Goal: Task Accomplishment & Management: Manage account settings

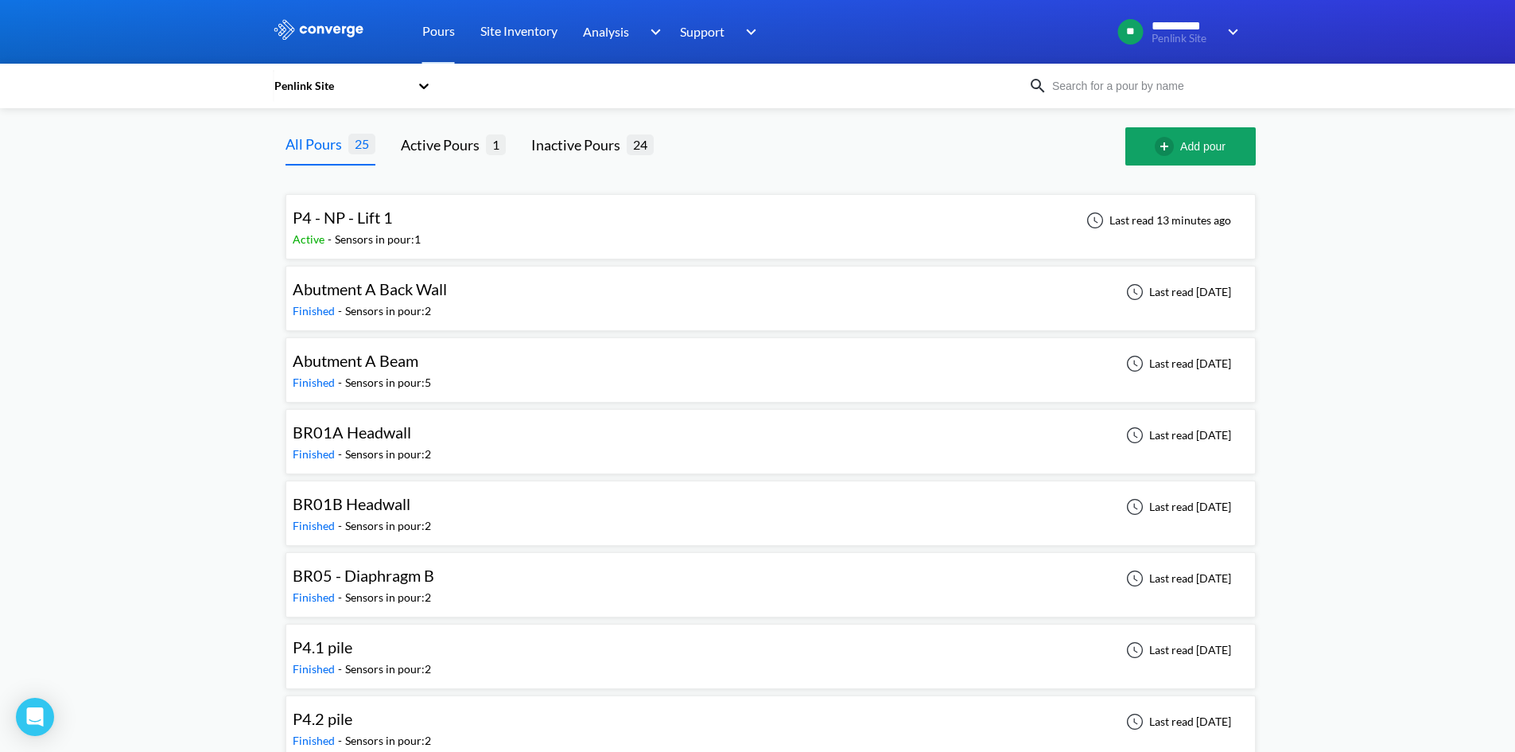
click at [488, 233] on div "P4 - NP - Lift 1 Active - Sensors in pour: 1 Last read 13 minutes ago" at bounding box center [771, 226] width 956 height 51
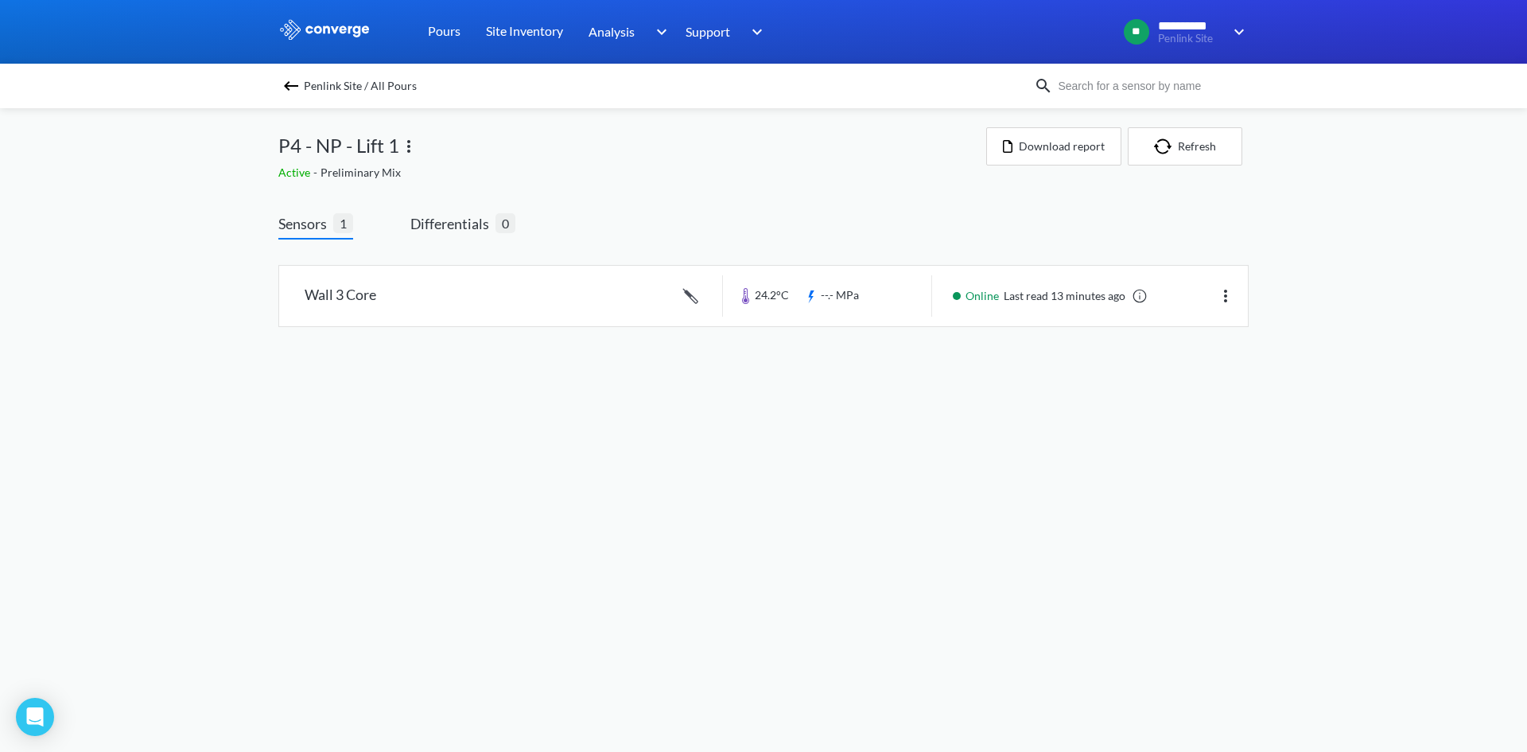
click at [405, 294] on link at bounding box center [763, 296] width 969 height 60
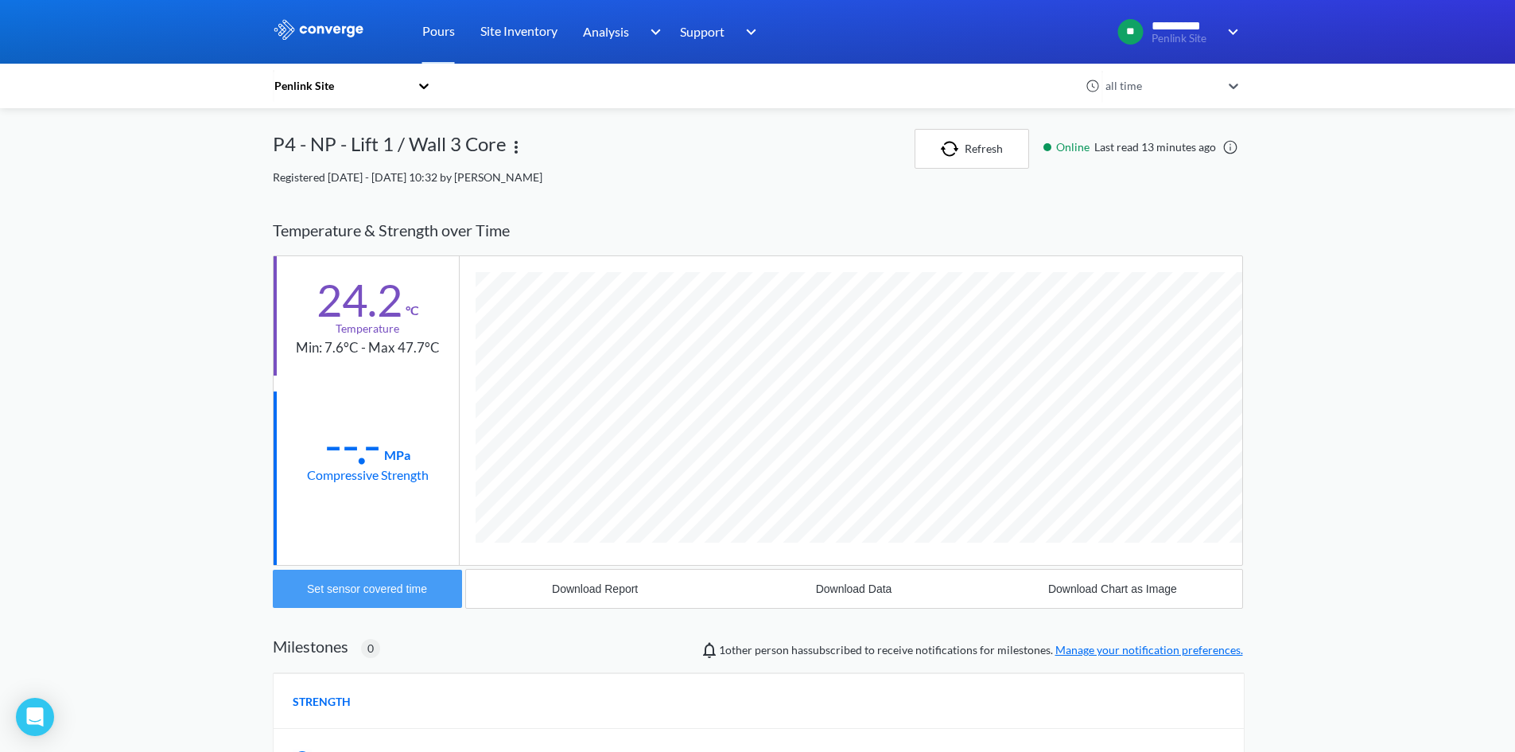
click at [445, 589] on button "Set sensor covered time" at bounding box center [367, 588] width 189 height 38
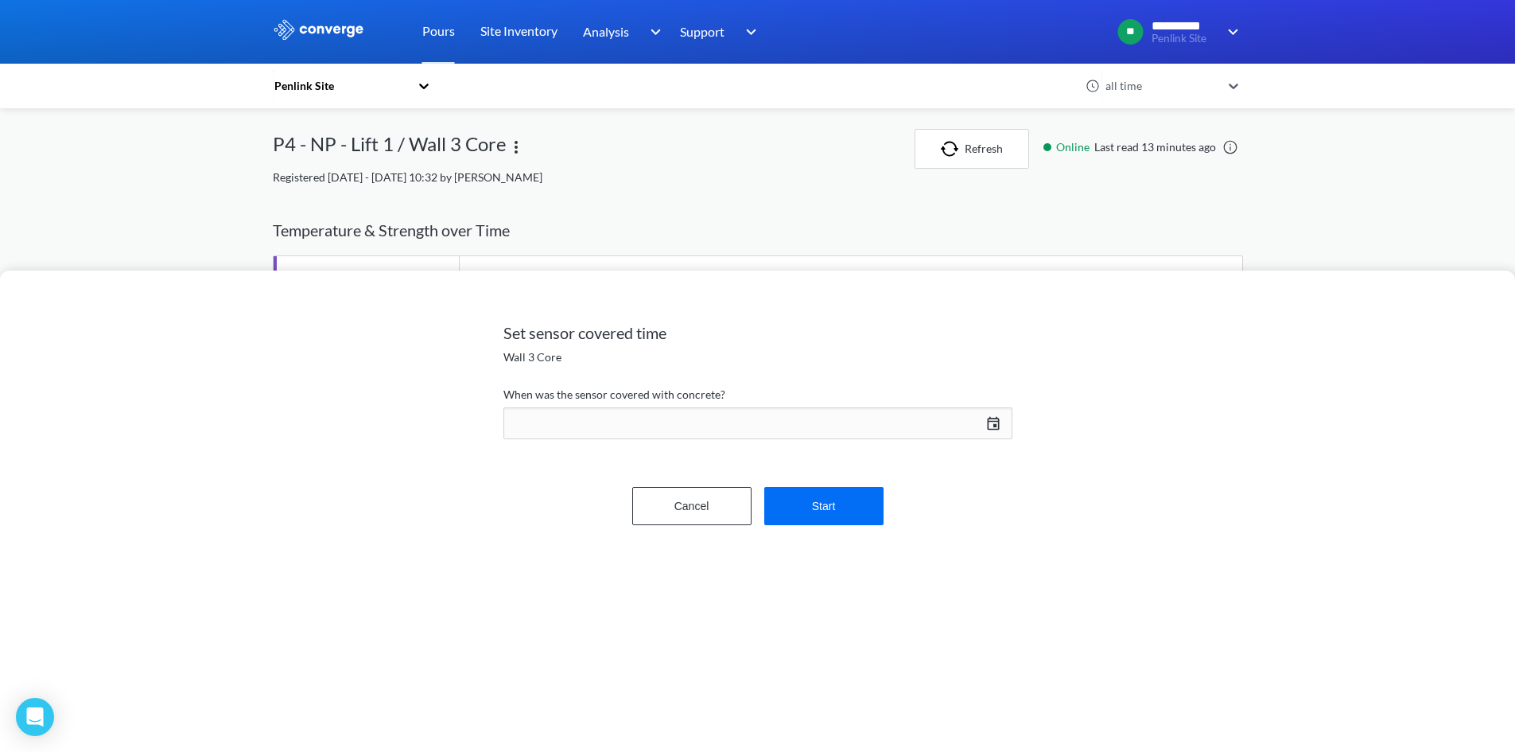
scroll to position [846, 970]
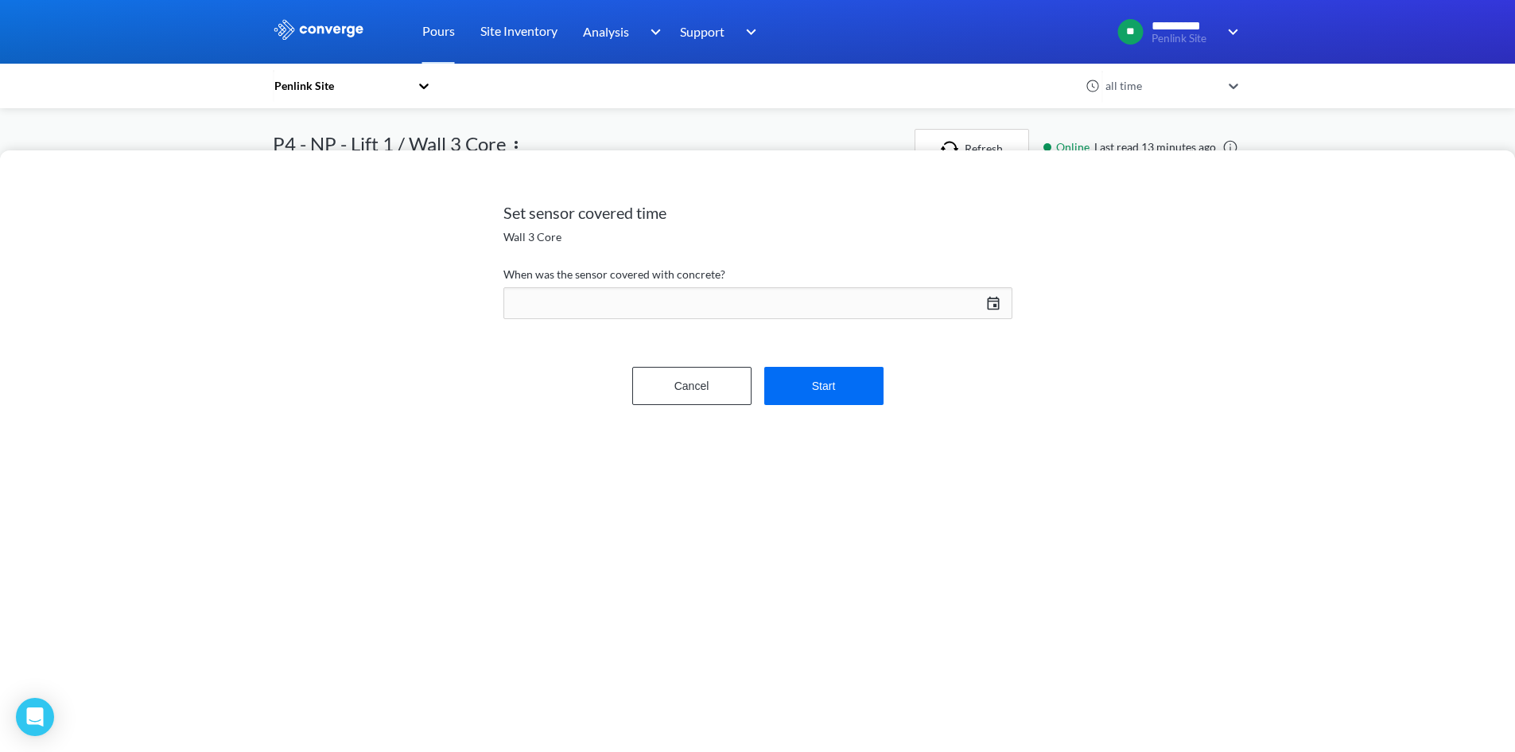
click at [996, 299] on div "[DATE] Press the down arrow key to interact with the calendar and select a date…" at bounding box center [757, 303] width 509 height 38
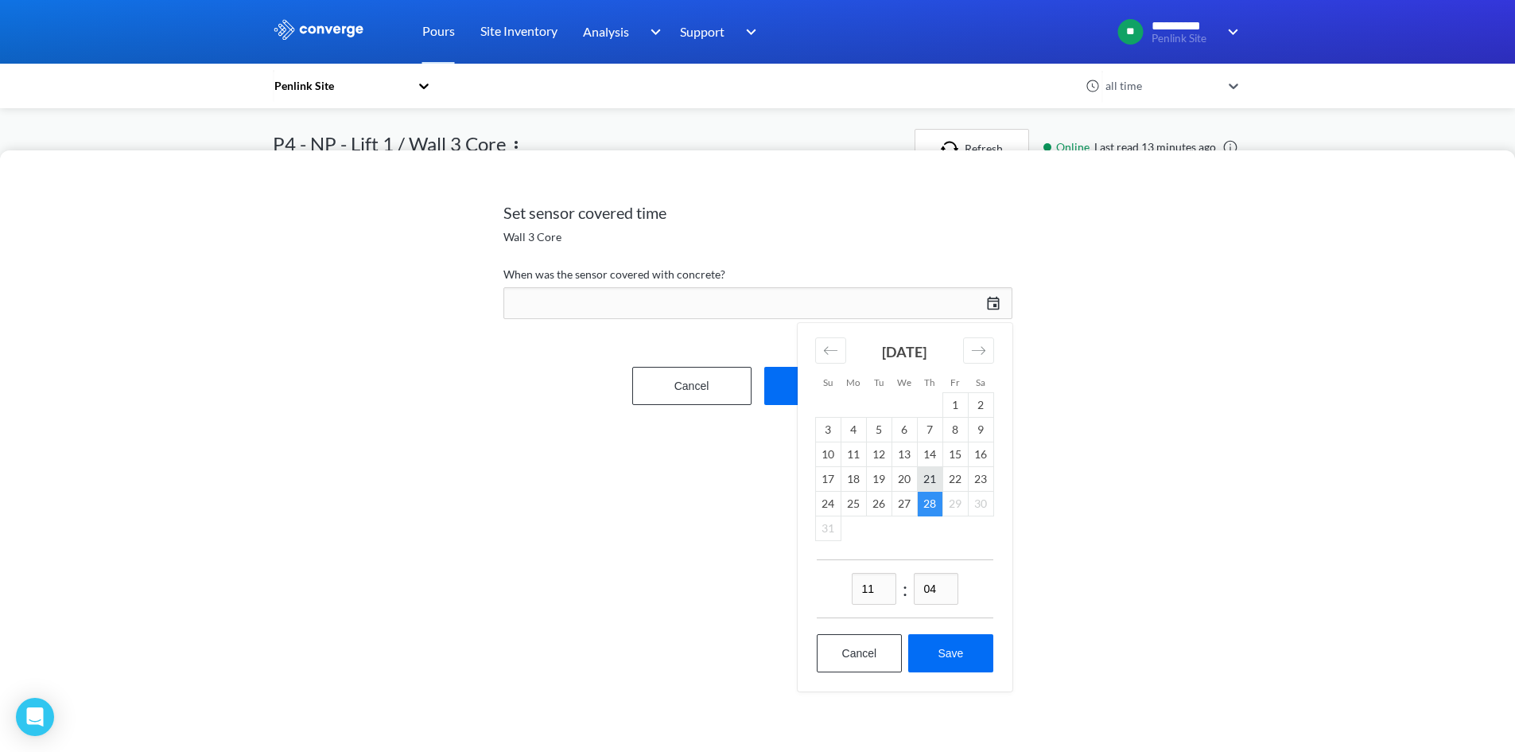
click at [934, 477] on td "21" at bounding box center [929, 479] width 25 height 25
drag, startPoint x: 880, startPoint y: 589, endPoint x: 826, endPoint y: 593, distance: 55.0
click at [826, 593] on div "11 : 04" at bounding box center [905, 588] width 177 height 59
type input "04"
drag, startPoint x: 942, startPoint y: 593, endPoint x: 901, endPoint y: 591, distance: 40.6
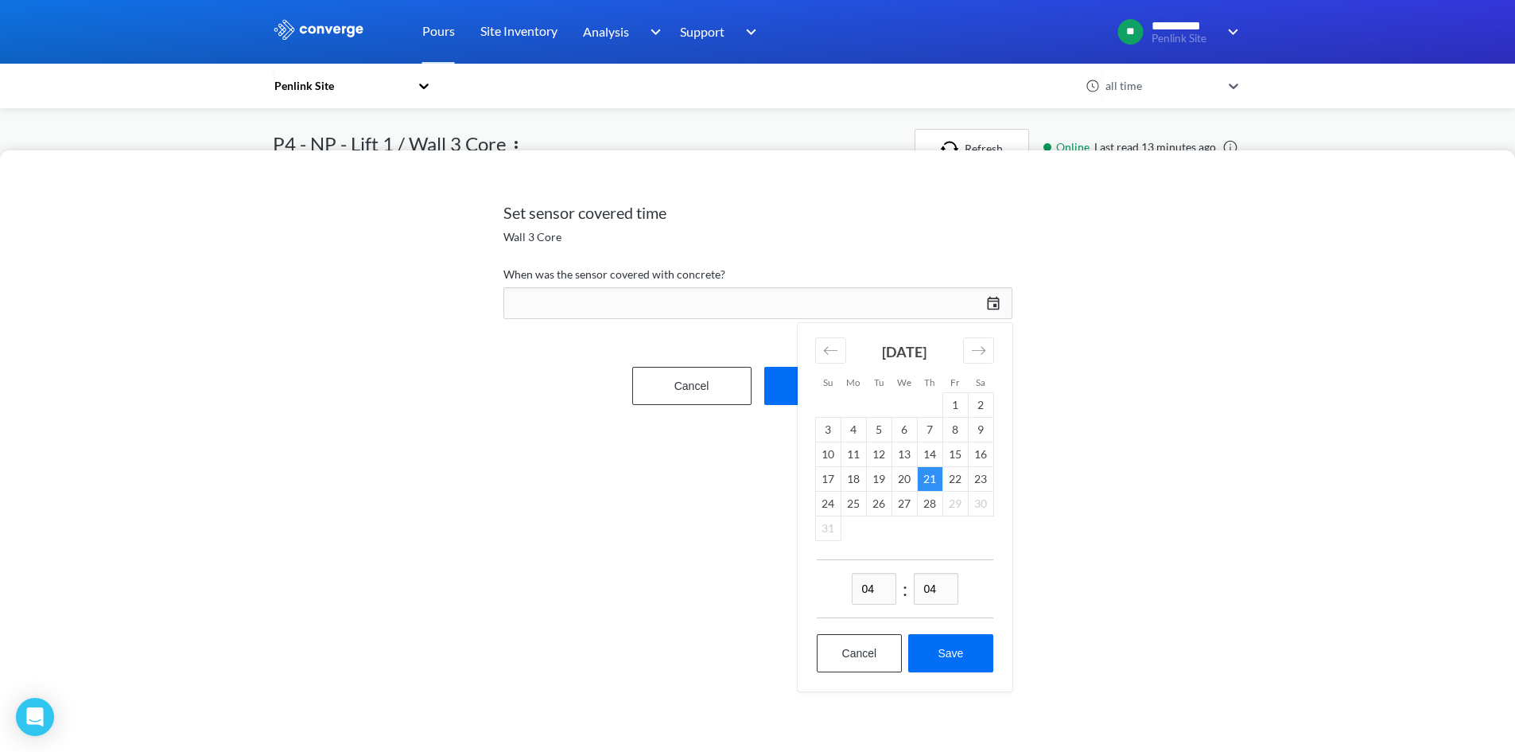
click at [901, 589] on div "04 : 04" at bounding box center [905, 588] width 177 height 59
type input "00"
drag, startPoint x: 888, startPoint y: 590, endPoint x: 788, endPoint y: 593, distance: 100.3
click at [788, 593] on div "Set sensor covered time Wall 3 Core When was the sensor covered with concrete? …" at bounding box center [757, 450] width 1515 height 601
type input "16"
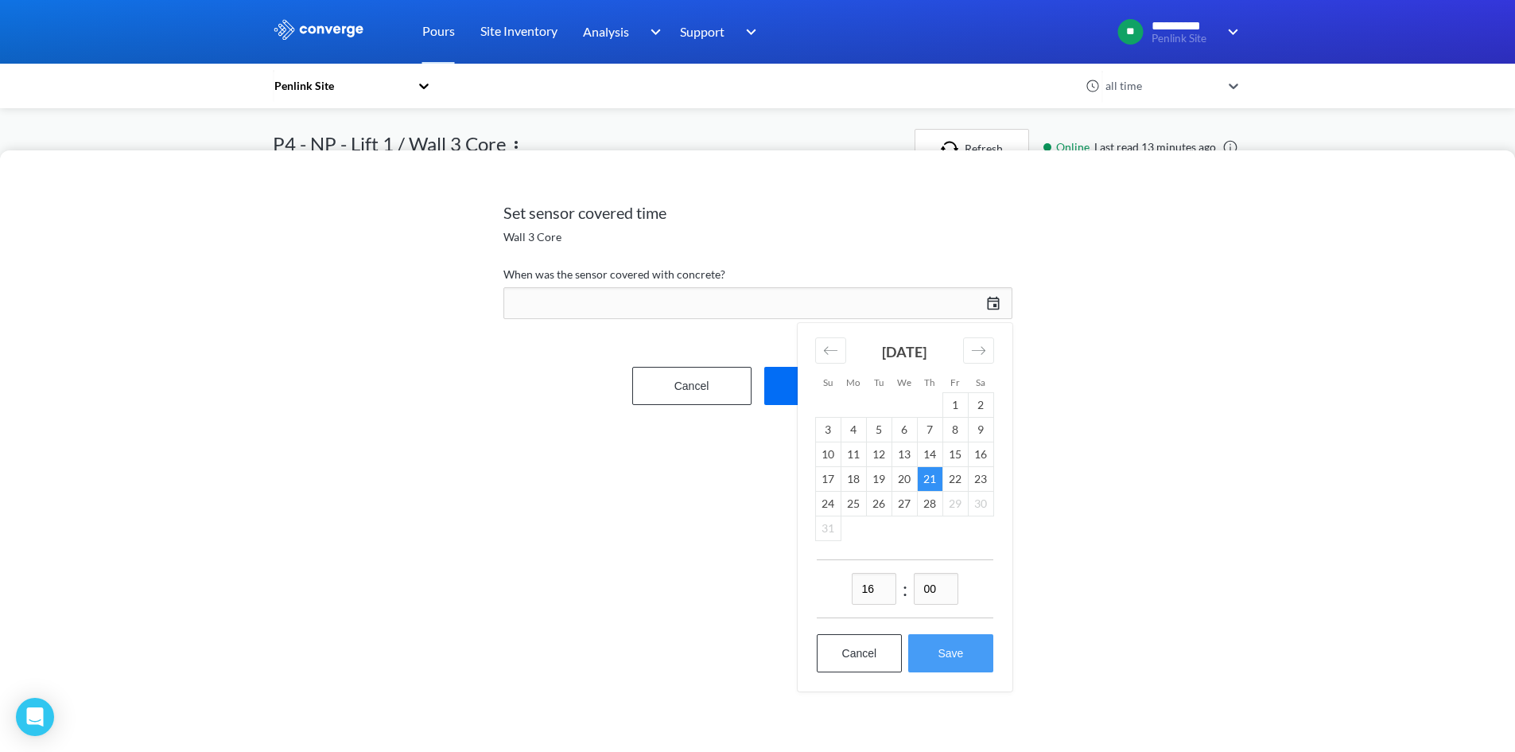
click at [973, 644] on button "Save" at bounding box center [950, 653] width 84 height 38
type input "16:00[DATE]"
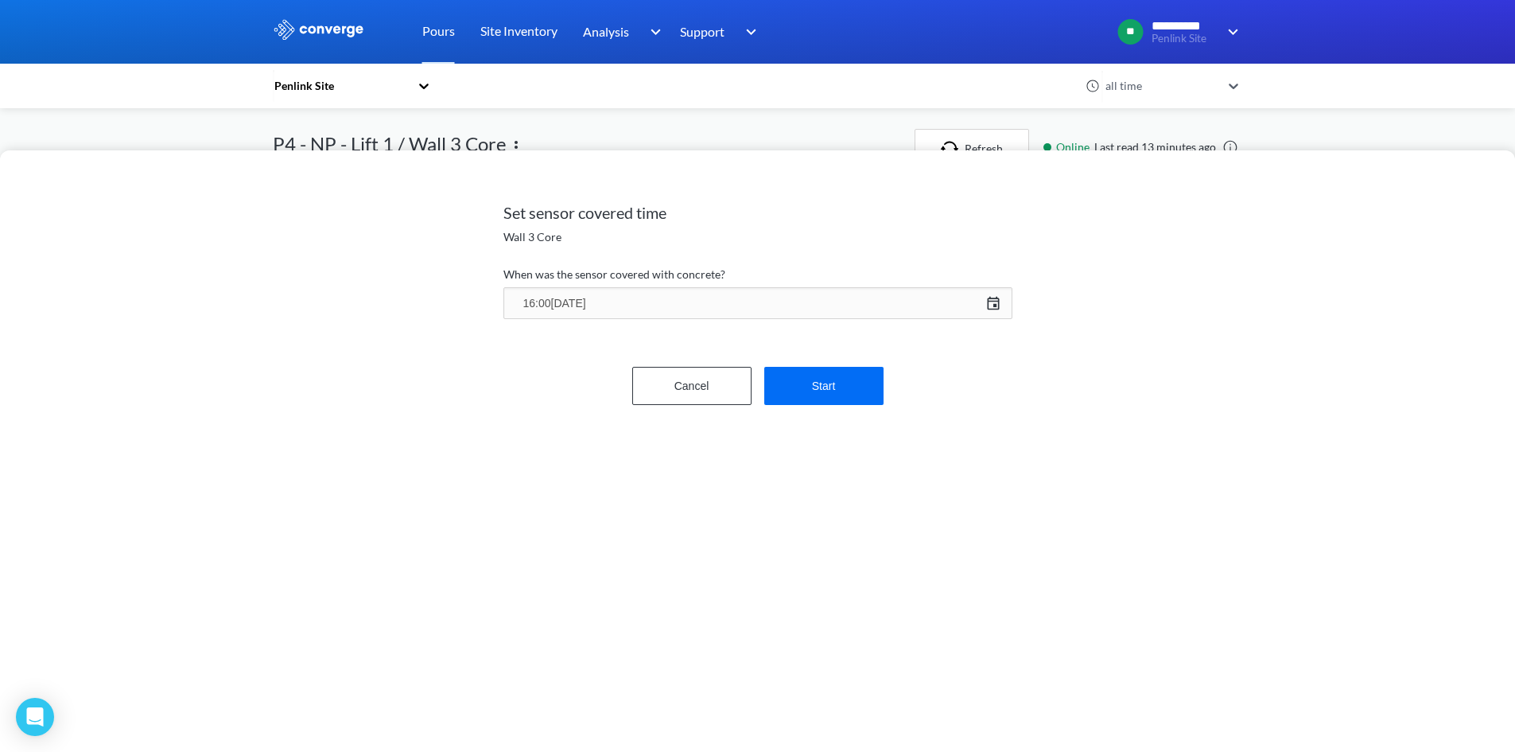
click at [1077, 616] on div "Set sensor covered time Wall 3 Core When was the sensor covered with concrete? …" at bounding box center [757, 450] width 1515 height 601
click at [841, 402] on button "Start" at bounding box center [823, 386] width 119 height 38
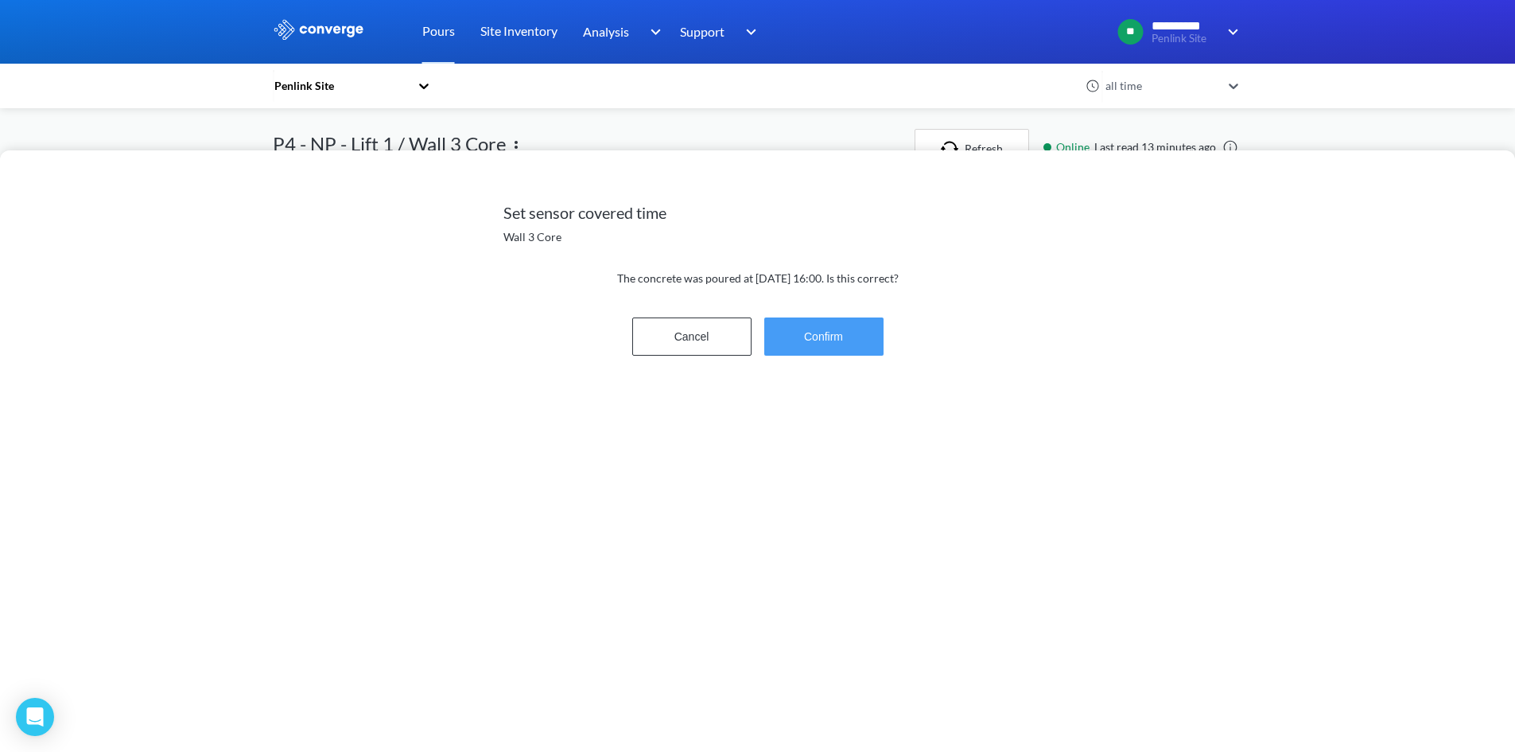
click at [819, 339] on button "Confirm" at bounding box center [823, 336] width 119 height 38
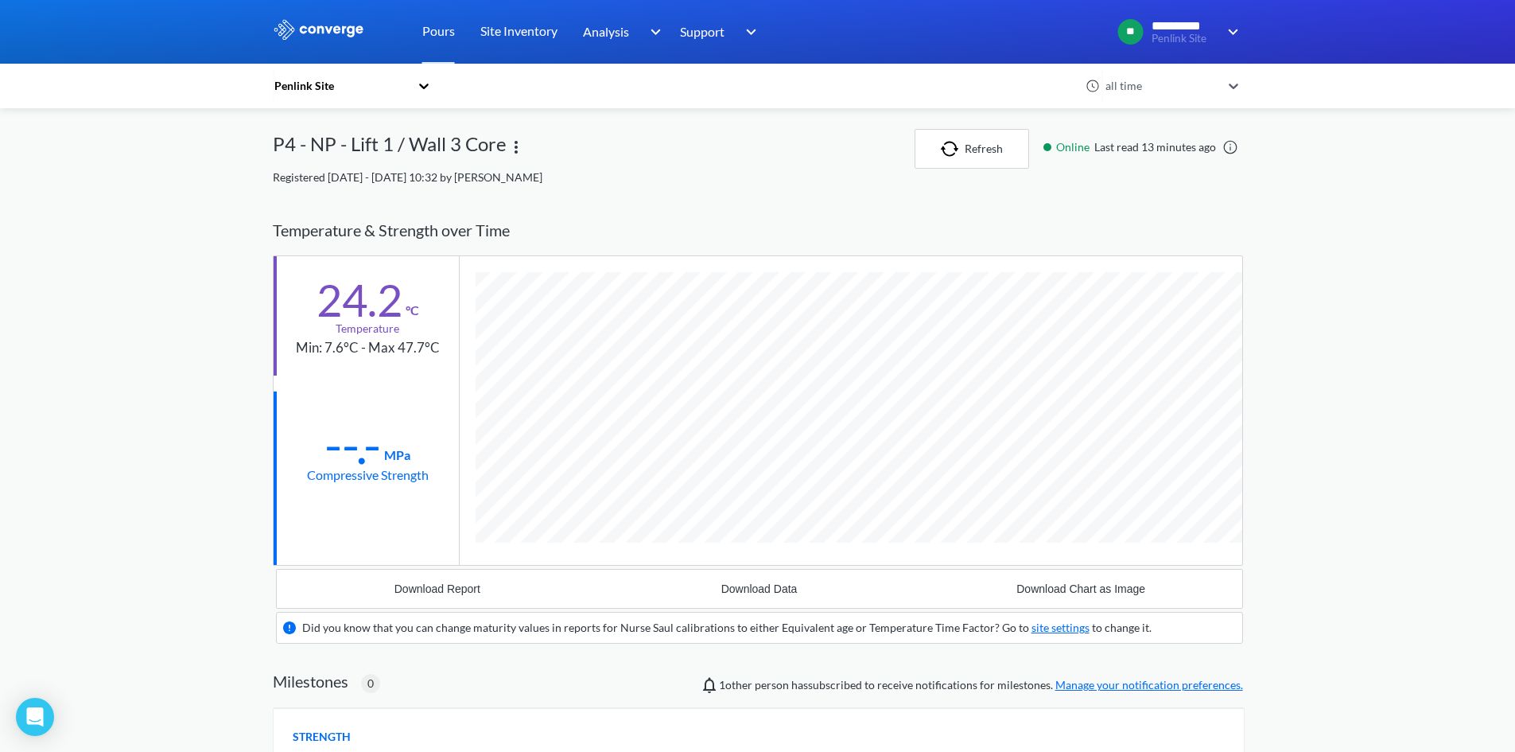
scroll to position [996, 970]
click at [111, 546] on div "**********" at bounding box center [757, 568] width 1515 height 1137
click at [452, 584] on div "Download Report" at bounding box center [437, 588] width 86 height 13
drag, startPoint x: 1435, startPoint y: 170, endPoint x: 1455, endPoint y: 91, distance: 81.4
click at [1436, 162] on div "**********" at bounding box center [757, 568] width 1515 height 1137
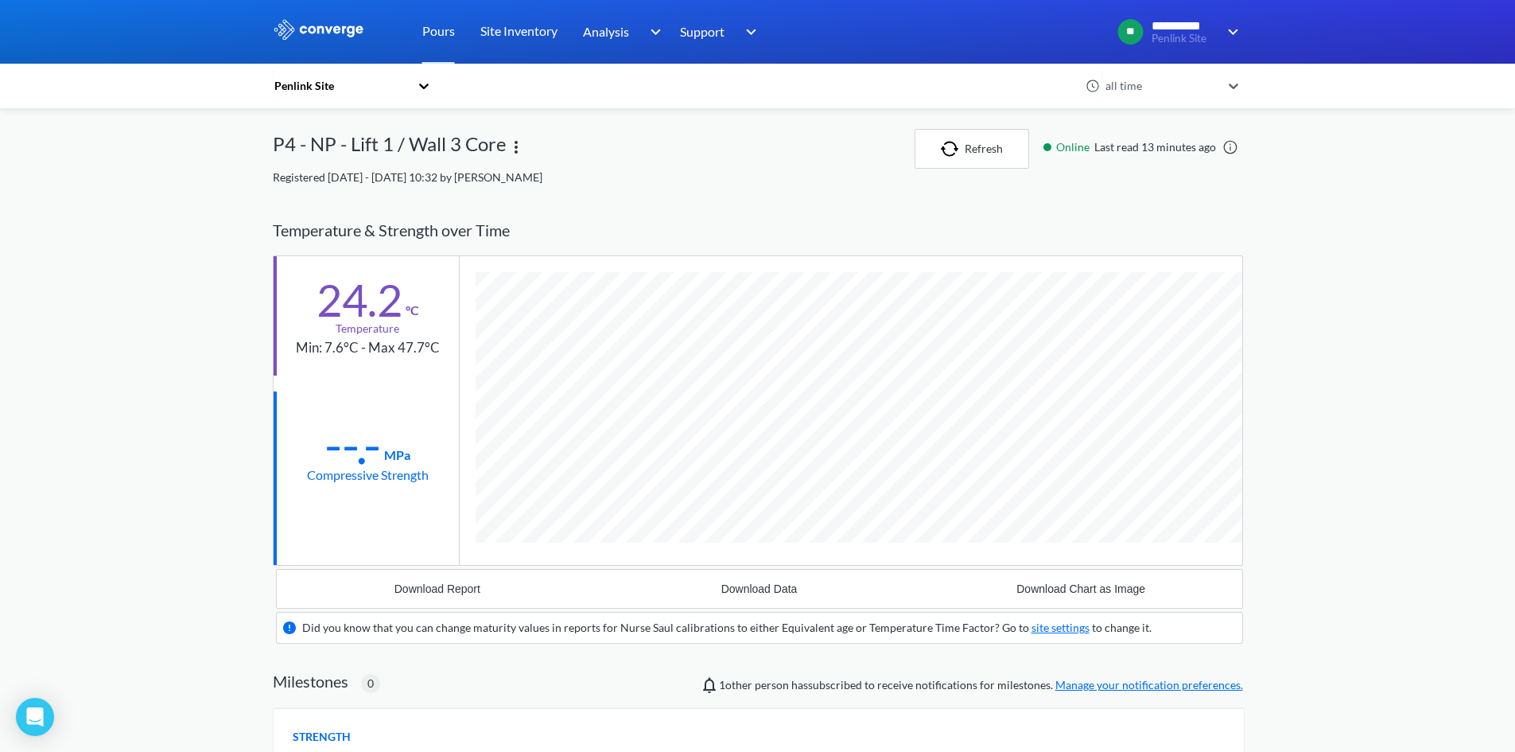
drag, startPoint x: 1317, startPoint y: 462, endPoint x: 1297, endPoint y: 462, distance: 19.9
click at [1314, 461] on div "**********" at bounding box center [757, 568] width 1515 height 1137
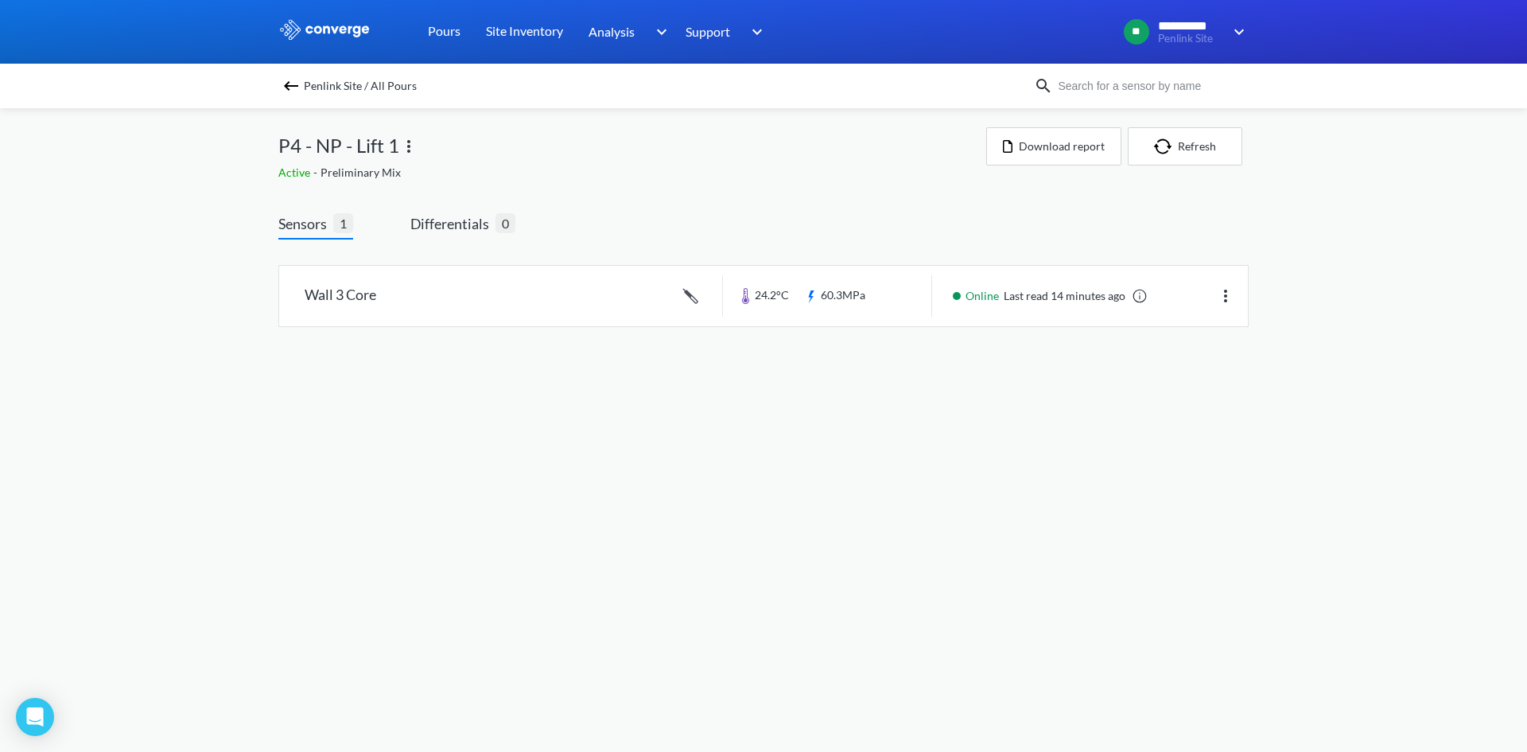
click at [298, 85] on img at bounding box center [291, 85] width 19 height 19
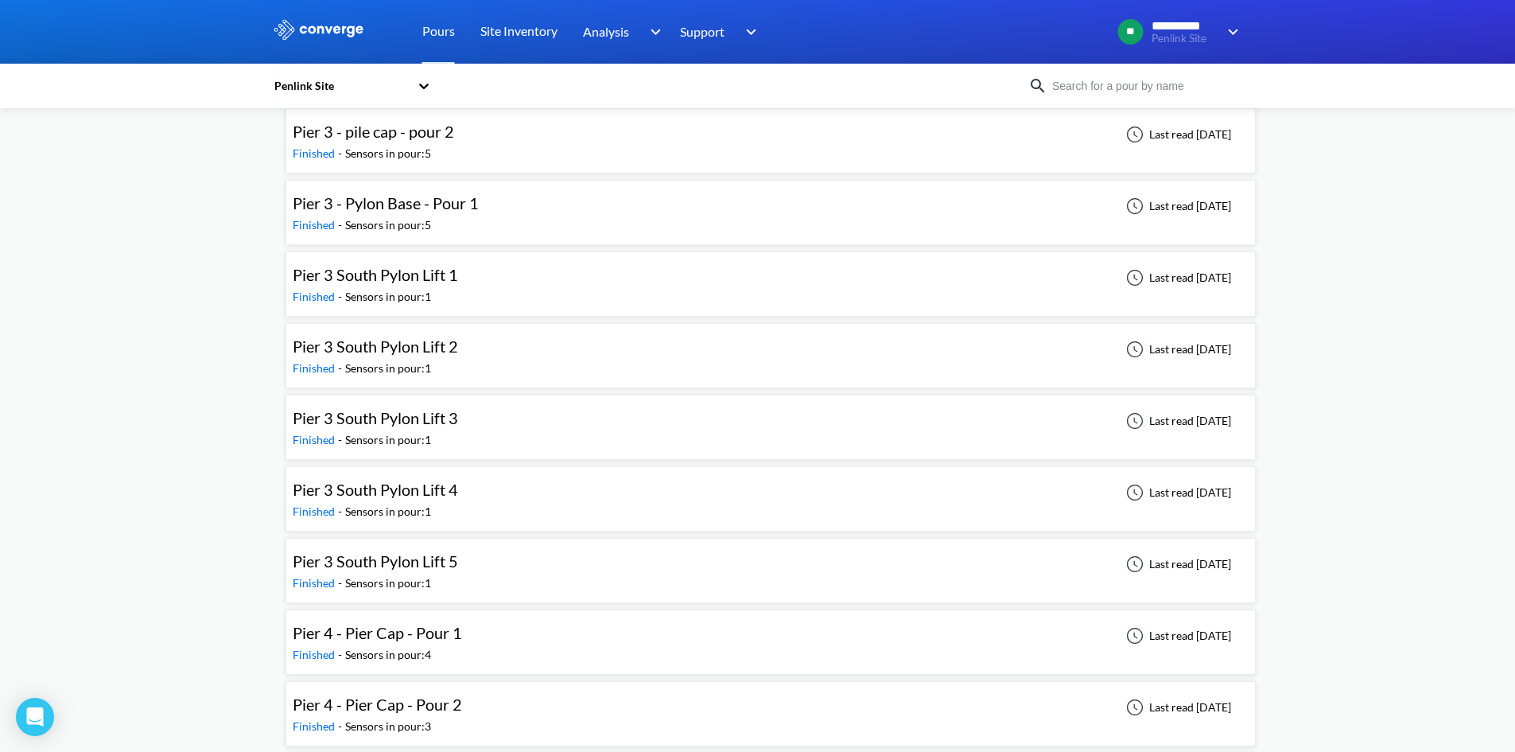
scroll to position [1193, 0]
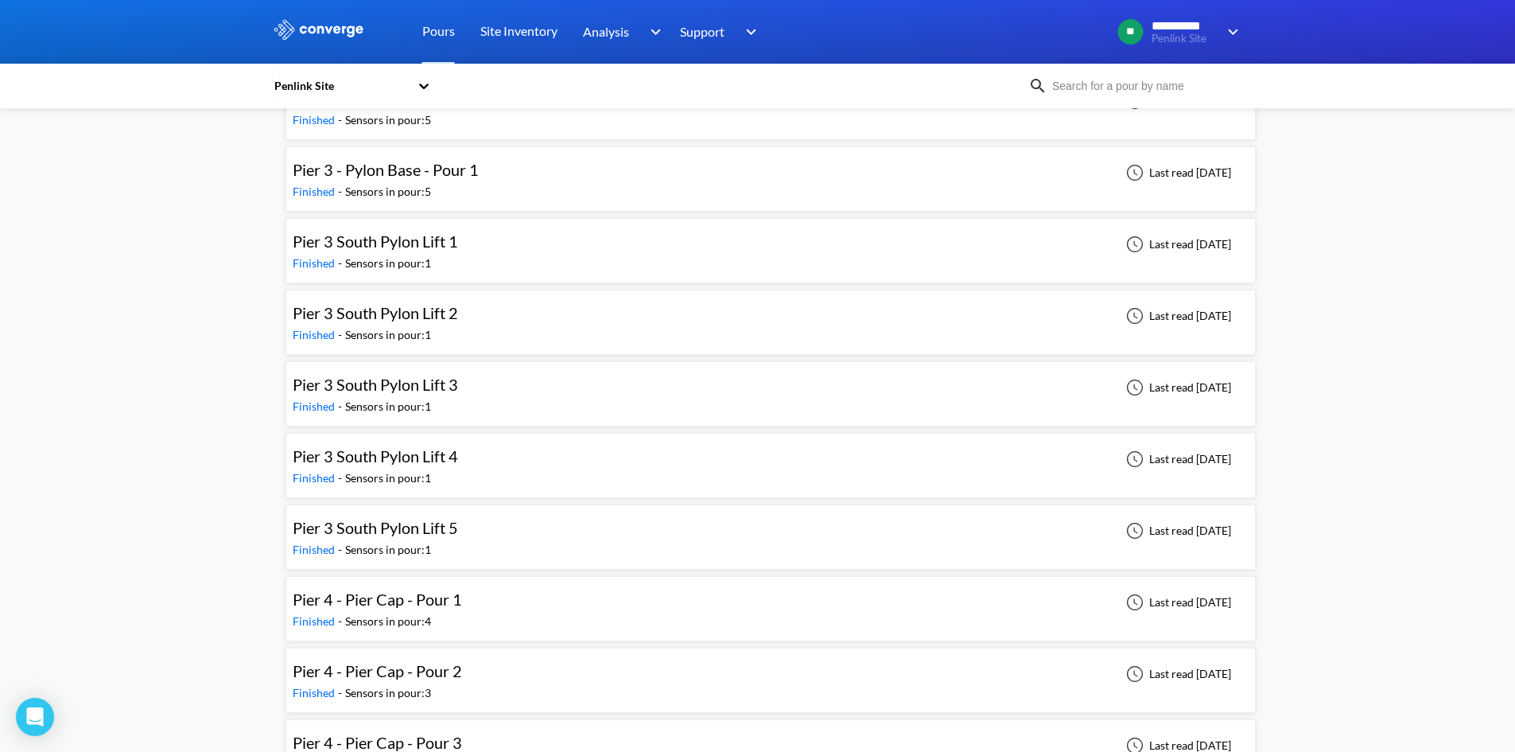
click at [392, 672] on span "Pier 4 - Pier Cap - Pour 2" at bounding box center [377, 670] width 169 height 19
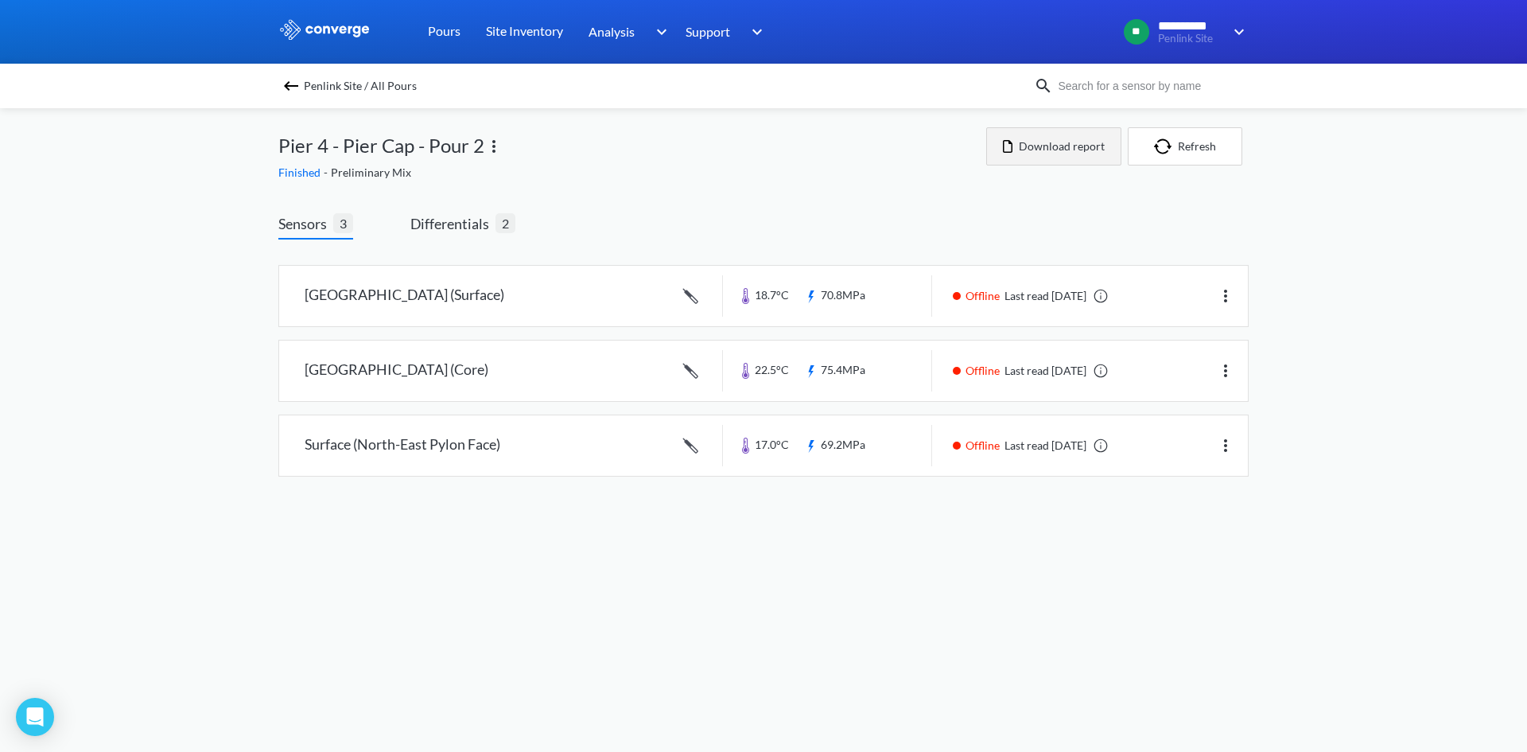
click at [1081, 156] on button "Download report" at bounding box center [1053, 146] width 135 height 38
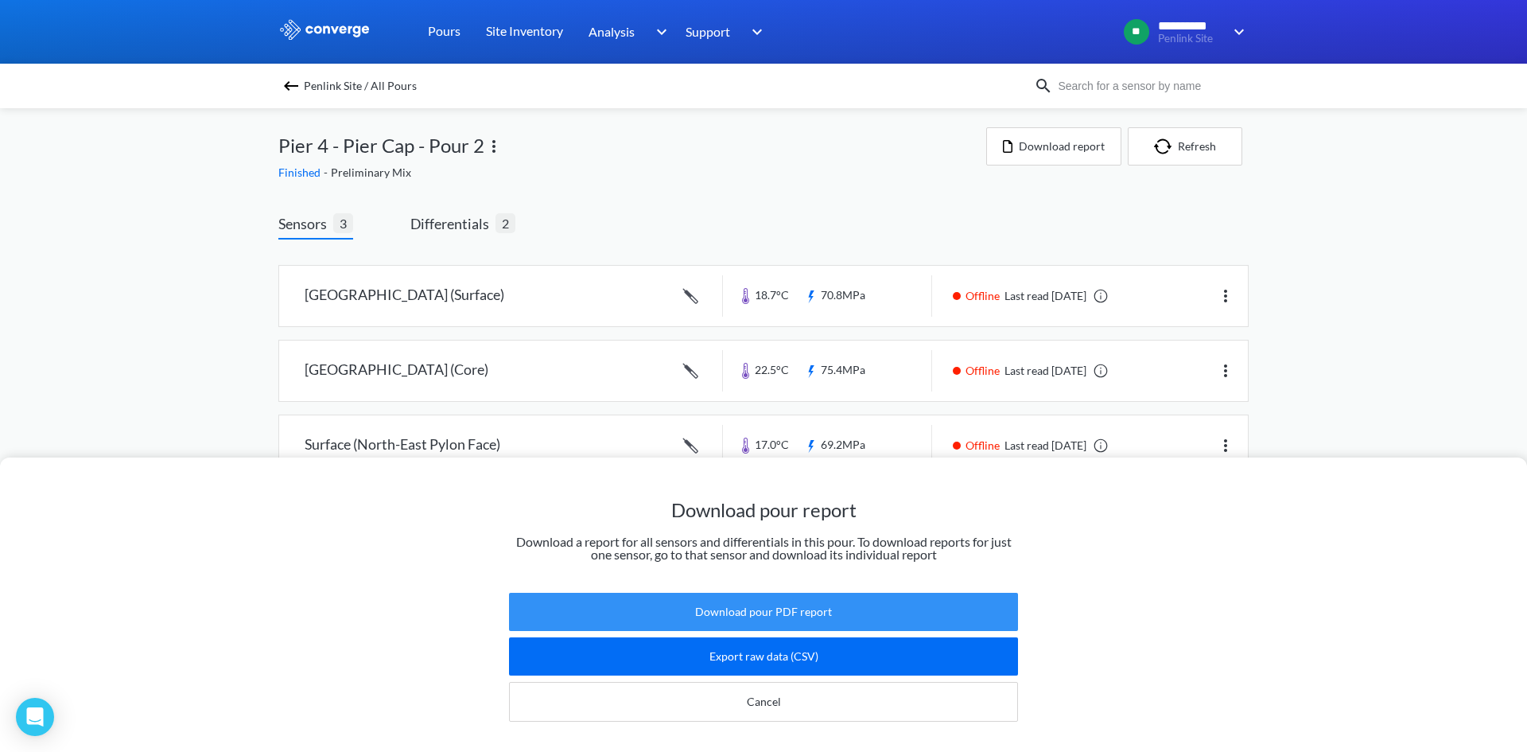
click at [963, 594] on button "Download pour PDF report" at bounding box center [763, 612] width 509 height 38
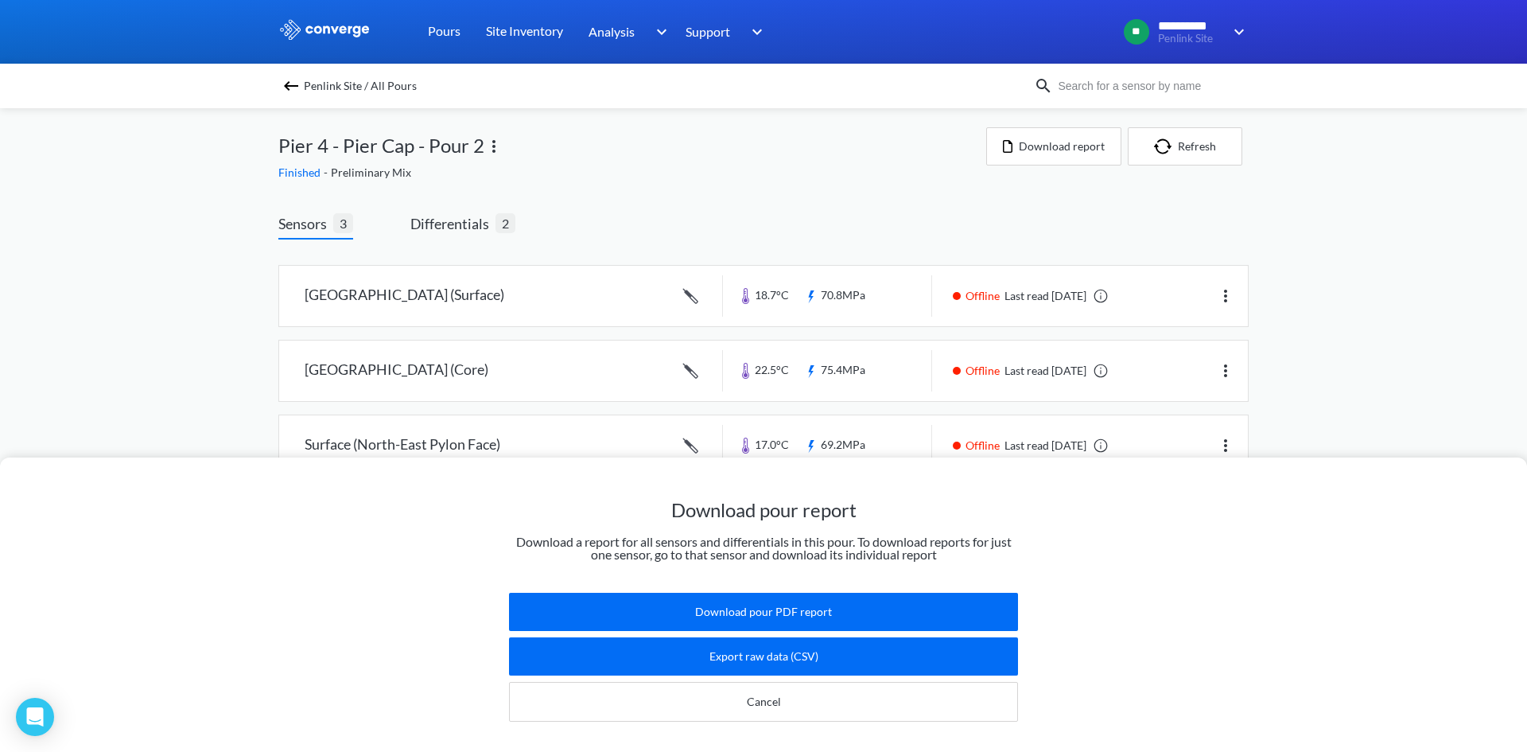
click at [1372, 257] on div "Download pour report Download a report for all sensors and differentials in thi…" at bounding box center [763, 376] width 1527 height 752
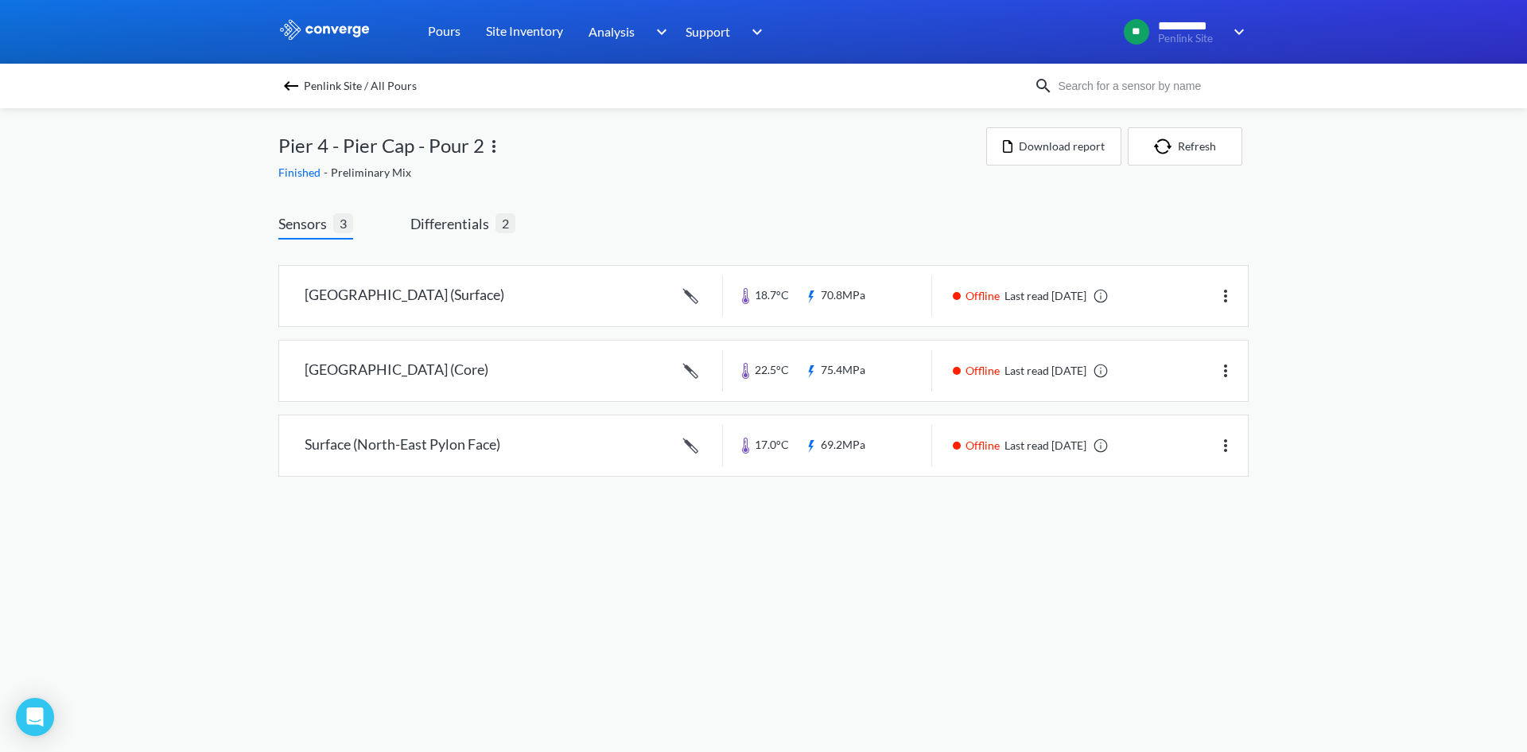
click at [459, 211] on div "Sensors 3 Differentials 2 North Pylon Centre (Surface) 18.7°C 70.8MPa Offline L…" at bounding box center [763, 348] width 970 height 319
click at [465, 220] on span "Differentials" at bounding box center [452, 223] width 85 height 22
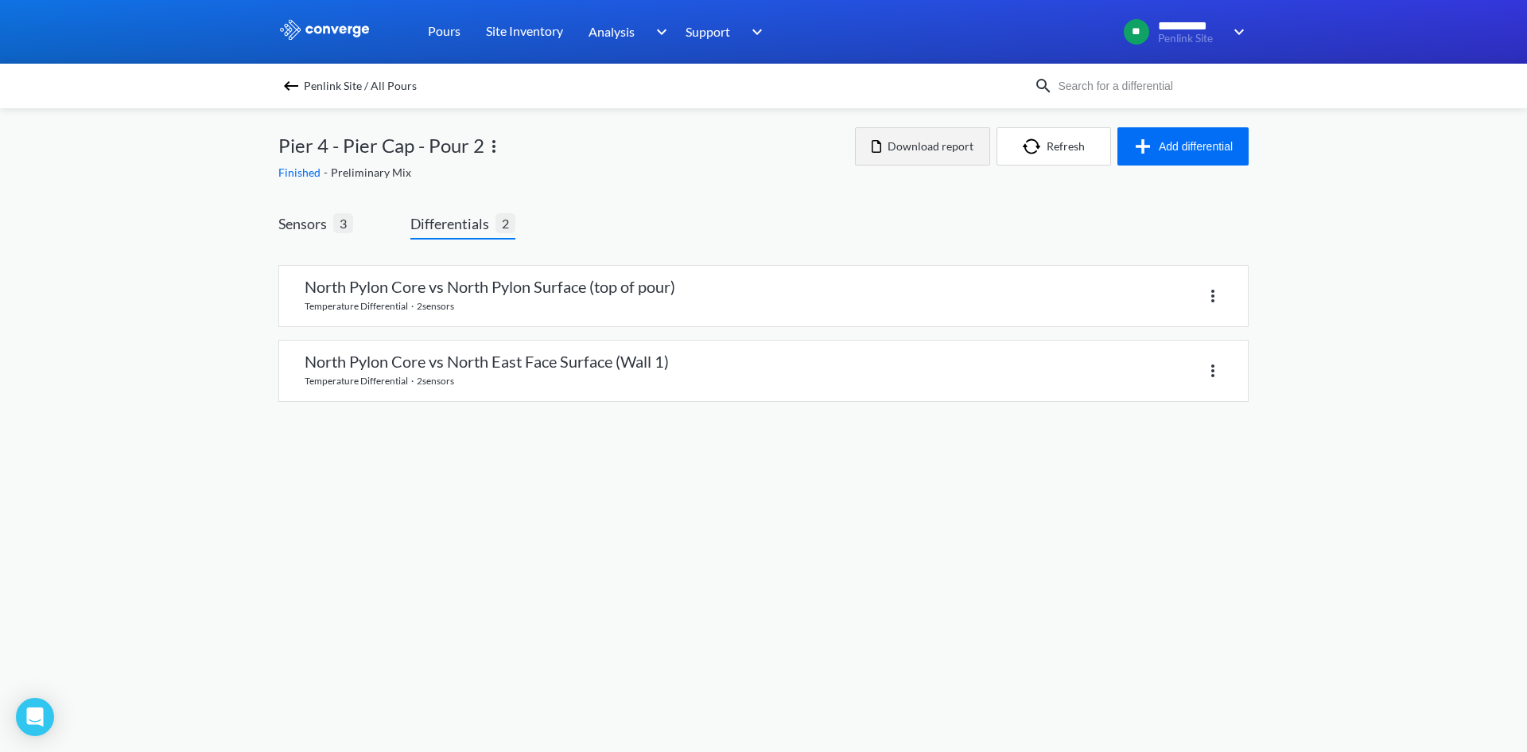
click at [914, 148] on button "Download report" at bounding box center [922, 146] width 135 height 38
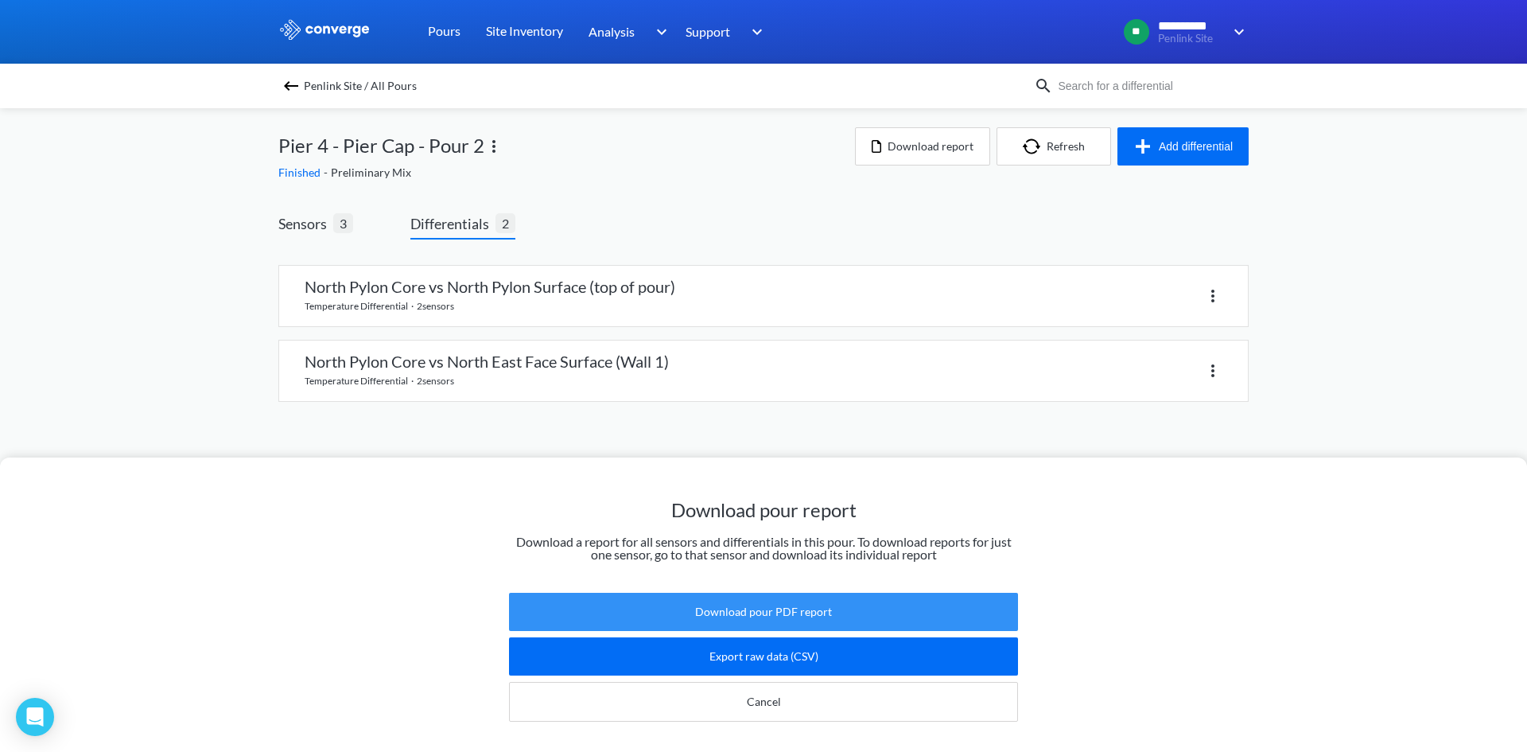
click at [831, 596] on button "Download pour PDF report" at bounding box center [763, 612] width 509 height 38
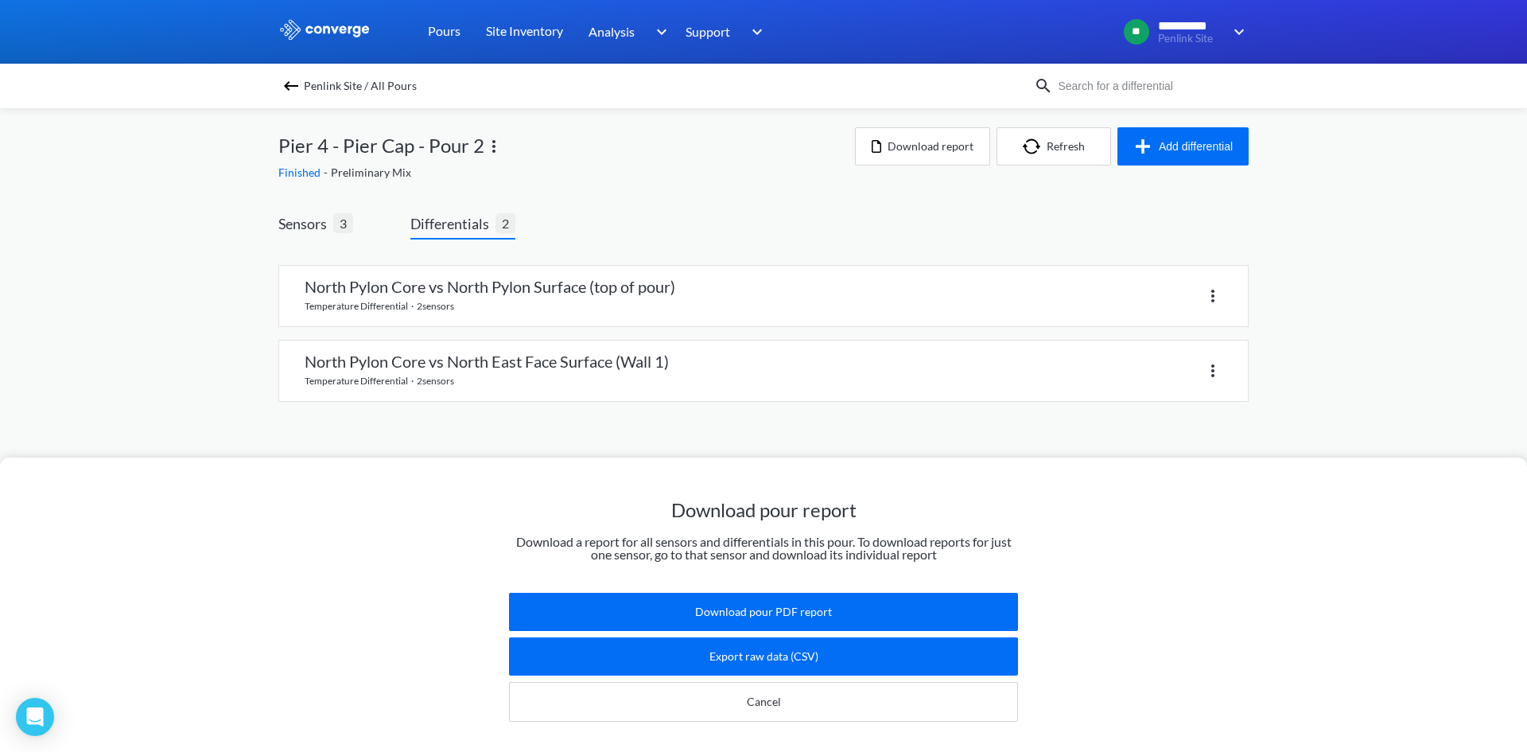
drag, startPoint x: 755, startPoint y: 156, endPoint x: 597, endPoint y: 139, distance: 158.4
click at [752, 157] on div "Download pour report Download a report for all sensors and differentials in thi…" at bounding box center [763, 376] width 1527 height 752
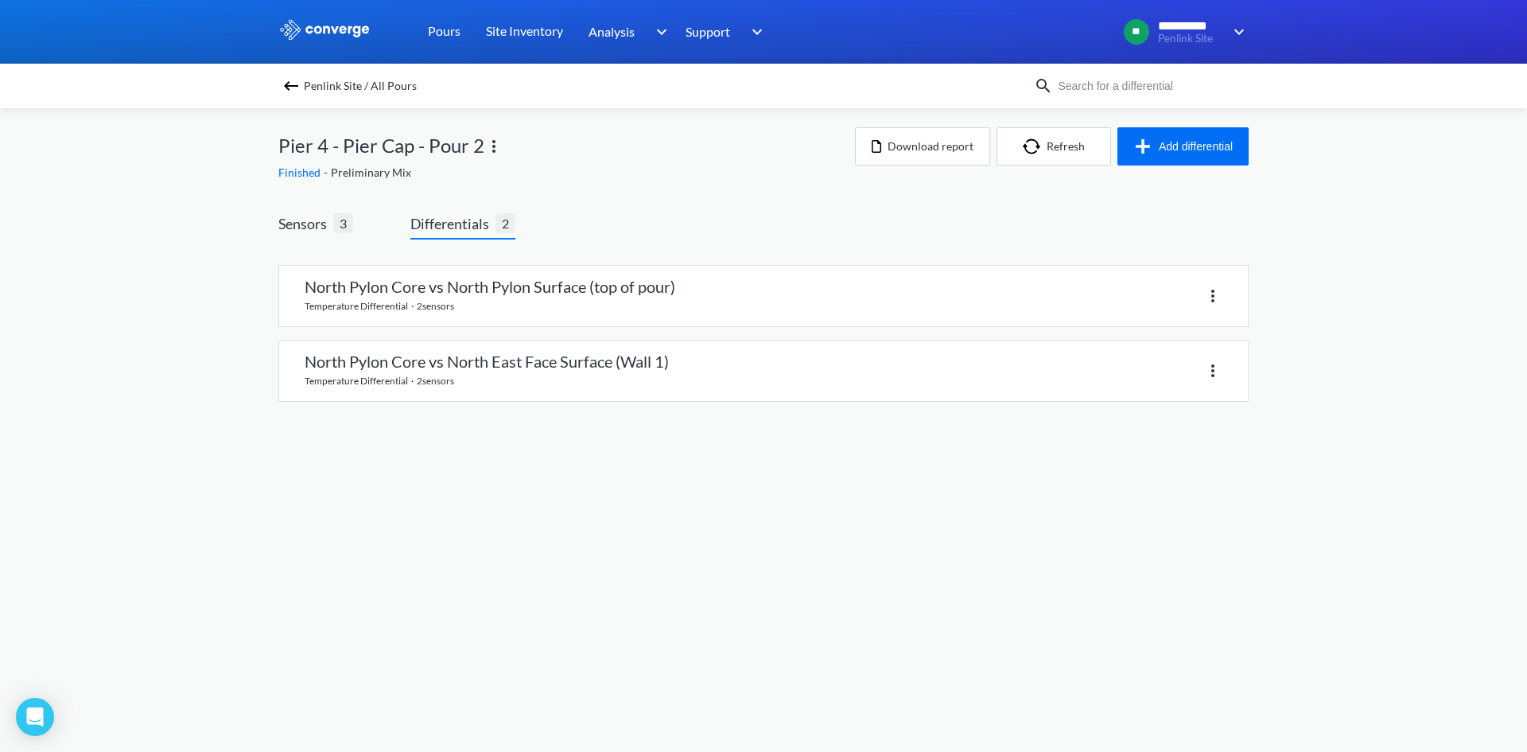
click at [282, 88] on img at bounding box center [291, 85] width 19 height 19
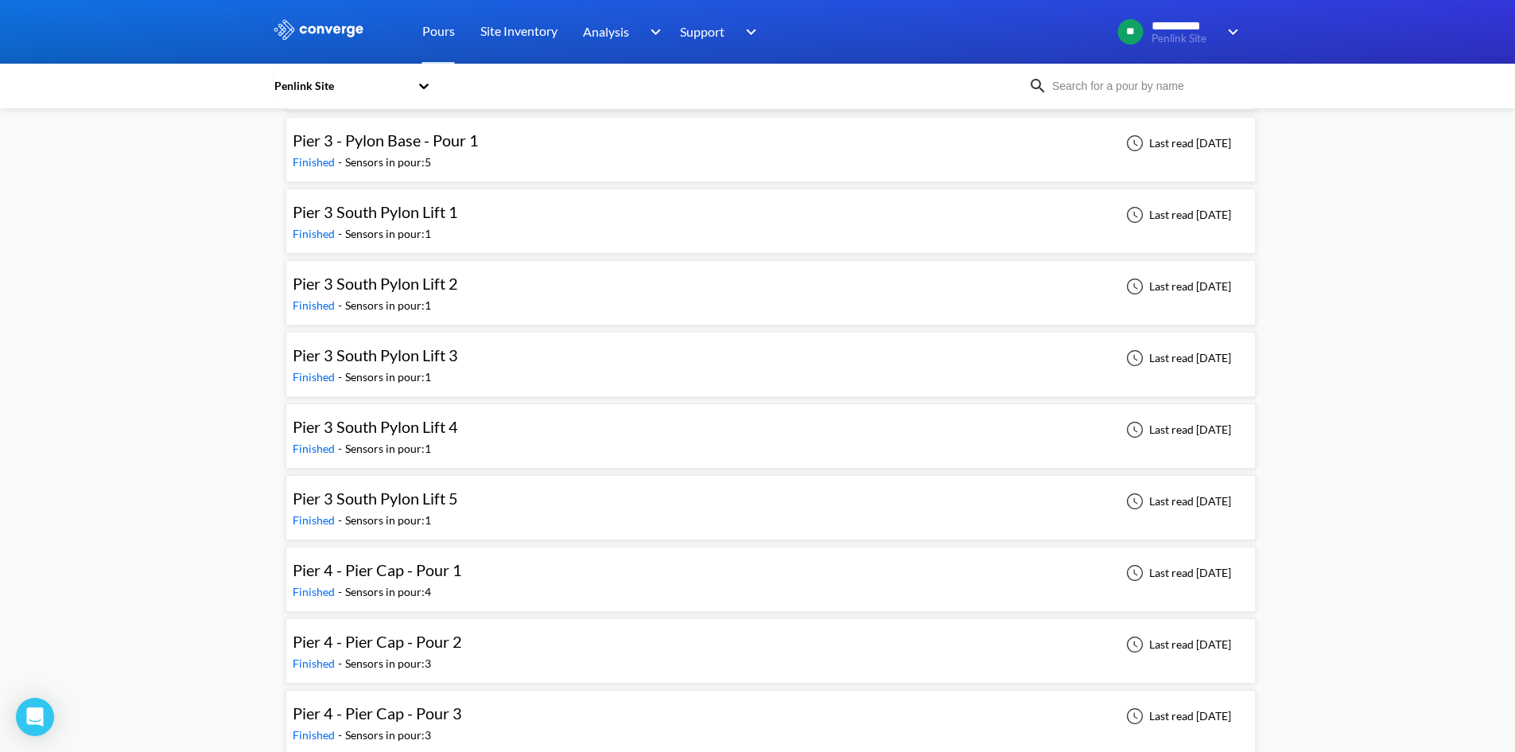
scroll to position [1238, 0]
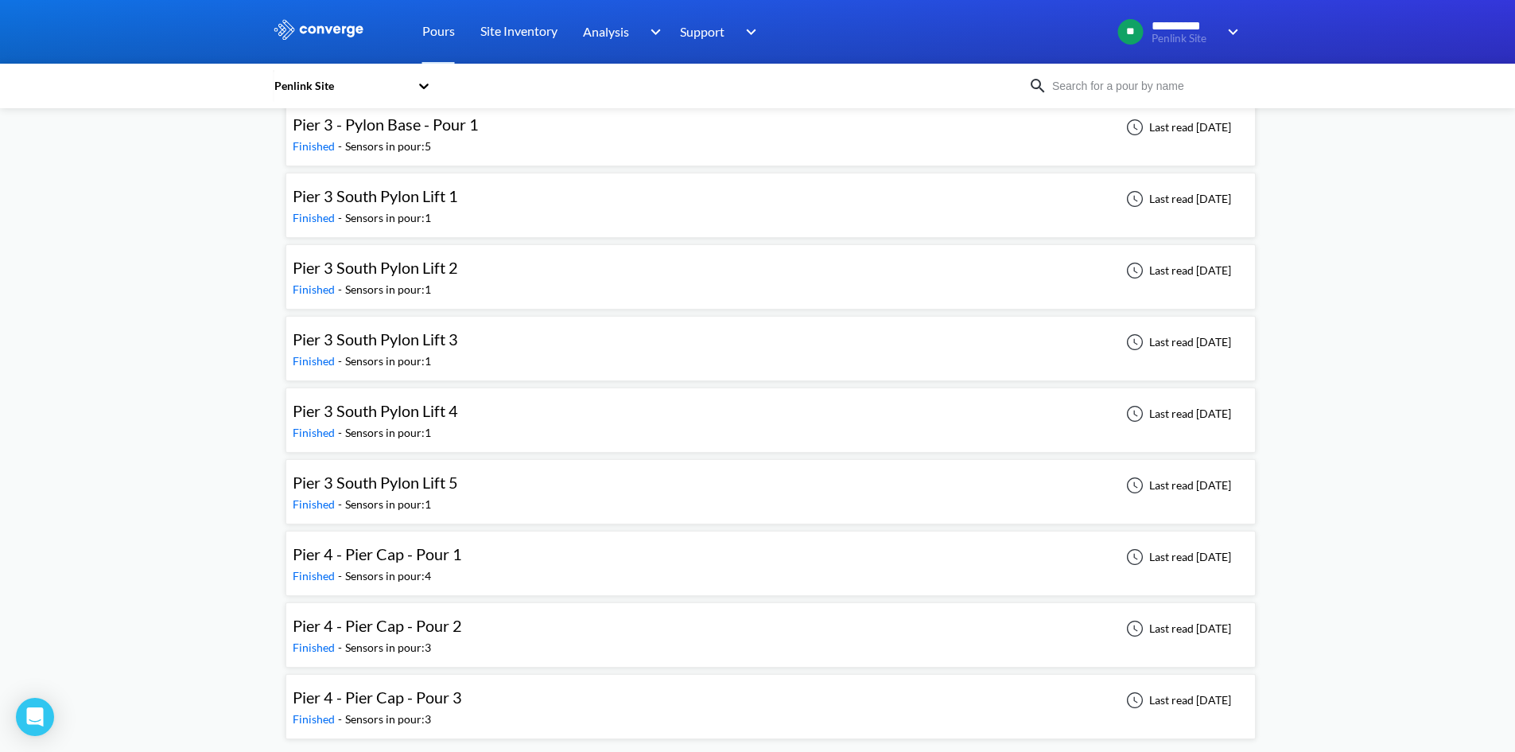
click at [445, 697] on span "Pier 4 - Pier Cap - Pour 3" at bounding box center [377, 696] width 169 height 19
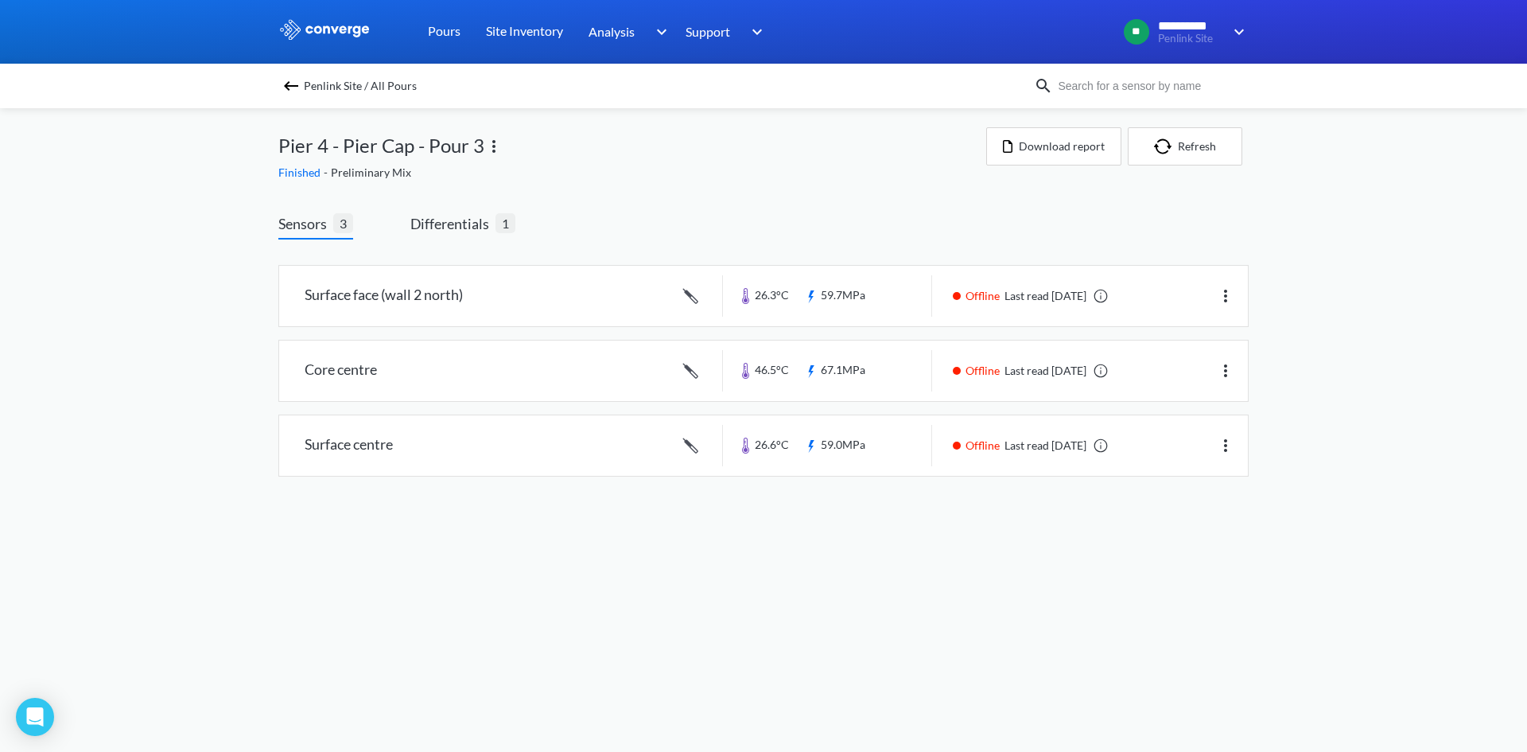
click at [905, 197] on div "Sensors 3 Differentials 1 Surface face (wall 2 north) 26.3°C 59.7MPa Offline La…" at bounding box center [763, 348] width 970 height 319
click at [480, 218] on span "Differentials" at bounding box center [452, 223] width 85 height 22
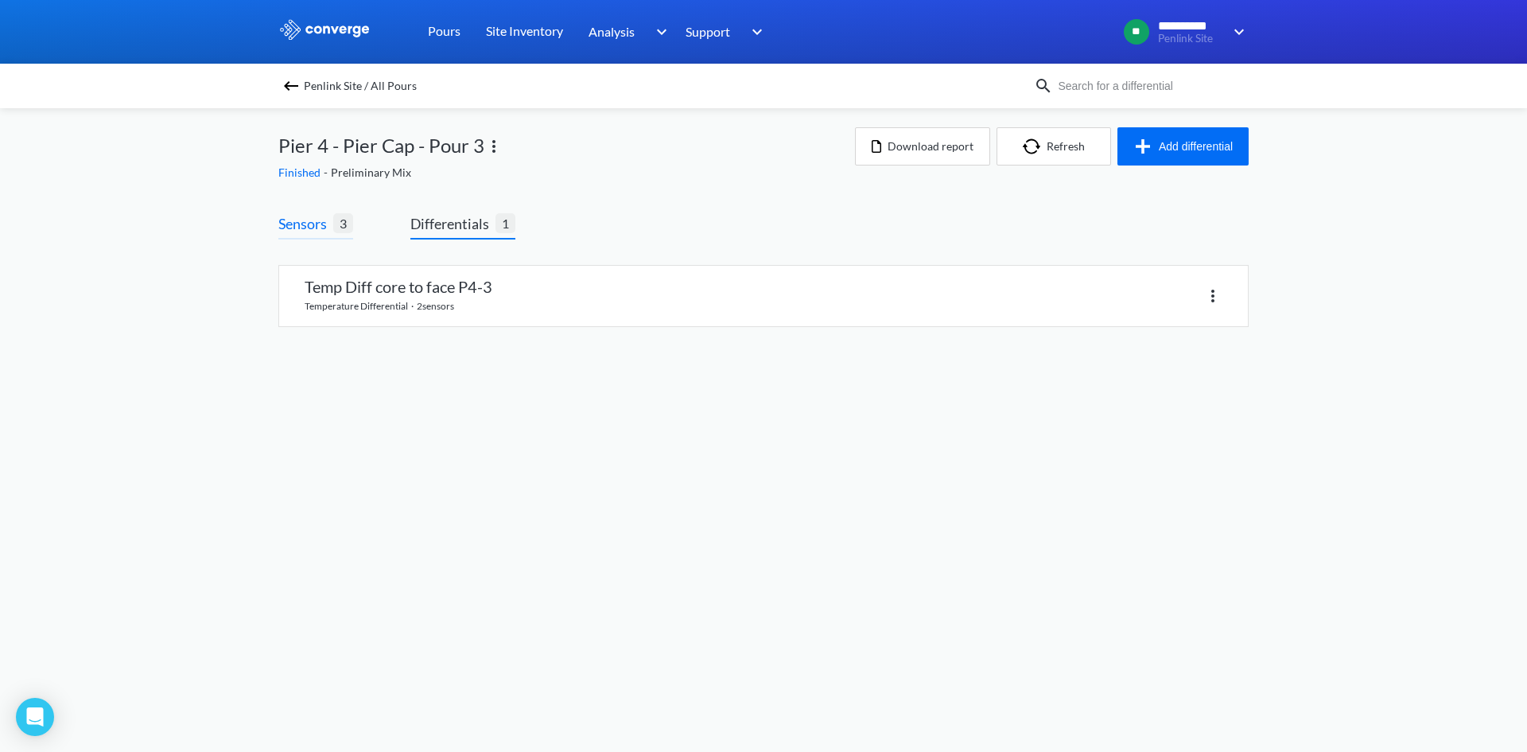
click at [301, 227] on span "Sensors" at bounding box center [305, 223] width 55 height 22
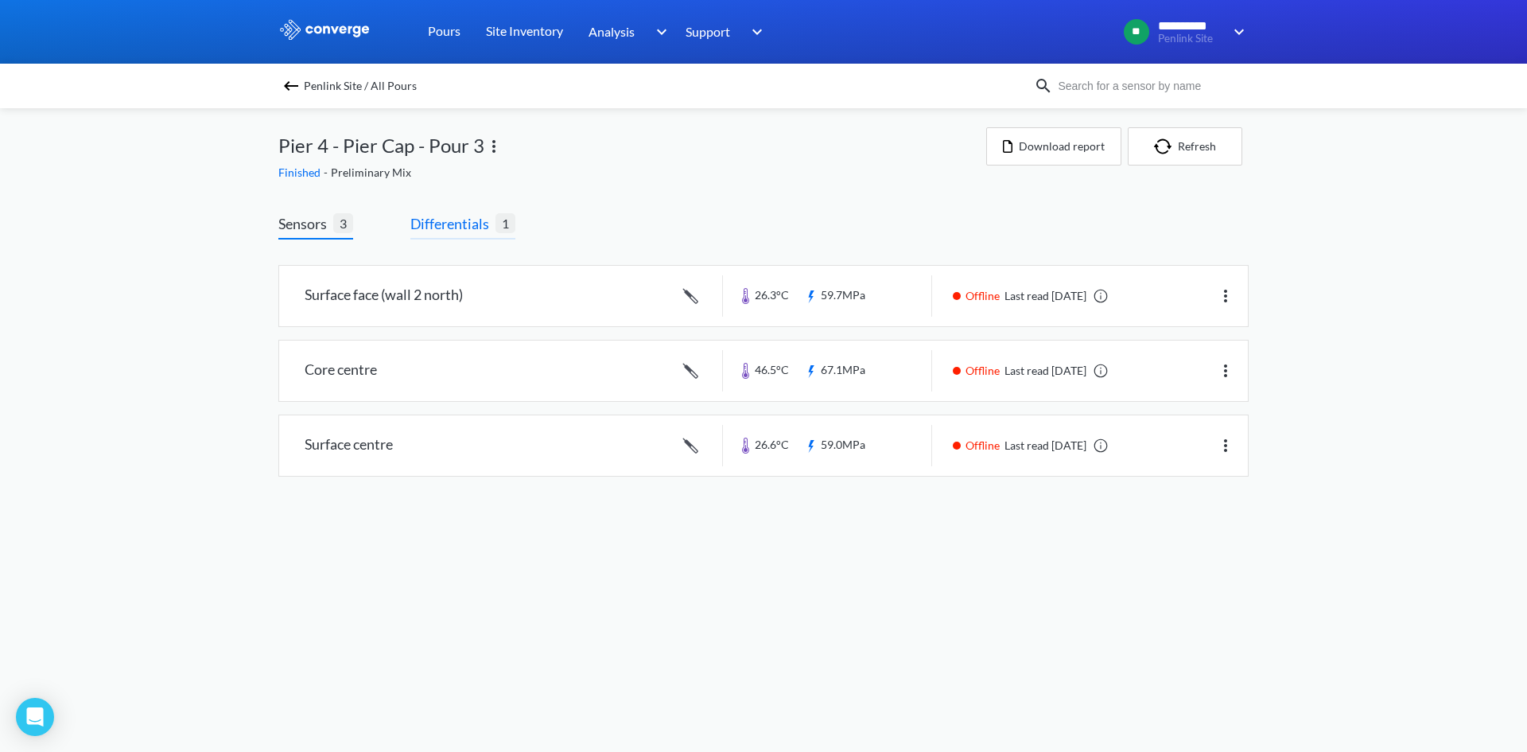
click at [482, 229] on span "Differentials" at bounding box center [452, 223] width 85 height 22
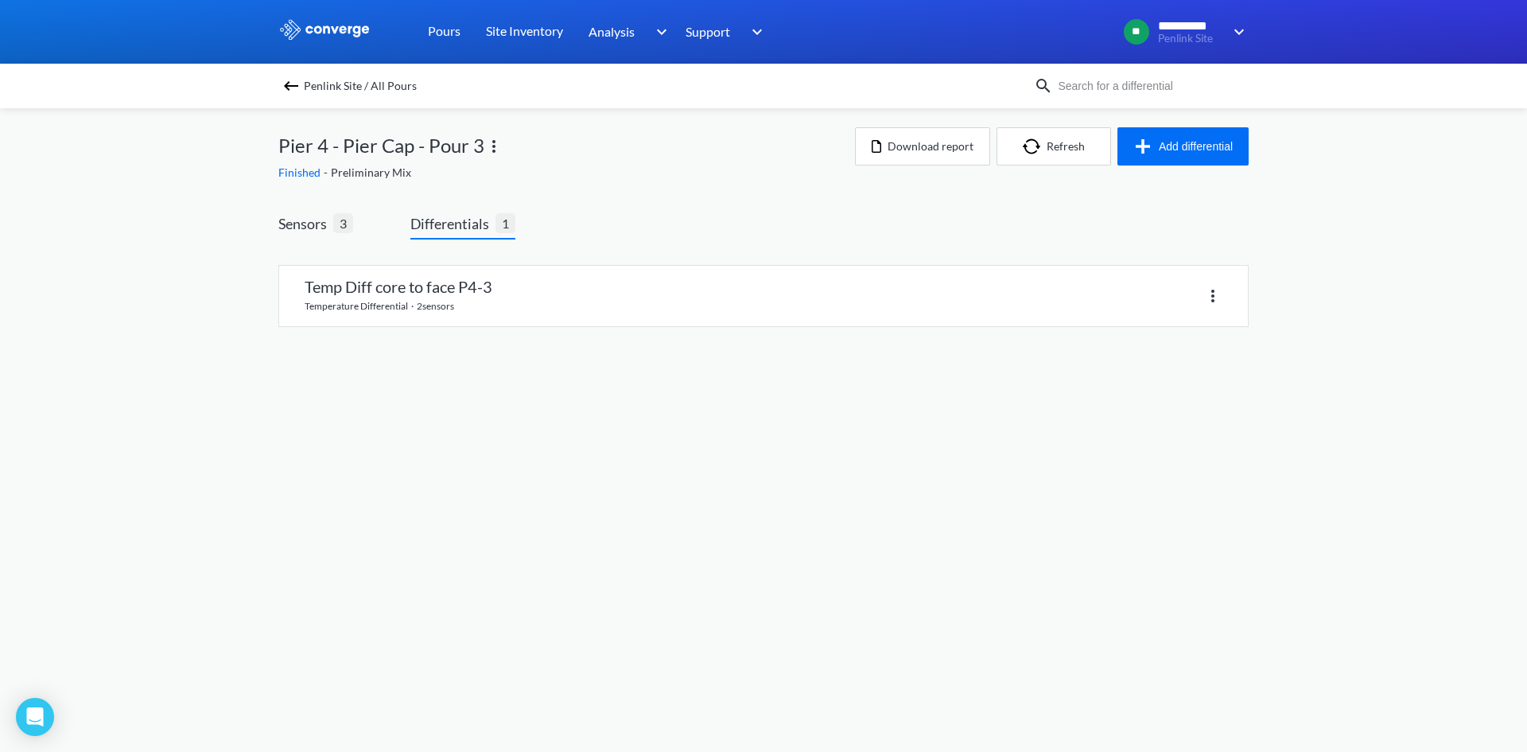
click at [301, 241] on div "Temp Diff core to face P4-3 temperature differential · 2 sensors" at bounding box center [763, 298] width 970 height 119
click at [308, 235] on span "Sensors 3" at bounding box center [315, 225] width 75 height 27
click at [339, 226] on span "3" at bounding box center [343, 223] width 20 height 20
click at [309, 221] on span "Sensors" at bounding box center [305, 223] width 55 height 22
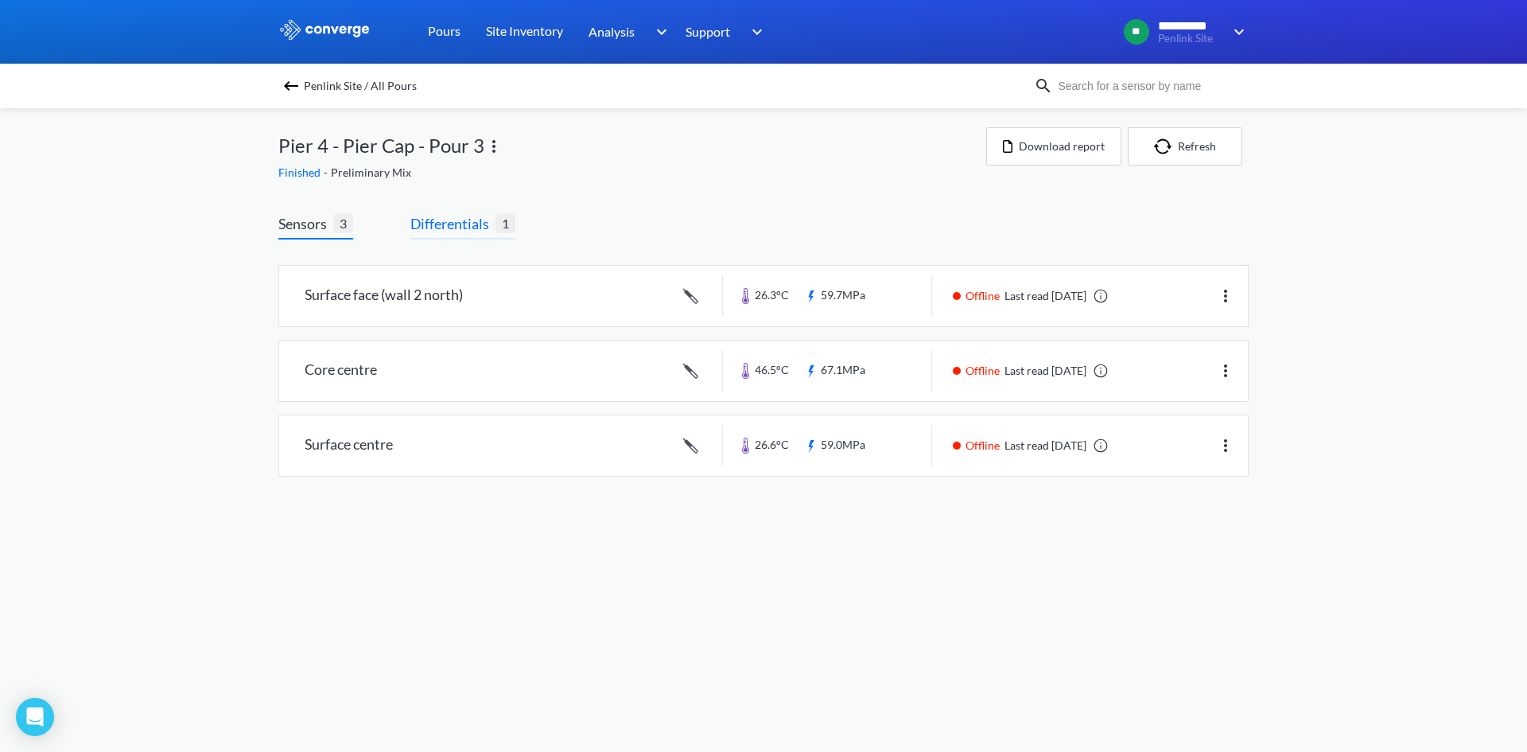
click at [471, 229] on span "Differentials" at bounding box center [452, 223] width 85 height 22
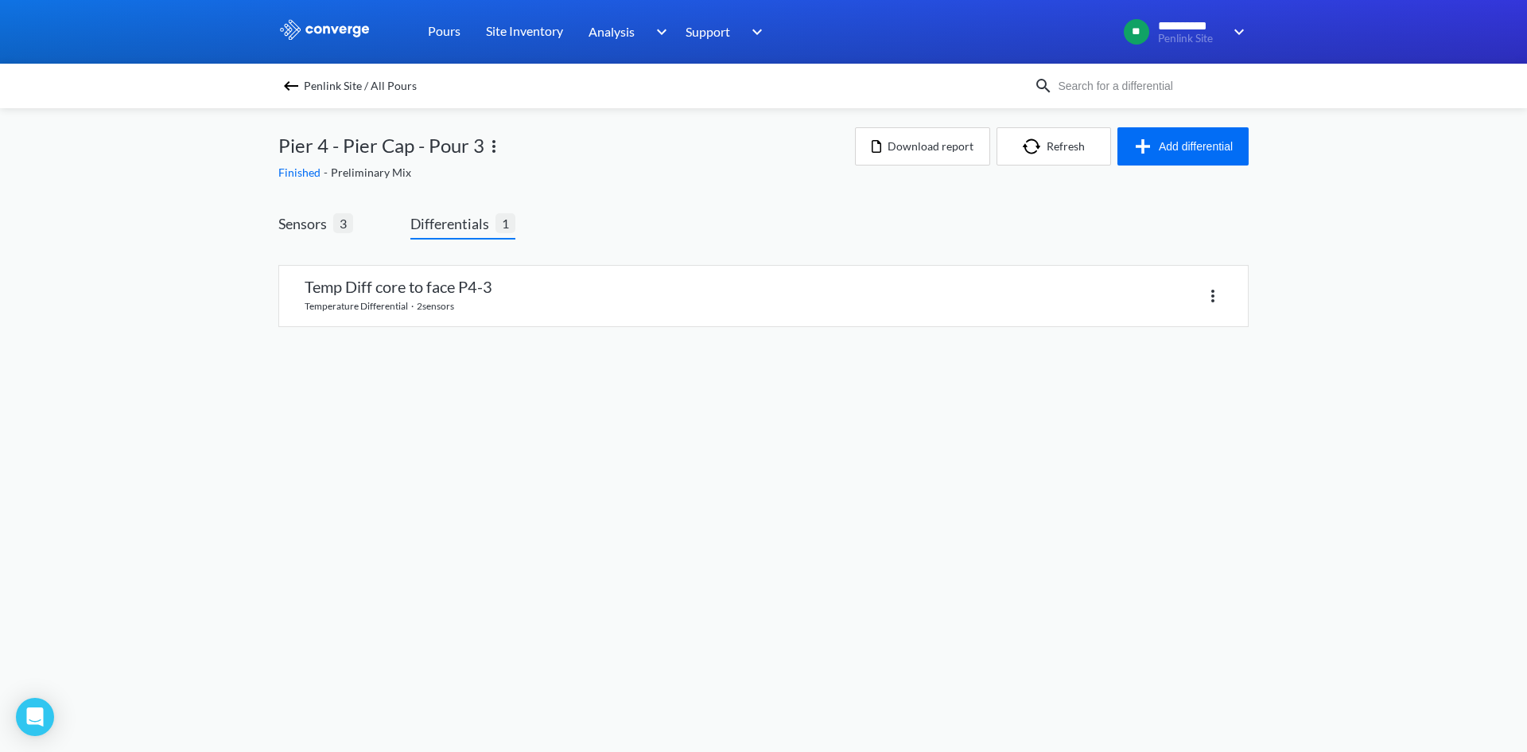
click at [496, 294] on link at bounding box center [763, 296] width 969 height 60
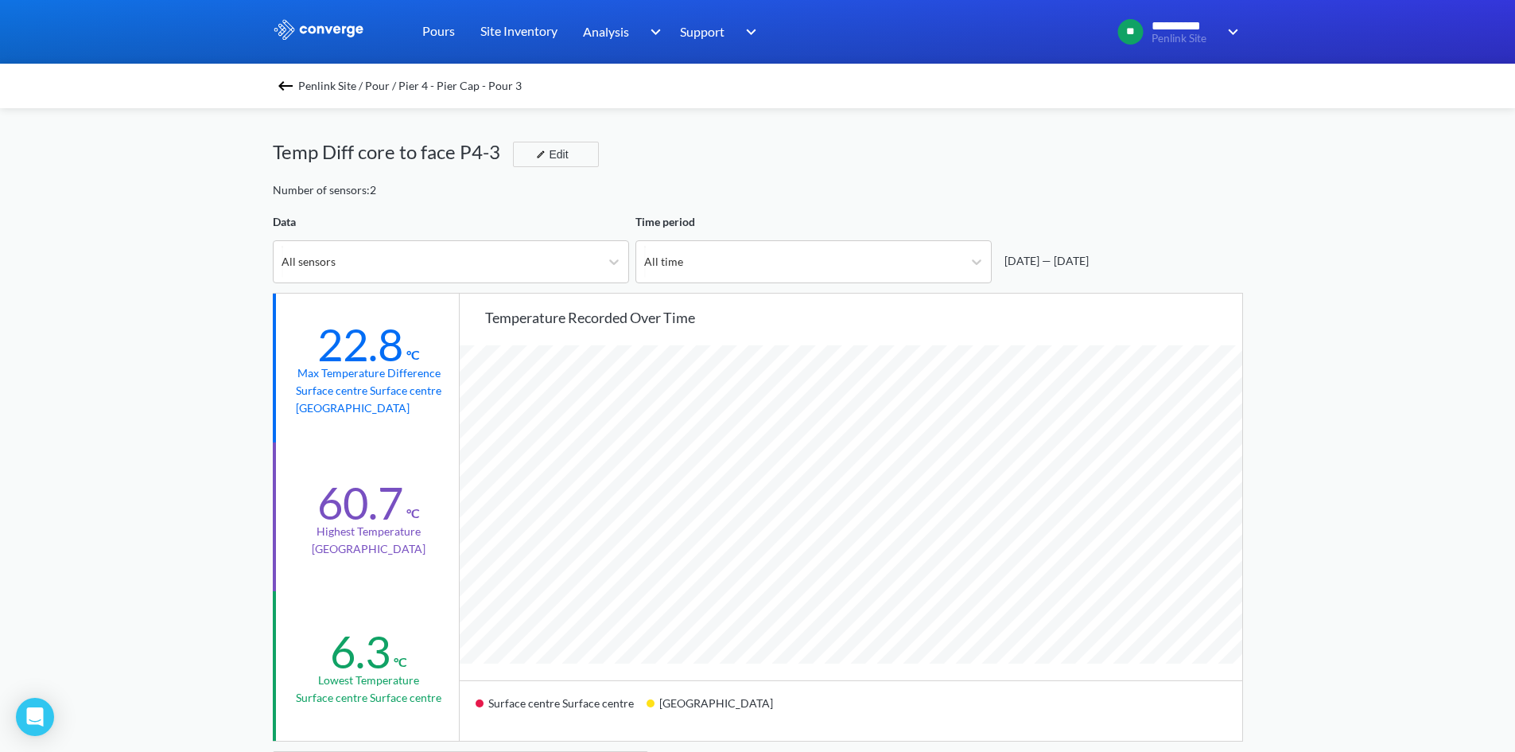
scroll to position [1332, 1515]
drag, startPoint x: 421, startPoint y: 158, endPoint x: 572, endPoint y: 169, distance: 151.5
click at [428, 160] on div "Temp Diff core to face P4-3" at bounding box center [393, 152] width 240 height 30
click at [705, 162] on div "Temp Diff core to face P4-3 Edit" at bounding box center [758, 159] width 970 height 45
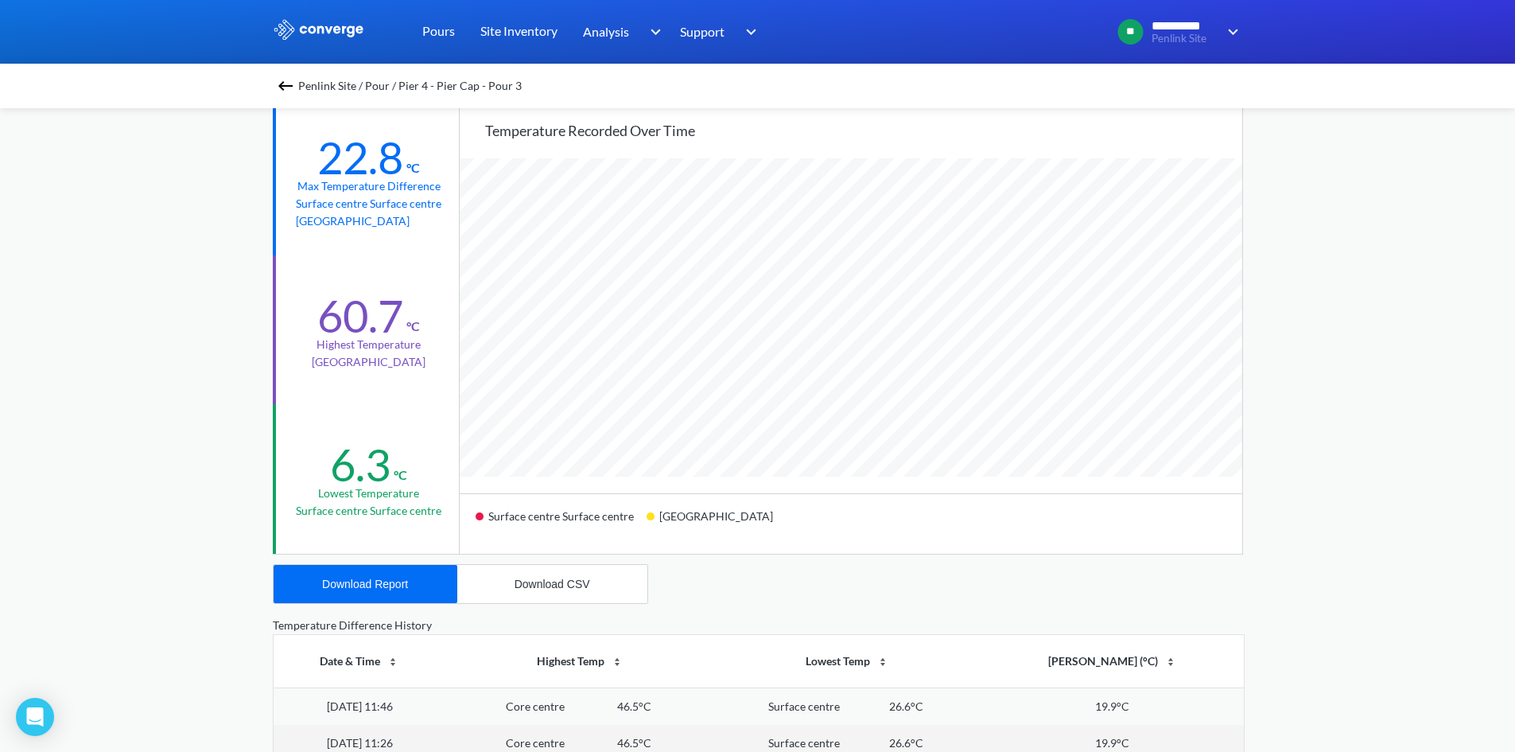
scroll to position [159, 0]
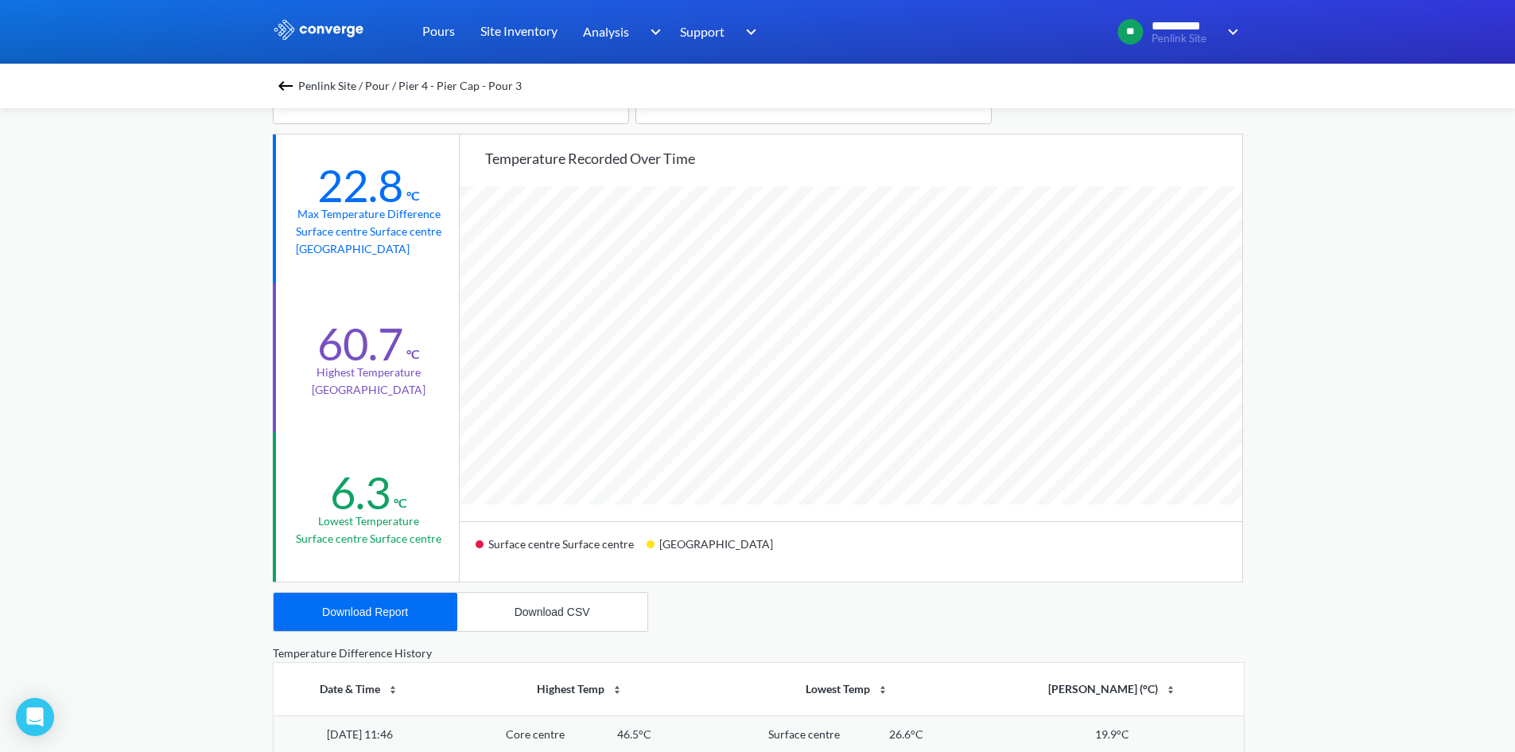
drag, startPoint x: 361, startPoint y: 379, endPoint x: 409, endPoint y: 411, distance: 57.4
click at [409, 411] on div "60.7 °C Highest temperature Core centre Core centre" at bounding box center [367, 357] width 189 height 149
click at [413, 437] on div "6.3 °C Lowest temperature Surface centre Surface centre" at bounding box center [367, 506] width 189 height 149
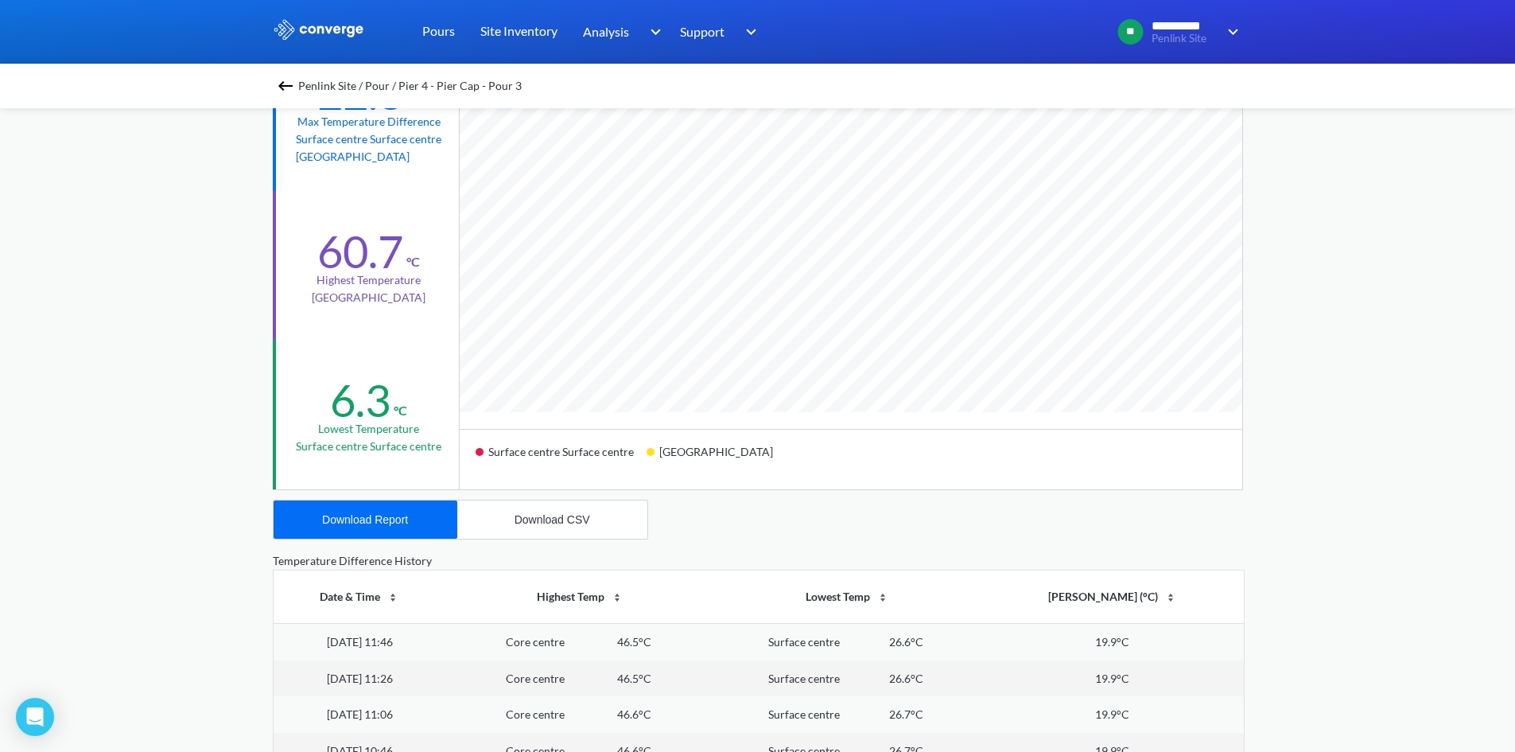
scroll to position [398, 0]
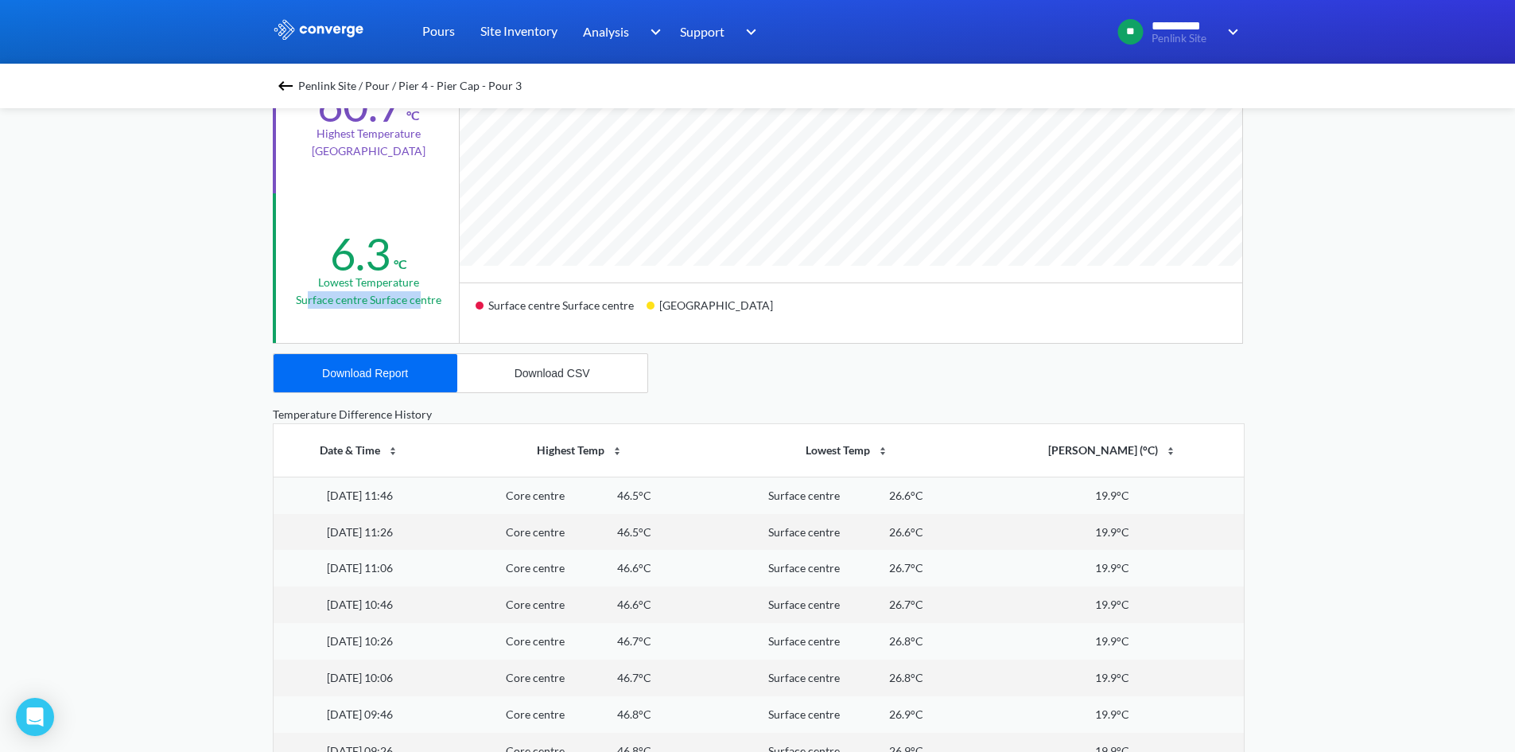
drag, startPoint x: 311, startPoint y: 286, endPoint x: 423, endPoint y: 314, distance: 115.5
click at [420, 312] on div "6.3 °C Lowest temperature Surface centre Surface centre" at bounding box center [367, 267] width 189 height 149
click at [451, 309] on div "6.3 °C Lowest temperature Surface centre Surface centre" at bounding box center [367, 267] width 189 height 149
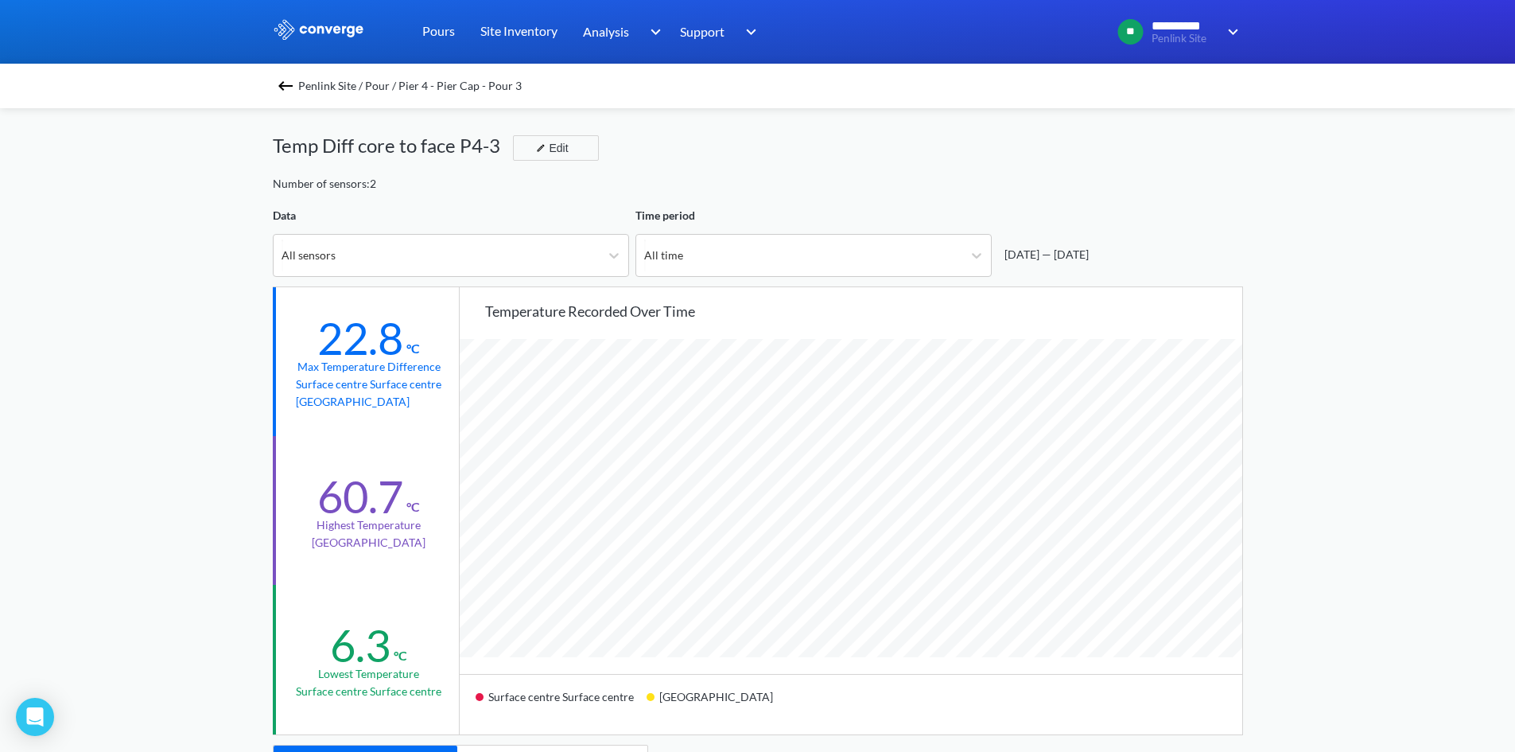
scroll to position [0, 0]
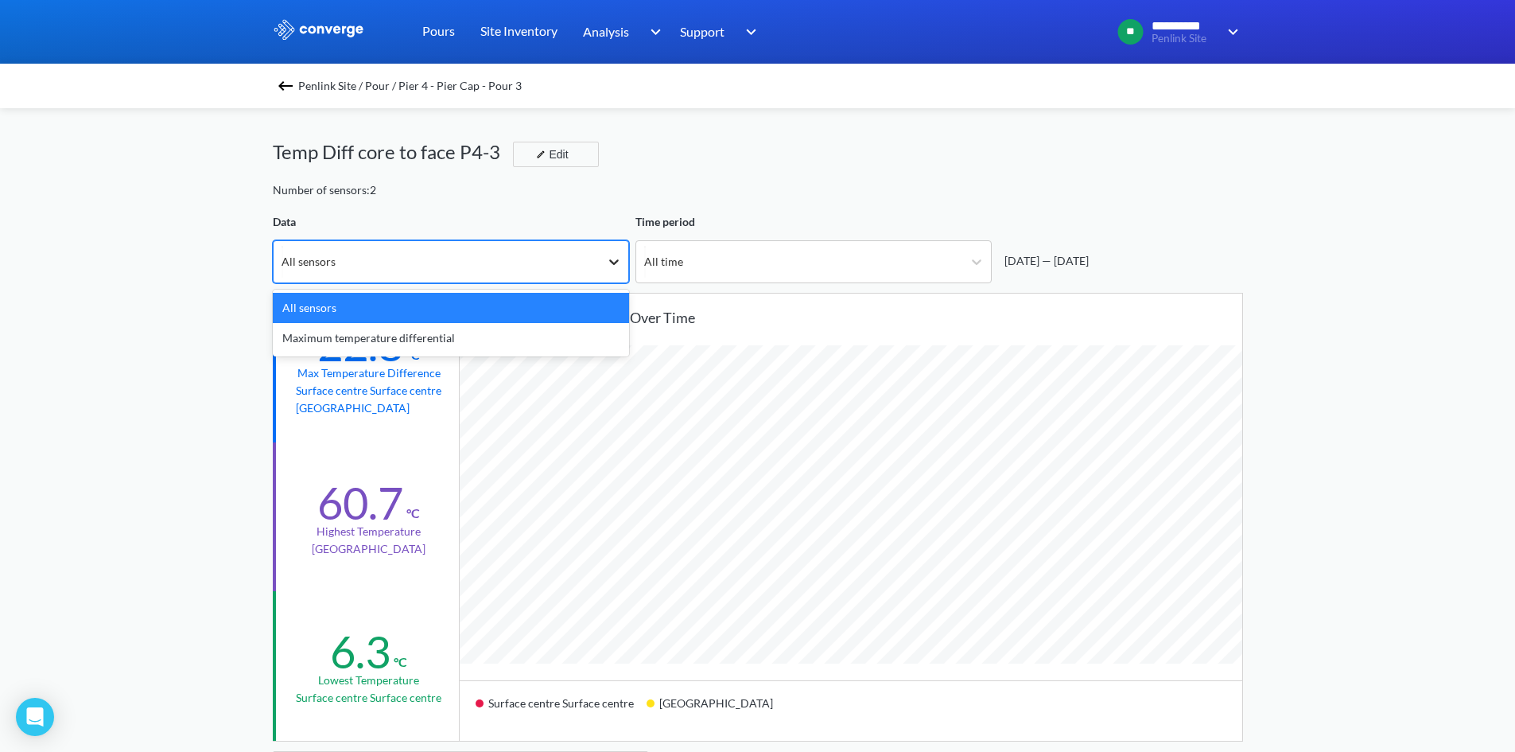
click at [608, 260] on icon at bounding box center [614, 262] width 16 height 16
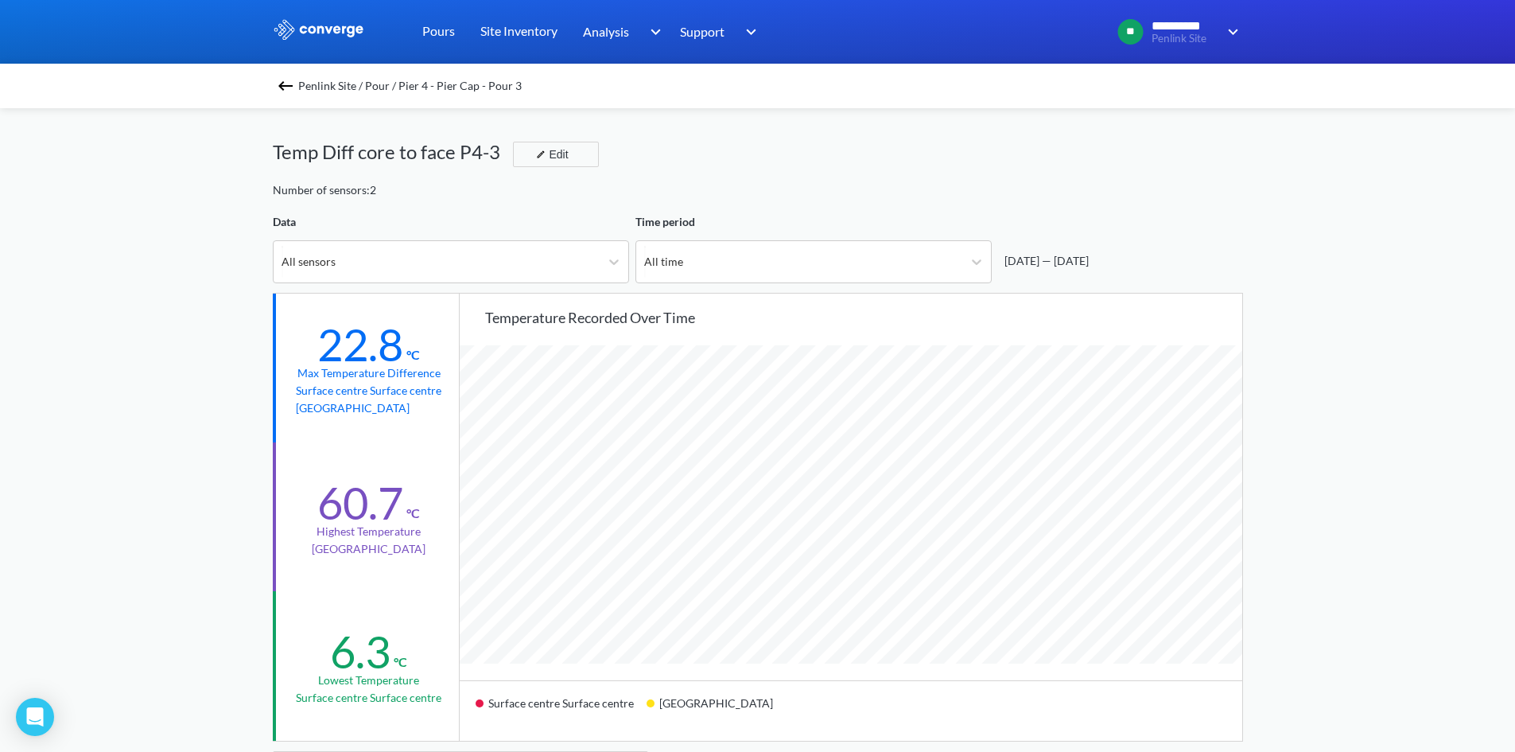
click at [686, 197] on div "Number of sensors: 2" at bounding box center [758, 189] width 970 height 17
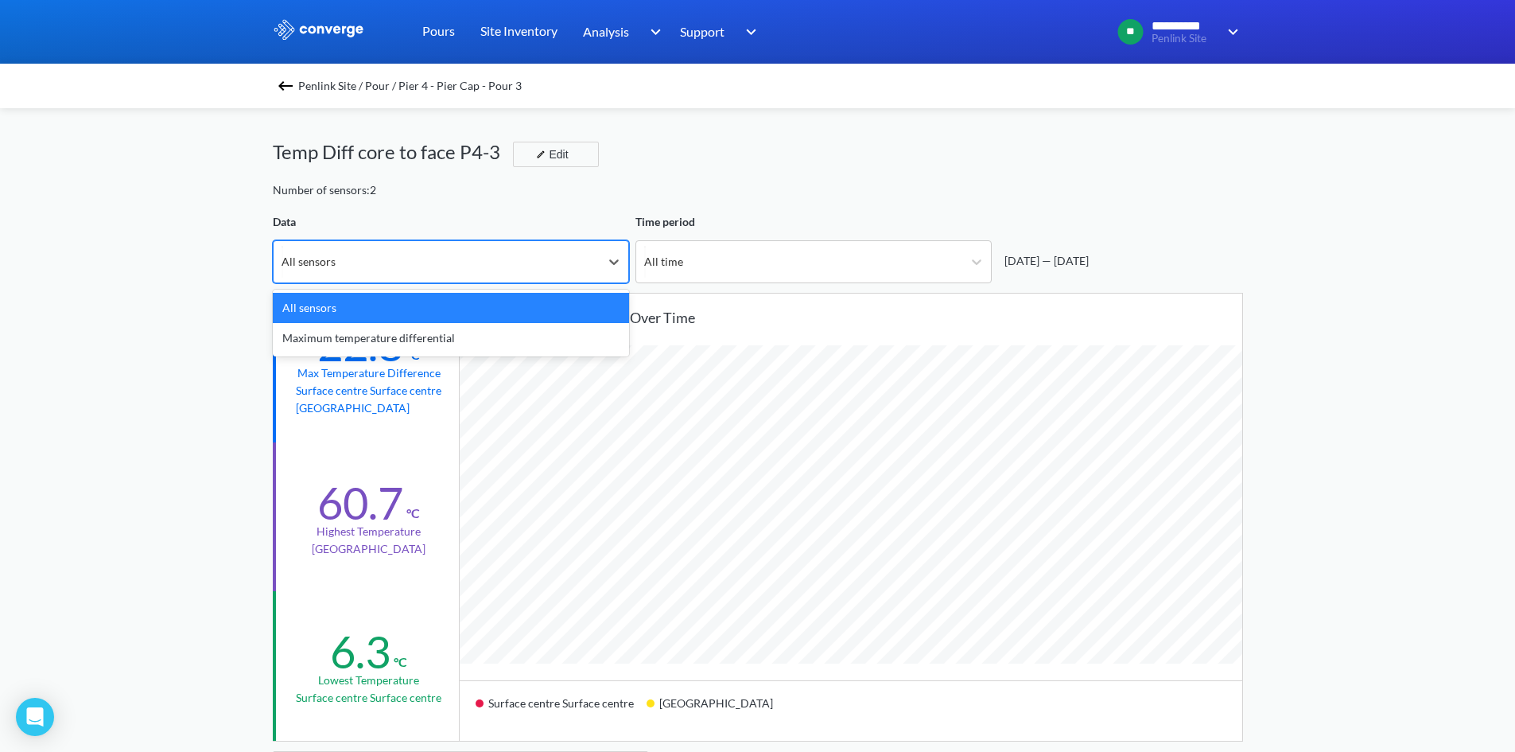
drag, startPoint x: 591, startPoint y: 242, endPoint x: 586, endPoint y: 250, distance: 9.3
click at [586, 250] on div "All sensors" at bounding box center [437, 261] width 326 height 41
click at [480, 338] on div "Maximum temperature differential" at bounding box center [451, 338] width 356 height 30
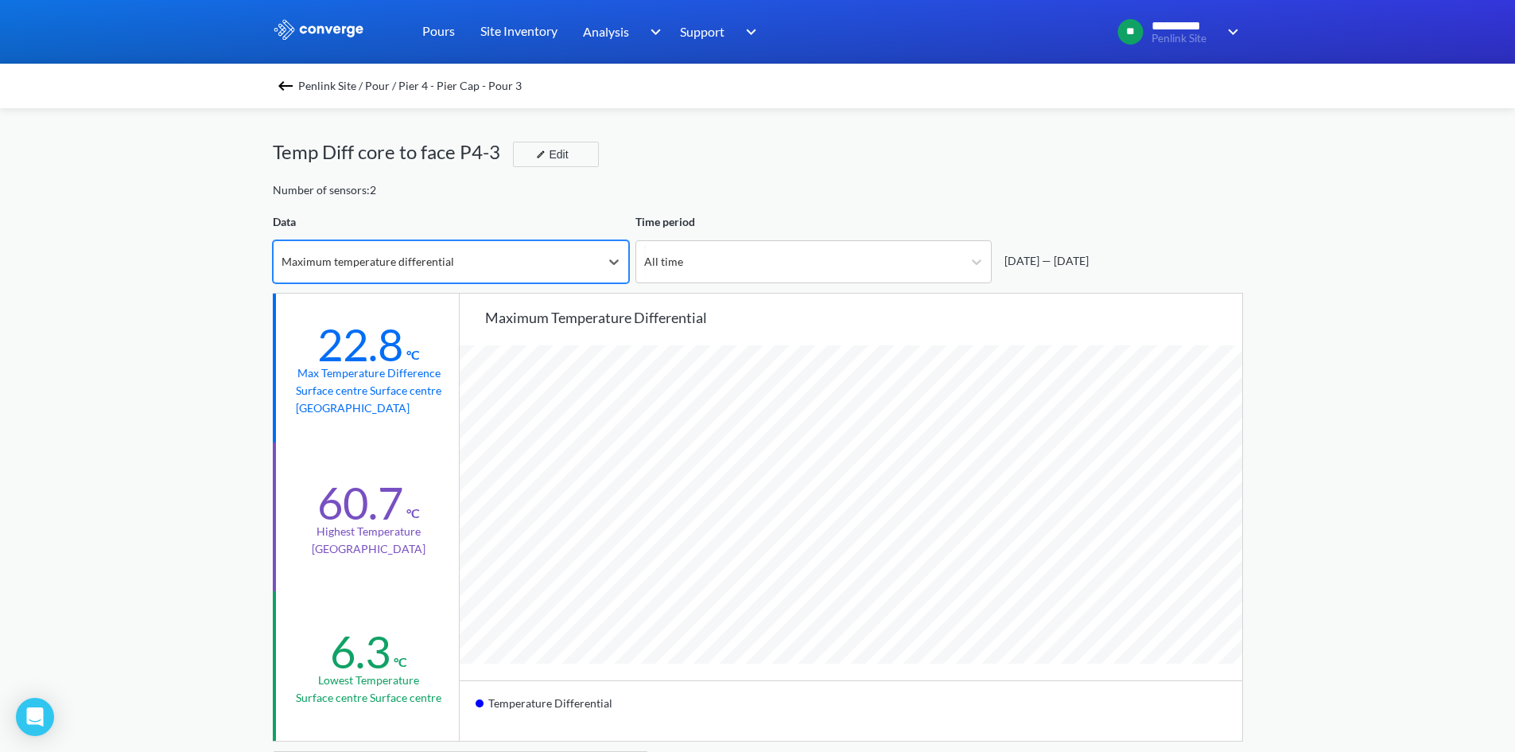
scroll to position [1332, 1515]
drag, startPoint x: 539, startPoint y: 262, endPoint x: 502, endPoint y: 287, distance: 44.8
click at [538, 264] on div "Maximum temperature differential" at bounding box center [437, 261] width 326 height 41
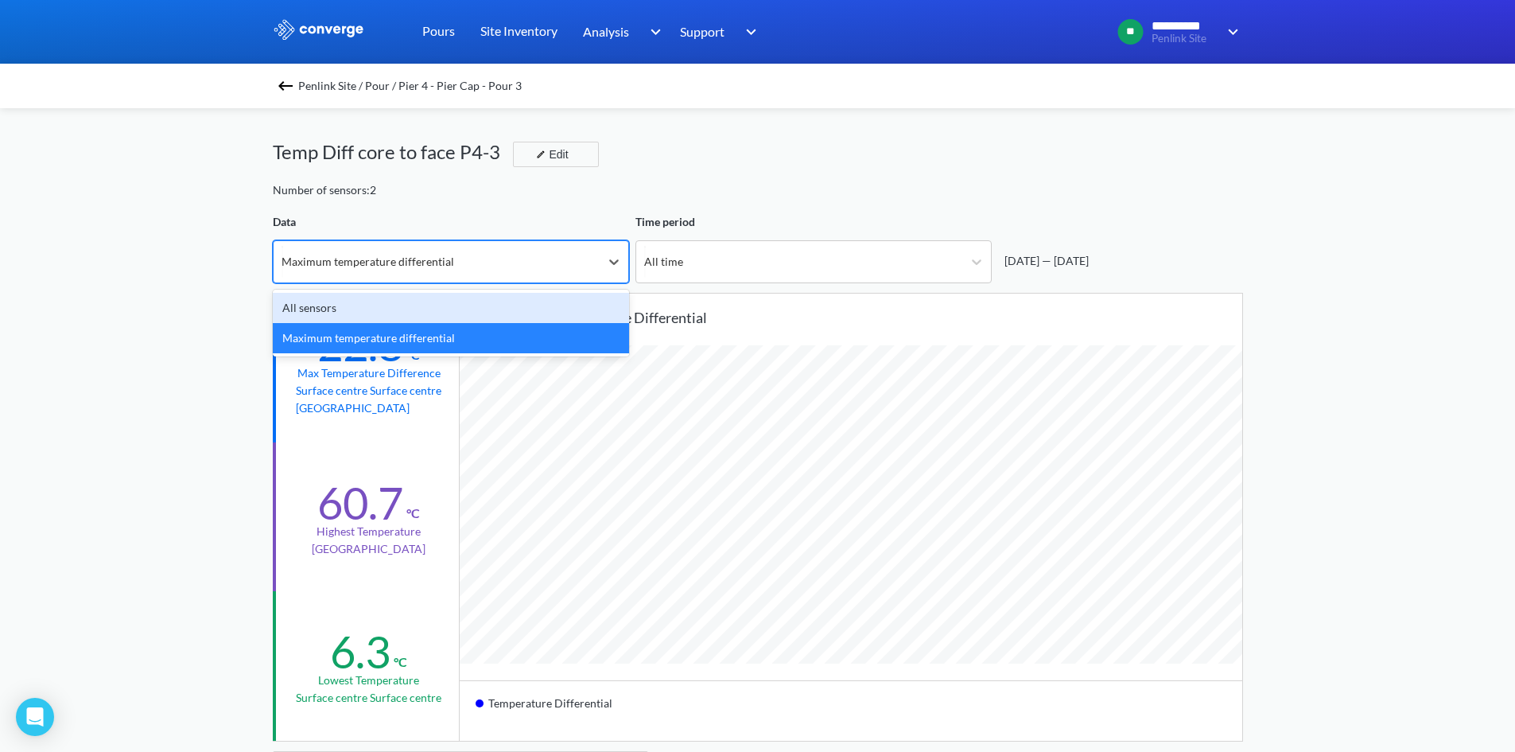
click at [461, 303] on div "All sensors" at bounding box center [451, 308] width 356 height 30
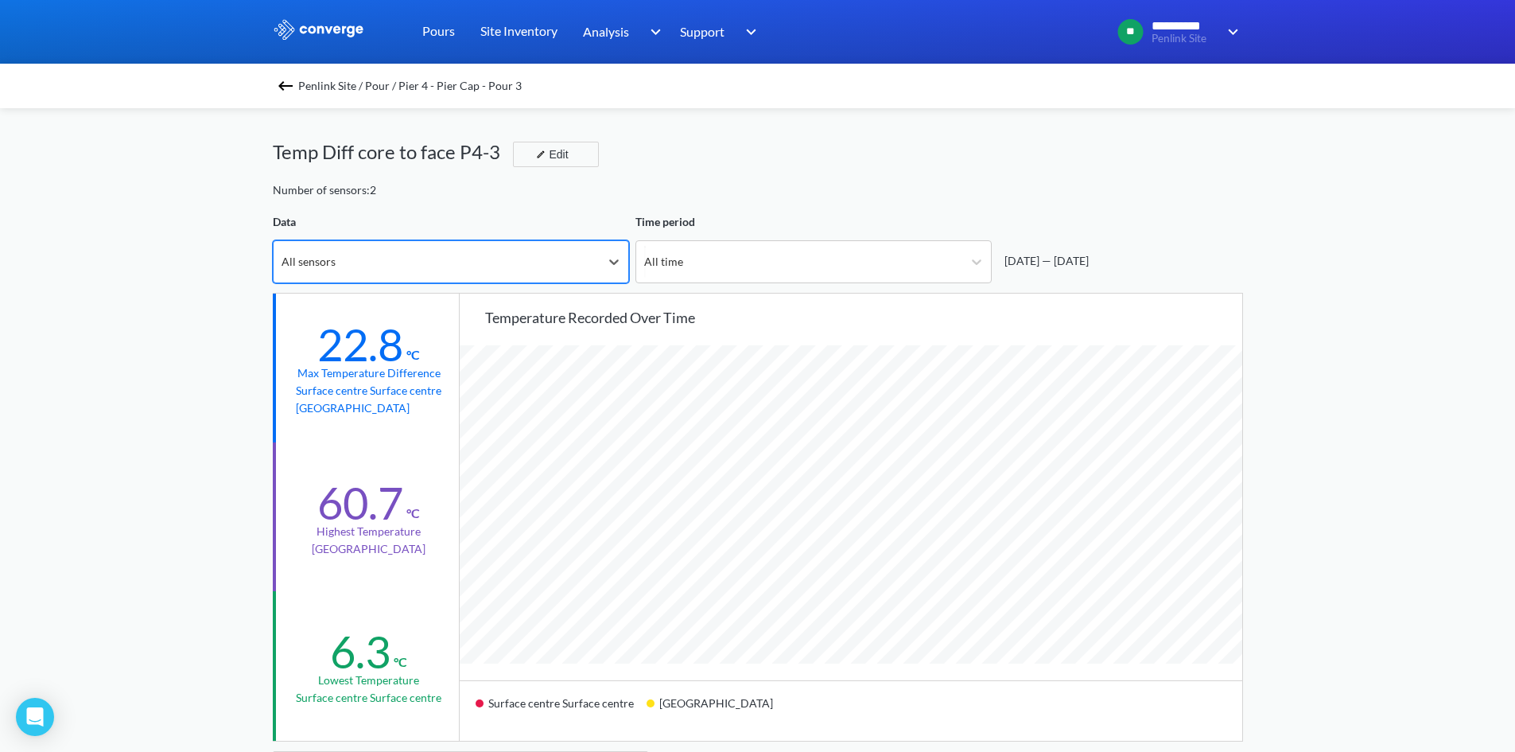
click at [526, 265] on div "All sensors" at bounding box center [437, 261] width 326 height 41
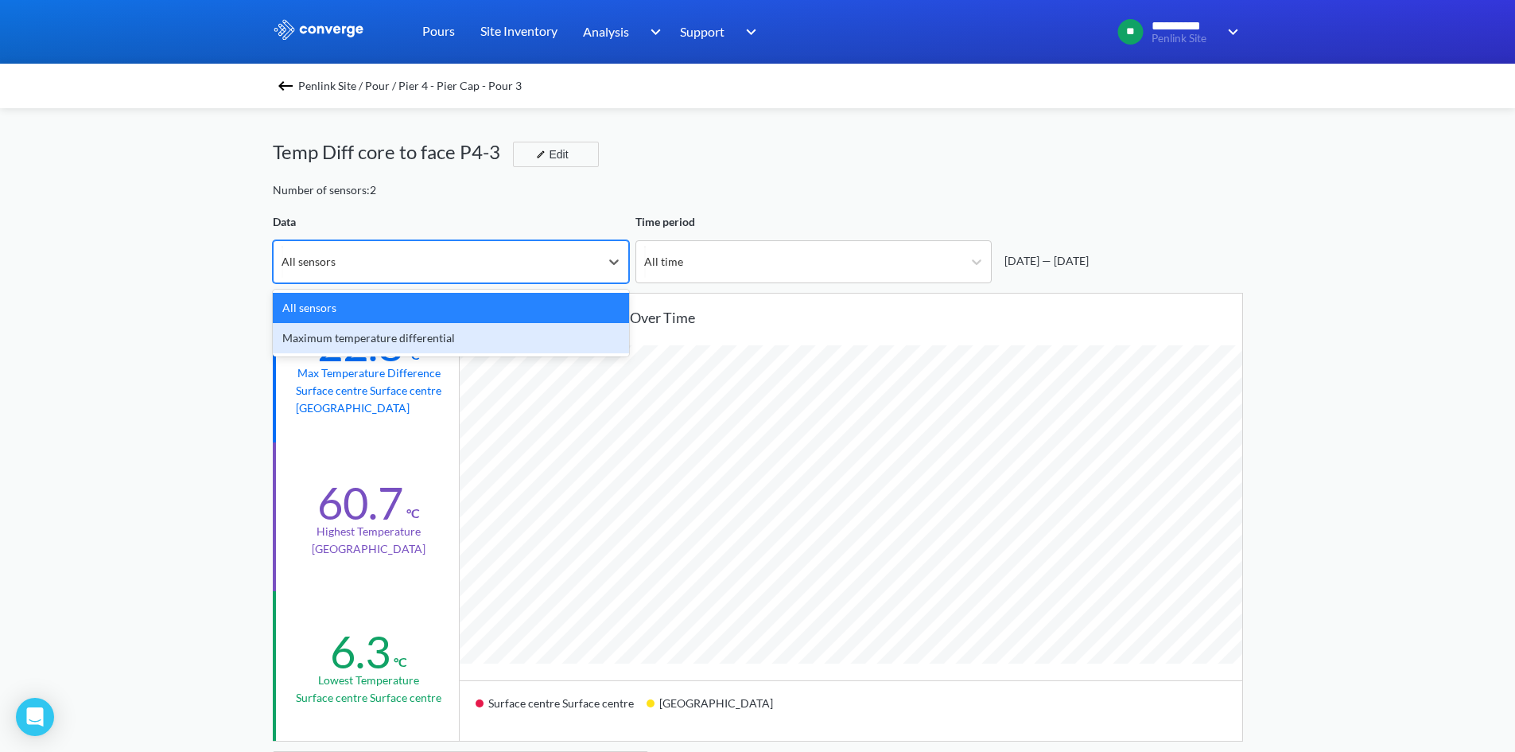
click at [441, 327] on div "Maximum temperature differential" at bounding box center [451, 338] width 356 height 30
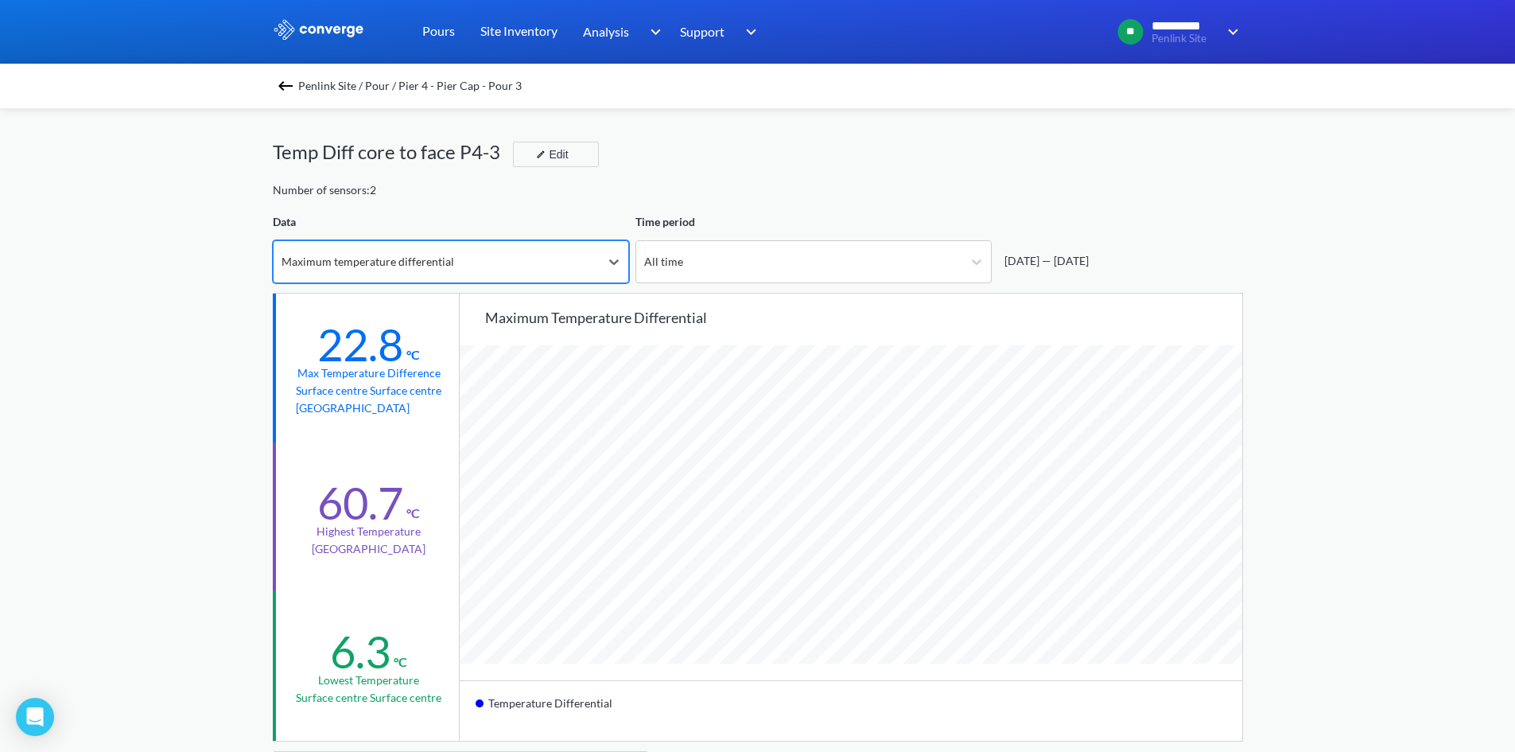
click at [484, 282] on div "Maximum temperature differential" at bounding box center [451, 261] width 356 height 43
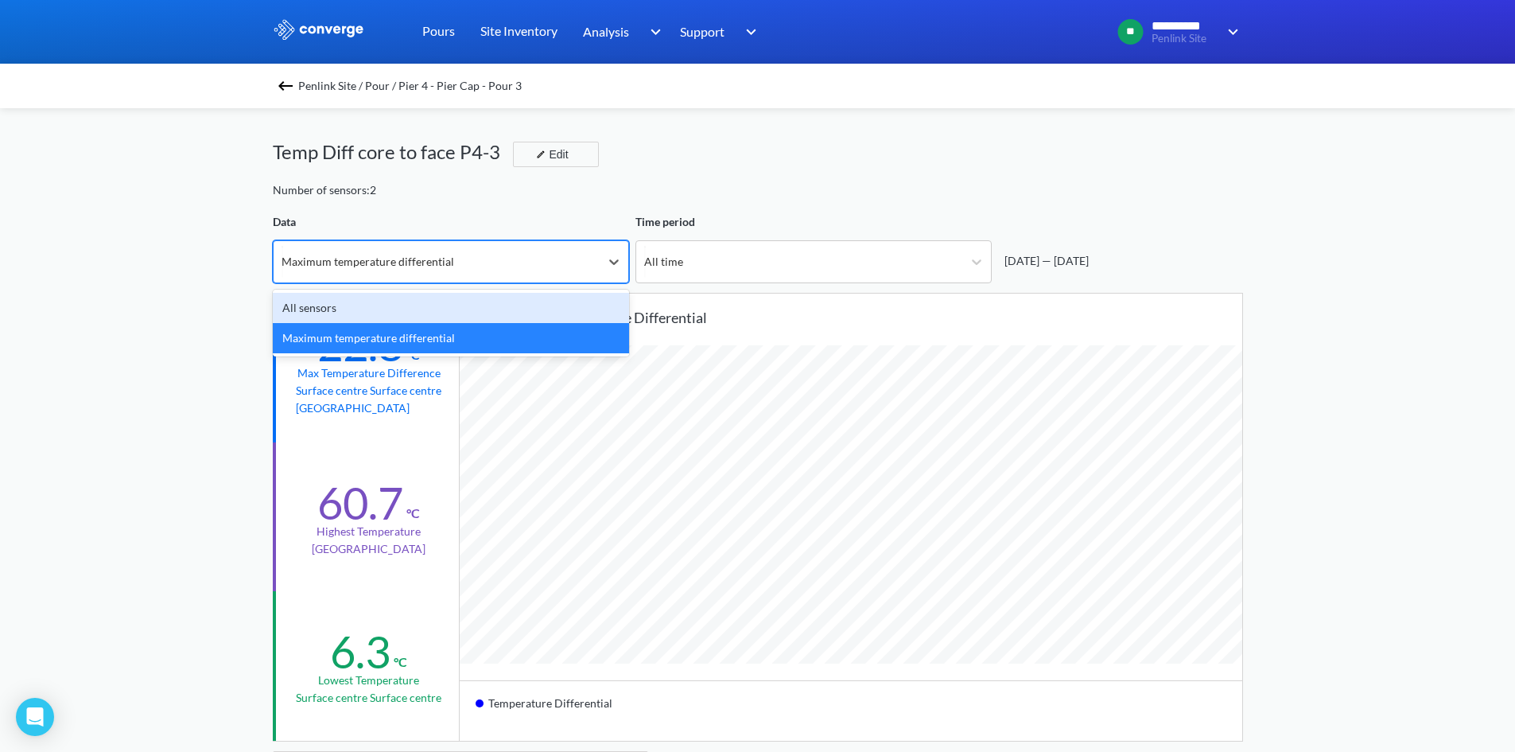
click at [446, 318] on div "All sensors" at bounding box center [451, 308] width 356 height 30
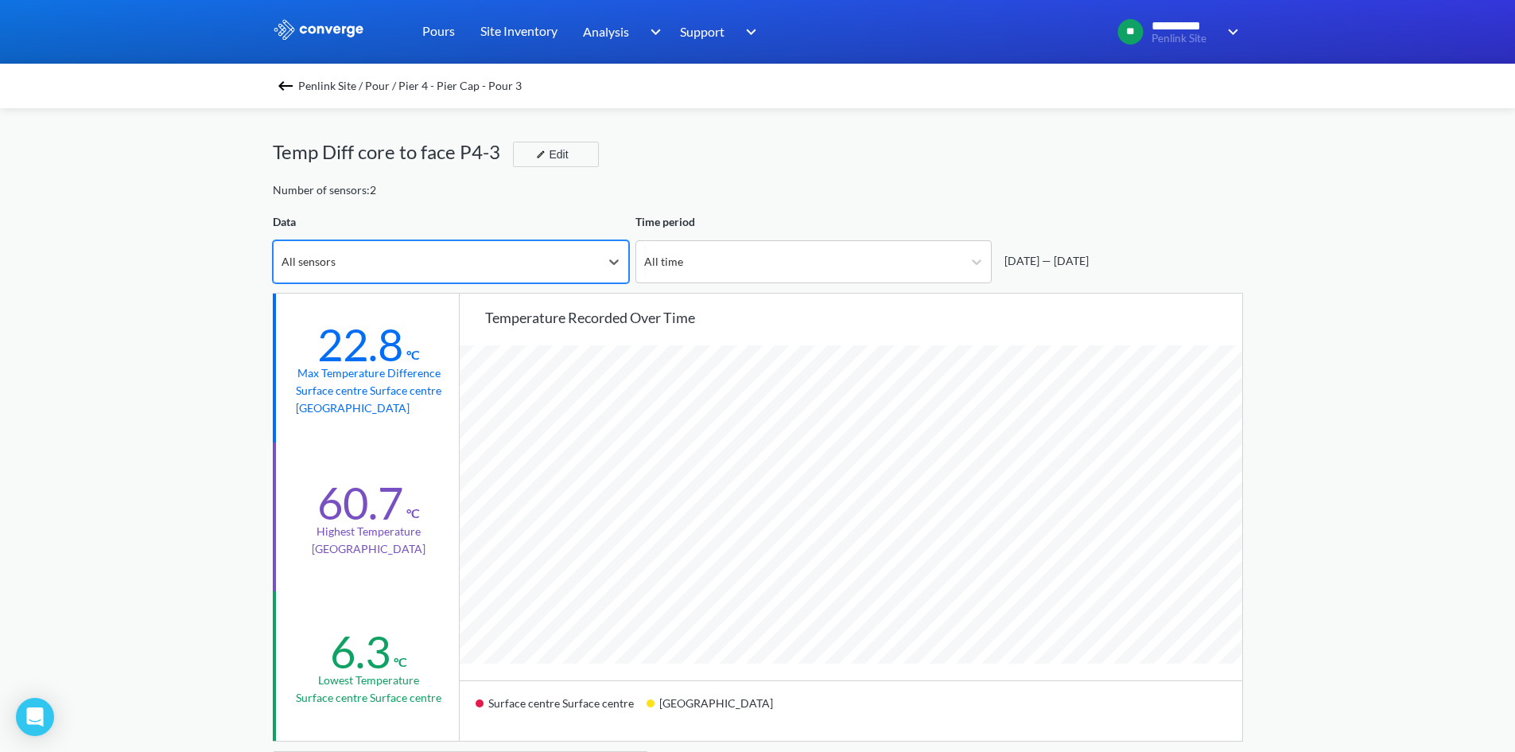
click at [287, 79] on img at bounding box center [285, 85] width 19 height 19
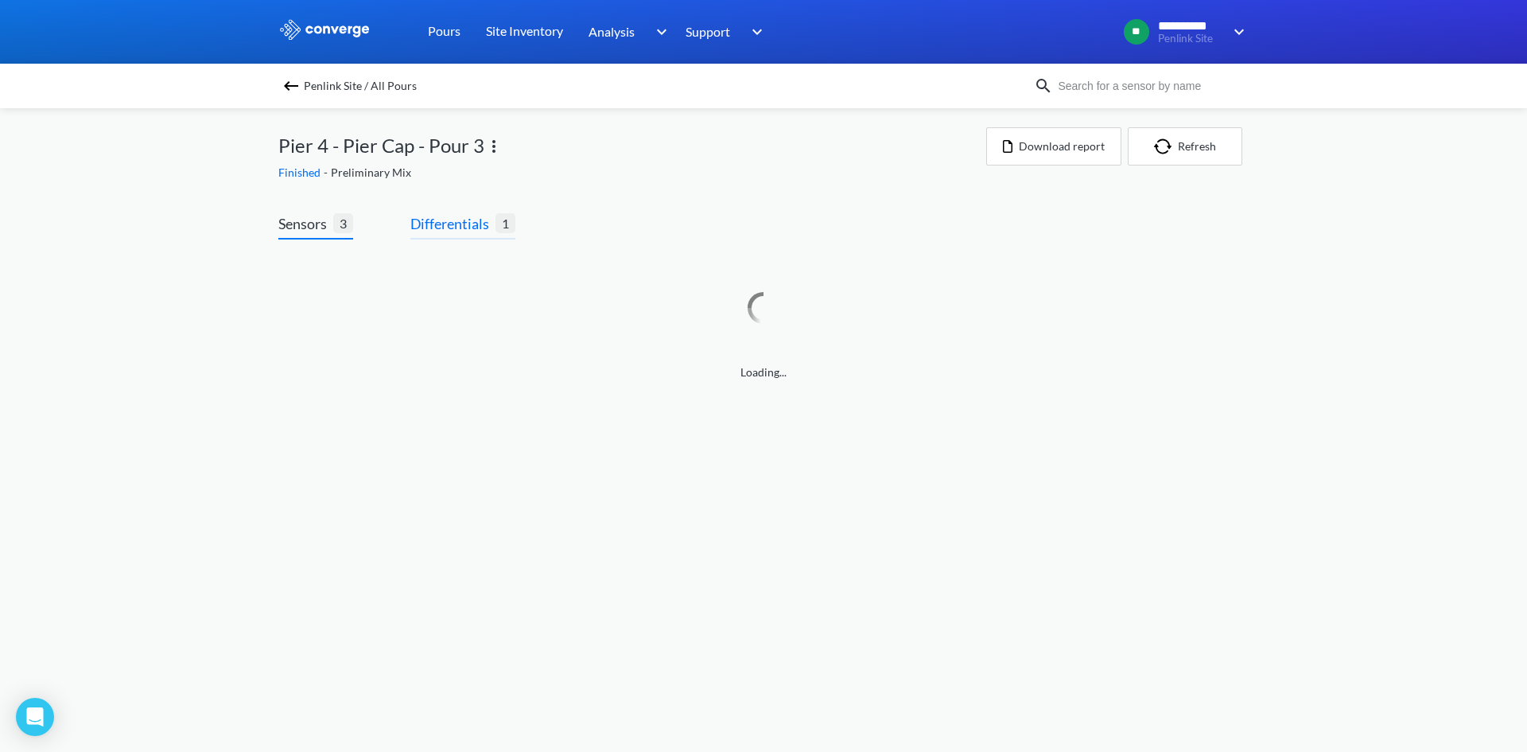
click at [498, 217] on span "1" at bounding box center [505, 223] width 20 height 20
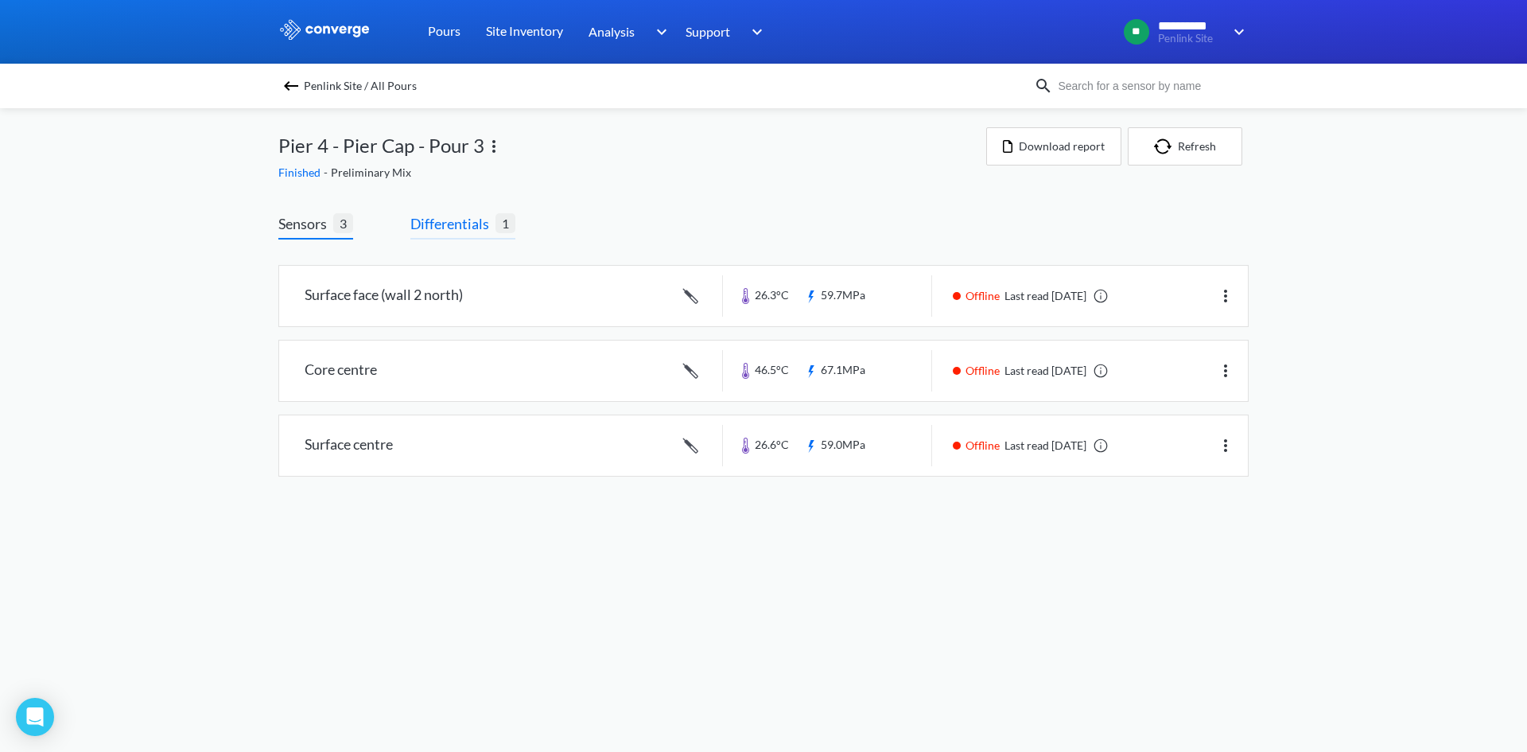
click at [460, 227] on span "Differentials" at bounding box center [452, 223] width 85 height 22
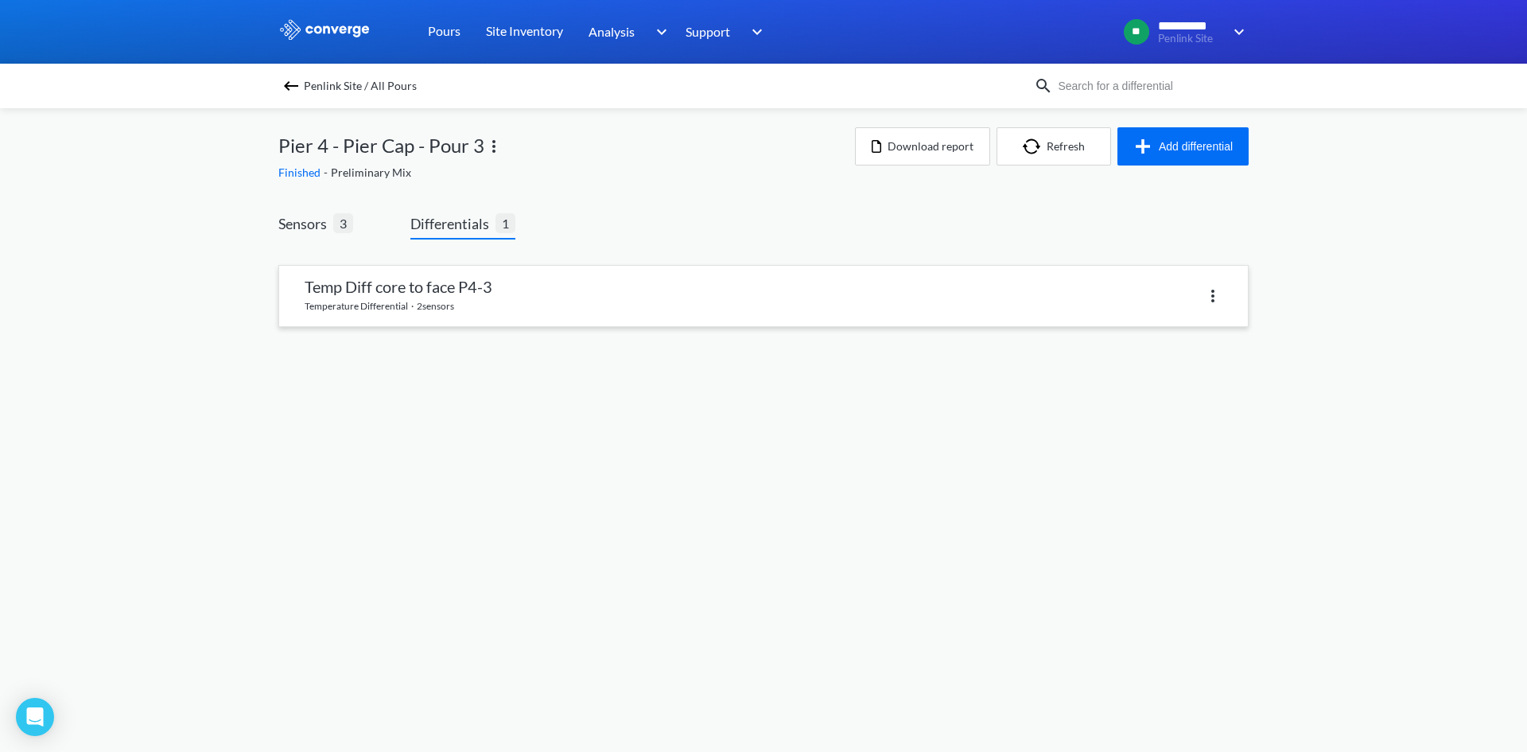
click at [406, 308] on link at bounding box center [763, 296] width 969 height 60
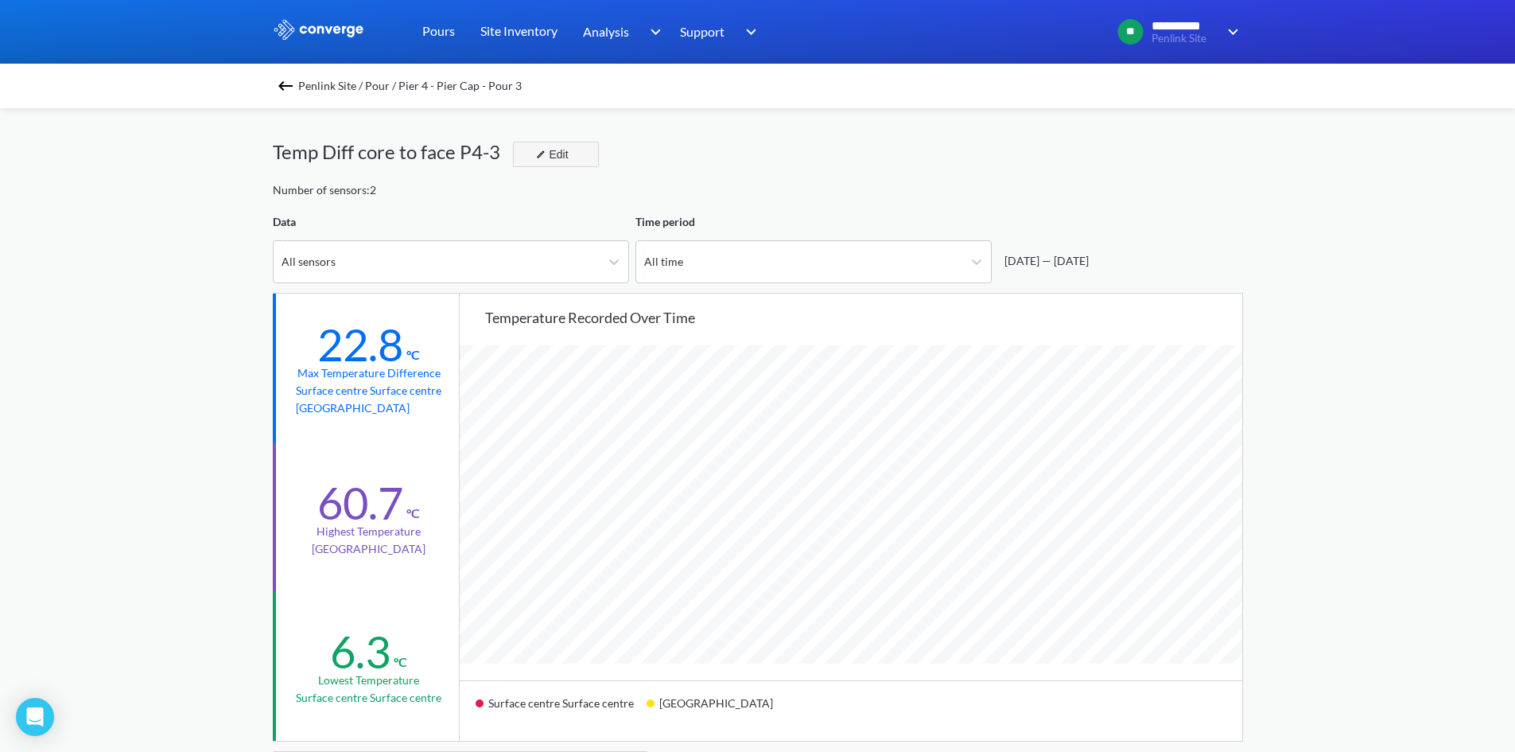
scroll to position [1332, 1515]
click at [546, 163] on button "Edit" at bounding box center [556, 154] width 86 height 25
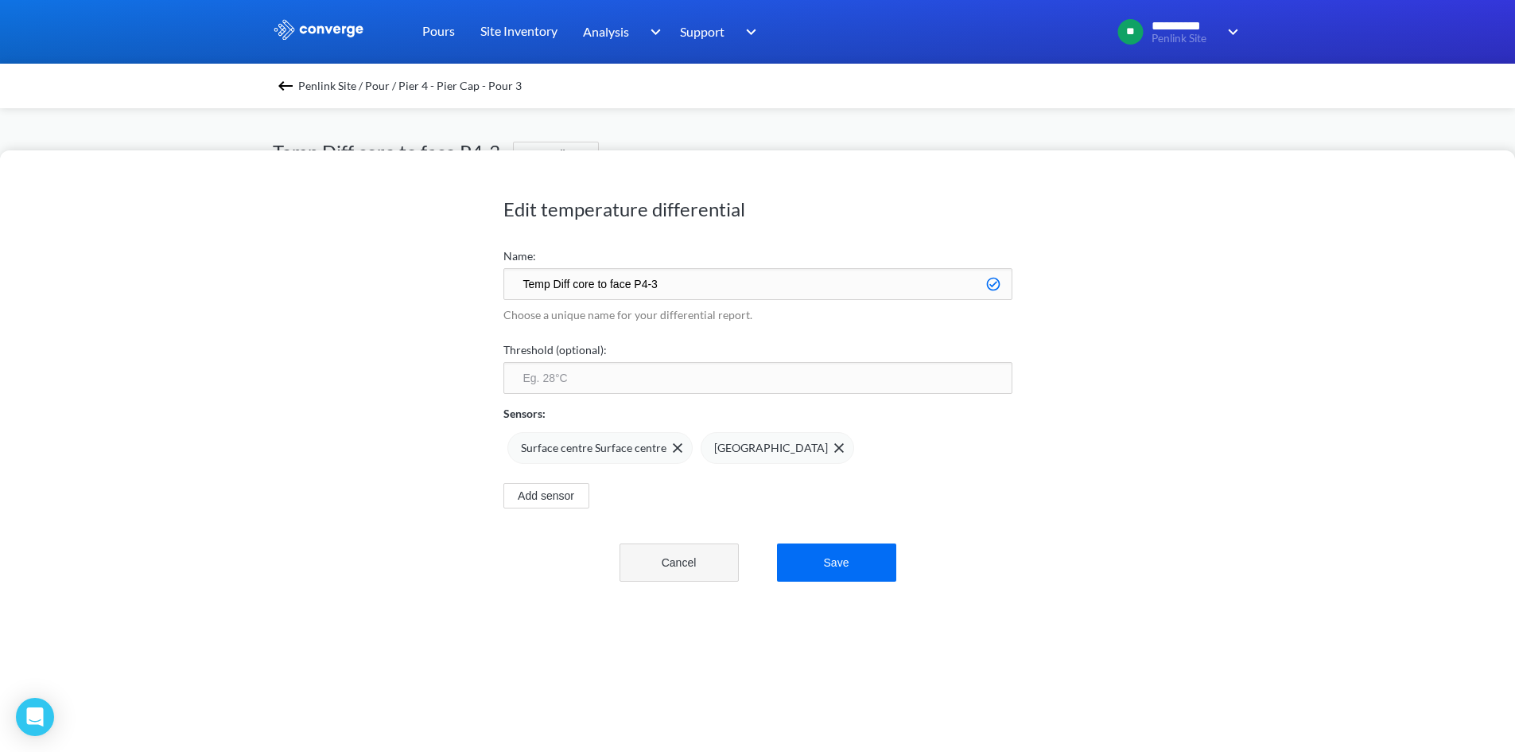
click at [668, 571] on button "Cancel" at bounding box center [679, 562] width 119 height 38
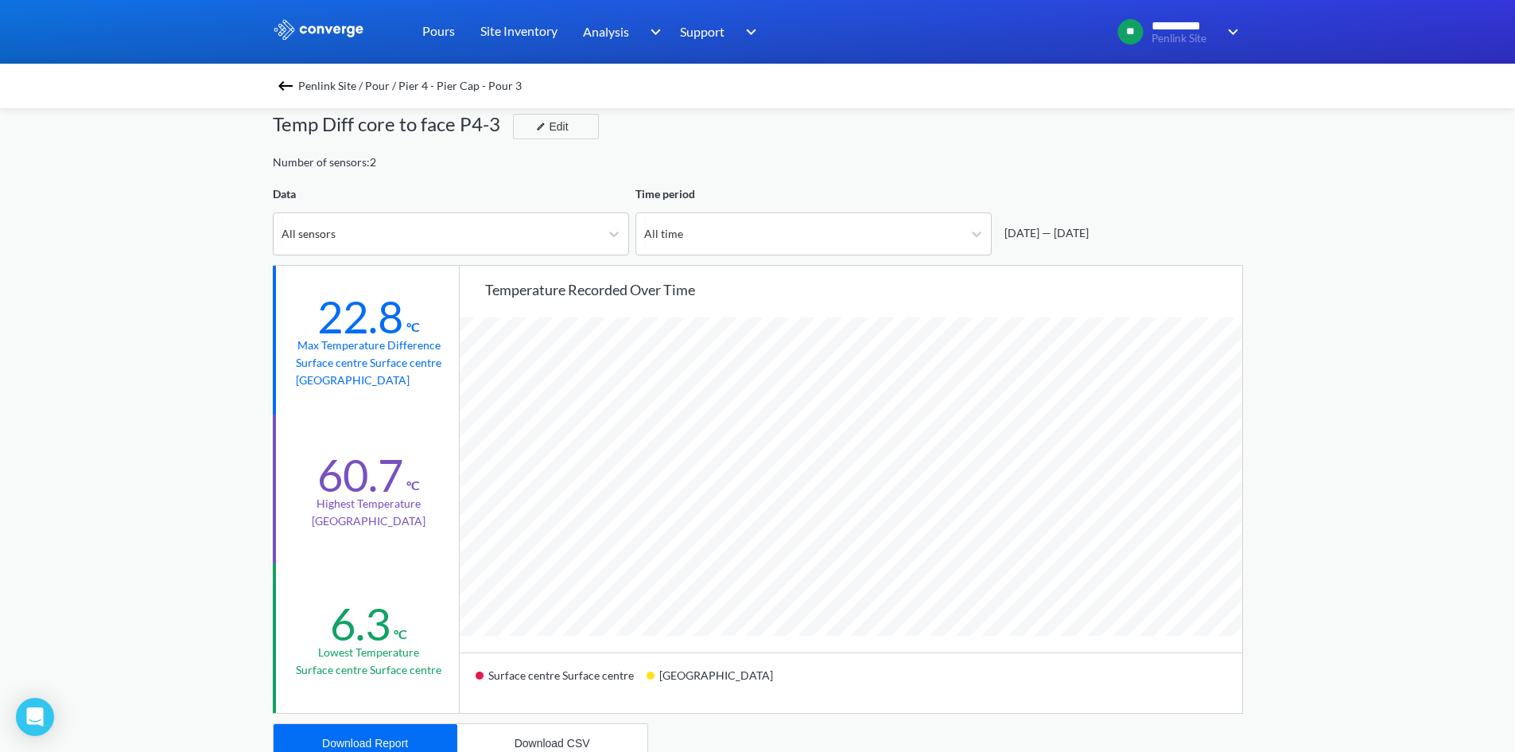
scroll to position [0, 0]
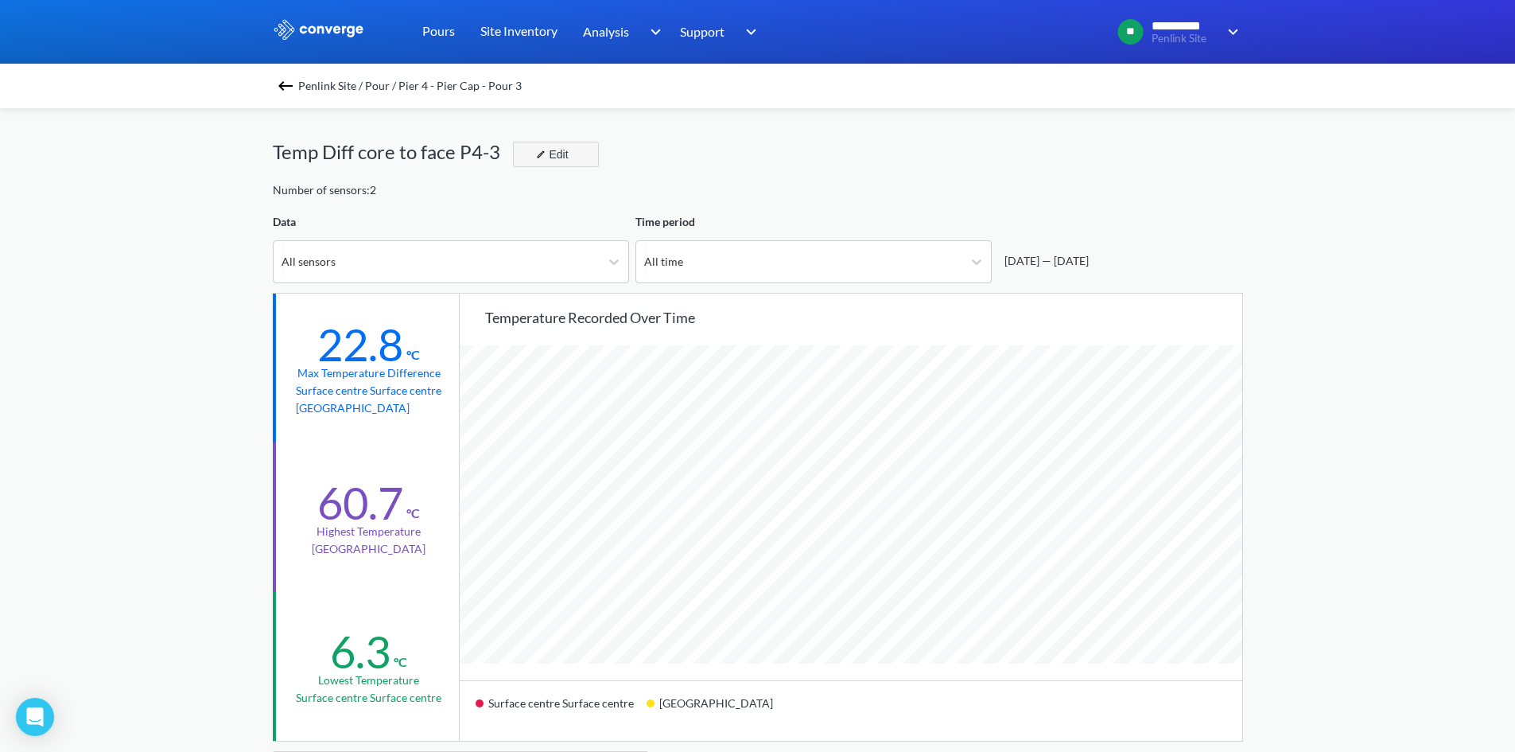
click at [554, 151] on div "Edit" at bounding box center [550, 154] width 41 height 19
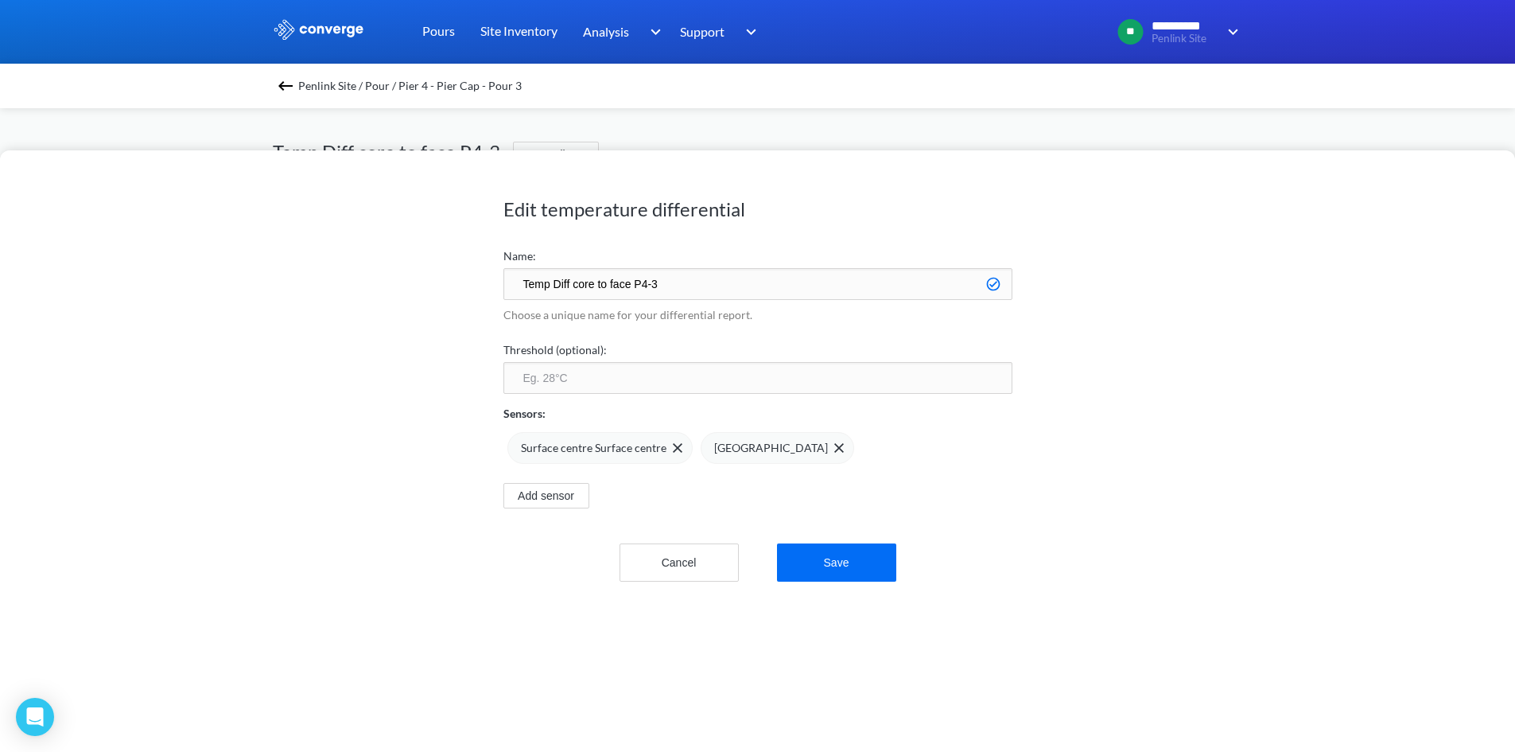
drag, startPoint x: 666, startPoint y: 282, endPoint x: 752, endPoint y: 270, distance: 86.0
click at [672, 282] on input "Temp Diff core to face P4-3" at bounding box center [757, 284] width 509 height 32
type input "Temp Diff core to face P4 Pour 3"
click at [833, 566] on button "Save" at bounding box center [836, 562] width 119 height 38
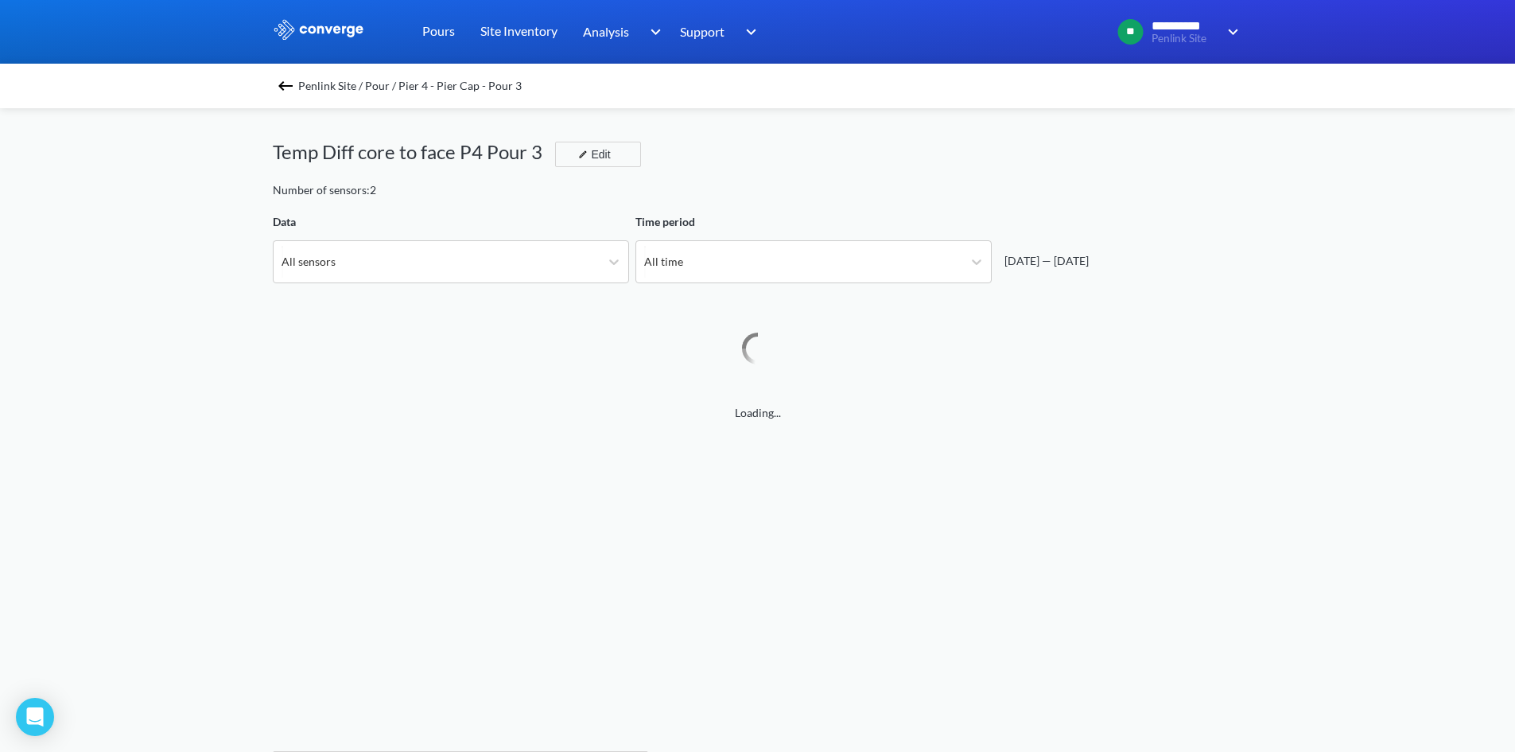
click at [779, 168] on div "Temp Diff core to face P4 Pour 3 Edit" at bounding box center [758, 159] width 970 height 45
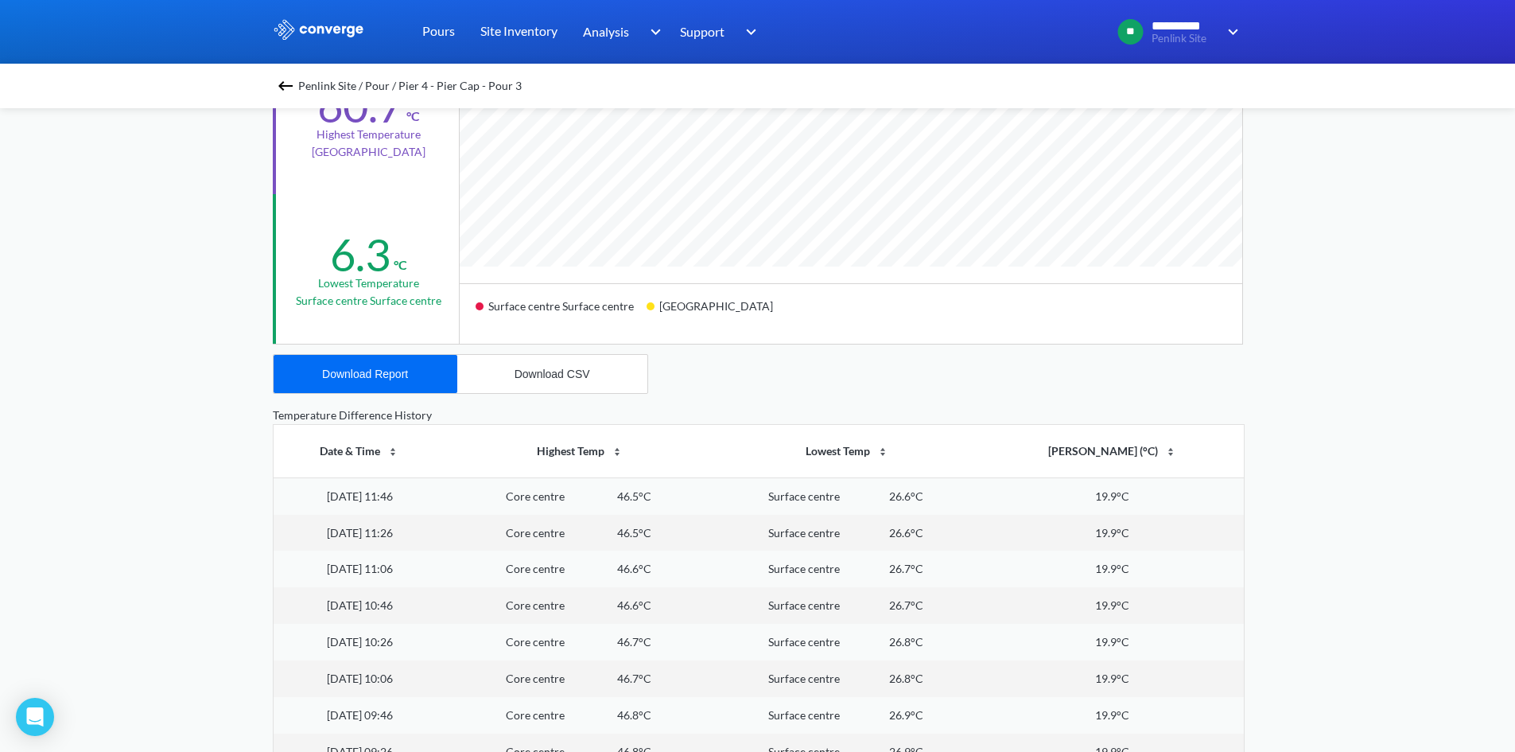
scroll to position [80, 0]
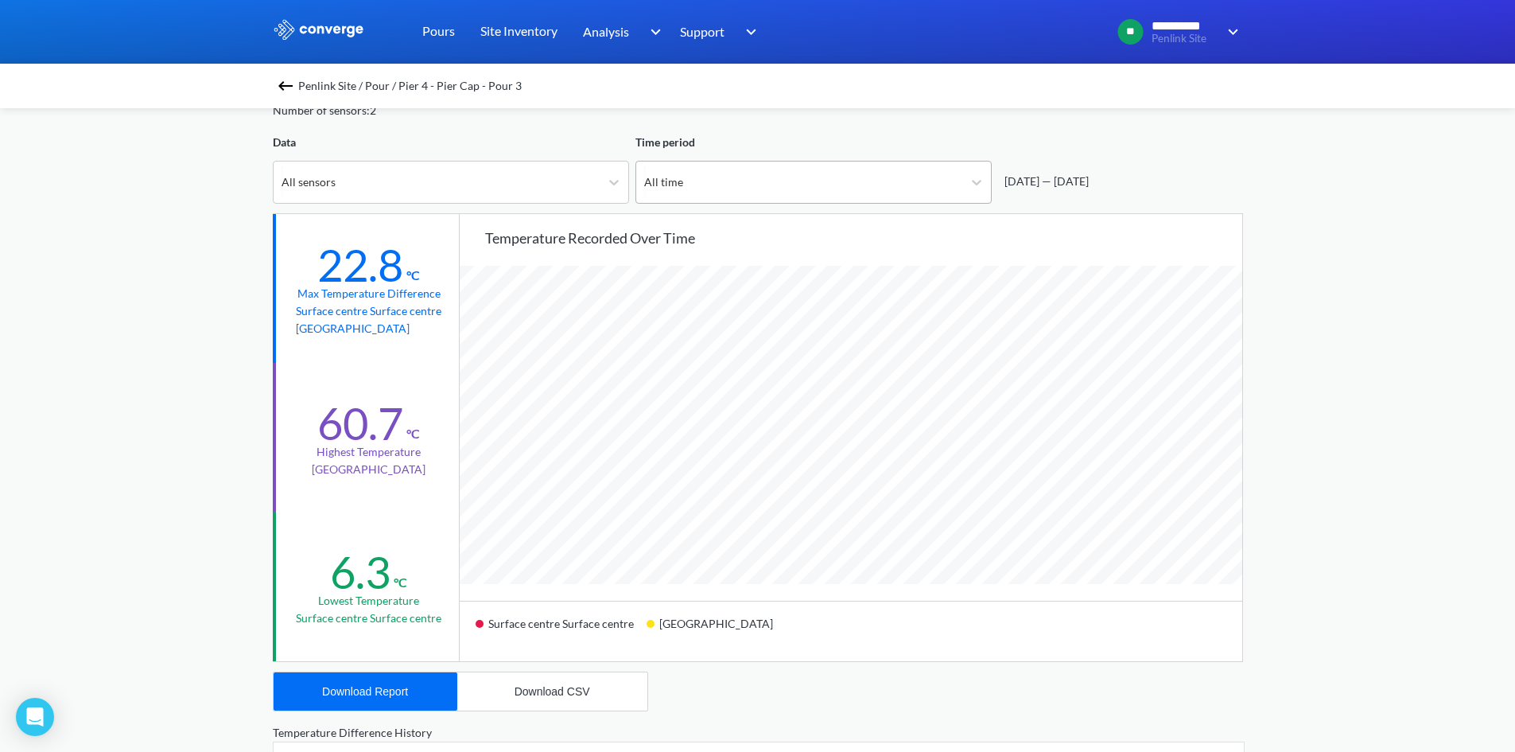
click at [687, 192] on div "All time" at bounding box center [799, 181] width 326 height 41
click at [1358, 317] on div "**********" at bounding box center [757, 586] width 1515 height 1333
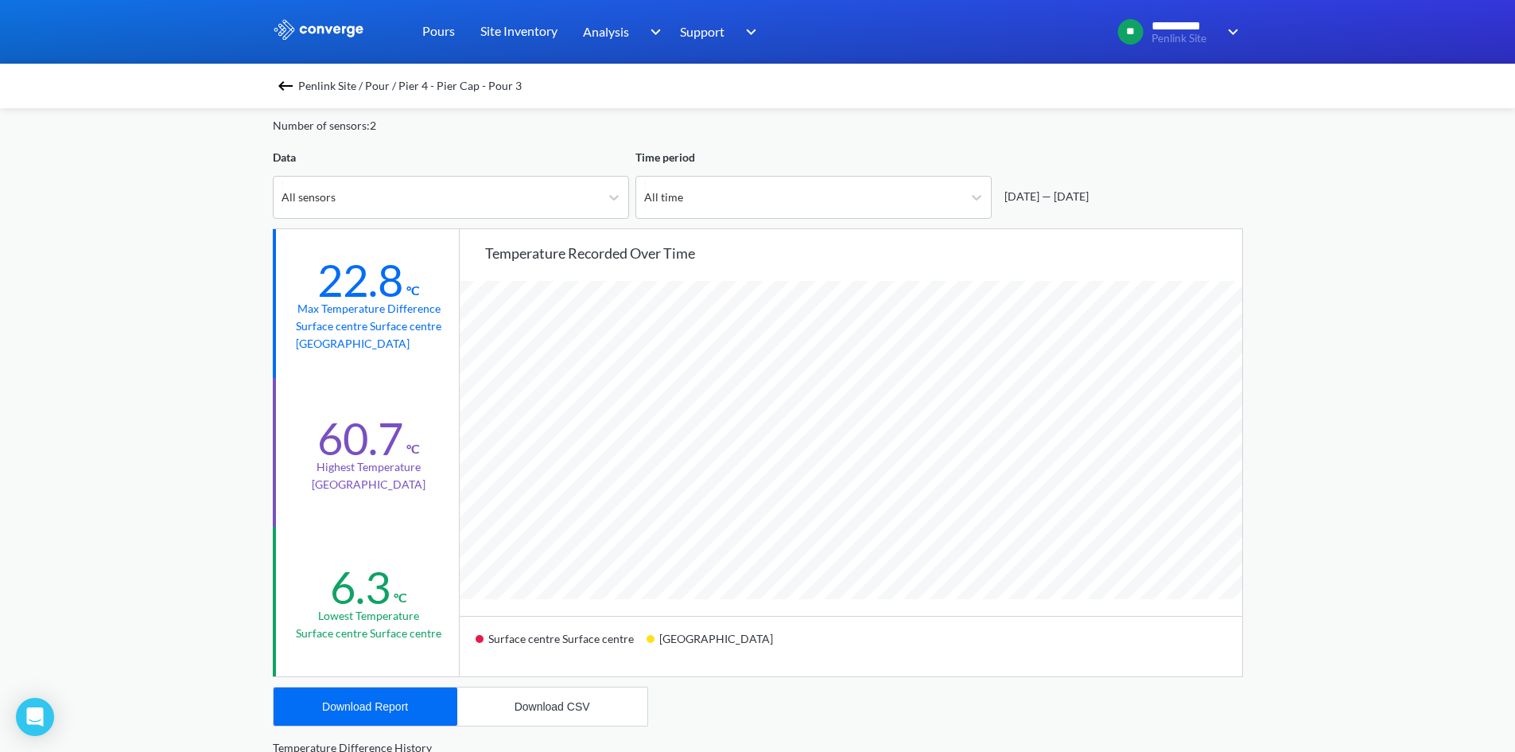
scroll to position [0, 0]
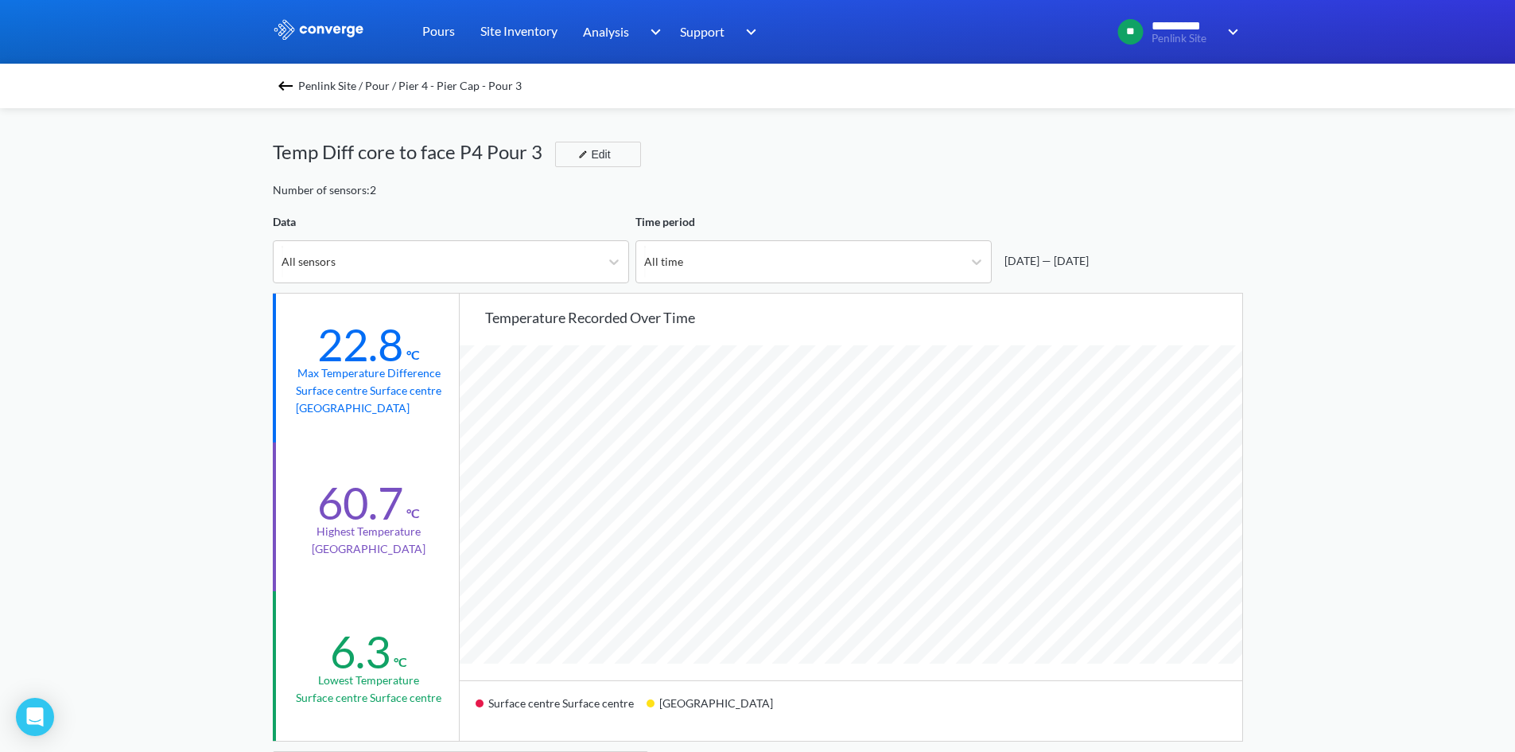
click at [295, 84] on img at bounding box center [285, 85] width 19 height 19
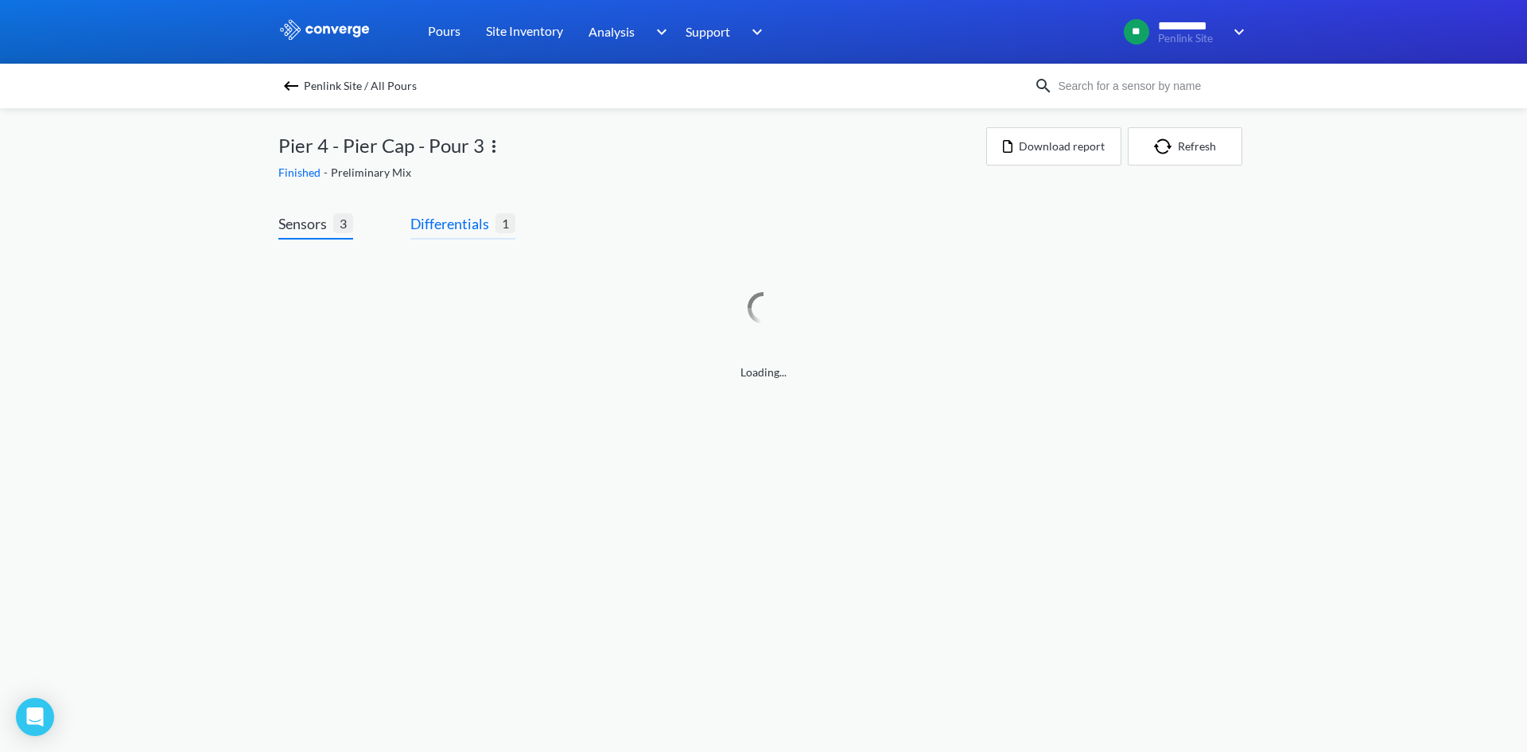
click at [453, 228] on span "Differentials" at bounding box center [452, 223] width 85 height 22
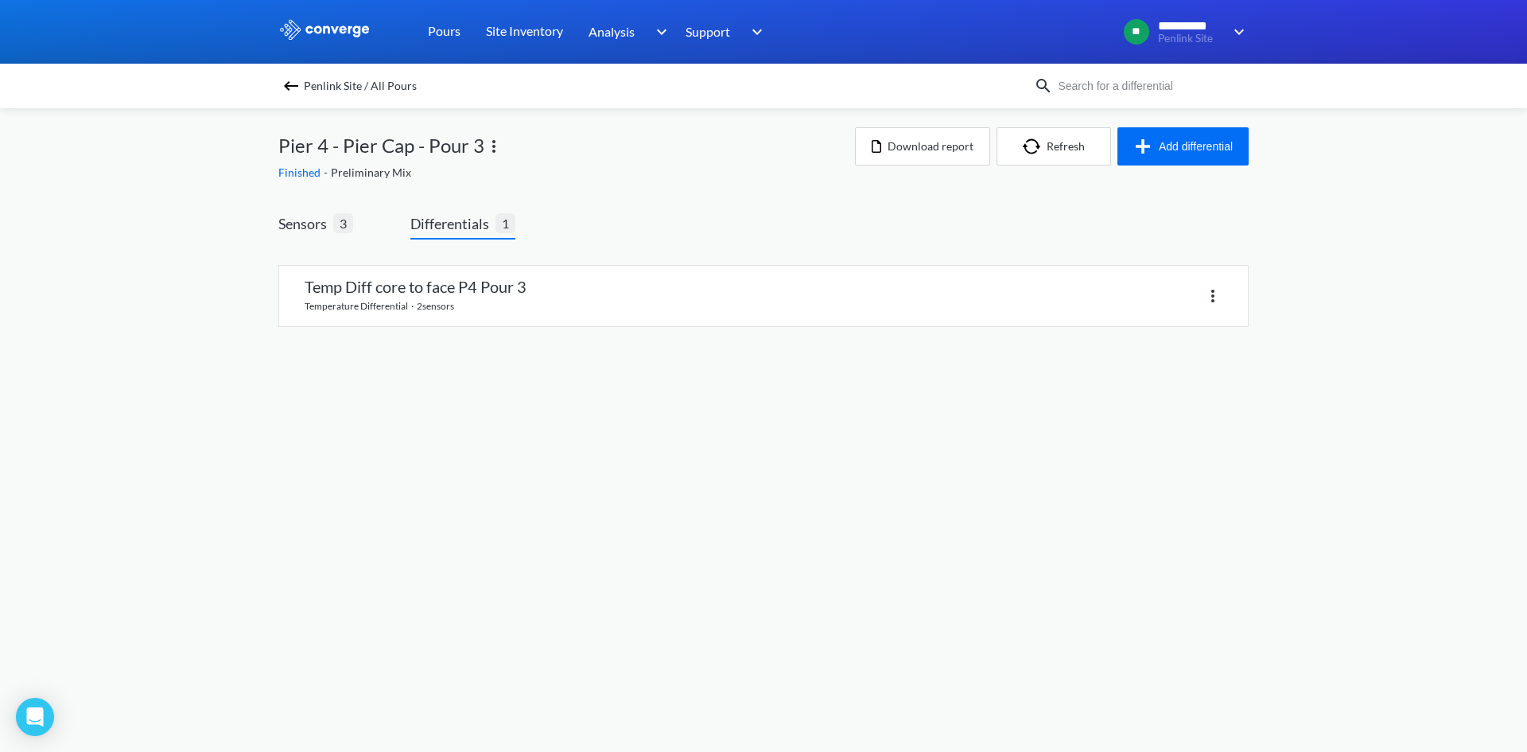
click at [455, 402] on body "**********" at bounding box center [763, 376] width 1527 height 752
click at [1195, 143] on button "Add differential" at bounding box center [1182, 146] width 131 height 38
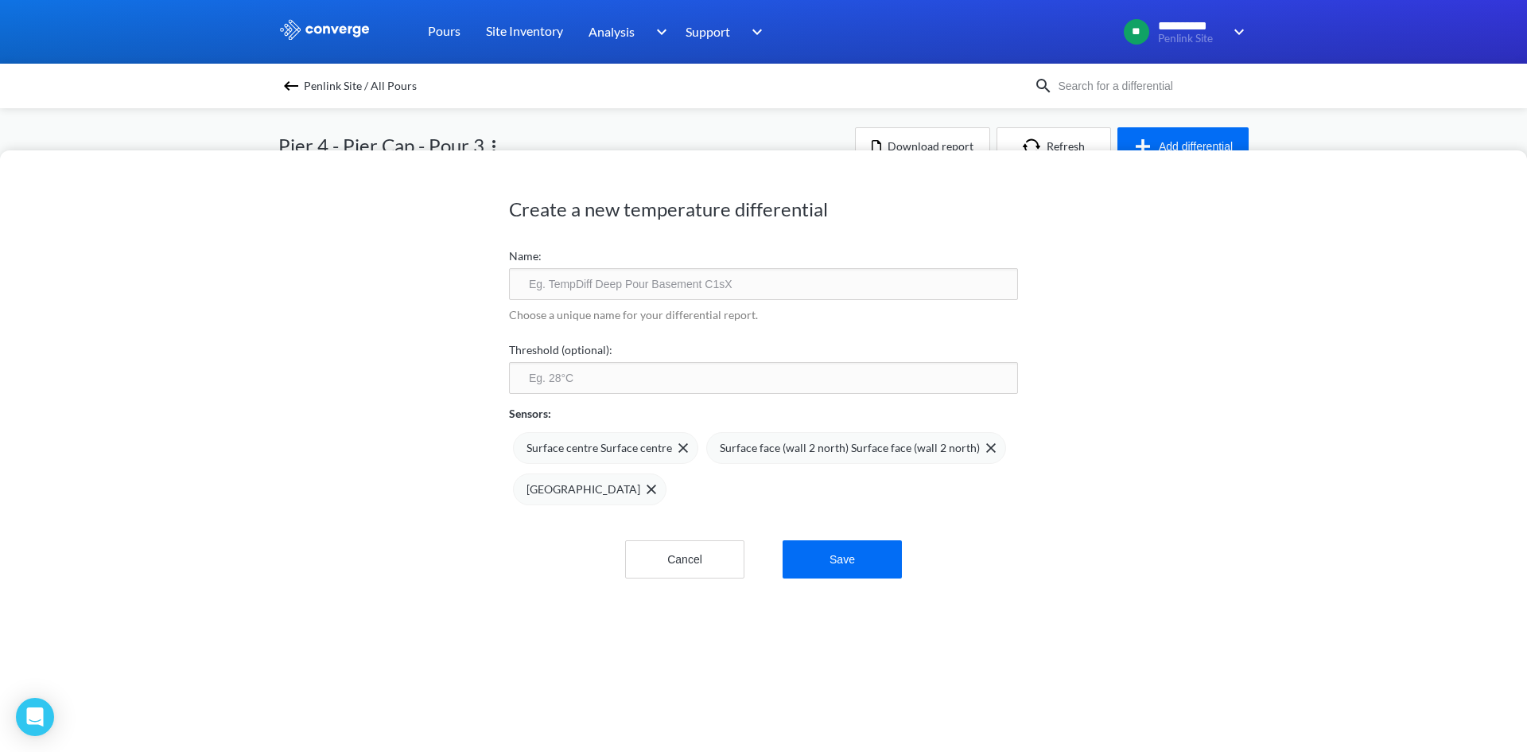
click at [635, 274] on input "text" at bounding box center [763, 284] width 509 height 32
click at [686, 557] on button "Cancel" at bounding box center [684, 559] width 119 height 38
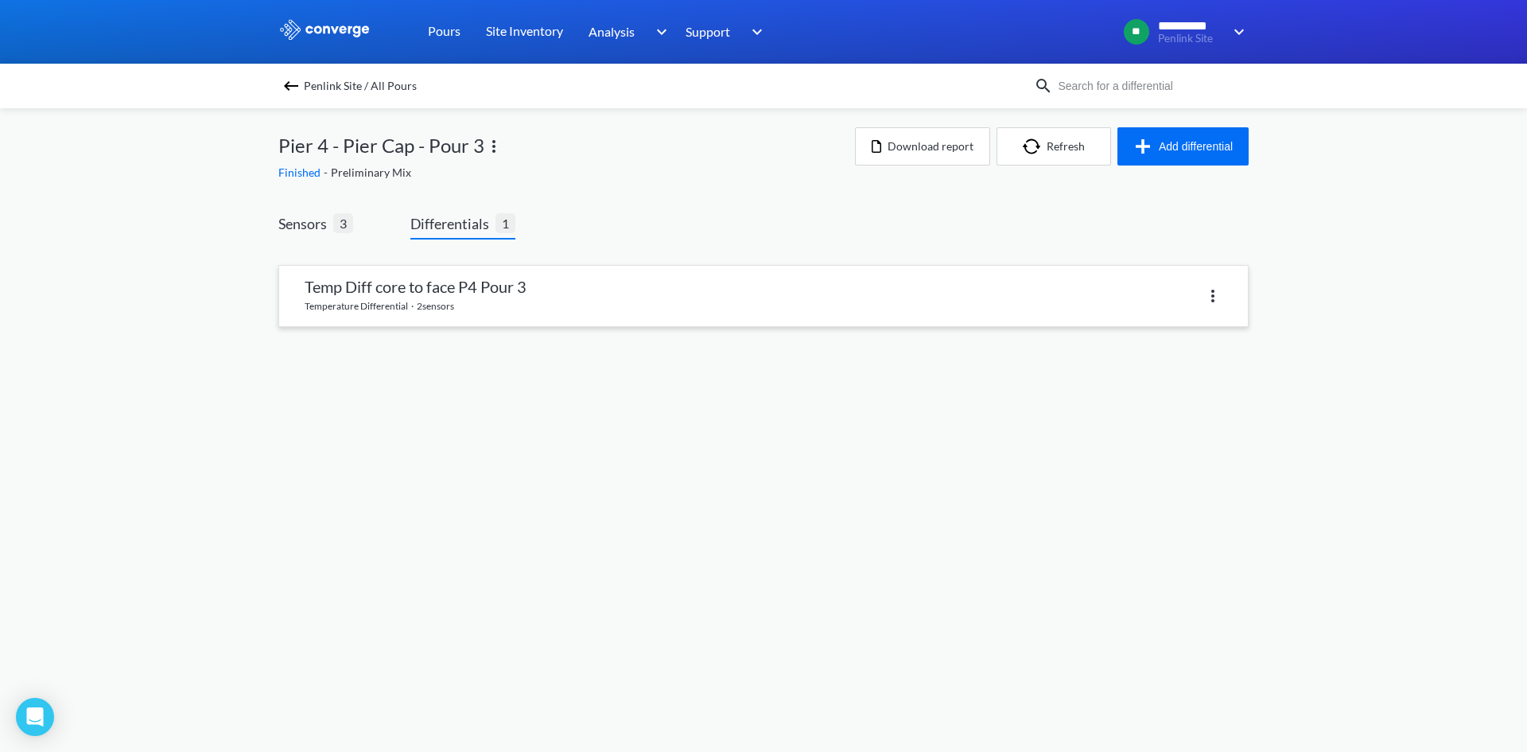
click at [527, 305] on link at bounding box center [763, 296] width 969 height 60
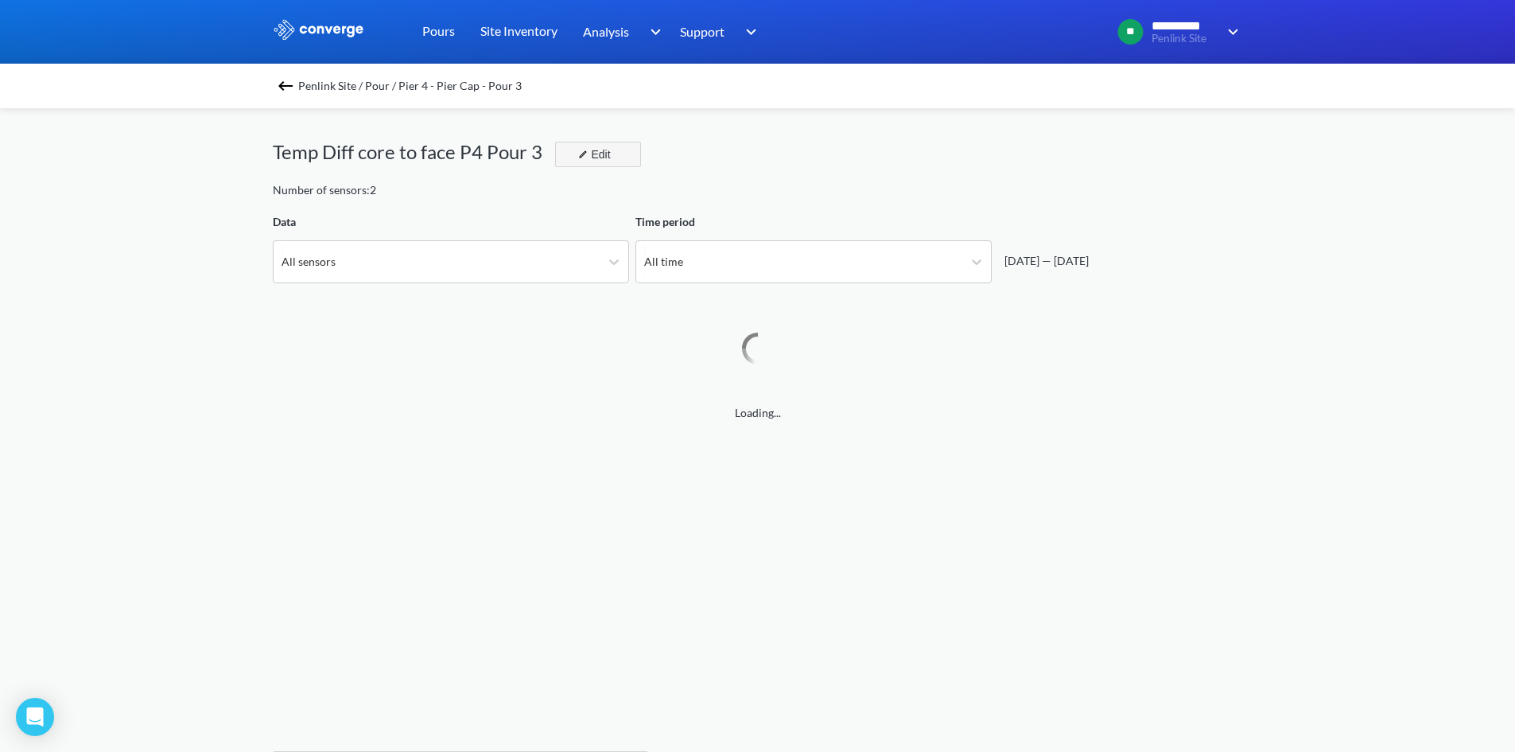
drag, startPoint x: 609, startPoint y: 161, endPoint x: 552, endPoint y: 180, distance: 60.1
click at [609, 162] on div "Edit" at bounding box center [592, 154] width 41 height 19
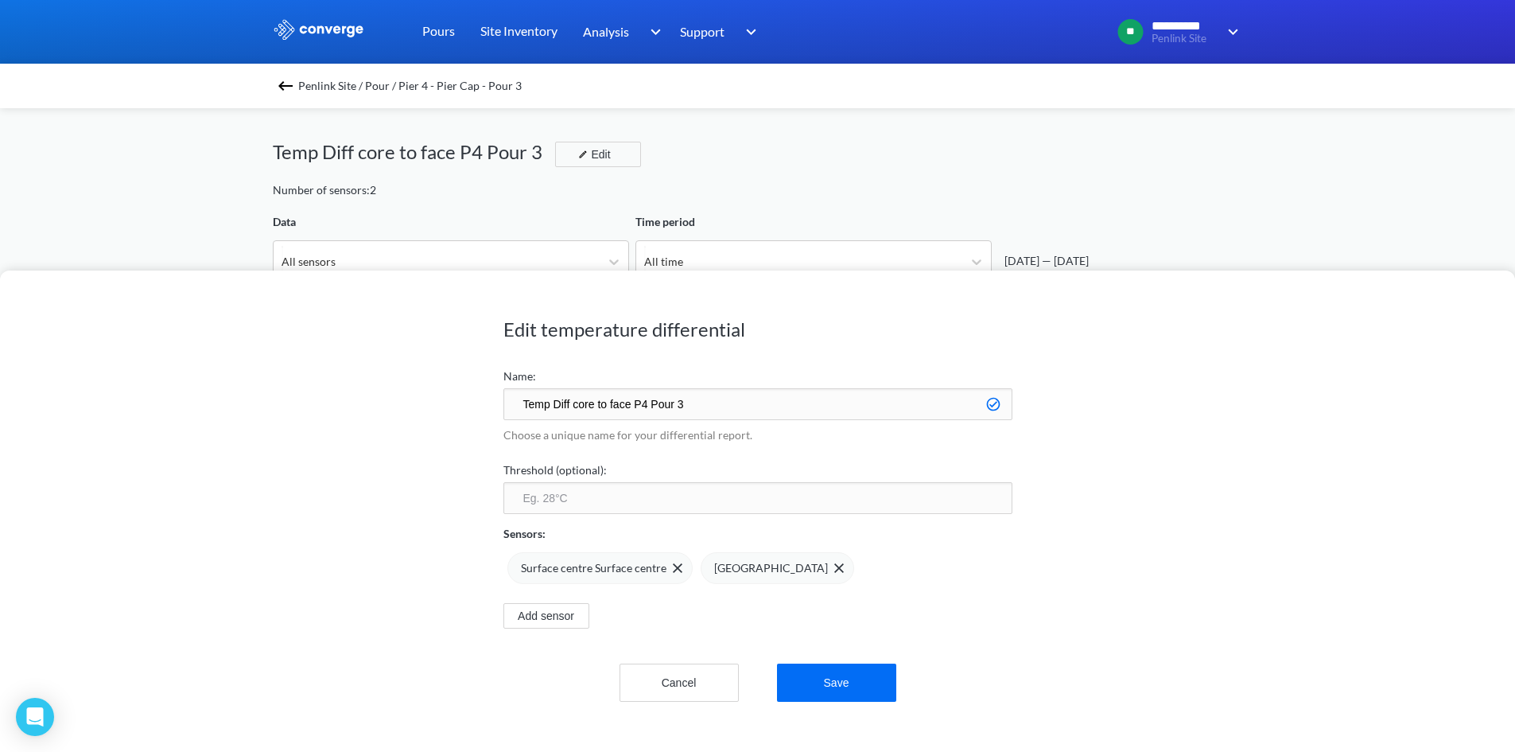
scroll to position [1332, 1515]
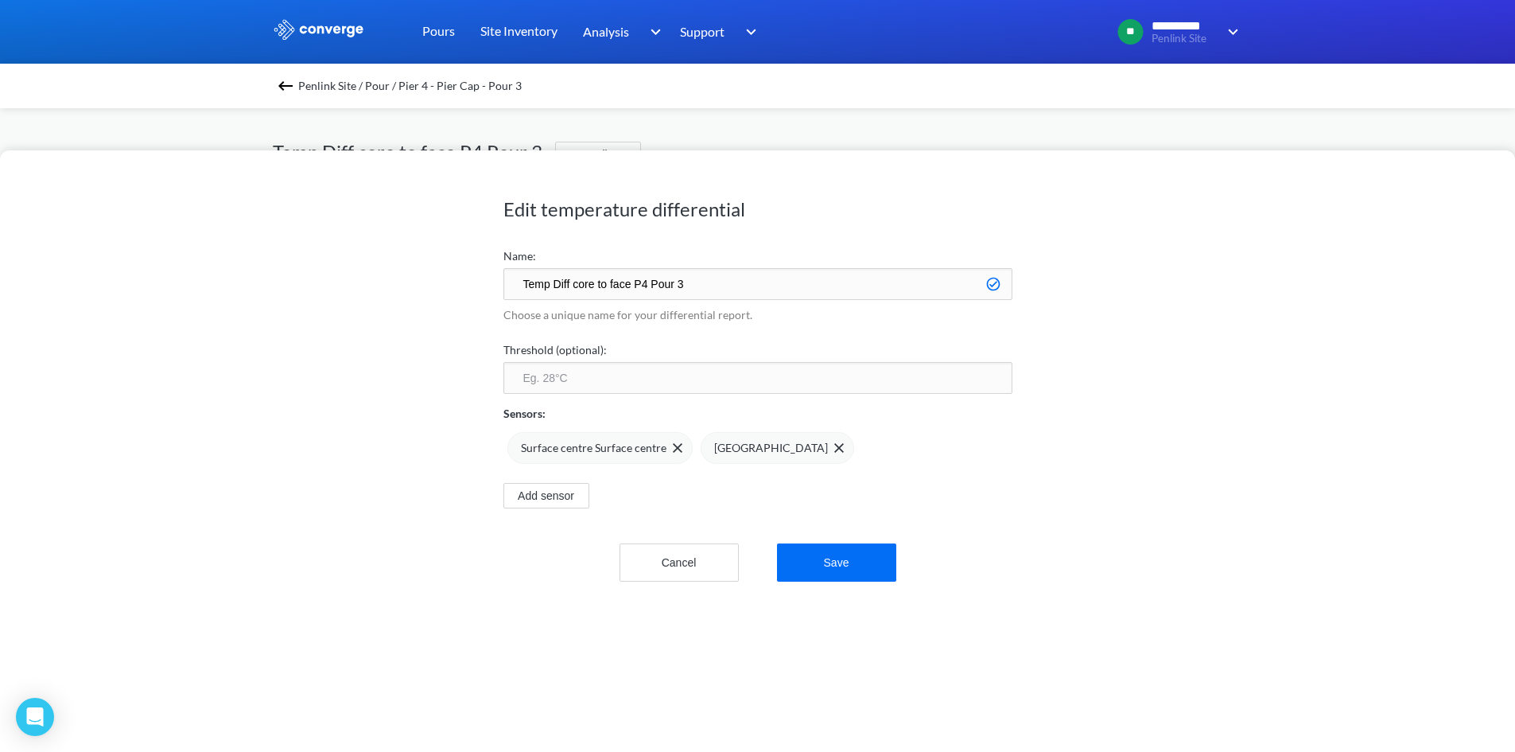
click at [577, 286] on input "Temp Diff core to face P4 Pour 3" at bounding box center [757, 284] width 509 height 32
drag, startPoint x: 616, startPoint y: 287, endPoint x: 622, endPoint y: 280, distance: 9.6
click at [620, 282] on input "Temp Diff Core to face P4 Pour 3" at bounding box center [757, 284] width 509 height 32
drag, startPoint x: 580, startPoint y: 294, endPoint x: 410, endPoint y: 291, distance: 170.2
click at [410, 290] on div "Edit temperature differential Name: Temp Diff Core to Face P4 Pour 3 Choose a u…" at bounding box center [757, 450] width 1515 height 601
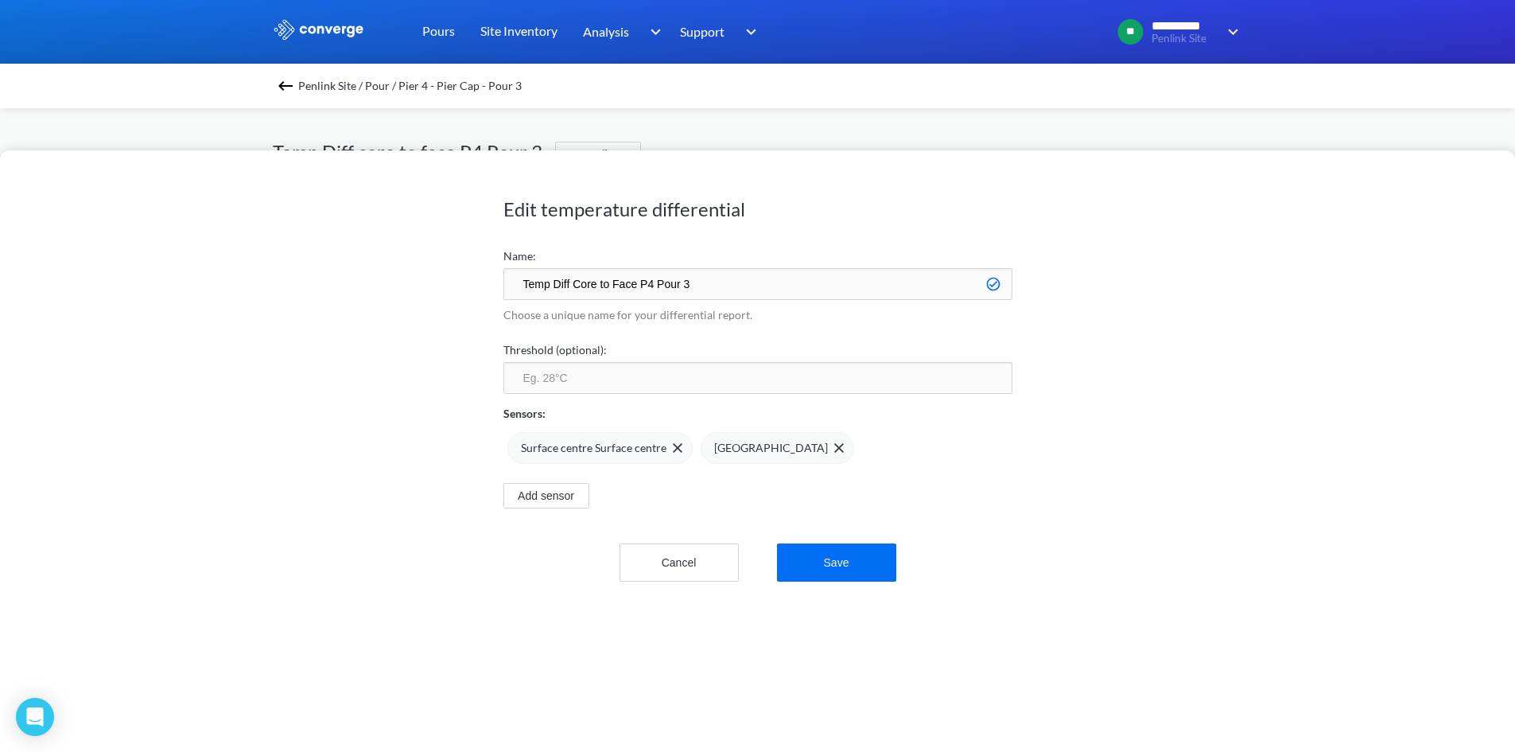
type input "Temp Diff Core to Face P4 Pour 3"
click at [418, 547] on div "Edit temperature differential Name: Temp Diff Core to Face P4 Pour 3 Choose a u…" at bounding box center [757, 450] width 1515 height 601
click at [837, 565] on button "Save" at bounding box center [836, 562] width 119 height 38
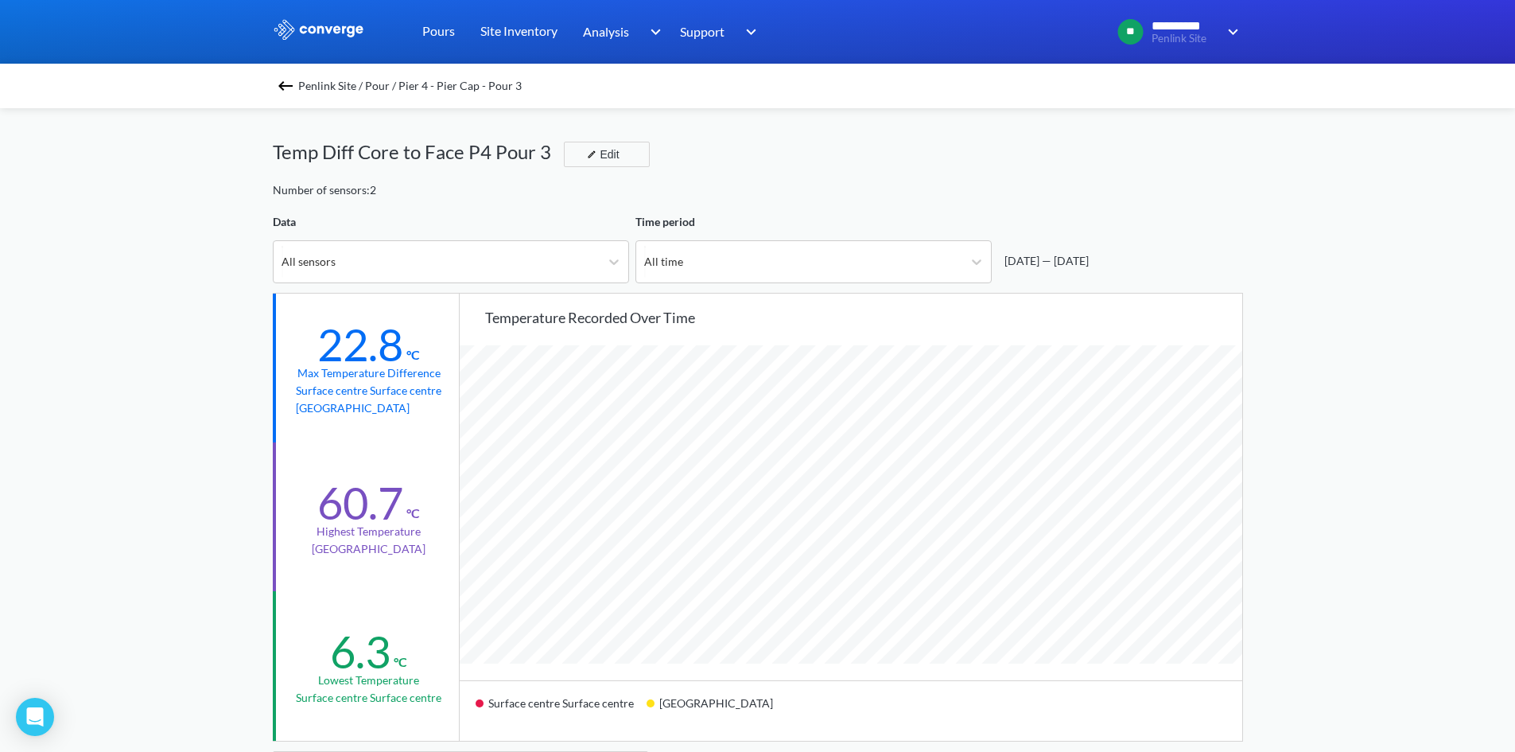
click at [295, 87] on img at bounding box center [285, 85] width 19 height 19
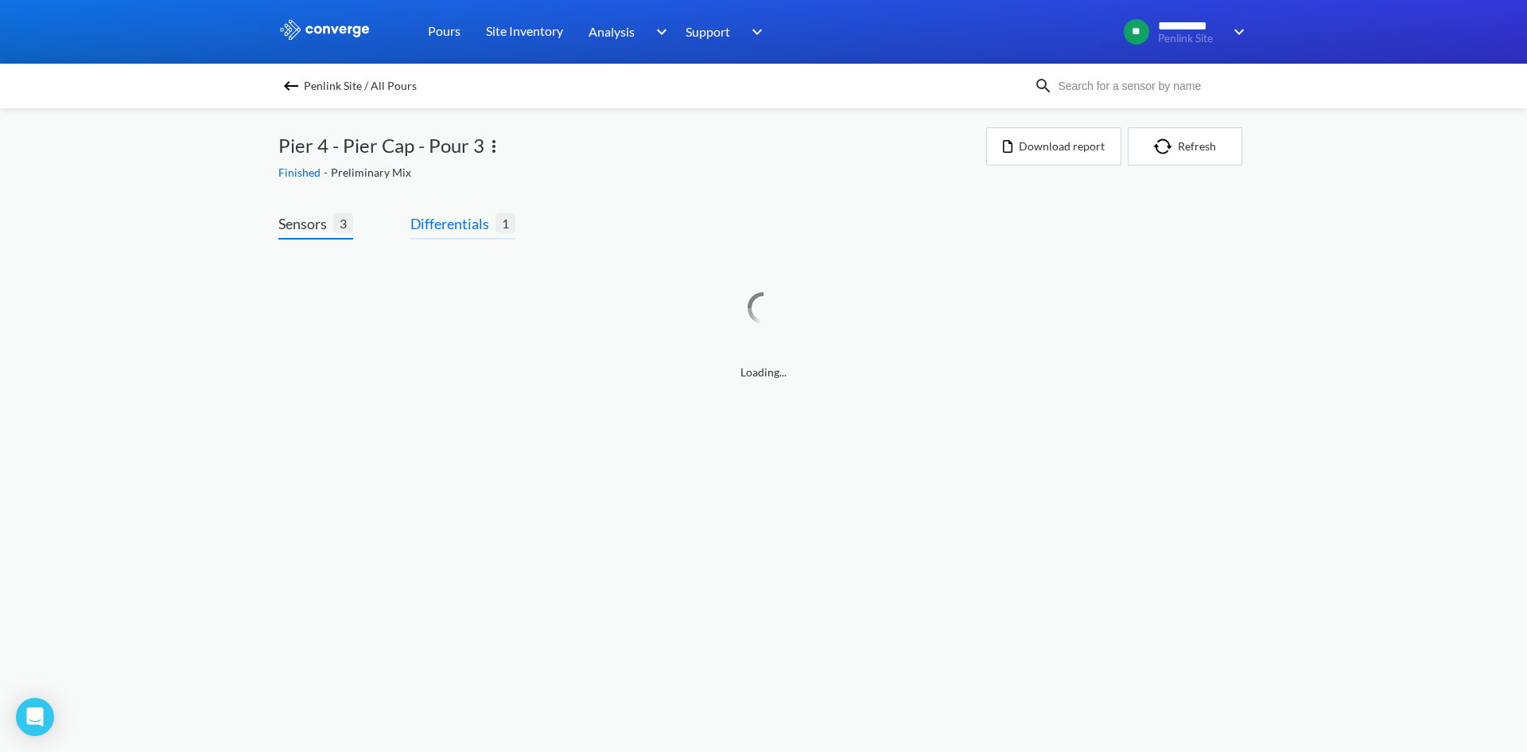
click at [429, 220] on span "Differentials" at bounding box center [452, 223] width 85 height 22
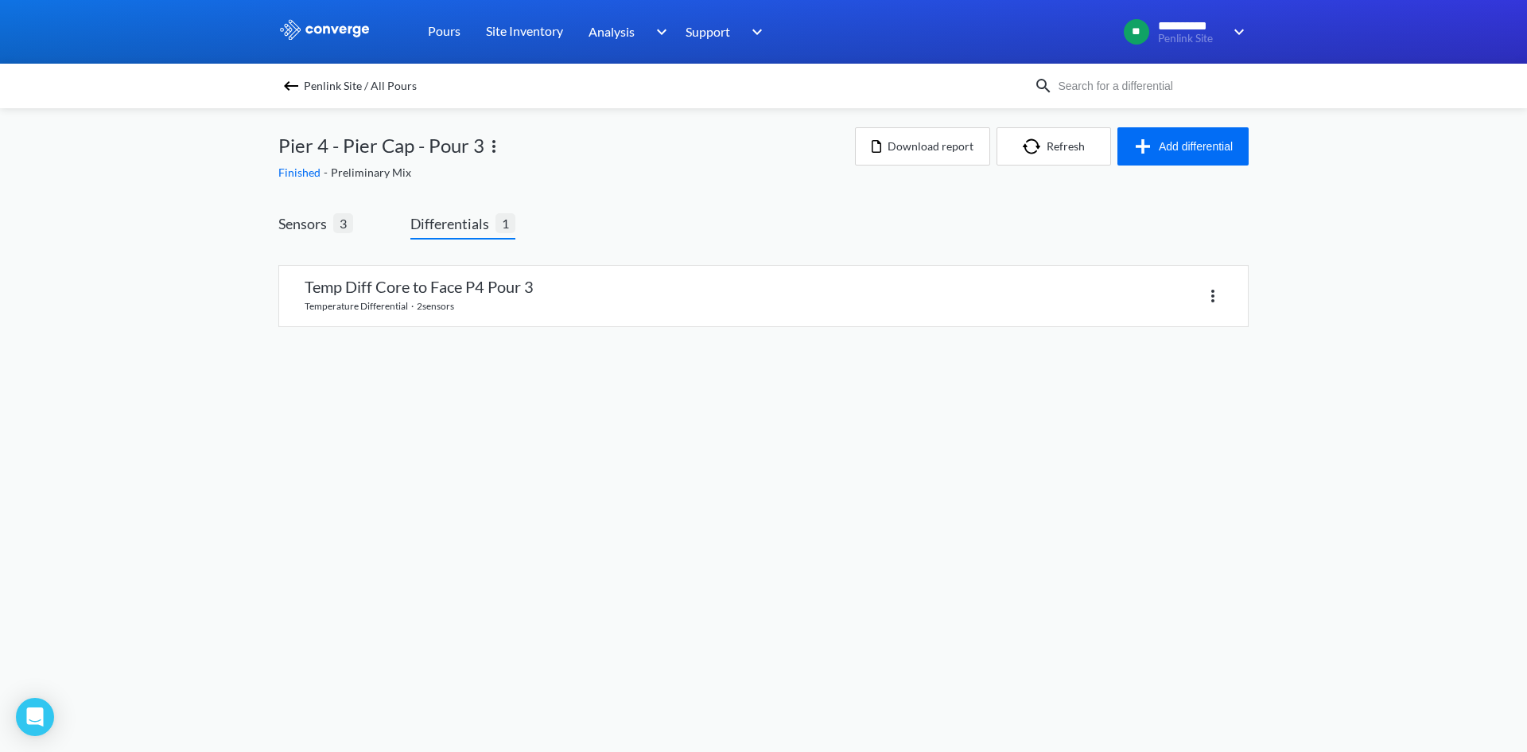
click at [973, 228] on div "Sensors 3 Differentials 1 Temp Diff Core to Face P4 Pour 3 temperature differen…" at bounding box center [763, 285] width 970 height 146
click at [1194, 139] on button "Add differential" at bounding box center [1182, 146] width 131 height 38
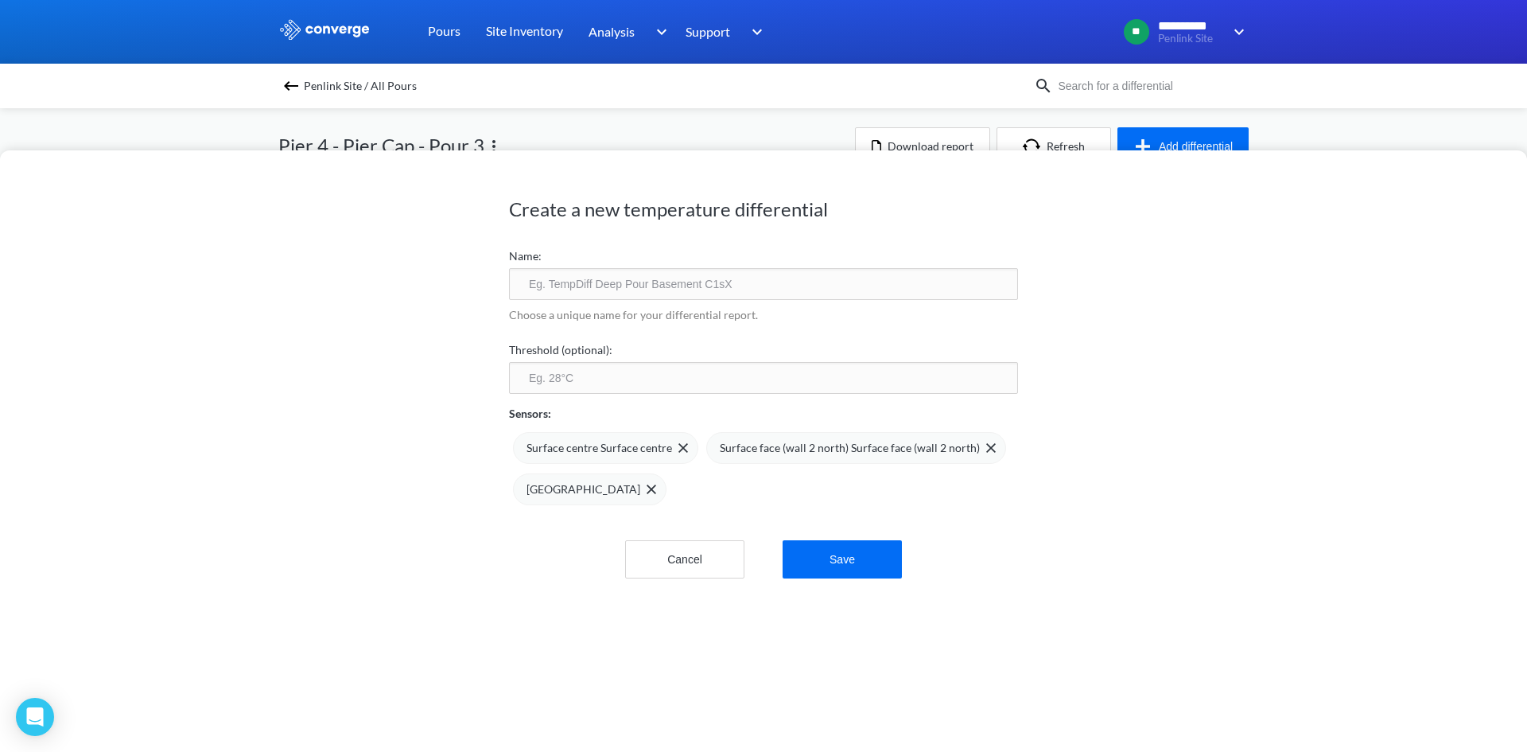
click at [669, 296] on input "text" at bounding box center [763, 284] width 509 height 32
paste input "Temp Diff Core to Face P4 Pour 3"
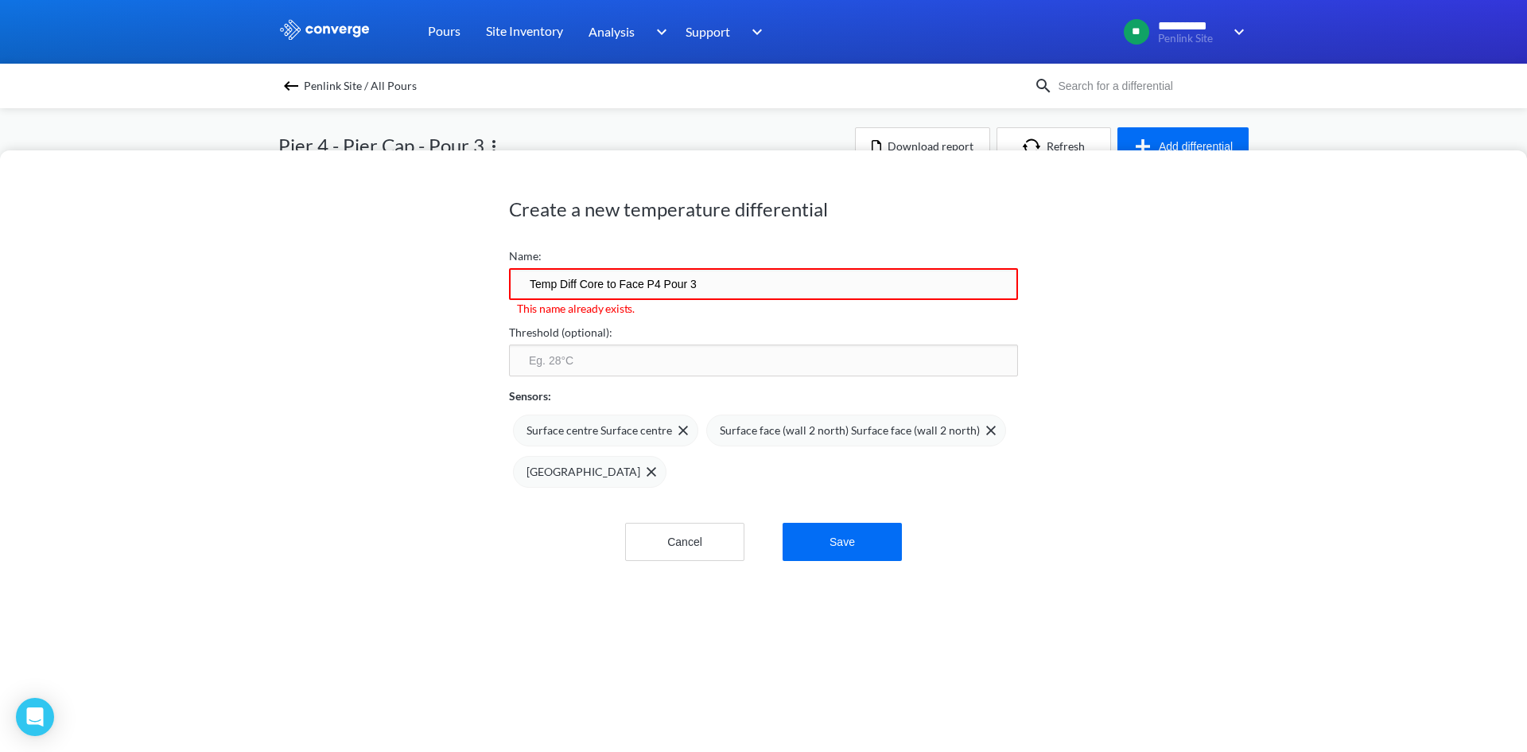
click at [708, 278] on input "Temp Diff Core to Face P4 Pour 3" at bounding box center [763, 284] width 509 height 32
drag, startPoint x: 638, startPoint y: 282, endPoint x: 612, endPoint y: 283, distance: 26.3
click at [612, 283] on input "Temp Diff Core to Face P4 Pour 3" at bounding box center [763, 284] width 509 height 32
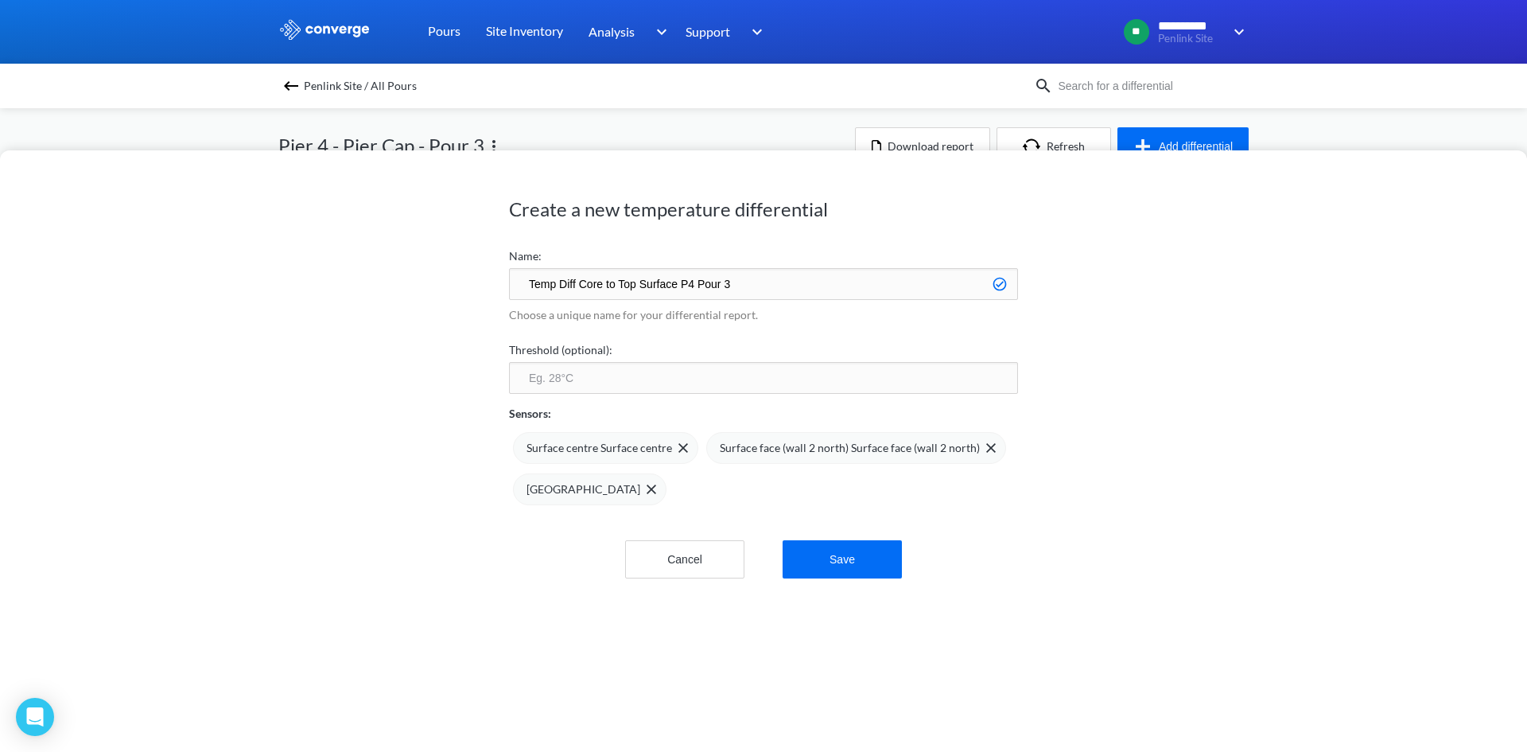
click at [1198, 339] on div "Create a new temperature differential Name: Temp Diff Core to Top Surface P4 Po…" at bounding box center [763, 450] width 1527 height 601
click at [1187, 351] on div "Create a new temperature differential Name: Temp Diff Core to Top Surface P4 Po…" at bounding box center [763, 450] width 1527 height 601
click at [581, 495] on span "[GEOGRAPHIC_DATA]" at bounding box center [584, 488] width 114 height 17
click at [599, 447] on span "Surface centre Surface centre" at bounding box center [600, 447] width 146 height 17
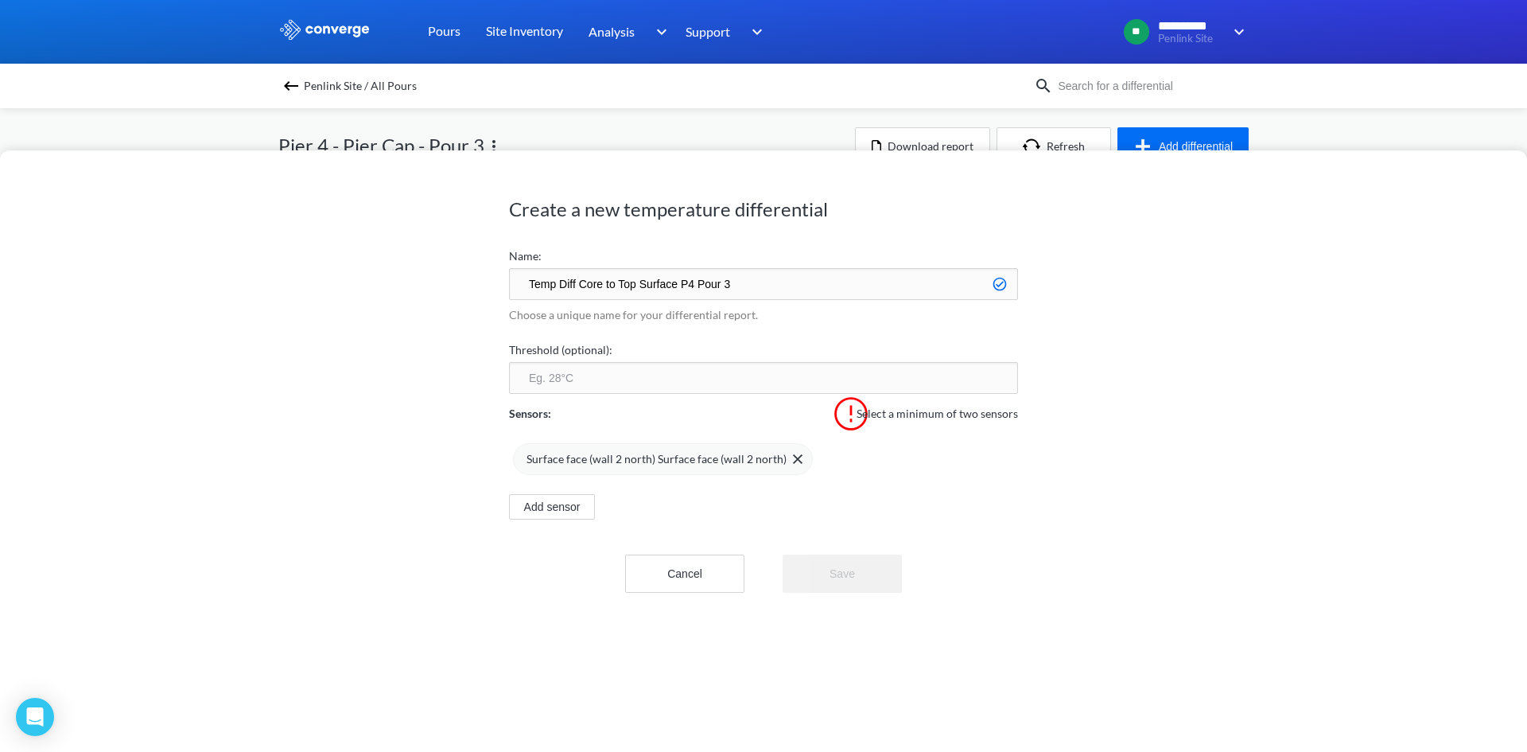
drag, startPoint x: 784, startPoint y: 462, endPoint x: 750, endPoint y: 470, distance: 35.1
click at [0, 0] on img at bounding box center [0, 0] width 0 height 0
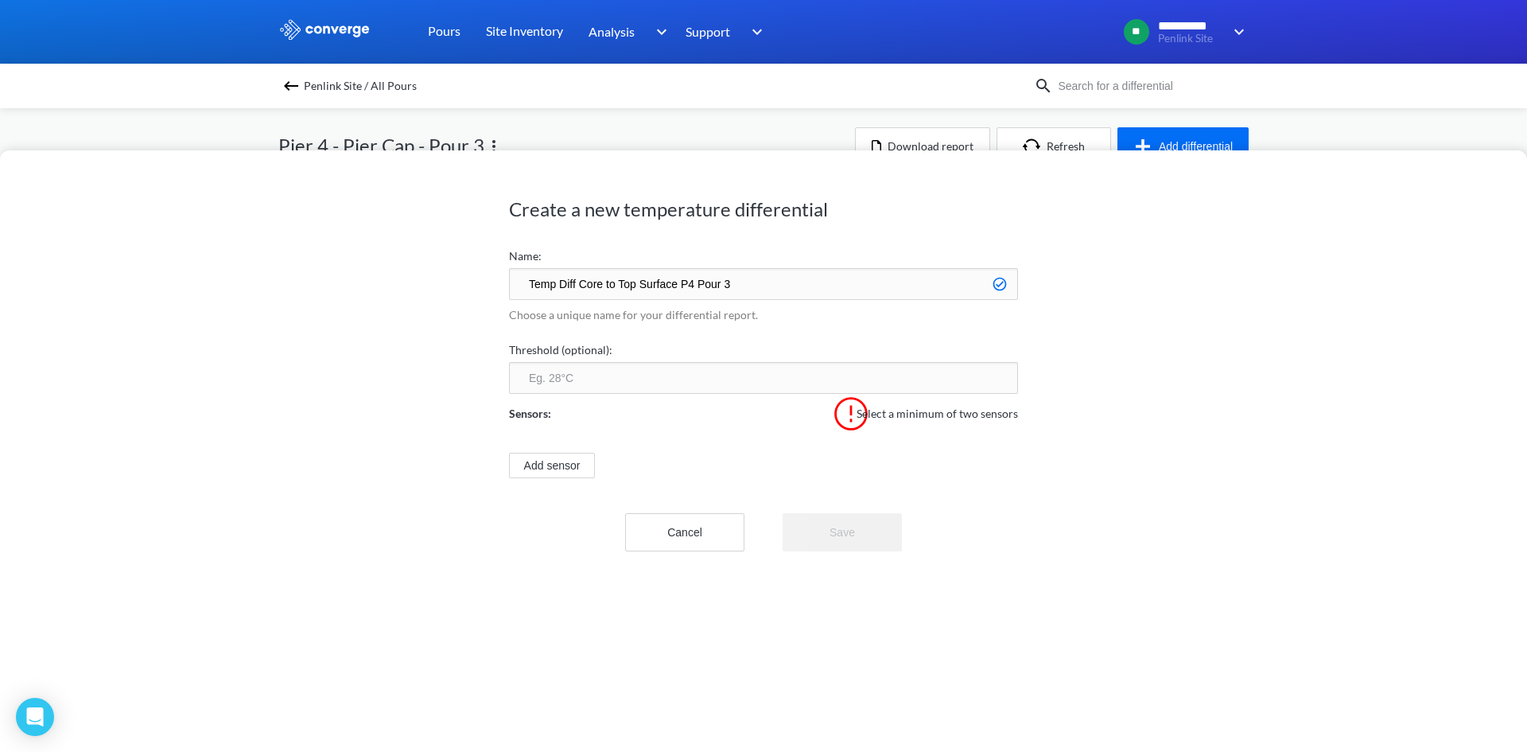
click at [558, 478] on div "Cancel Save" at bounding box center [763, 514] width 509 height 73
click at [551, 470] on button "Add sensor" at bounding box center [552, 465] width 86 height 25
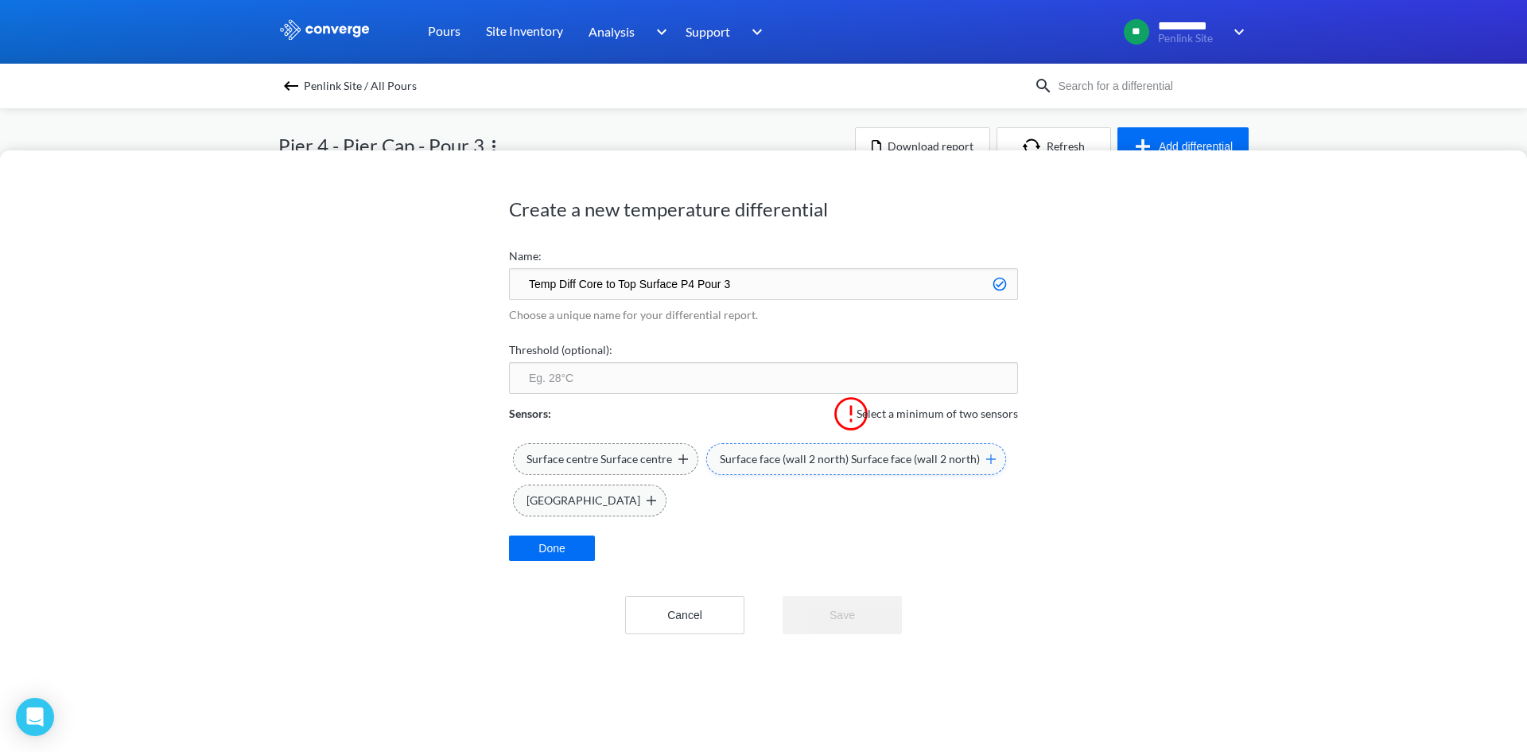
click at [0, 0] on span at bounding box center [0, 0] width 0 height 0
click at [793, 500] on img at bounding box center [798, 500] width 10 height 10
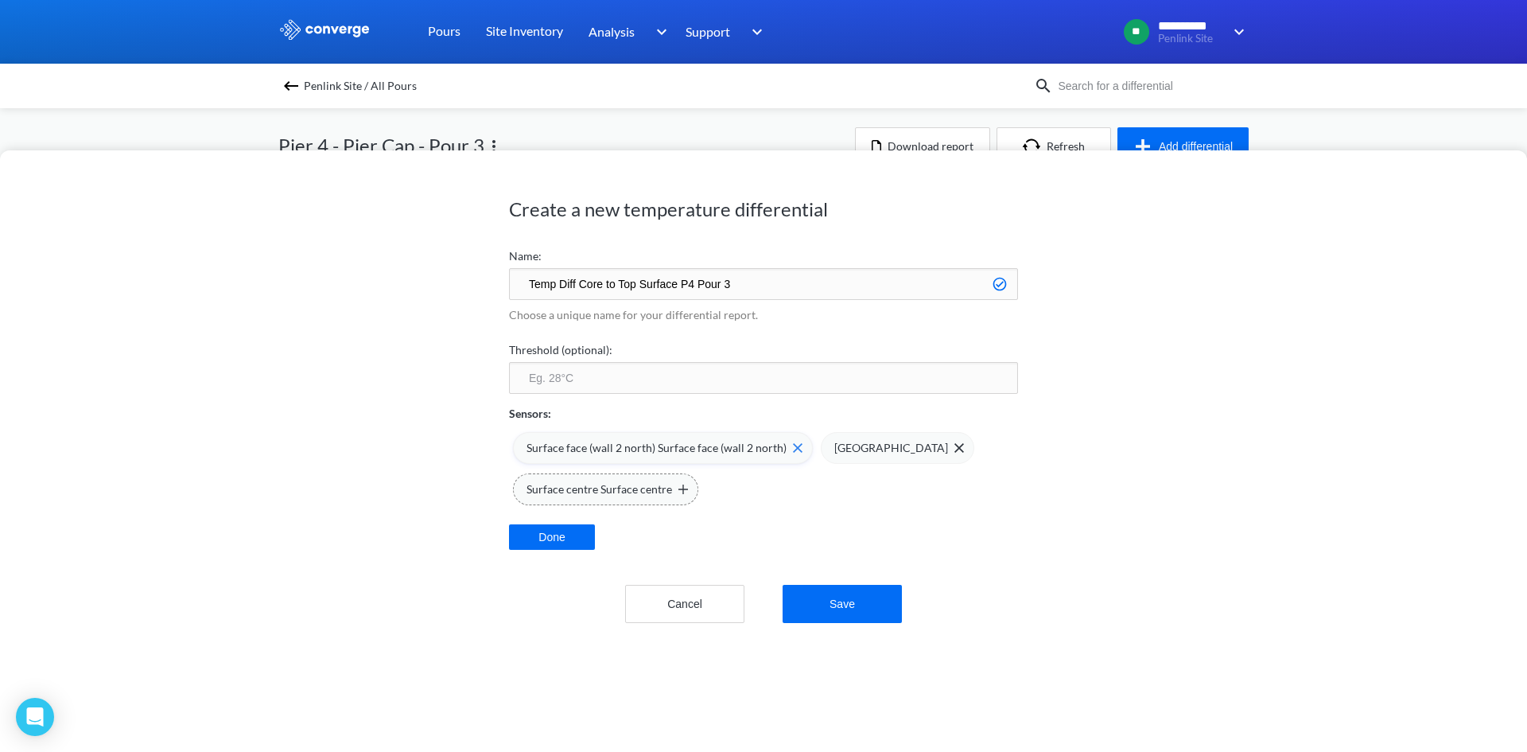
click at [787, 447] on span at bounding box center [795, 448] width 16 height 10
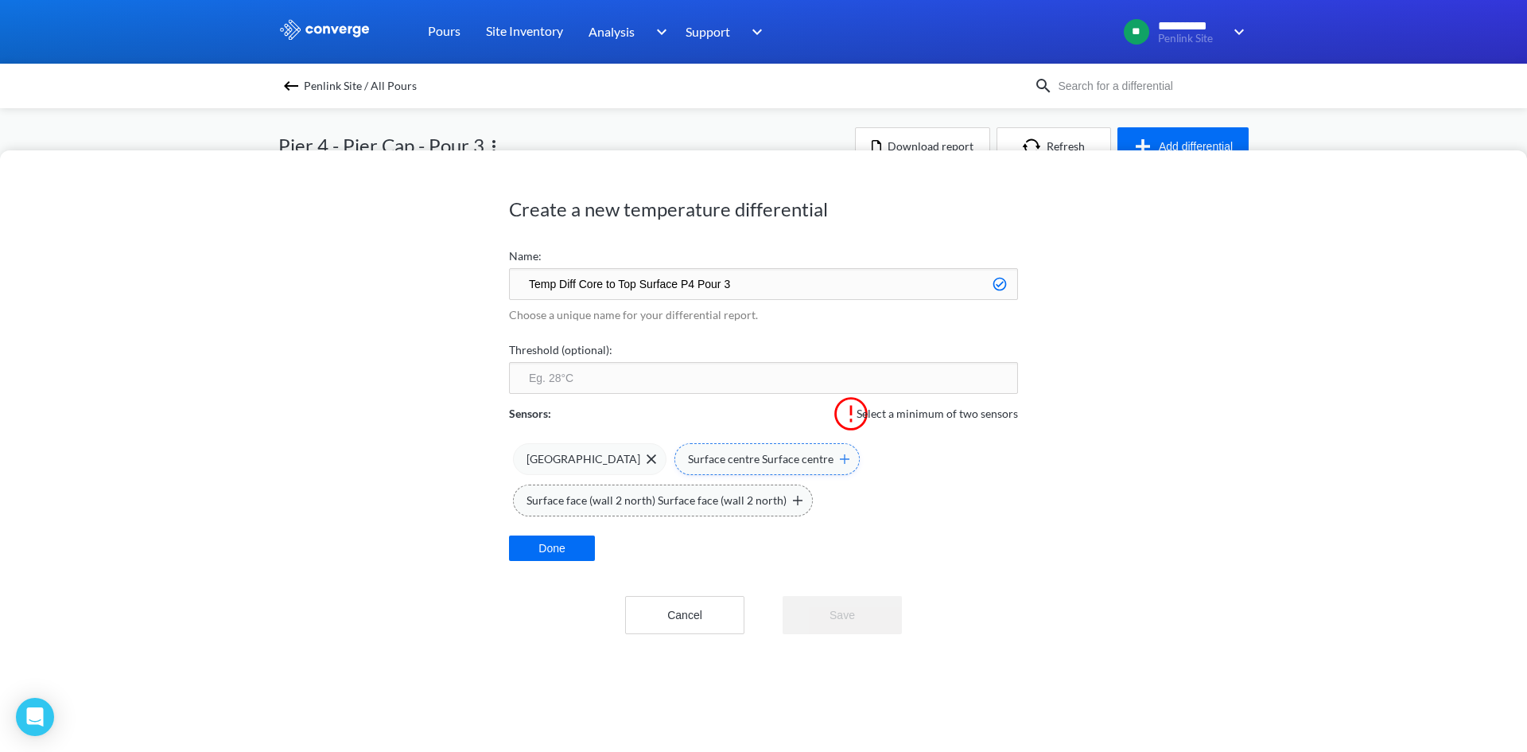
click at [842, 461] on img at bounding box center [845, 459] width 10 height 10
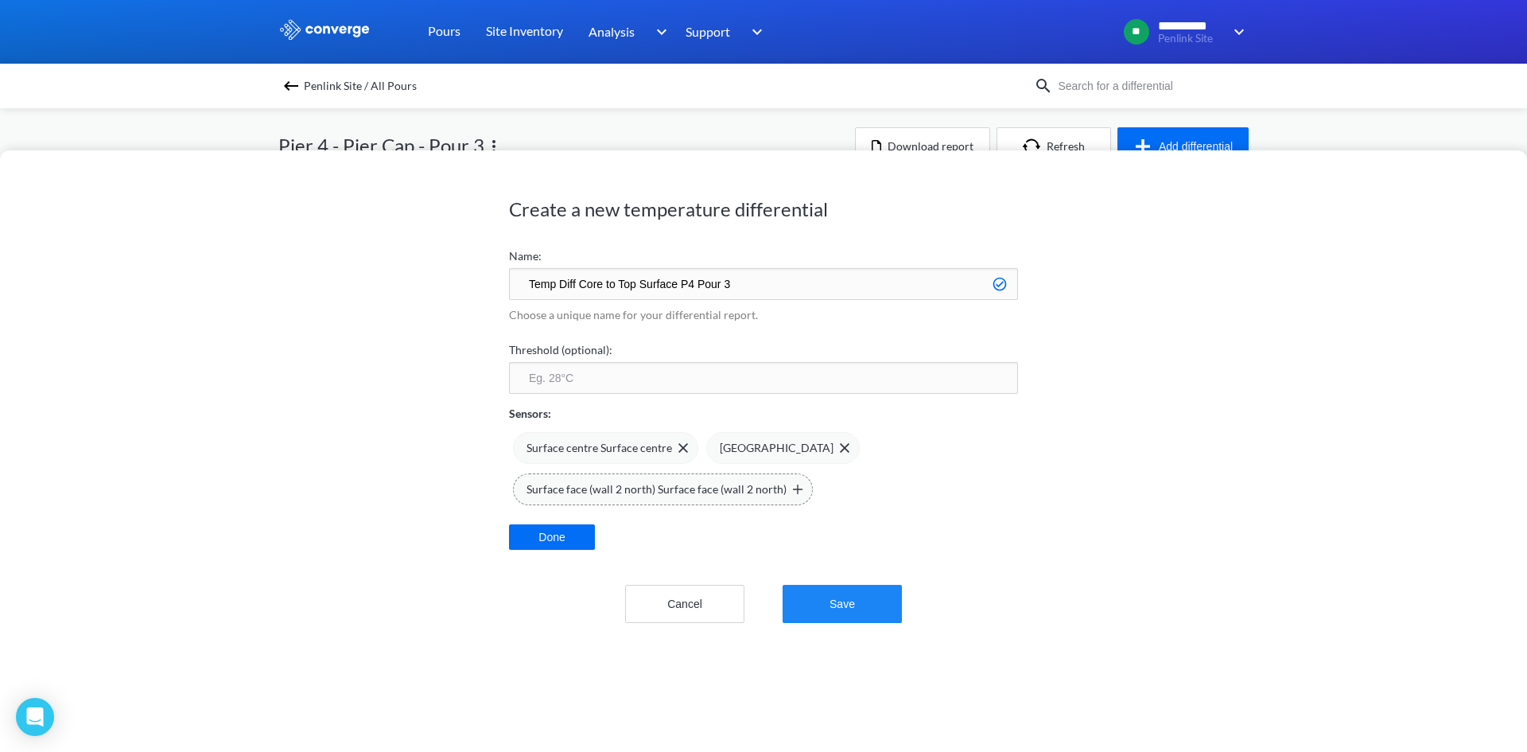
drag, startPoint x: 846, startPoint y: 674, endPoint x: 861, endPoint y: 621, distance: 54.4
click at [846, 672] on div "Create a new temperature differential Name: Temp Diff Core to Top Surface P4 Po…" at bounding box center [763, 450] width 1527 height 601
click at [606, 285] on input "Temp Diff Core to Top Surface P4 Pour 3" at bounding box center [763, 284] width 509 height 32
click at [663, 250] on label "Name:" at bounding box center [763, 255] width 509 height 17
click at [691, 285] on input "Temp Diff Core vs Top Surface P4 Pour 3" at bounding box center [763, 284] width 509 height 32
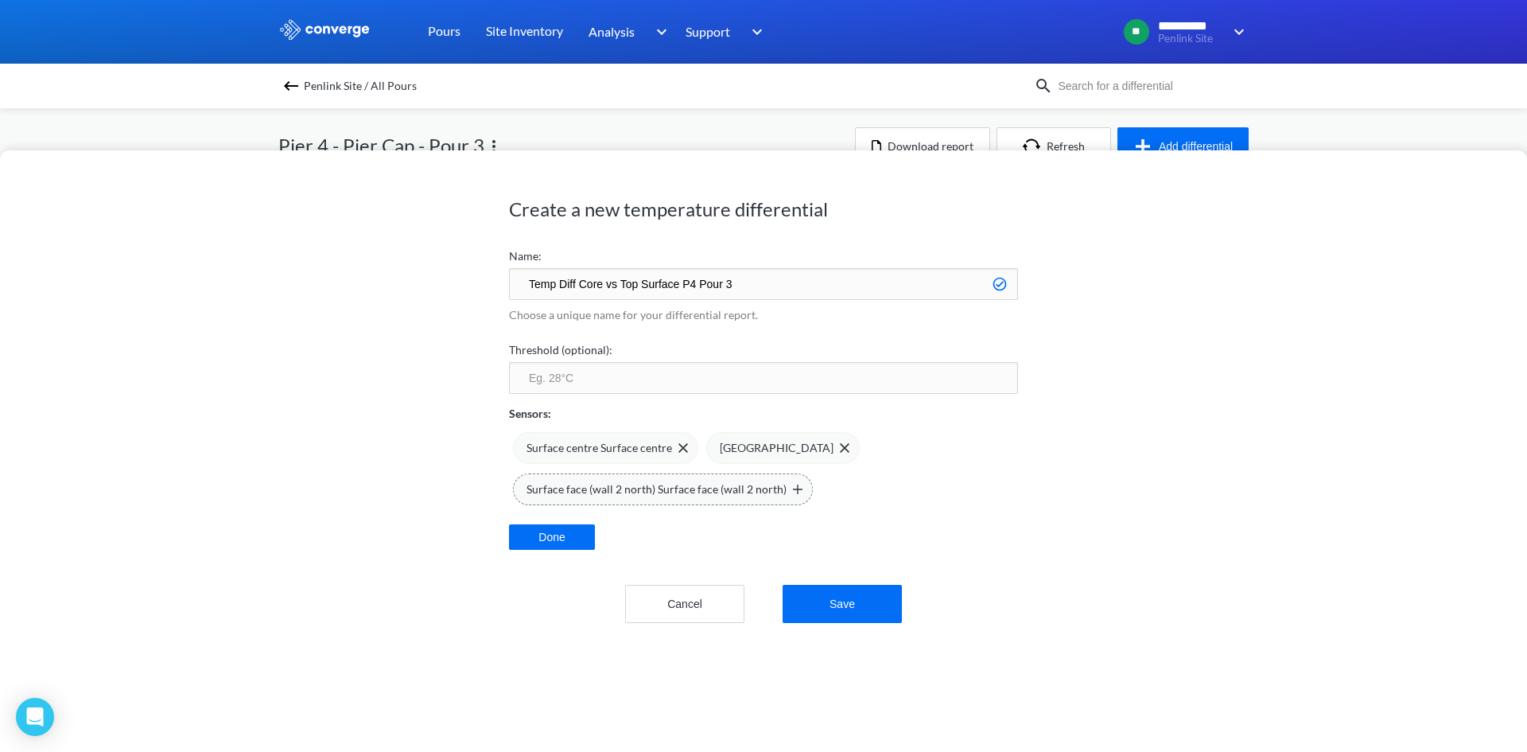
drag, startPoint x: 675, startPoint y: 286, endPoint x: 850, endPoint y: 282, distance: 175.0
click at [854, 276] on input "Temp Diff Core vs Top Surface P4 Pour 3" at bounding box center [763, 284] width 509 height 32
click at [520, 284] on input "Temp Diff Core vs Top Surface" at bounding box center [763, 284] width 509 height 32
paste input "P4 Pour 3"
click at [643, 281] on input "P4 - Pier Cap - Pour 3Temp Diff Core vs Top Surface" at bounding box center [763, 284] width 509 height 32
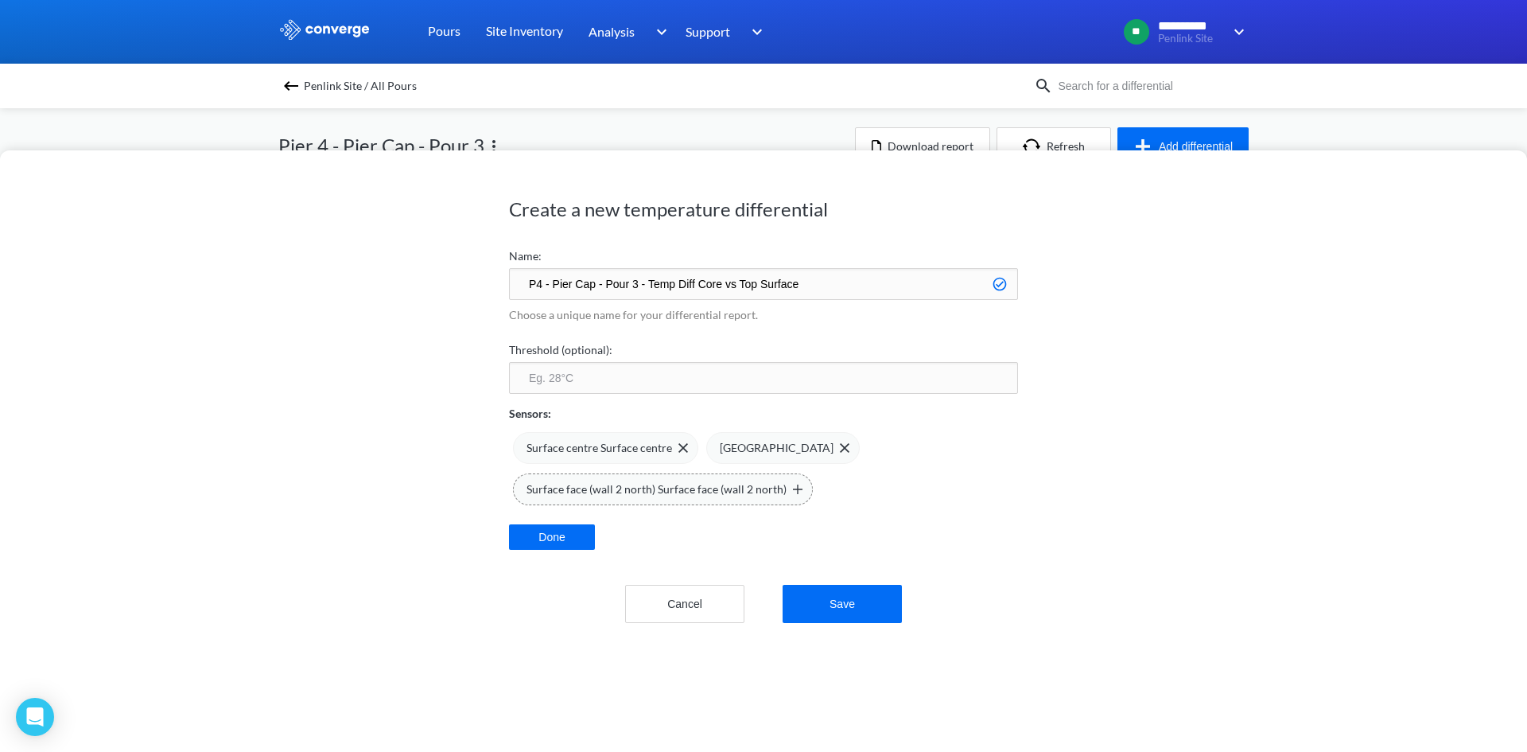
drag, startPoint x: 805, startPoint y: 286, endPoint x: 818, endPoint y: 283, distance: 13.7
click at [813, 285] on input "P4 - Pier Cap - Pour 3 - Temp Diff Core vs Top Surface" at bounding box center [763, 284] width 509 height 32
click at [1166, 631] on div "Create a new temperature differential Name: P4 - Pier Cap - Pour 3 - Temp Diff …" at bounding box center [763, 450] width 1527 height 601
drag, startPoint x: 696, startPoint y: 284, endPoint x: 754, endPoint y: 252, distance: 66.2
click at [696, 285] on input "P4 - Pier Cap - Pour 3 - Temp Diff Core vs Top Surface" at bounding box center [763, 284] width 509 height 32
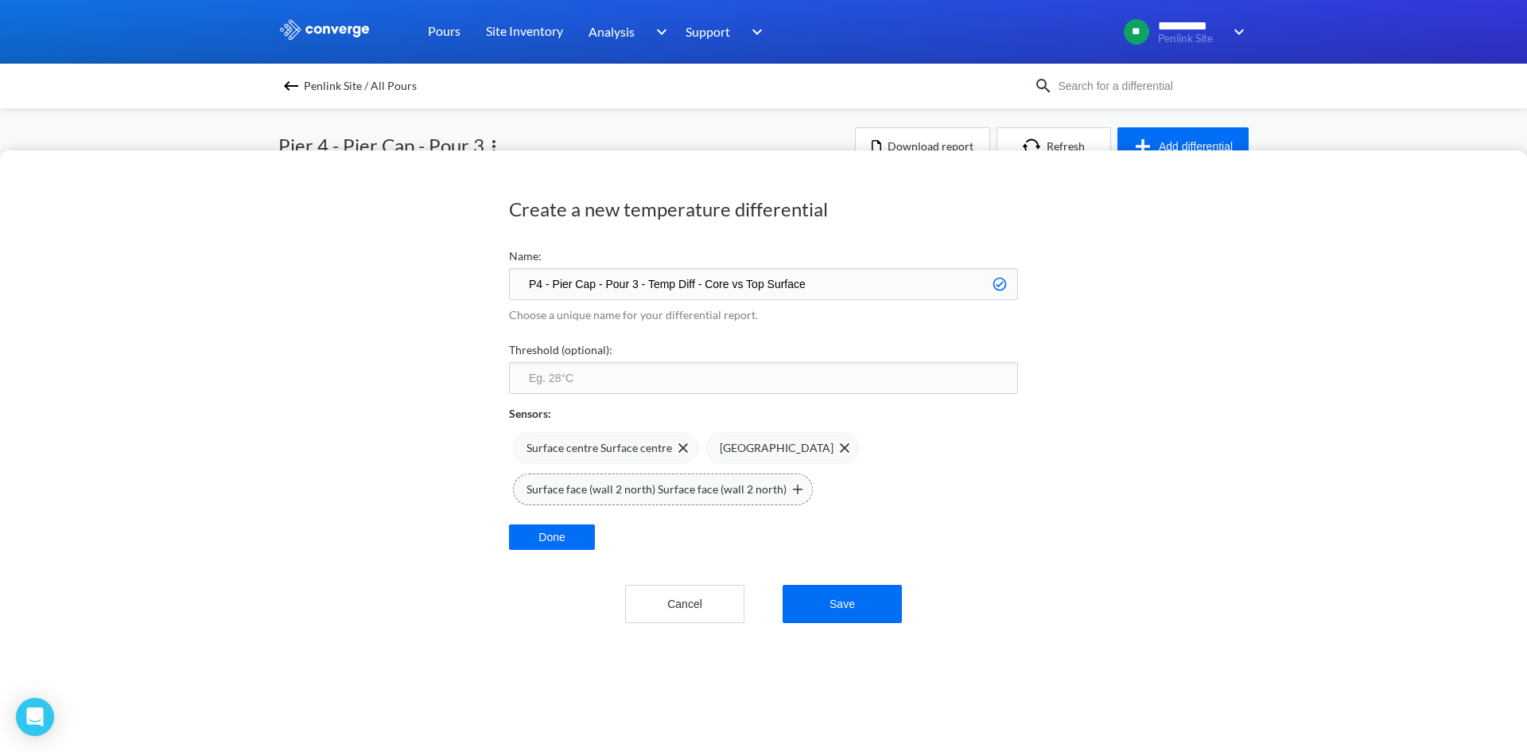
type input "P4 - Pier Cap - Pour 3 - Temp Diff - Core vs Top Surface"
drag, startPoint x: 828, startPoint y: 243, endPoint x: 811, endPoint y: 252, distance: 19.2
click at [826, 245] on div "Name: P4 - Pier Cap - Pour 3 - Temp Diff - Core vs Top Surface" at bounding box center [763, 272] width 509 height 56
click at [808, 288] on input "P4 - Pier Cap - Pour 3 - Temp Diff - Core vs Top Surface" at bounding box center [763, 284] width 509 height 32
drag, startPoint x: 810, startPoint y: 286, endPoint x: 450, endPoint y: 289, distance: 359.5
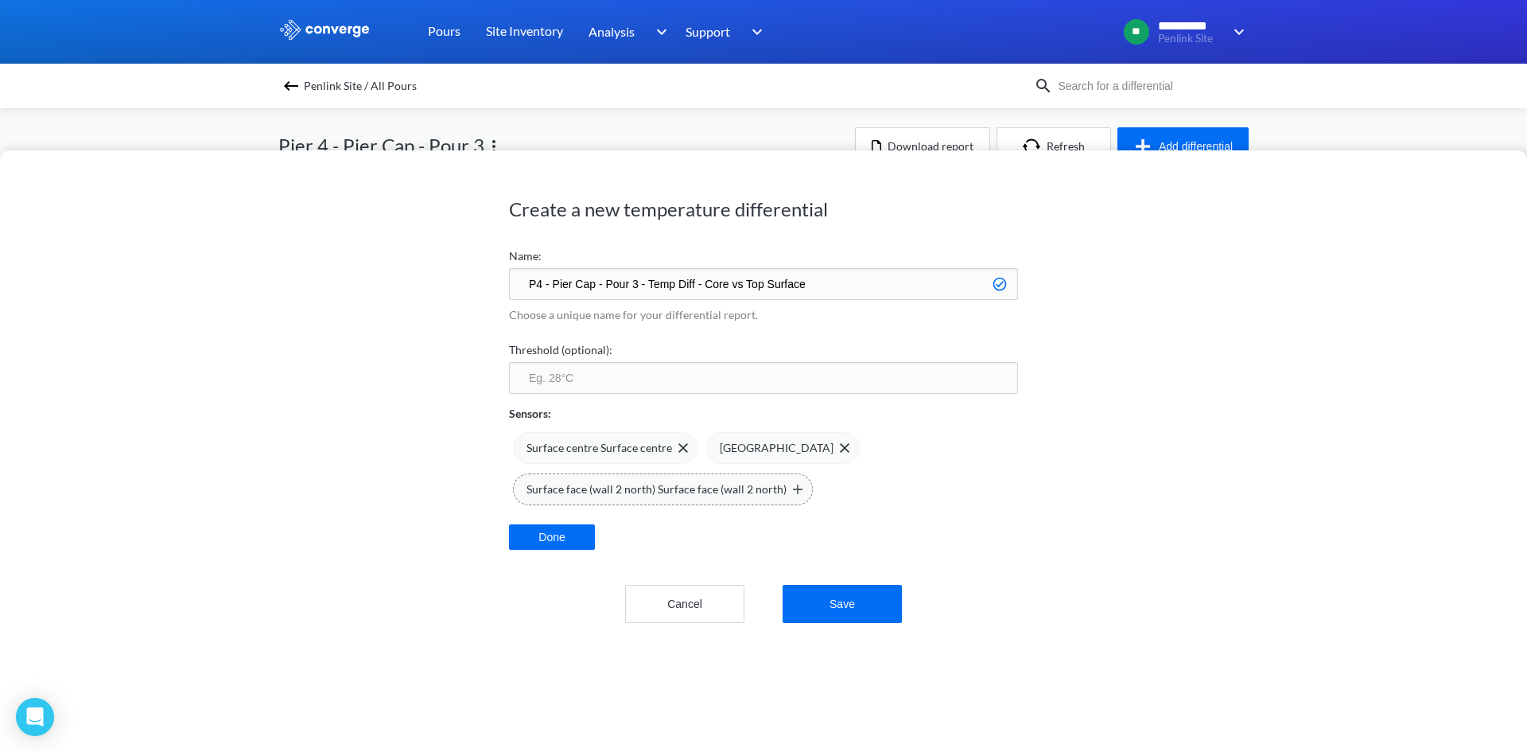
click at [452, 289] on div "Create a new temperature differential Name: P4 - Pier Cap - Pour 3 - Temp Diff …" at bounding box center [763, 450] width 1527 height 601
click at [942, 679] on div "Create a new temperature differential Name: P4 - Pier Cap - Pour 3 - Temp Diff …" at bounding box center [763, 450] width 1527 height 601
click at [872, 607] on button "Save" at bounding box center [842, 604] width 119 height 38
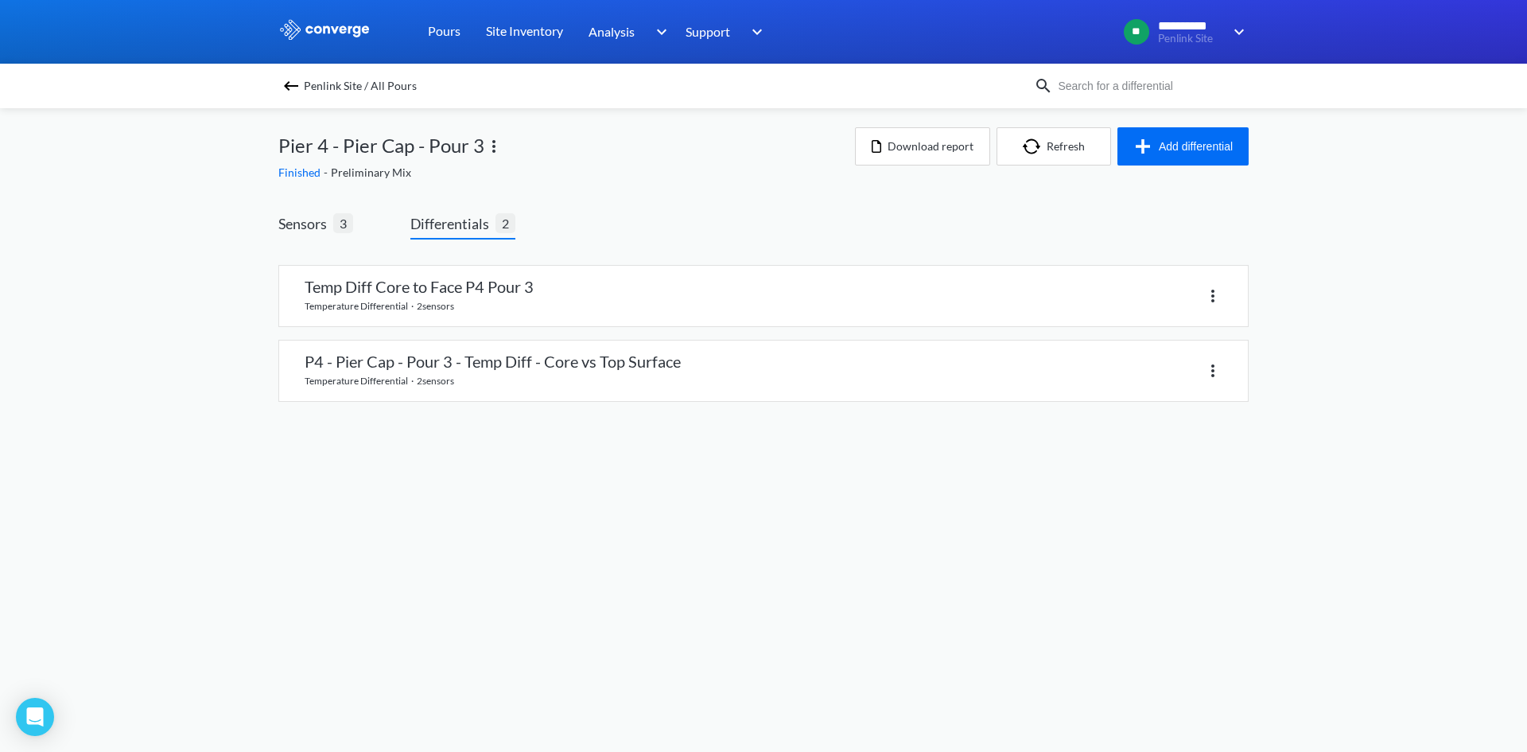
drag, startPoint x: 707, startPoint y: 227, endPoint x: 666, endPoint y: 246, distance: 44.8
click at [706, 228] on div "Sensors 3 Differentials 2 Temp Diff Core to Face P4 Pour 3 temperature differen…" at bounding box center [763, 322] width 970 height 221
click at [1201, 291] on div at bounding box center [993, 295] width 459 height 23
click at [1008, 311] on link at bounding box center [763, 296] width 969 height 60
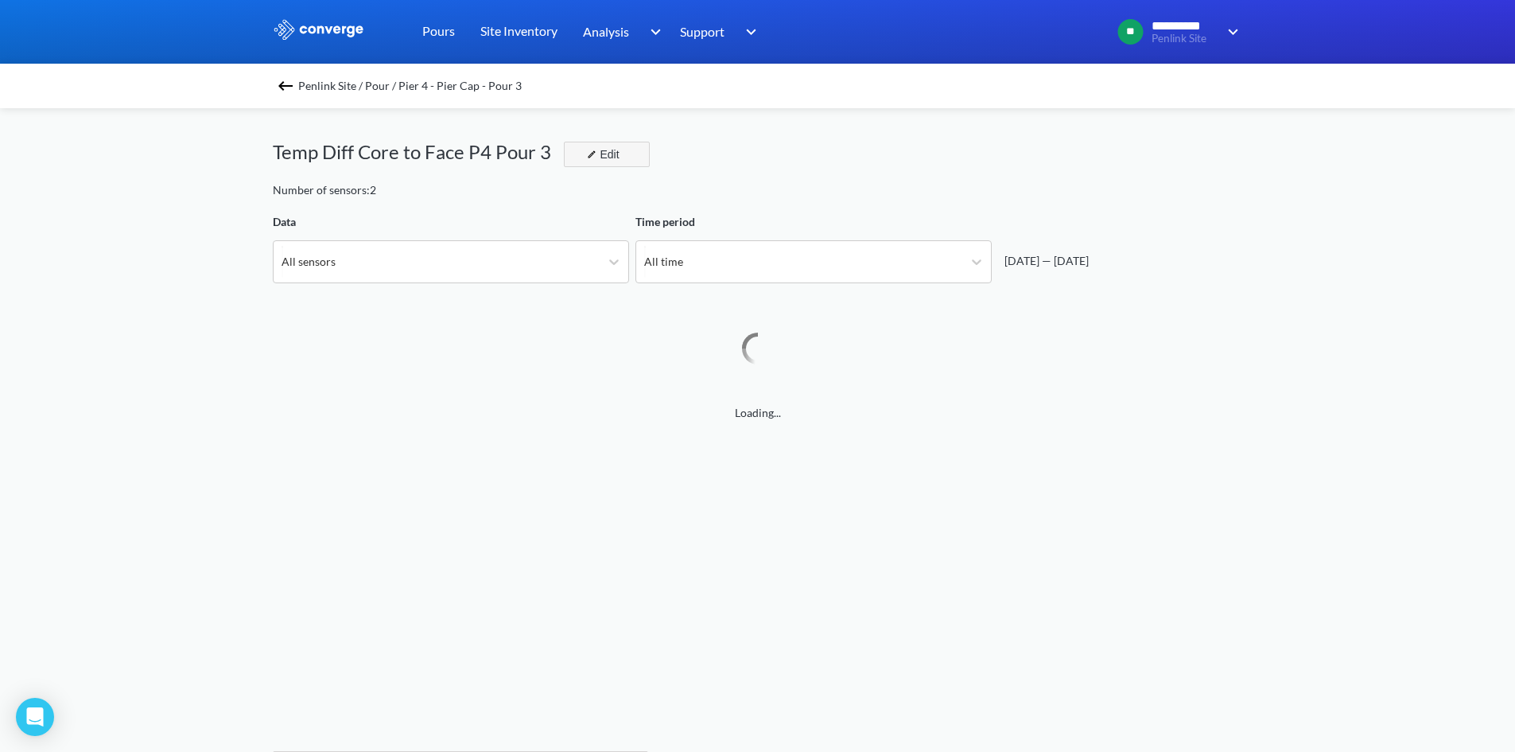
click at [600, 161] on div "Edit" at bounding box center [601, 154] width 41 height 19
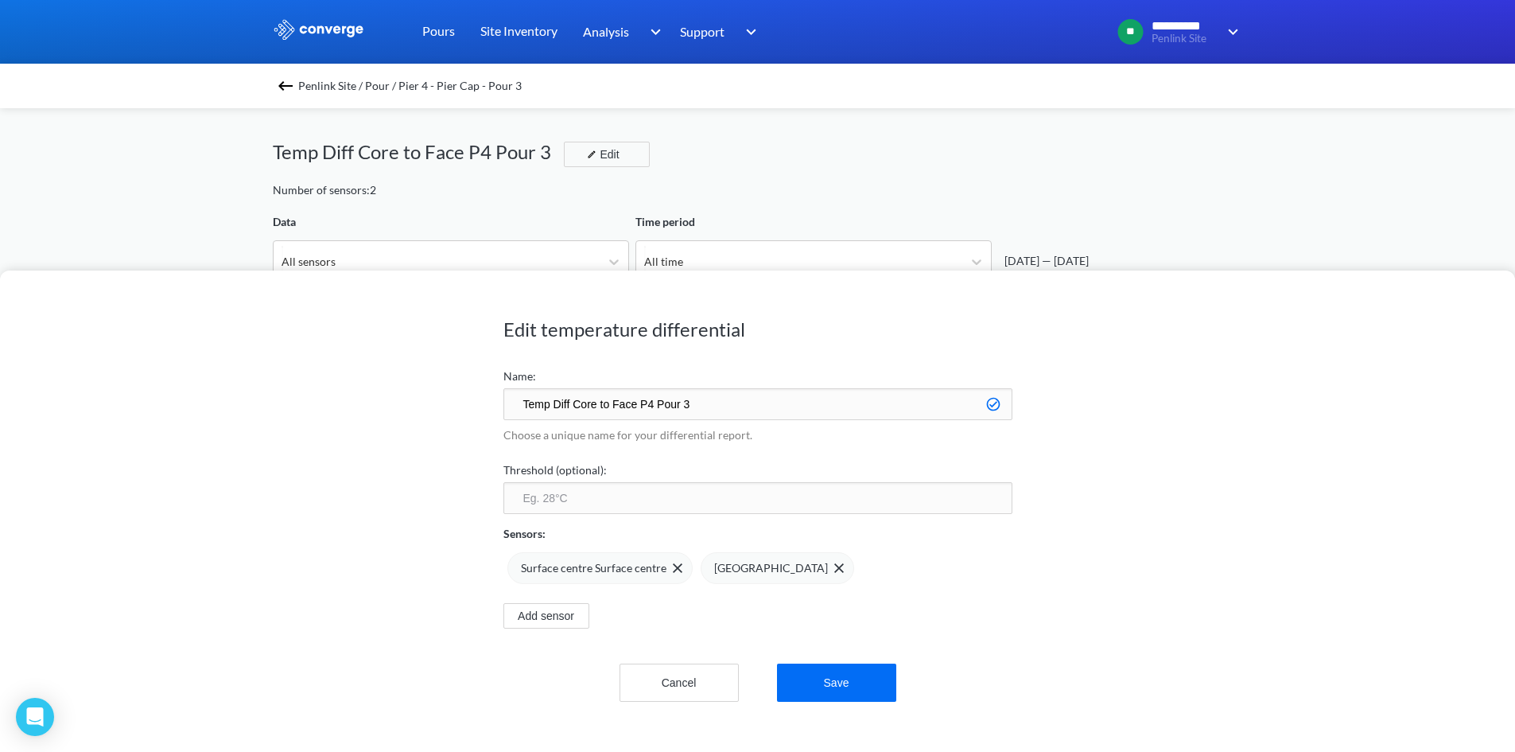
scroll to position [1332, 1515]
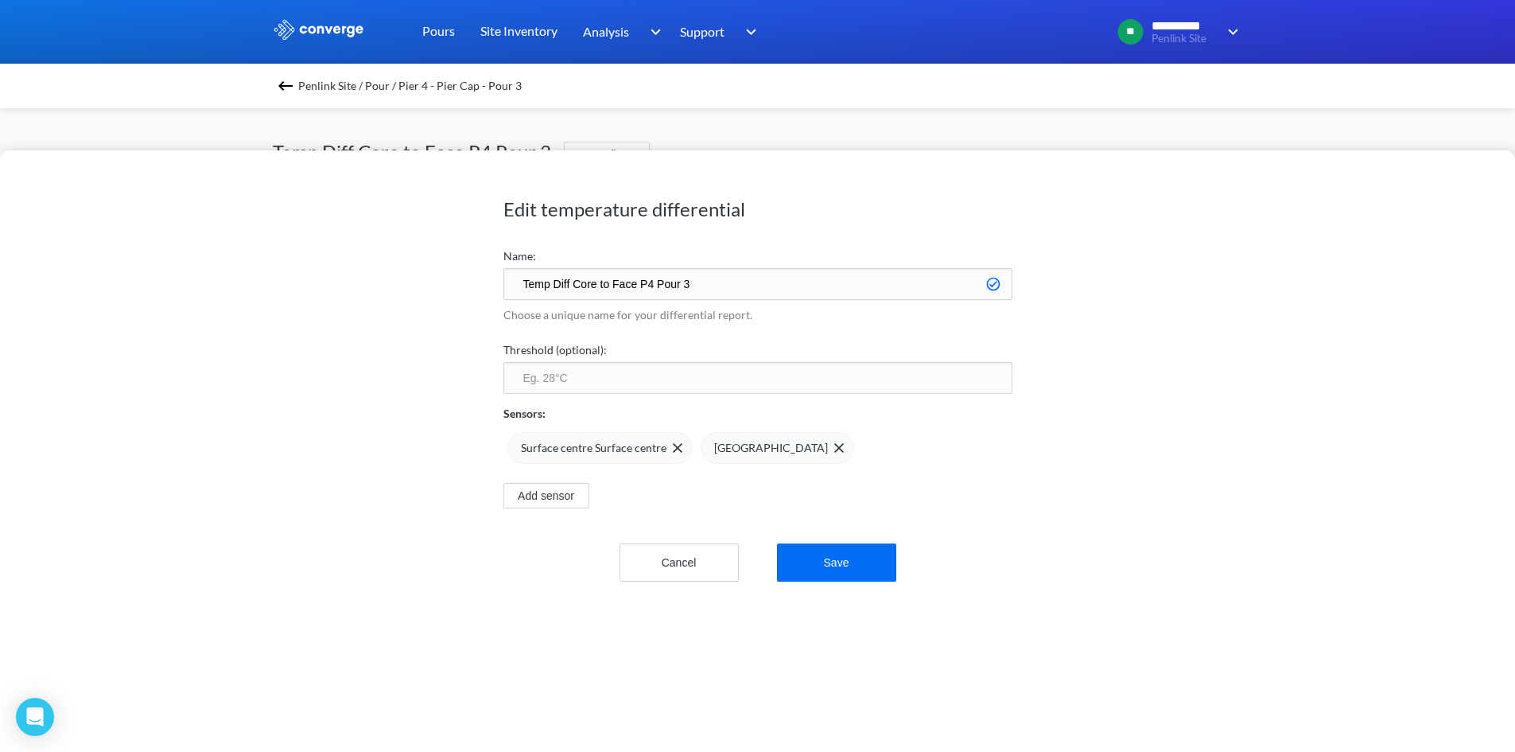
drag, startPoint x: 750, startPoint y: 283, endPoint x: 266, endPoint y: 256, distance: 484.3
click at [270, 257] on div "Edit temperature differential Name: Temp Diff Core to Face P4 Pour 3 Choose a u…" at bounding box center [757, 450] width 1515 height 601
paste input "P4 - Pier Cap - Pour 3 - Temp Diff - Core vs Top Surface"
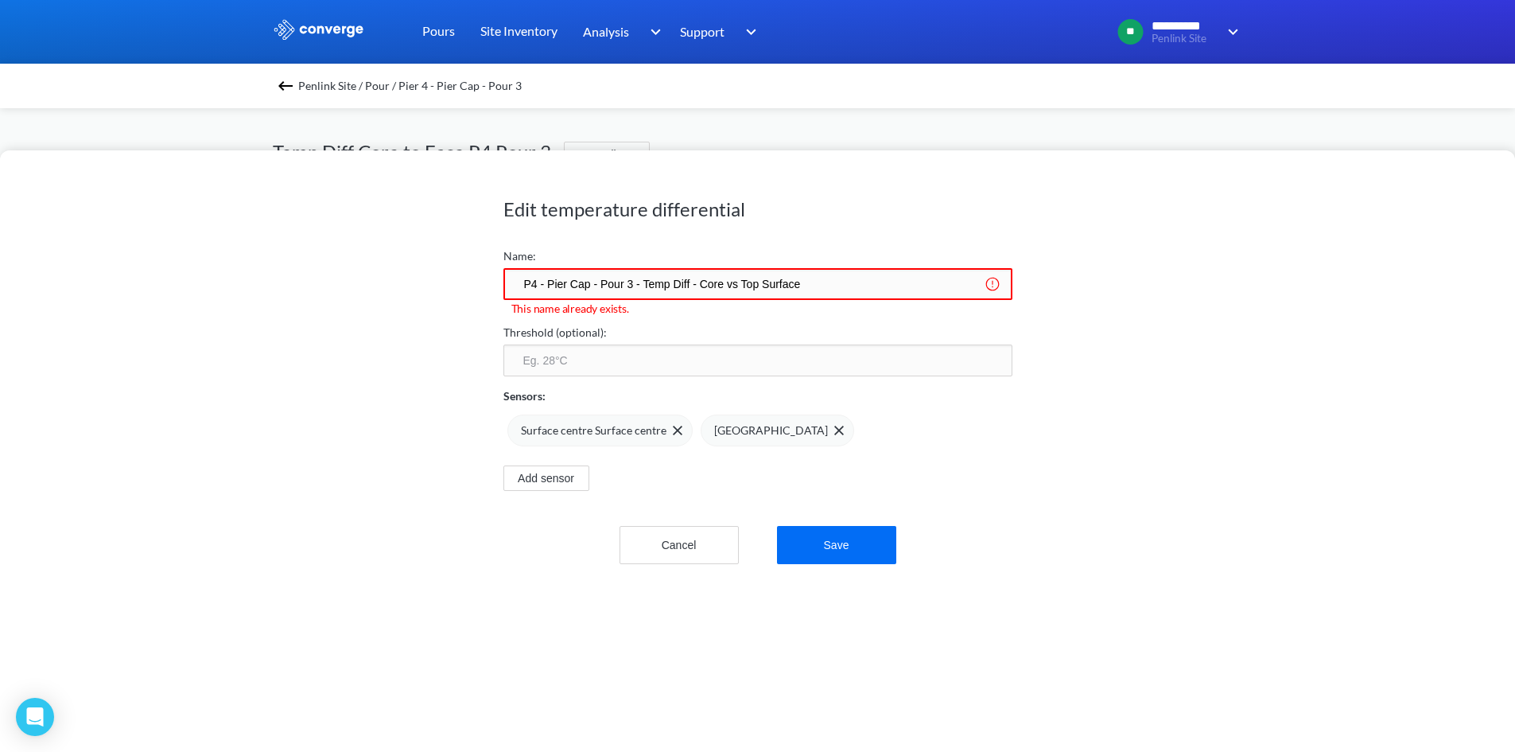
click at [0, 0] on img at bounding box center [0, 0] width 0 height 0
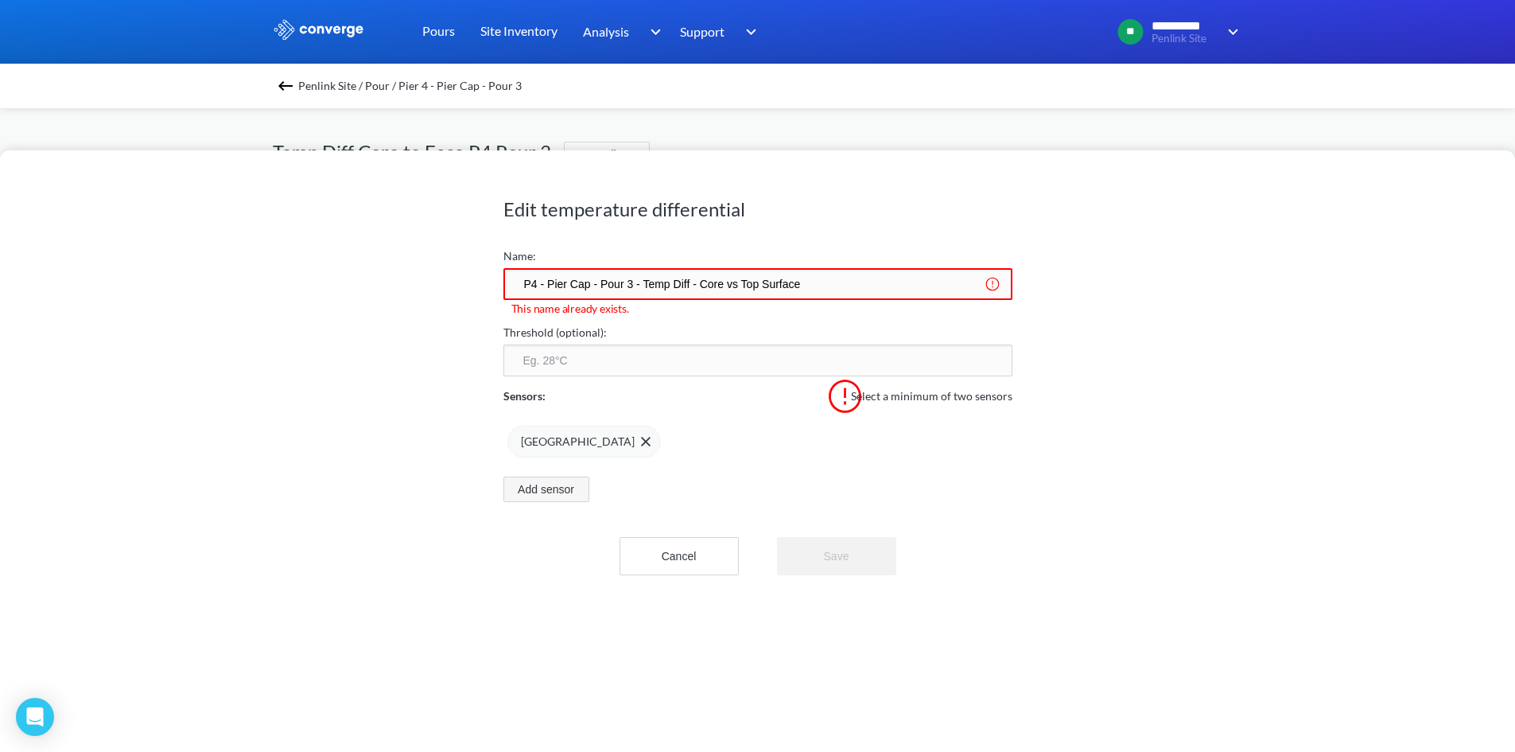
click at [559, 487] on button "Add sensor" at bounding box center [546, 488] width 86 height 25
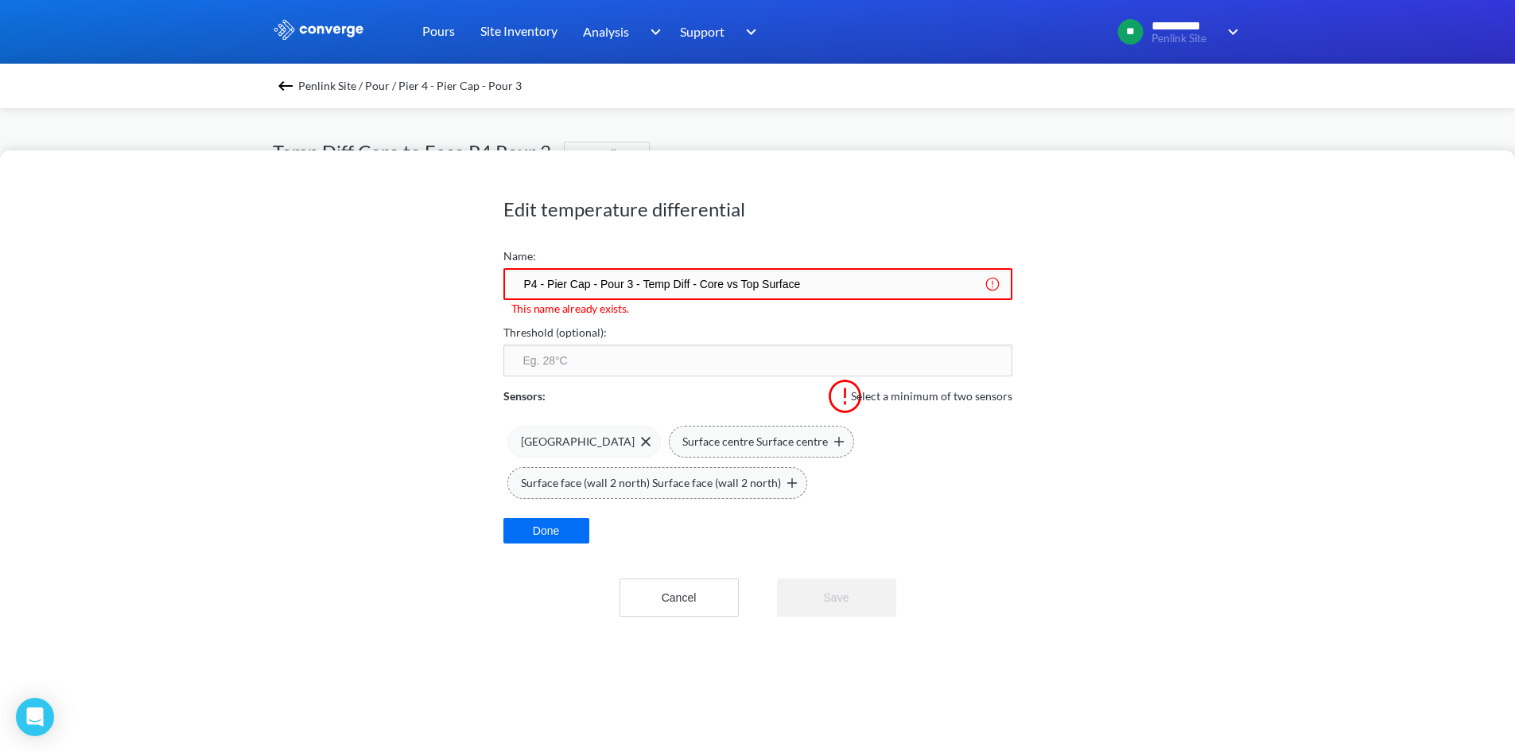
click at [641, 488] on span "Surface face (wall 2 north) Surface face (wall 2 north)" at bounding box center [651, 482] width 260 height 17
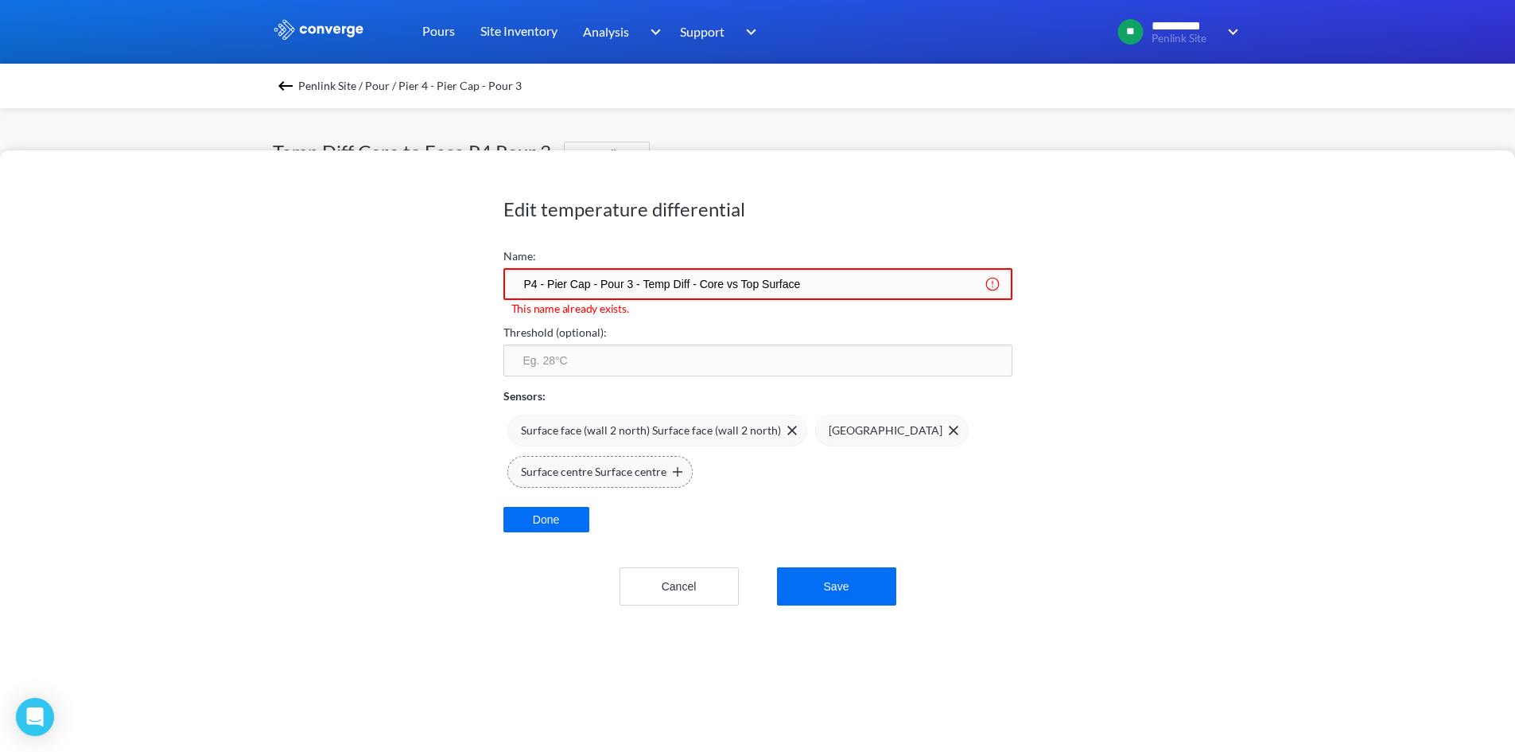
click at [841, 286] on input "P4 - Pier Cap - Pour 3 - Temp Diff - Core vs Top Surface" at bounding box center [757, 284] width 509 height 32
drag, startPoint x: 768, startPoint y: 280, endPoint x: 840, endPoint y: 287, distance: 71.9
click at [840, 287] on input "P4 - Pier Cap - Pour 3 - Temp Diff - Core vs Top Surface" at bounding box center [757, 284] width 509 height 32
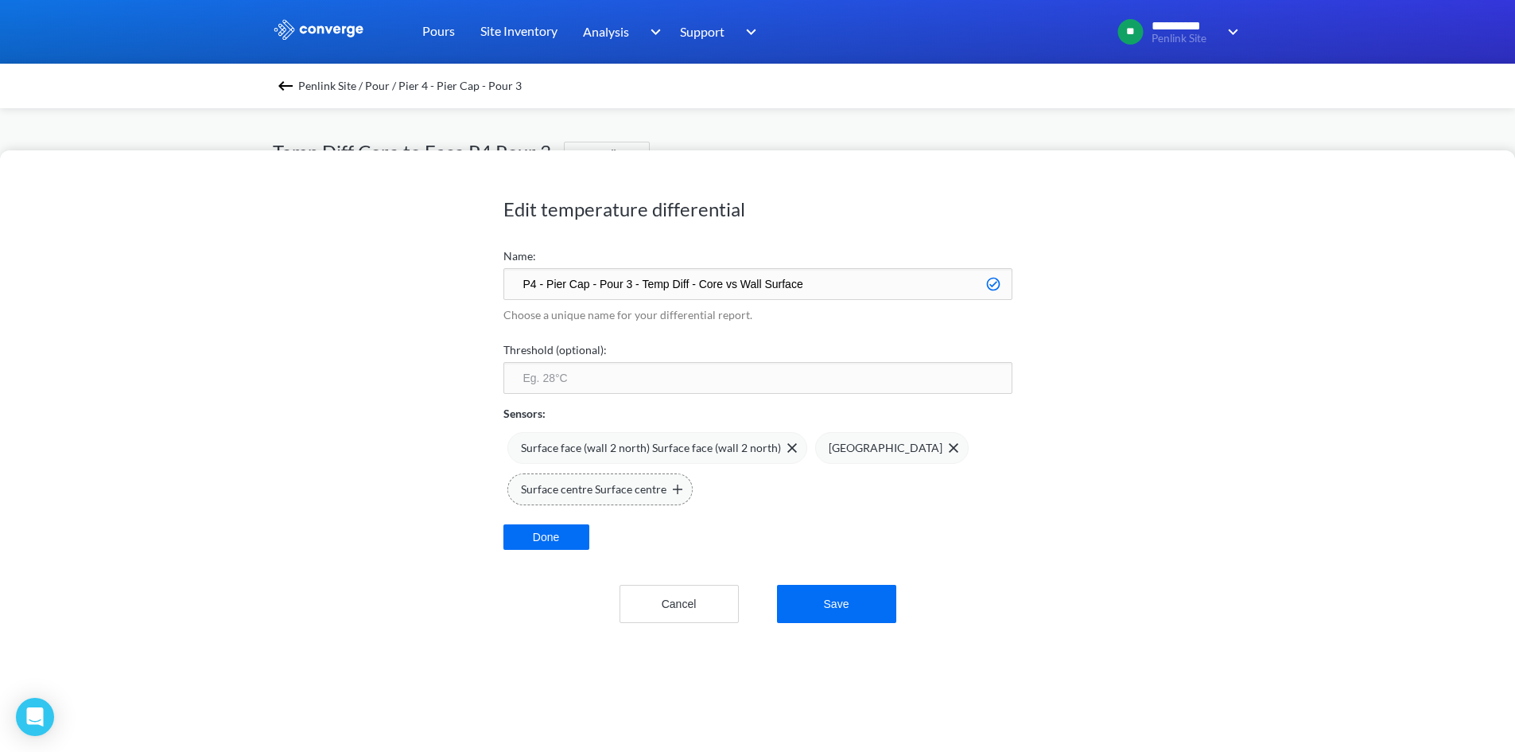
type input "P4 - Pier Cap - Pour 3 - Temp Diff - Core vs Wall Surface"
click at [1284, 337] on div "Edit temperature differential Name: P4 - Pier Cap - Pour 3 - Temp Diff - Core v…" at bounding box center [757, 450] width 1515 height 601
click at [874, 604] on button "Save" at bounding box center [836, 604] width 119 height 38
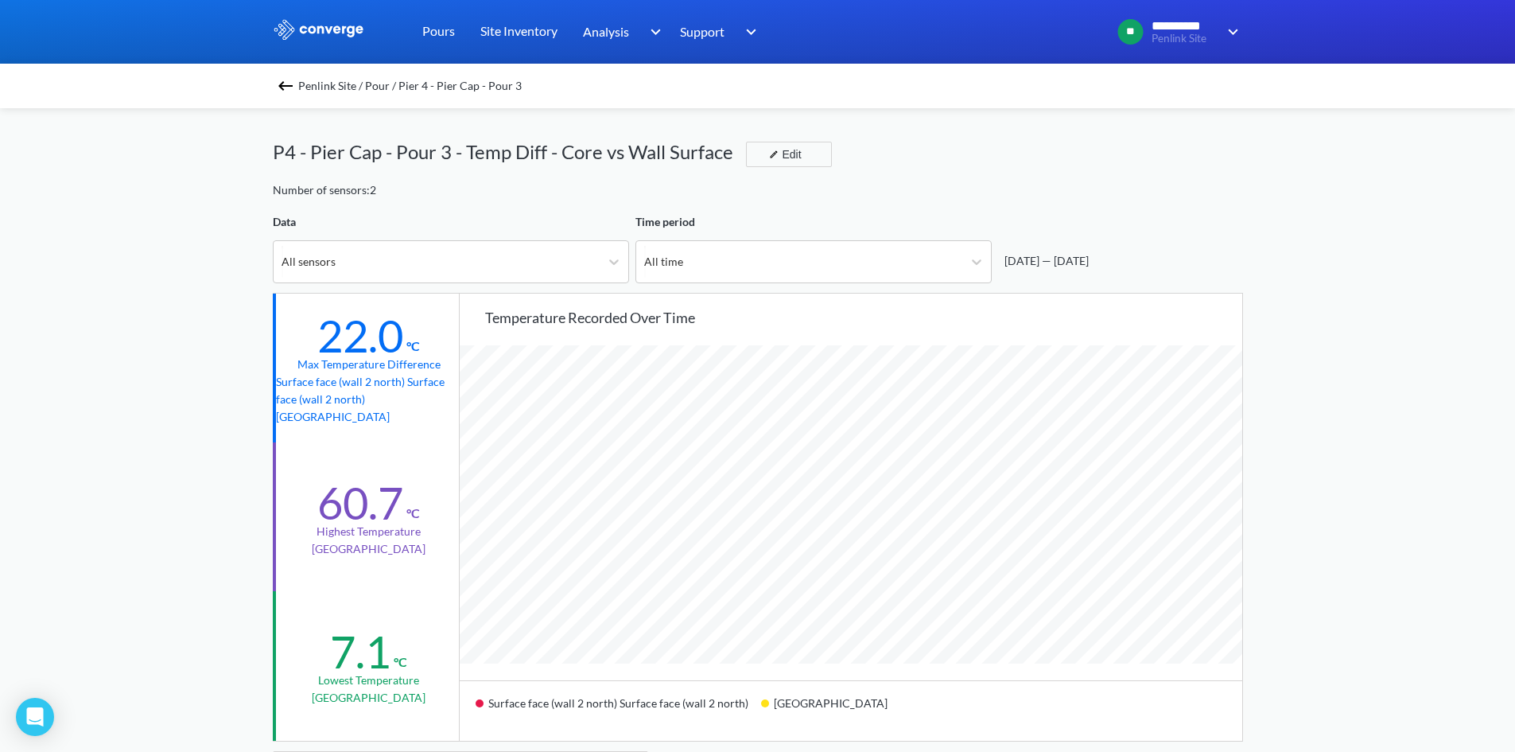
click at [1276, 340] on div "**********" at bounding box center [757, 666] width 1515 height 1333
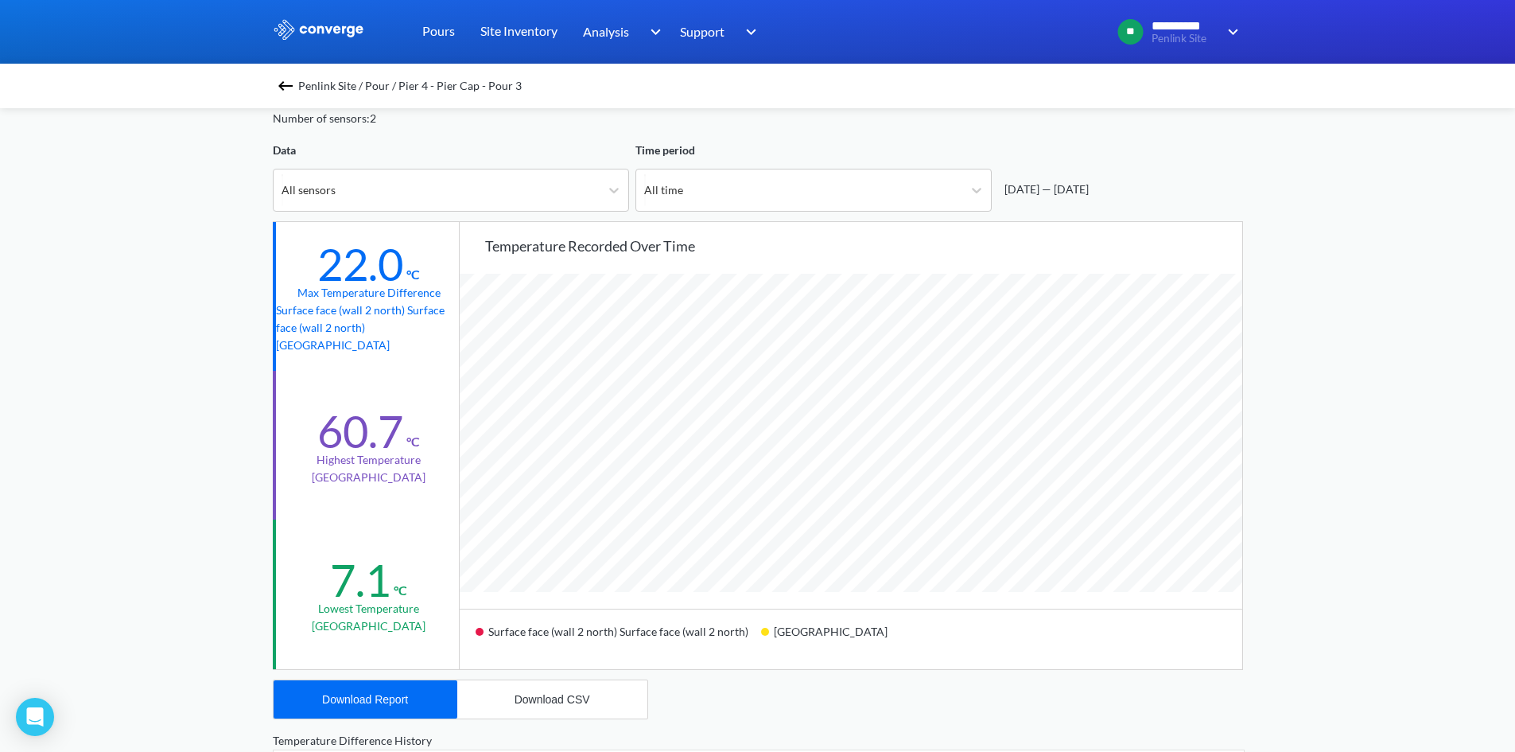
scroll to position [0, 0]
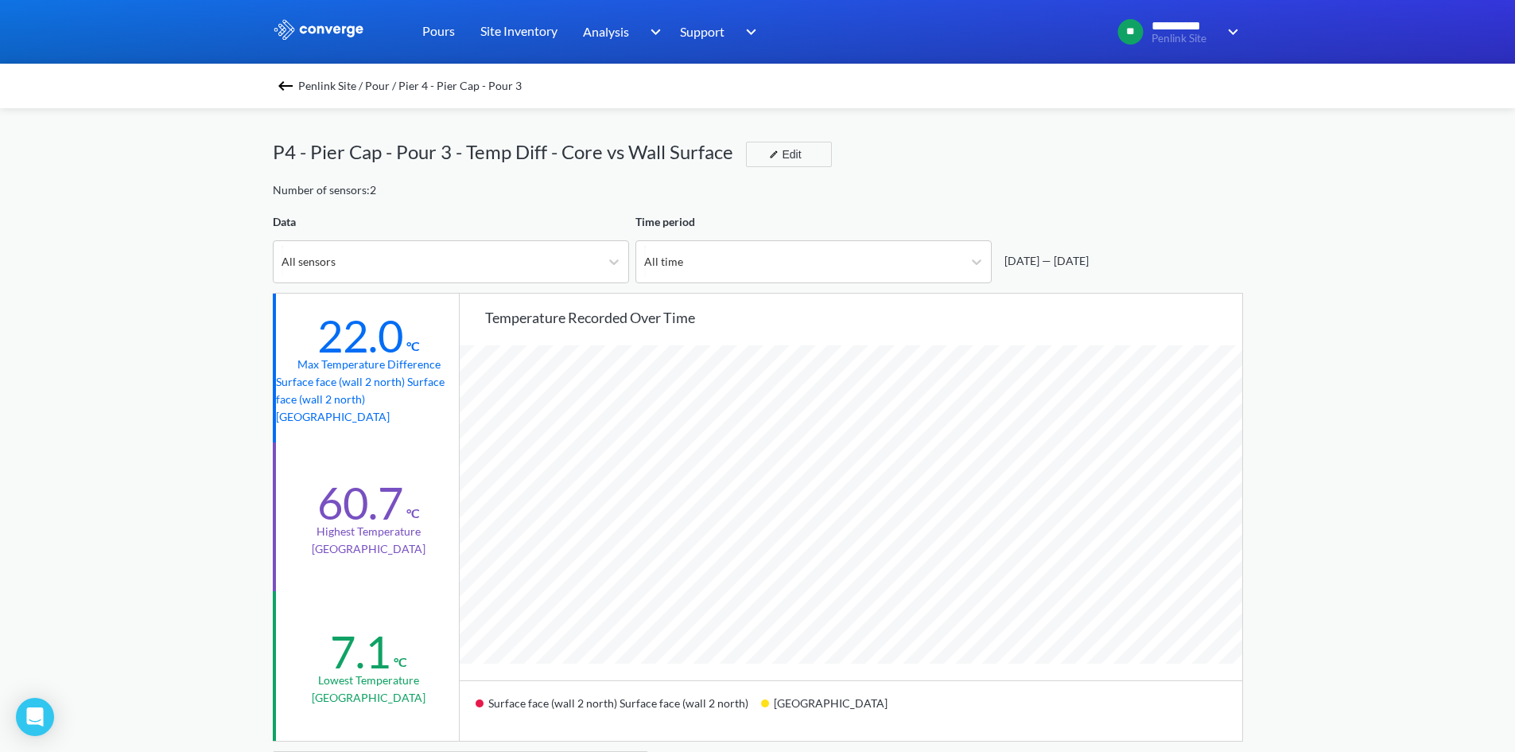
drag, startPoint x: 1041, startPoint y: 185, endPoint x: 1020, endPoint y: 216, distance: 37.3
click at [1034, 183] on div "Number of sensors: 2" at bounding box center [758, 189] width 970 height 17
click at [288, 82] on img at bounding box center [285, 85] width 19 height 19
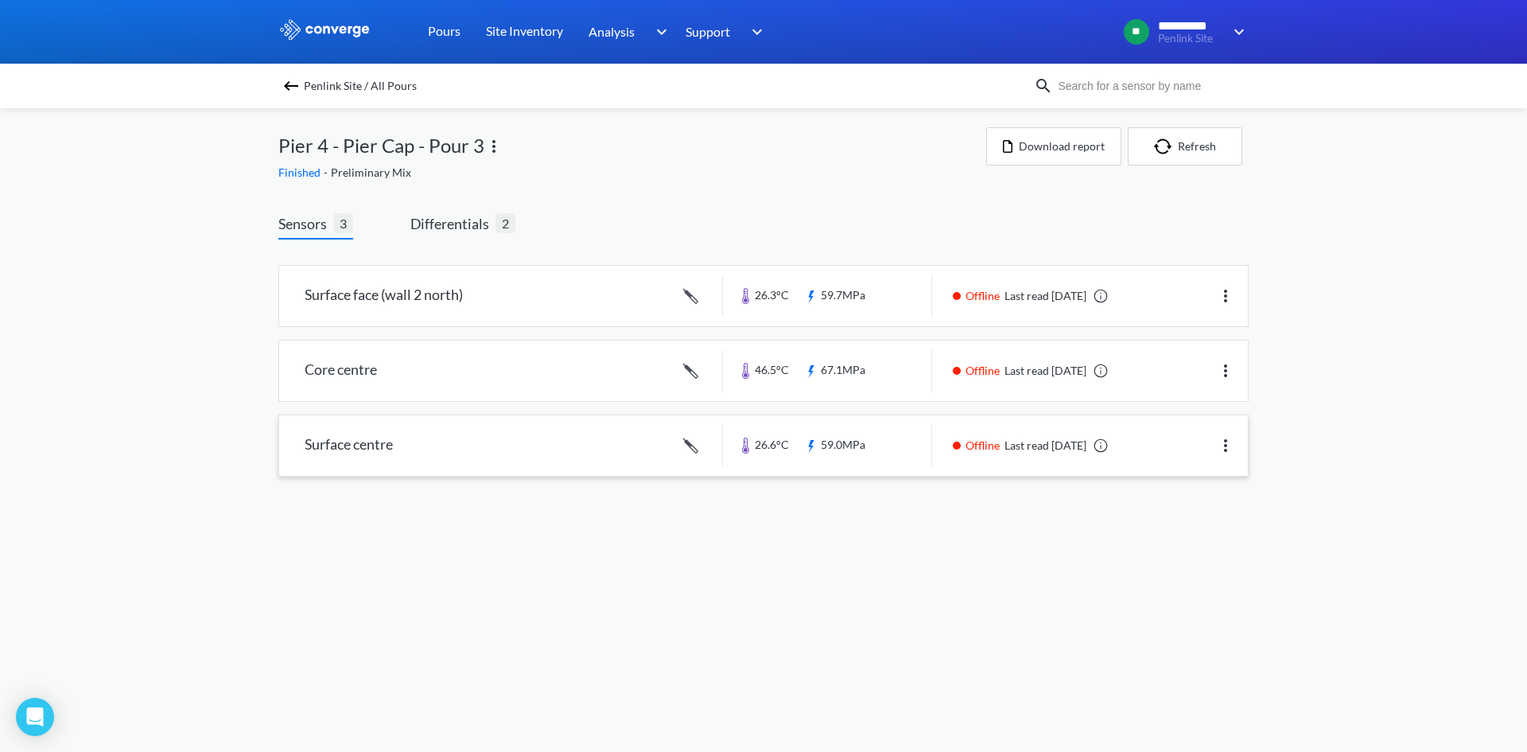
click at [1225, 444] on img at bounding box center [1225, 445] width 19 height 19
click at [1192, 443] on div "Edit" at bounding box center [1184, 445] width 102 height 30
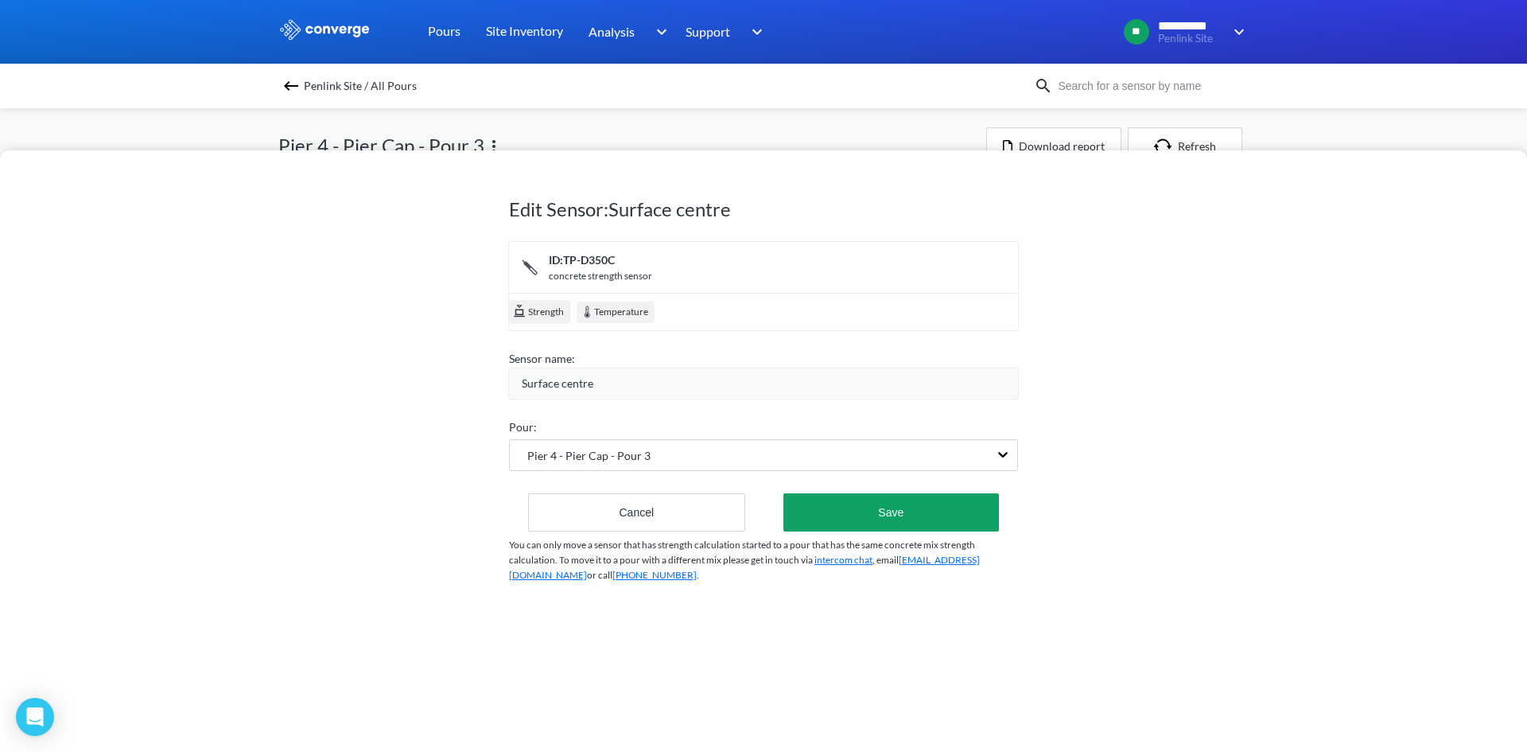
click at [590, 386] on div "Surface centre" at bounding box center [770, 383] width 496 height 17
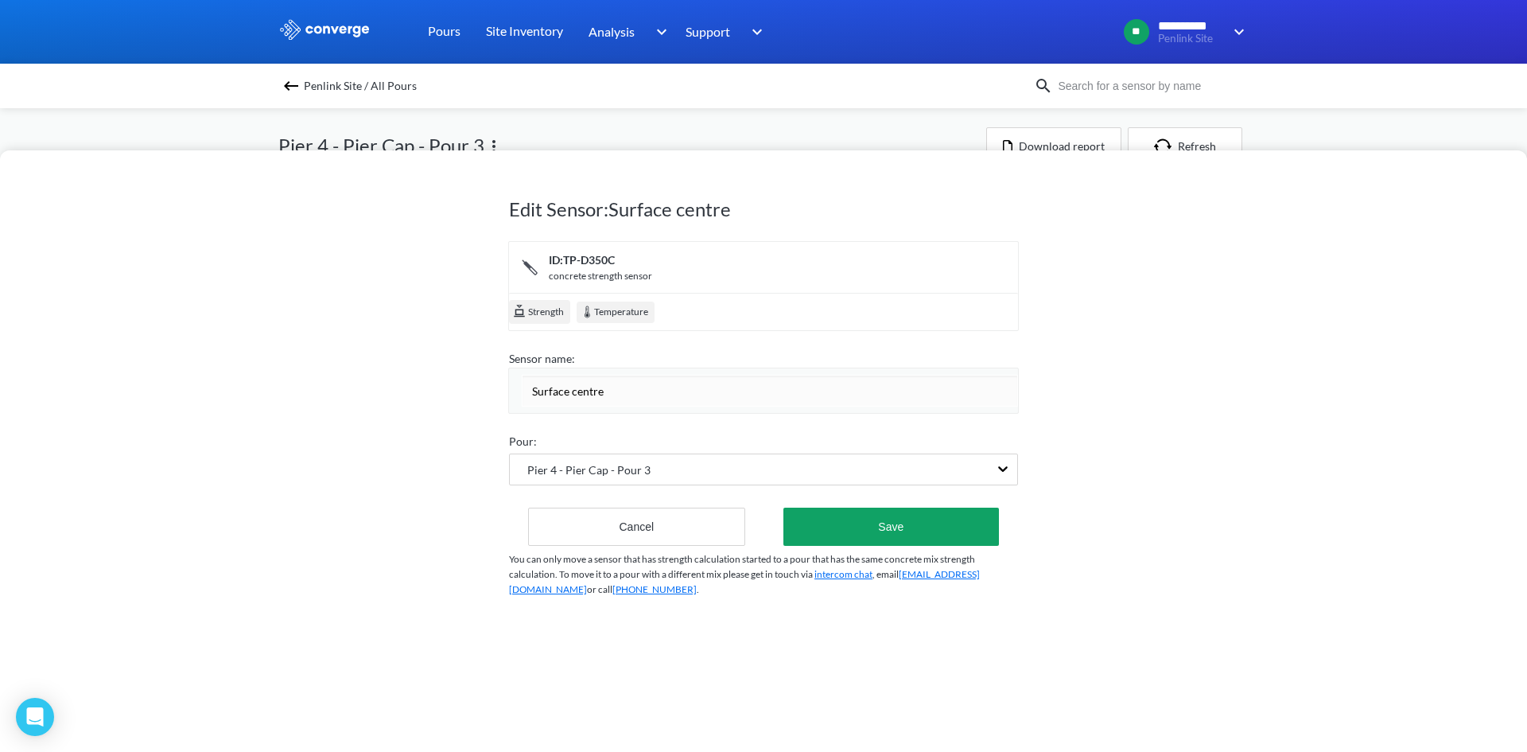
drag, startPoint x: 547, startPoint y: 388, endPoint x: 498, endPoint y: 393, distance: 49.5
click at [499, 393] on div "Edit Sensor: Surface centre ID: TP-D350C concrete strength sensor Strength Temp…" at bounding box center [763, 450] width 1527 height 601
type input "Top Surface"
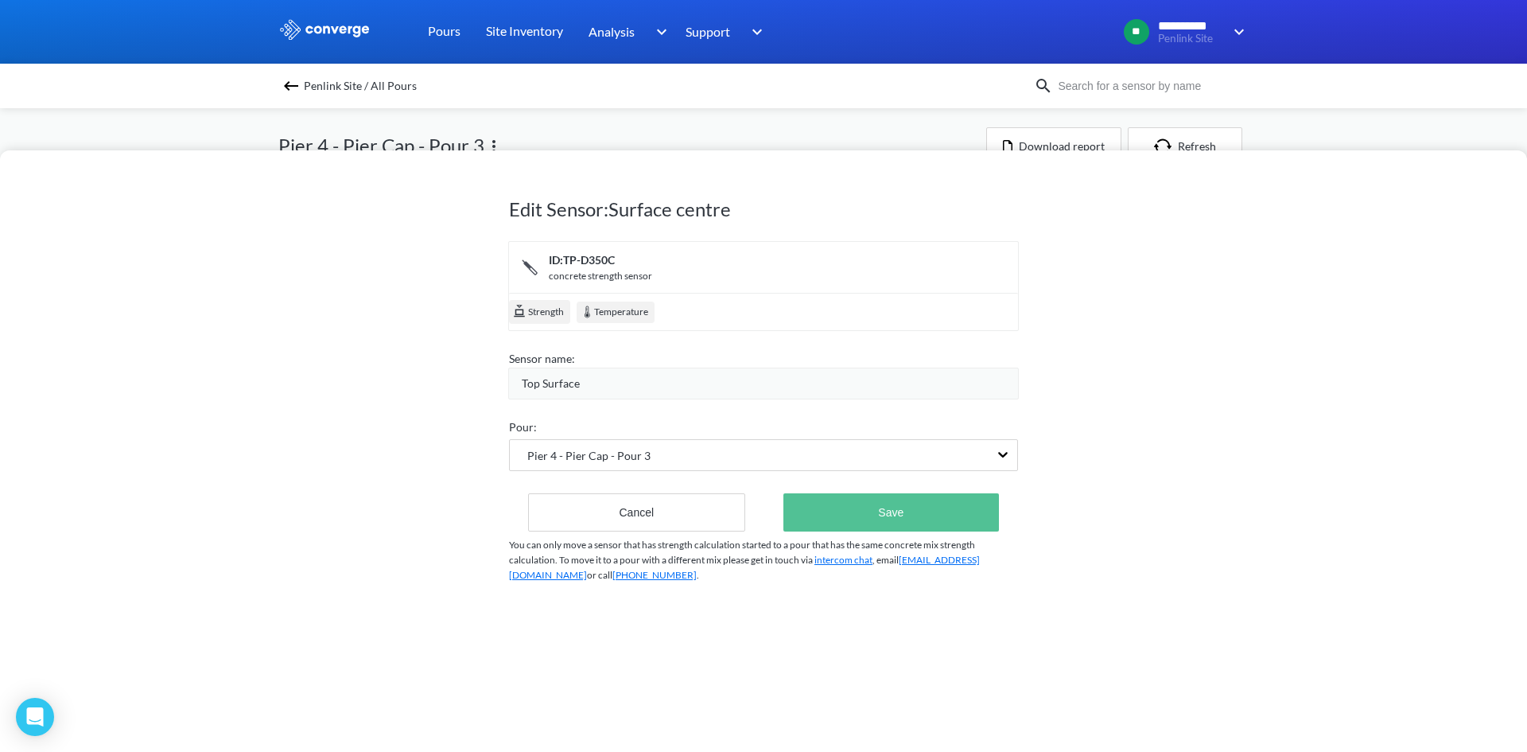
click at [830, 505] on button "Save" at bounding box center [891, 512] width 216 height 38
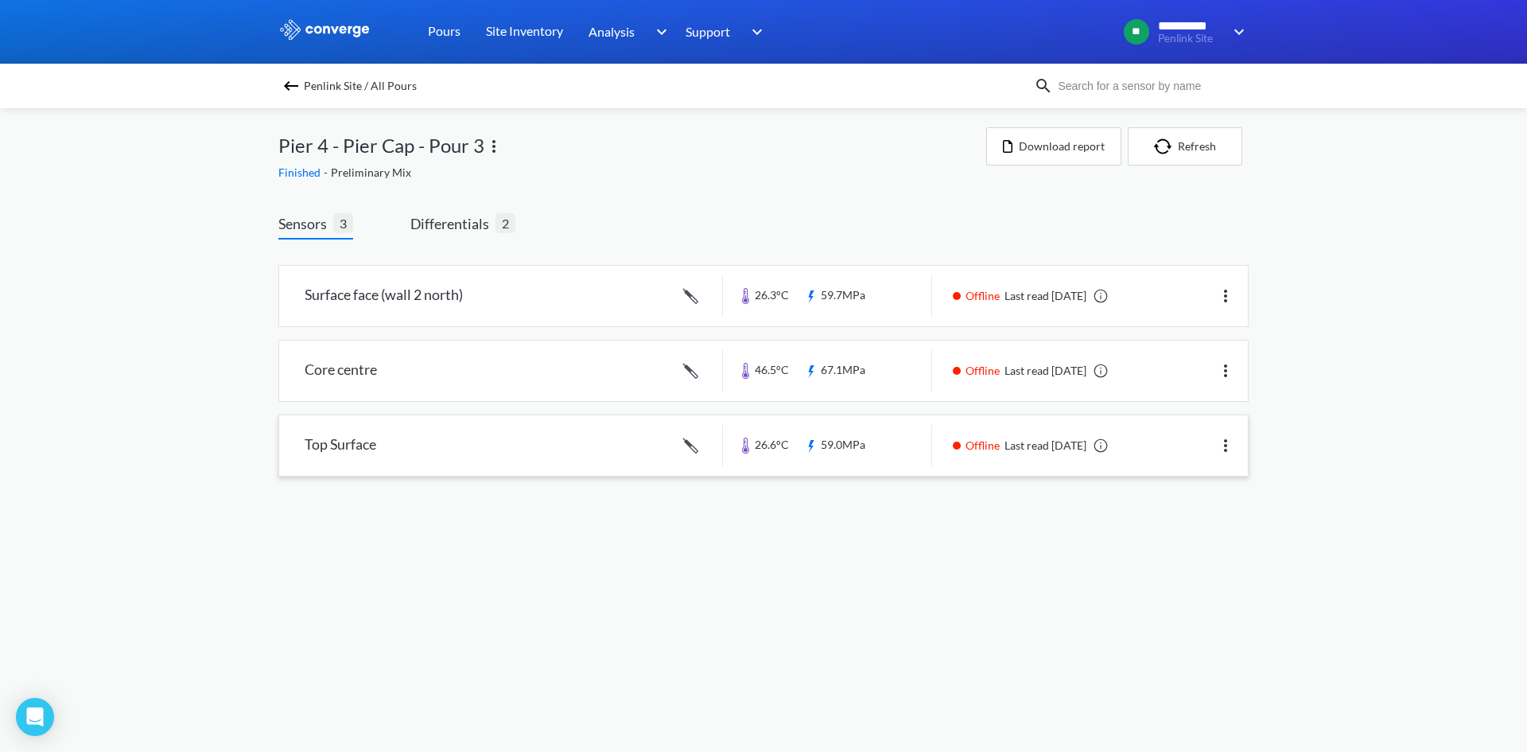
drag, startPoint x: 706, startPoint y: 607, endPoint x: 594, endPoint y: 472, distance: 175.7
click at [703, 606] on body "**********" at bounding box center [763, 376] width 1527 height 752
click at [1225, 297] on img at bounding box center [1225, 295] width 19 height 19
click at [1169, 296] on div "Edit" at bounding box center [1184, 296] width 102 height 30
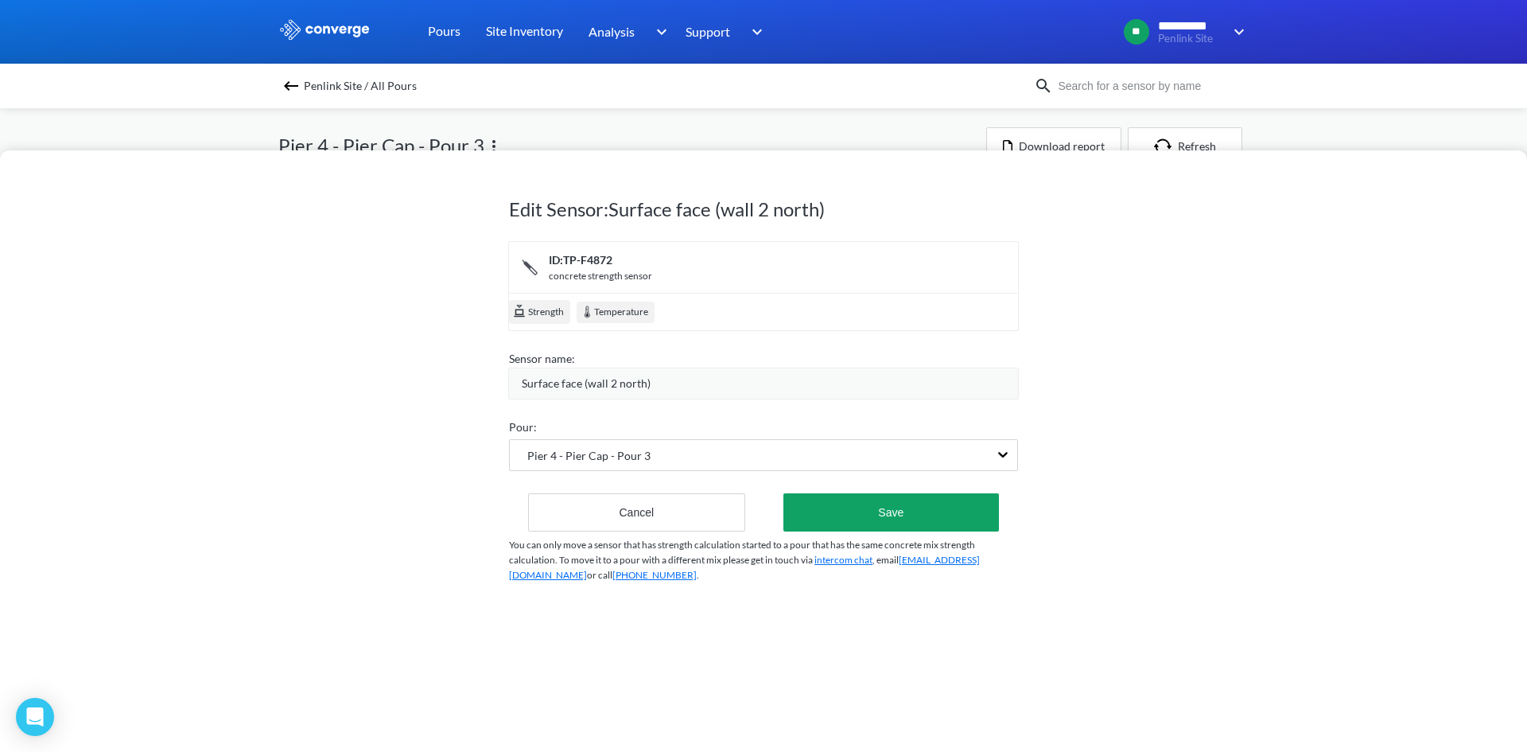
click at [654, 379] on div "Surface face (wall 2 north)" at bounding box center [770, 383] width 496 height 17
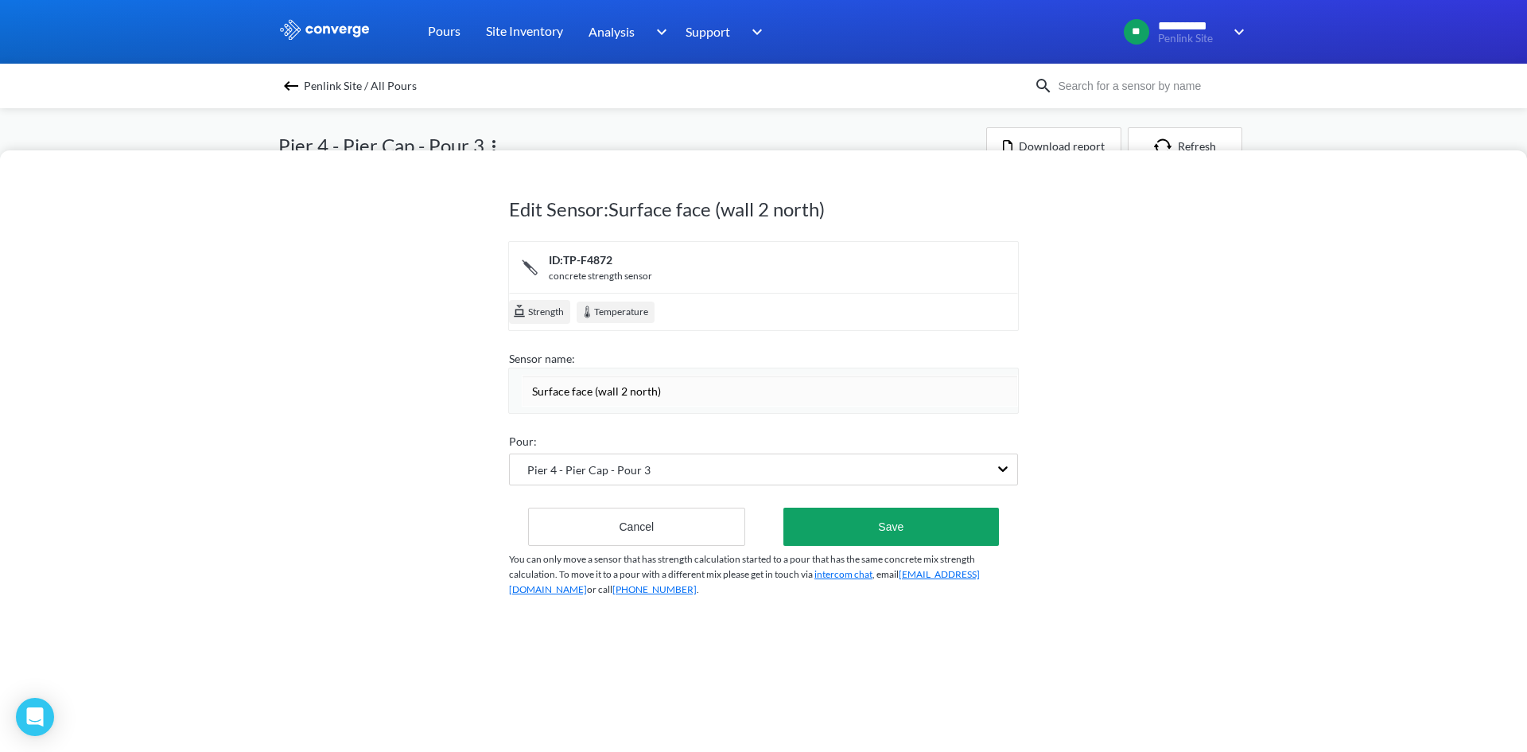
drag, startPoint x: 661, startPoint y: 395, endPoint x: 449, endPoint y: 401, distance: 211.6
click at [450, 403] on div "Edit Sensor: Surface face (wall 2 north) ID: TP-F4872 concrete strength sensor …" at bounding box center [763, 450] width 1527 height 601
type input "Wall Surface"
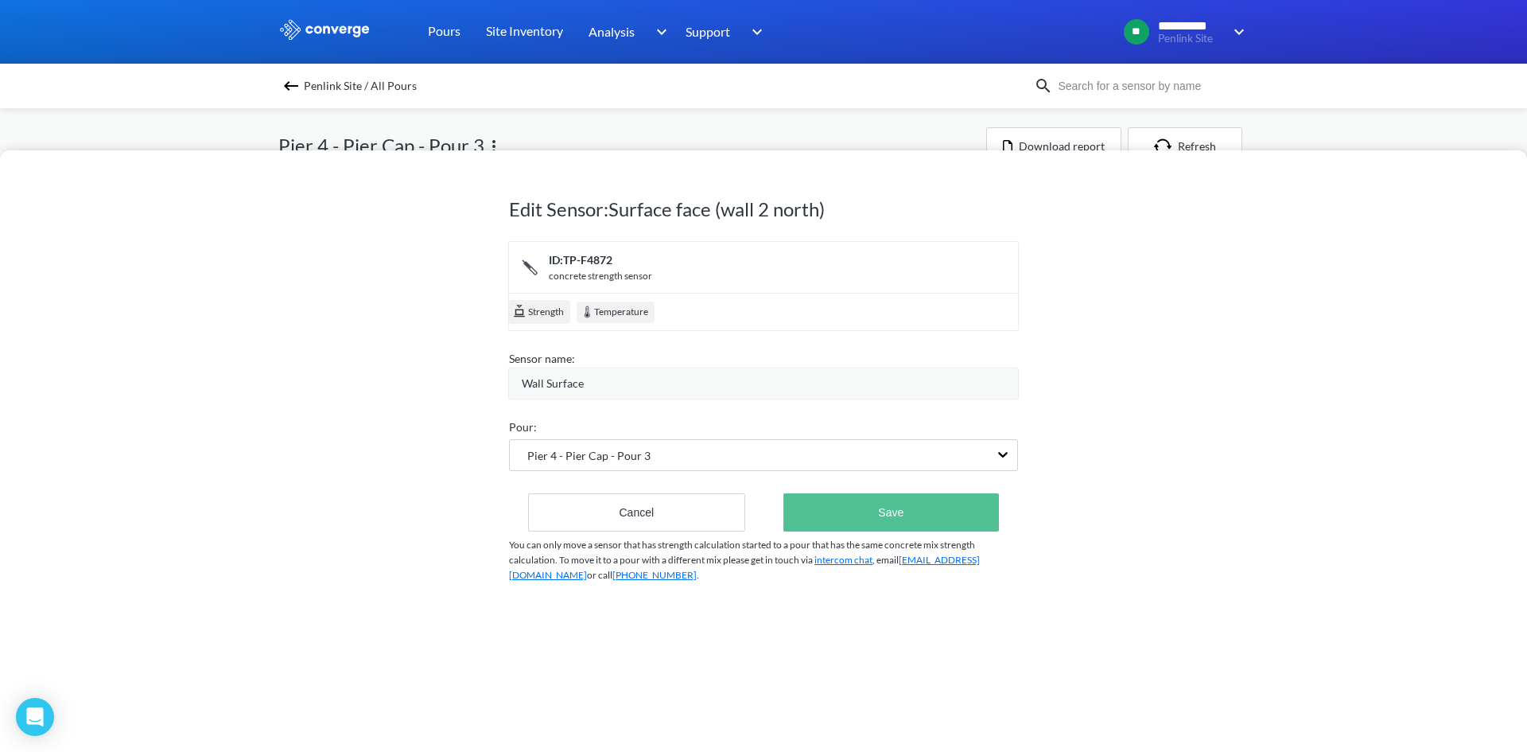
click at [825, 516] on button "Save" at bounding box center [891, 512] width 216 height 38
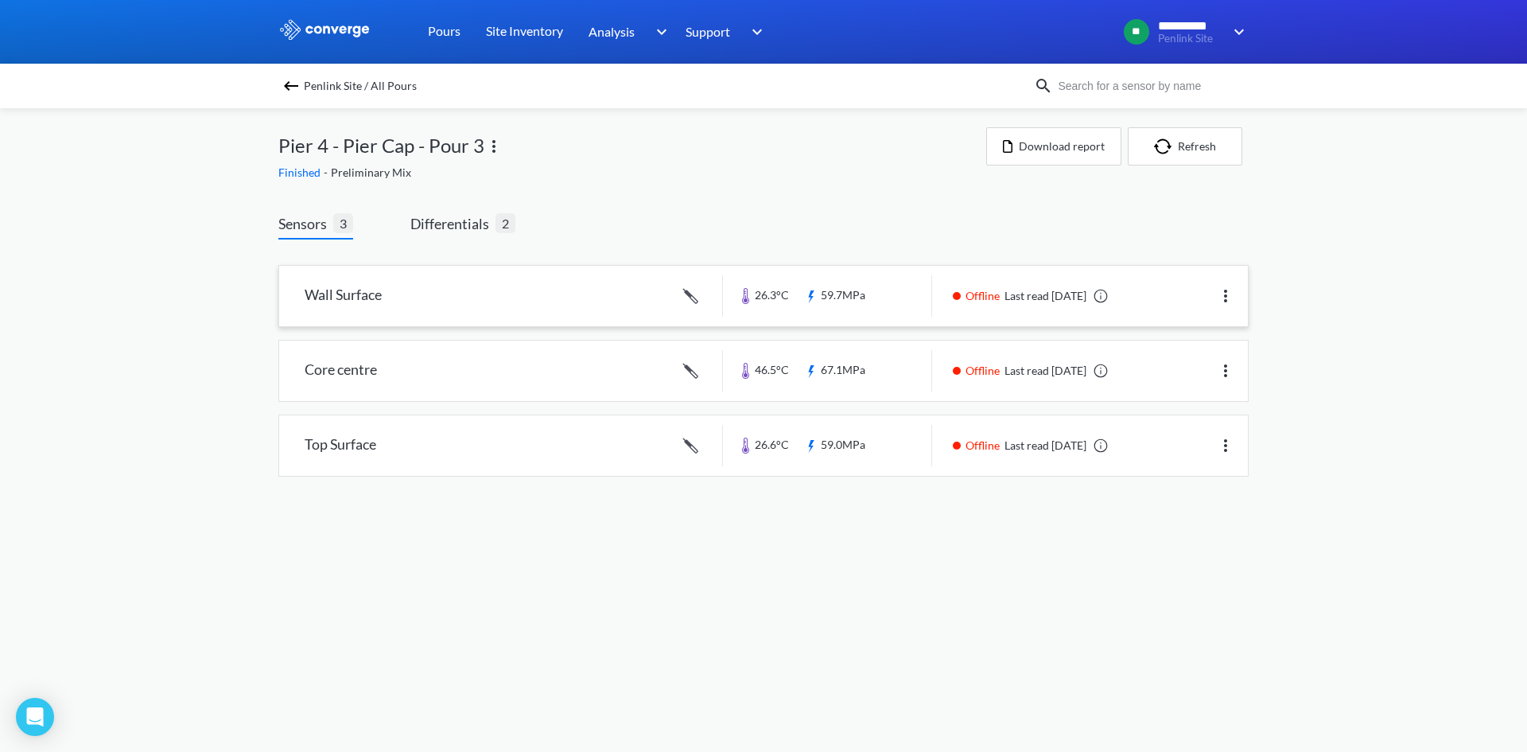
click at [659, 639] on body "**********" at bounding box center [763, 376] width 1527 height 752
drag, startPoint x: 638, startPoint y: 227, endPoint x: 605, endPoint y: 221, distance: 33.1
click at [616, 223] on div "Sensors 3 Differentials 2 Wall Surface 26.3°C 59.7MPa Offline Last read [DATE] …" at bounding box center [763, 360] width 970 height 296
click at [404, 381] on link at bounding box center [763, 370] width 969 height 60
click at [1227, 371] on img at bounding box center [1225, 370] width 19 height 19
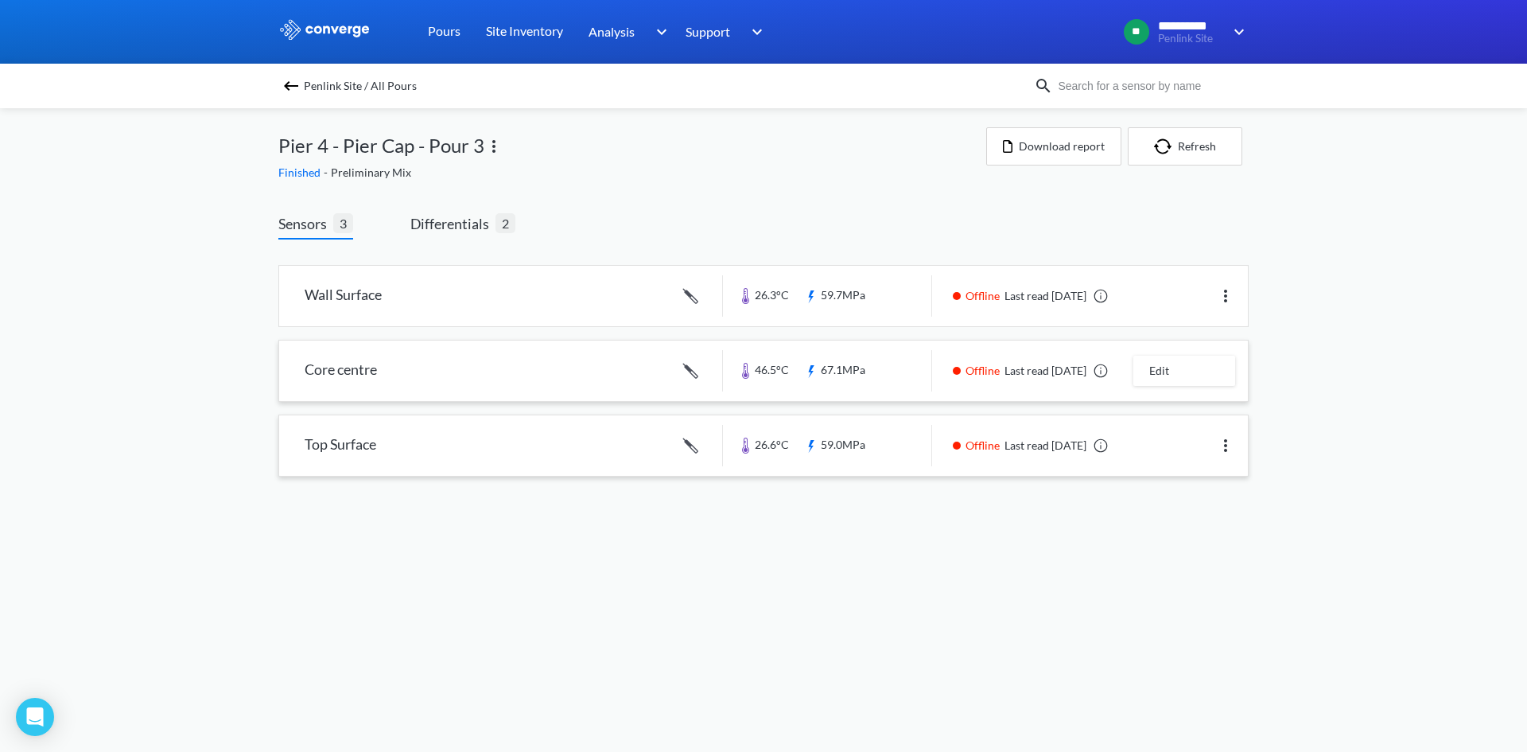
drag, startPoint x: 1183, startPoint y: 372, endPoint x: 652, endPoint y: 431, distance: 533.7
click at [1177, 371] on div "Edit" at bounding box center [1184, 371] width 102 height 30
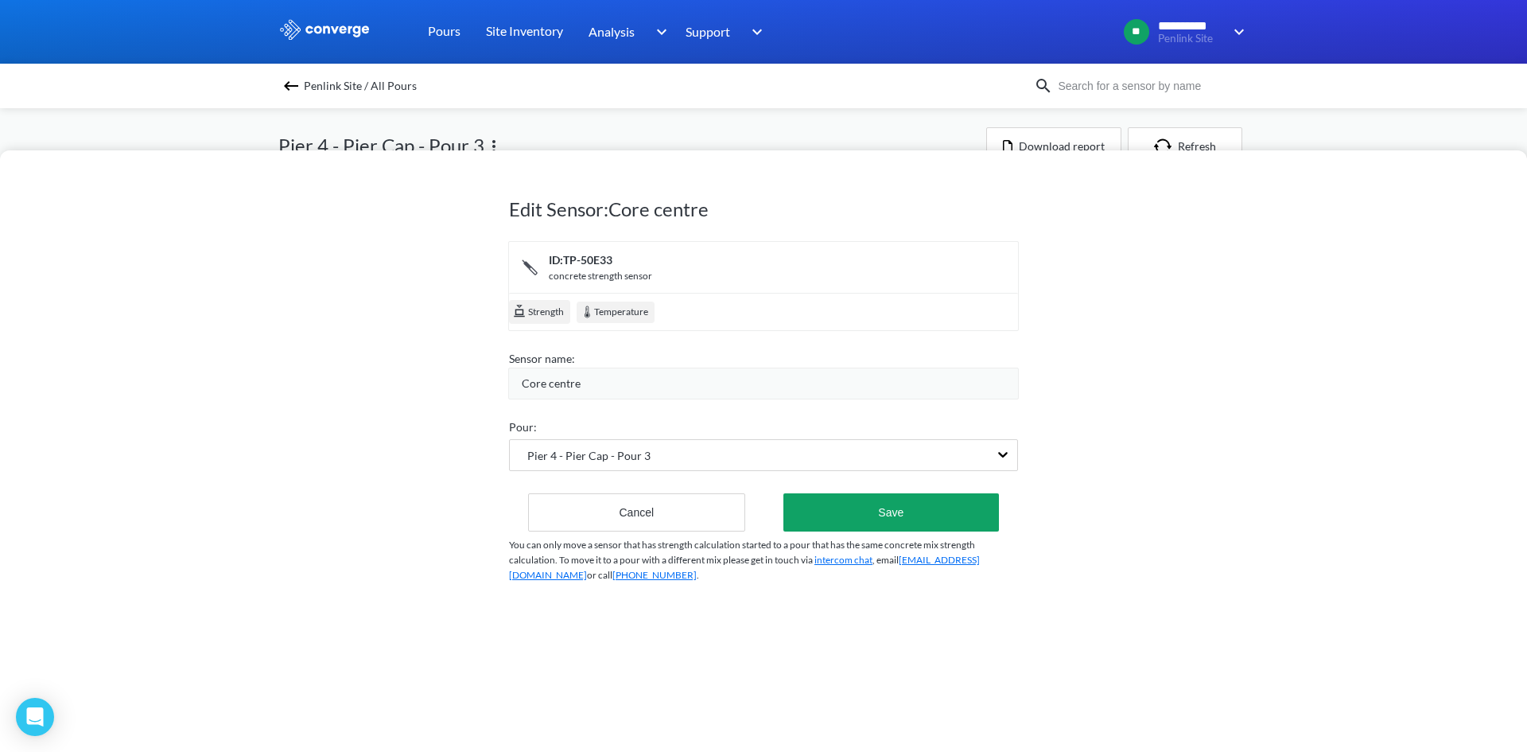
click at [569, 391] on span "Core centre" at bounding box center [551, 383] width 59 height 17
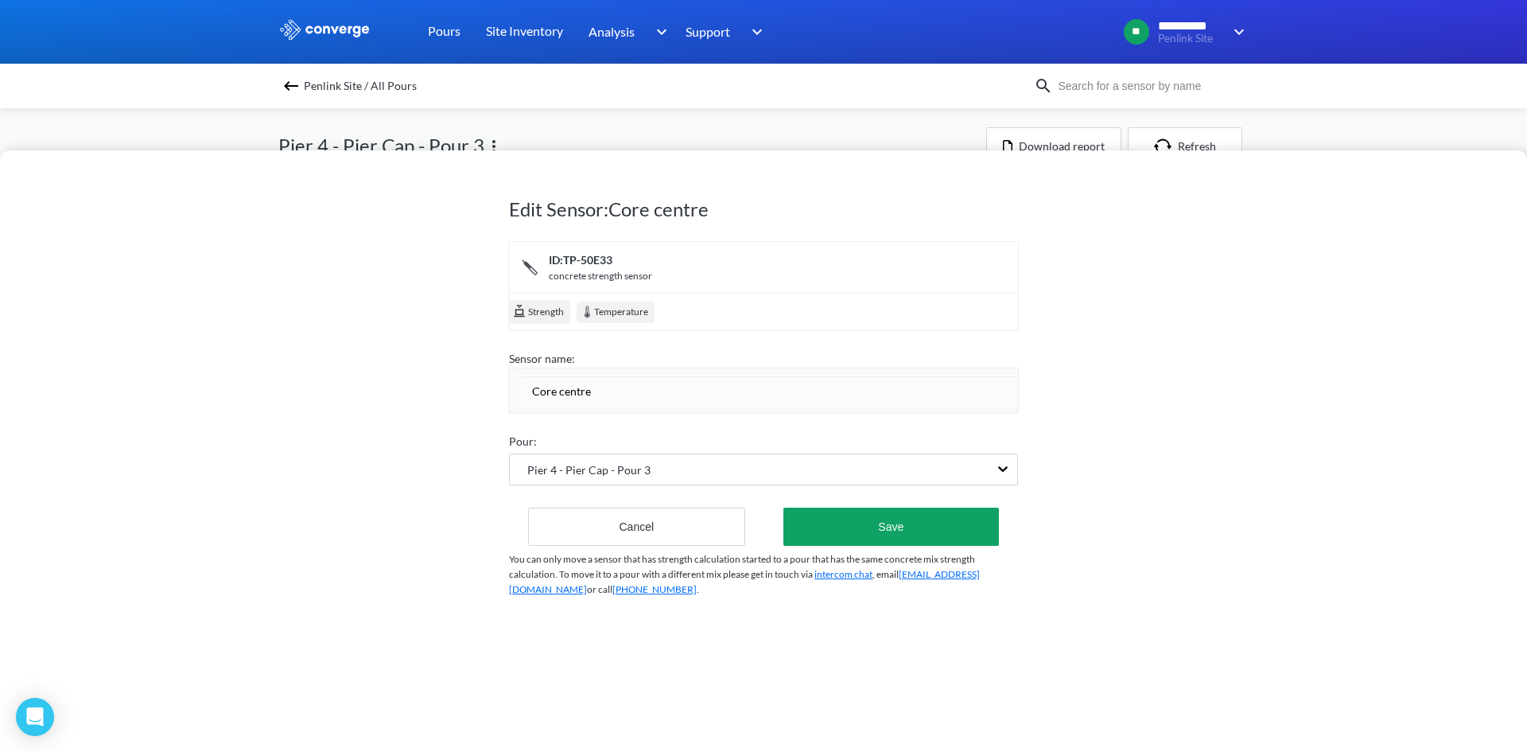
drag, startPoint x: 549, startPoint y: 396, endPoint x: 744, endPoint y: 364, distance: 198.2
click at [740, 366] on form "ID: TP-50E33 concrete strength sensor Strength Temperature Sensor name: Core ce…" at bounding box center [763, 393] width 509 height 305
type input "Core"
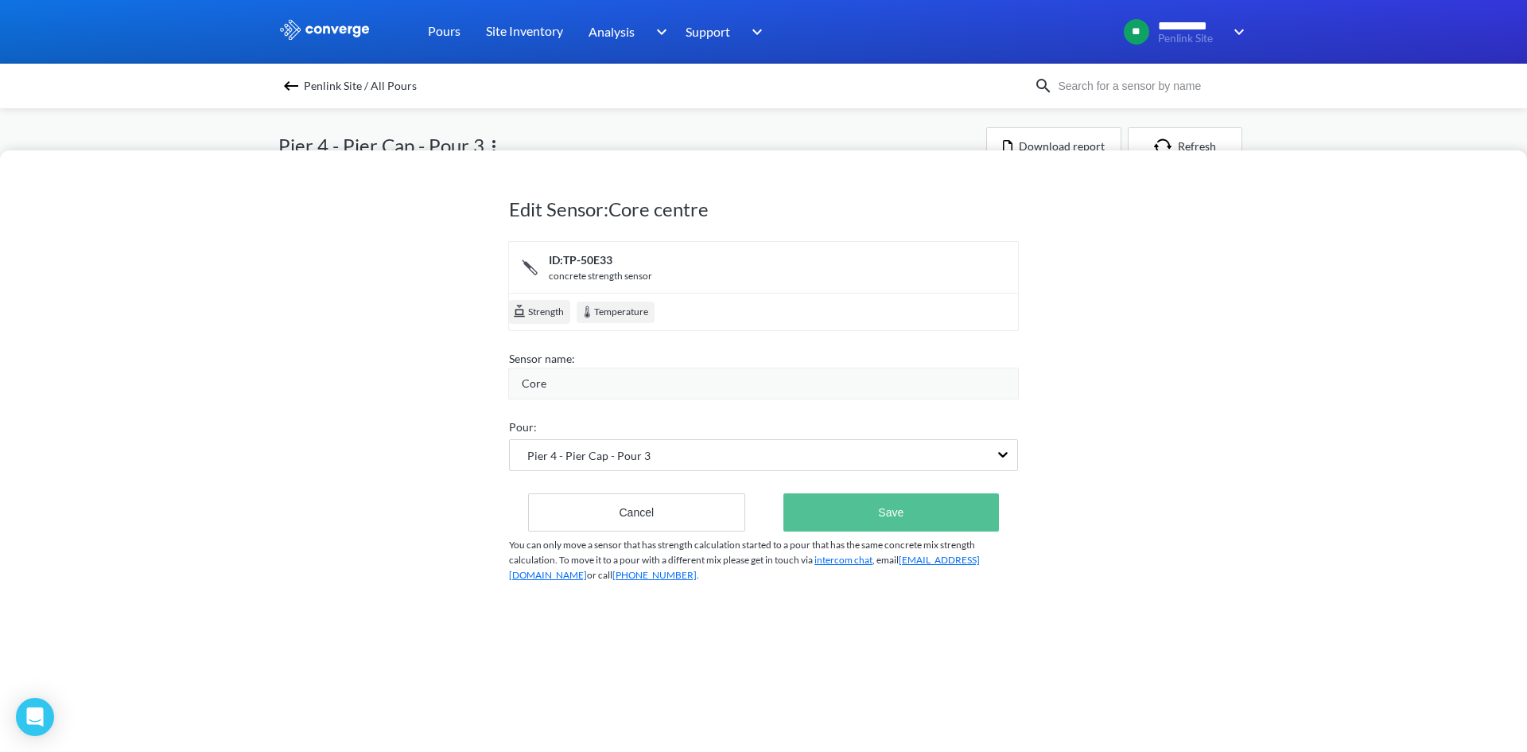
click at [841, 521] on button "Save" at bounding box center [891, 512] width 216 height 38
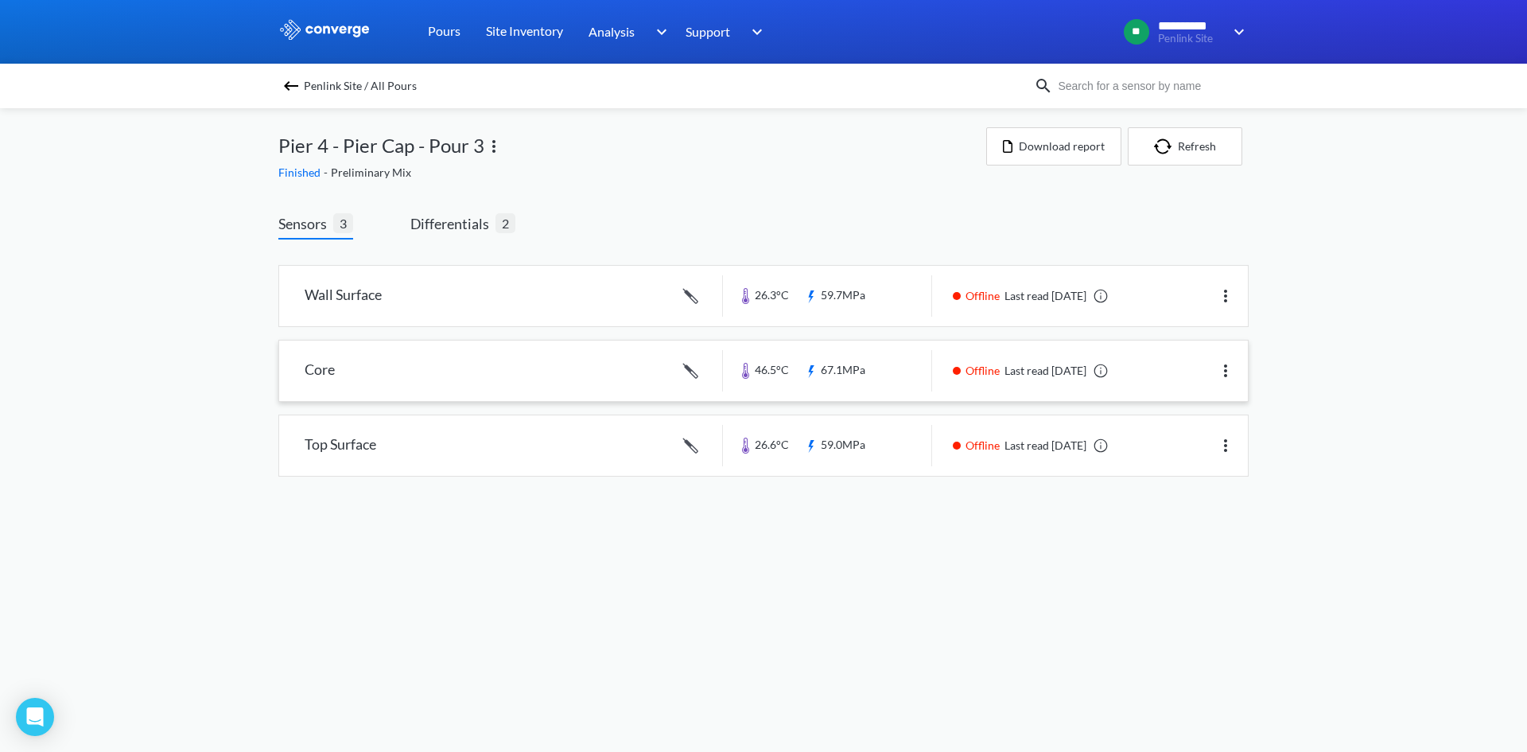
click at [902, 531] on body "**********" at bounding box center [763, 376] width 1527 height 752
click at [478, 215] on span "Differentials" at bounding box center [452, 223] width 85 height 22
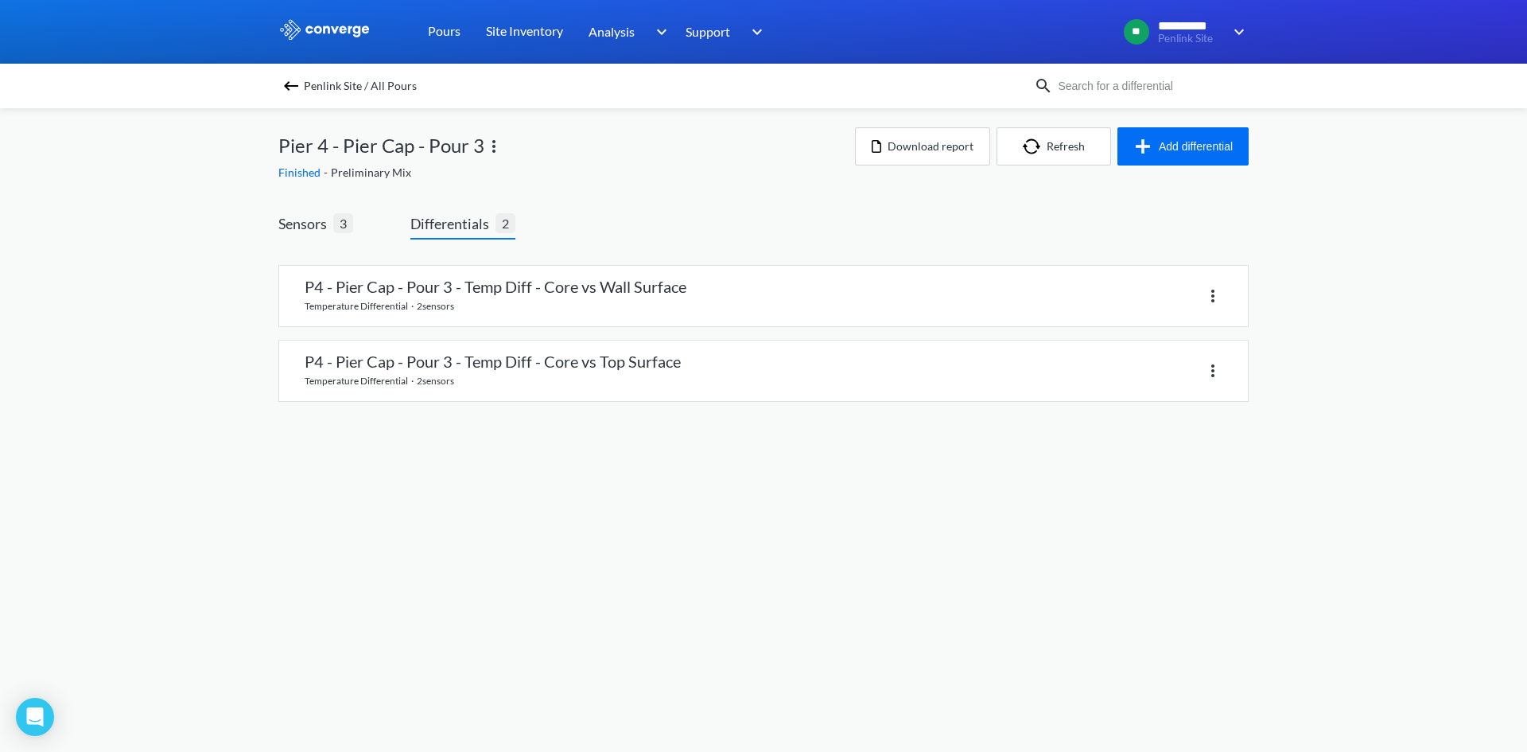
click at [565, 518] on body "**********" at bounding box center [763, 376] width 1527 height 752
click at [288, 236] on span "Sensors 3" at bounding box center [315, 225] width 75 height 27
click at [282, 228] on span "Sensors" at bounding box center [305, 223] width 55 height 22
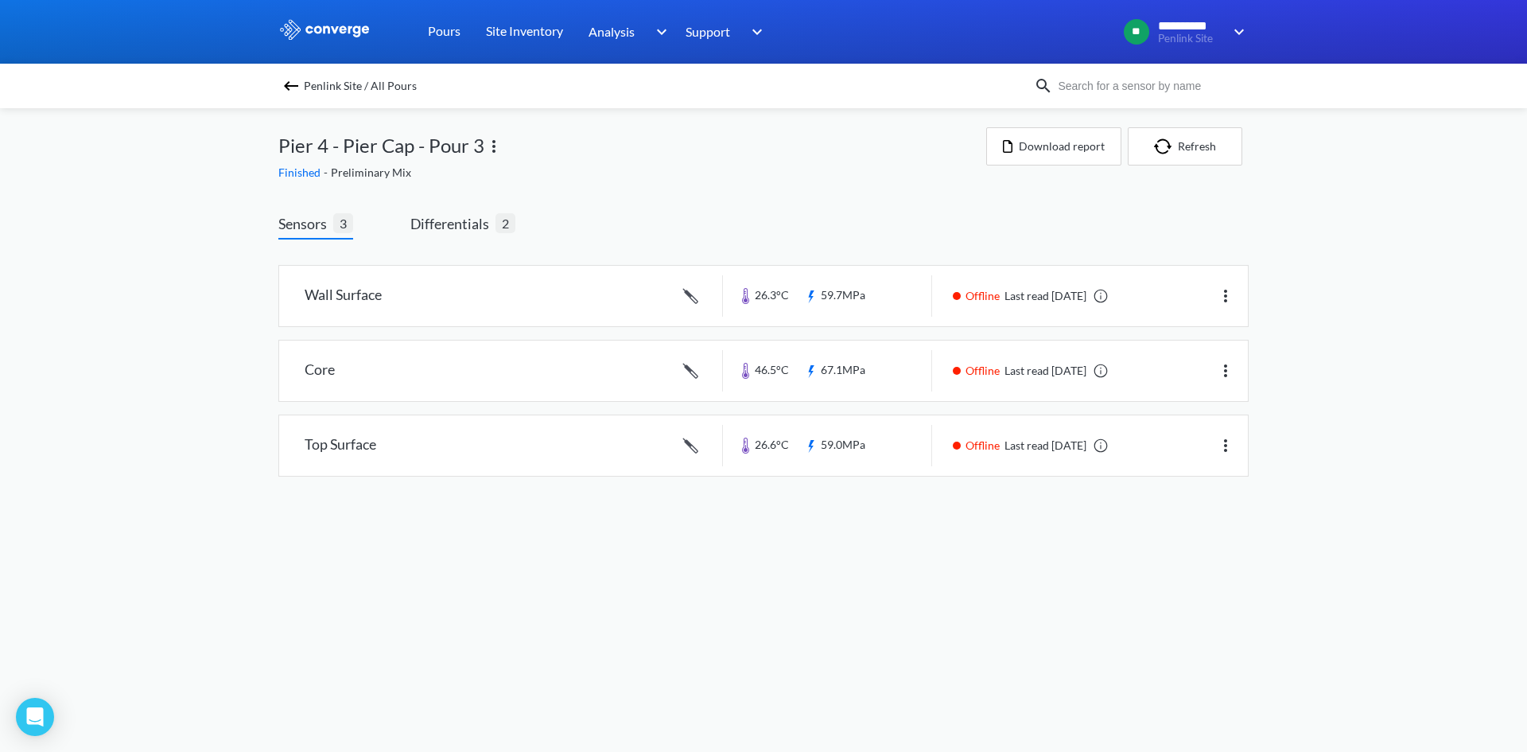
click at [1302, 207] on div "**********" at bounding box center [763, 254] width 1527 height 508
click at [1064, 155] on button "Download report" at bounding box center [1053, 146] width 135 height 38
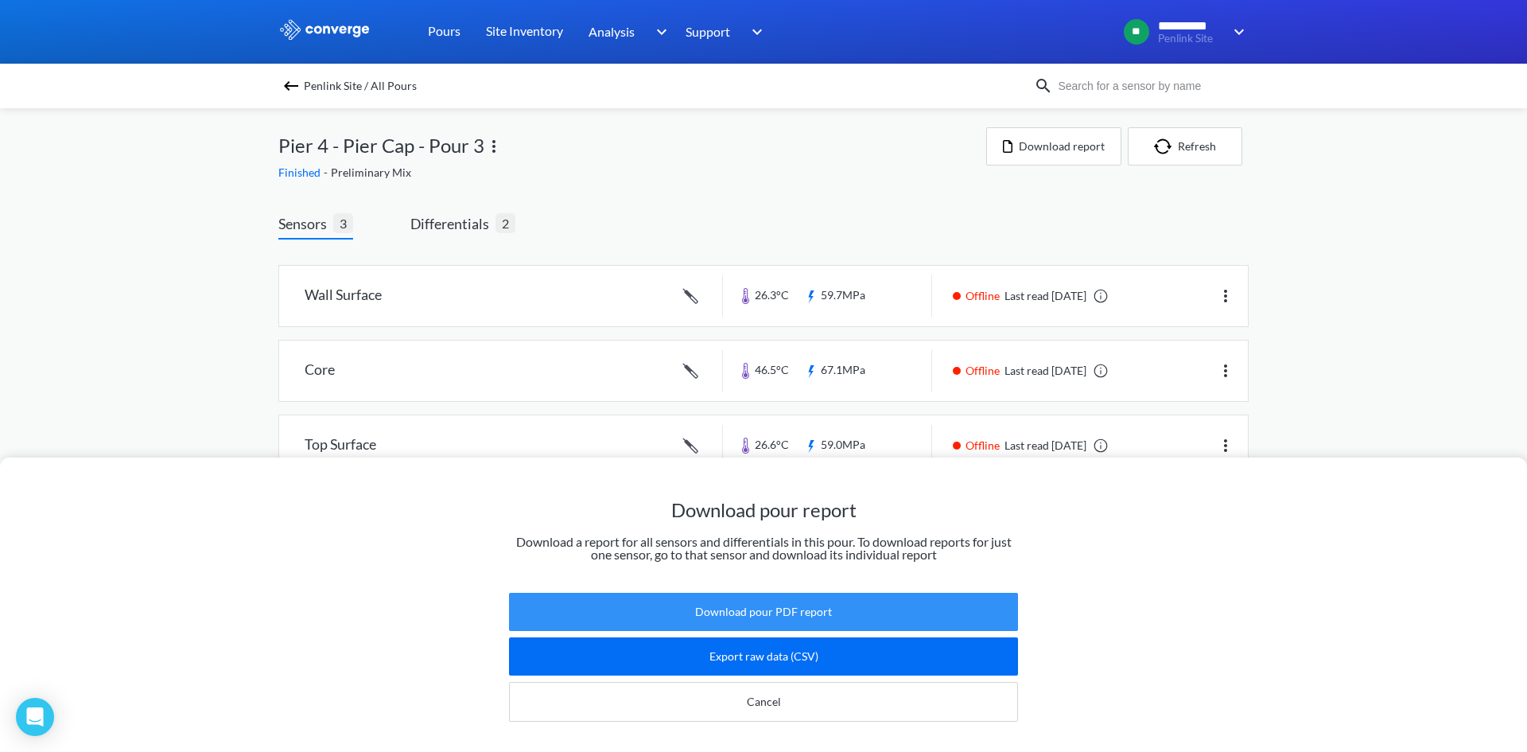
click at [882, 593] on button "Download pour PDF report" at bounding box center [763, 612] width 509 height 38
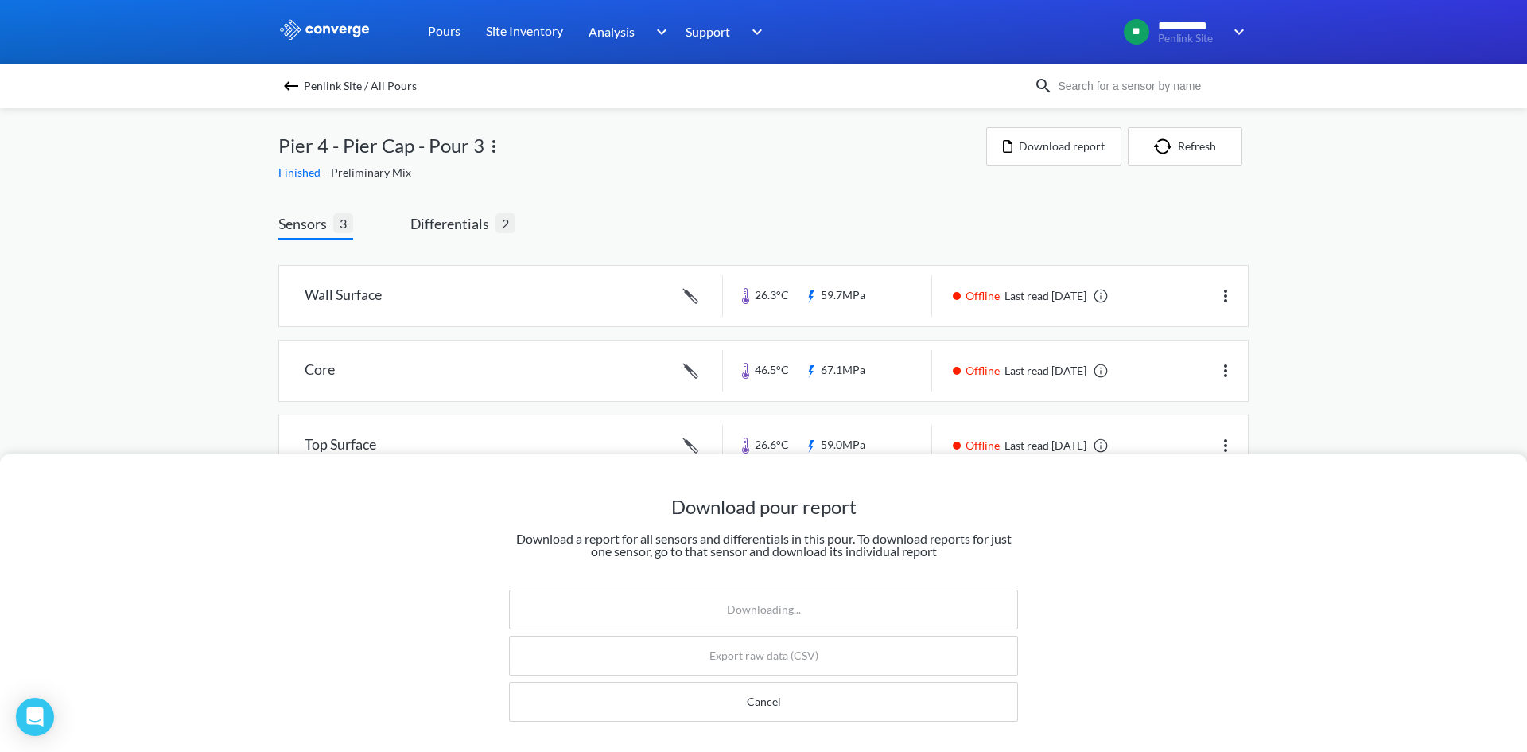
drag, startPoint x: 1405, startPoint y: 206, endPoint x: 1207, endPoint y: 227, distance: 198.3
click at [1400, 203] on div "Download pour report Download a report for all sensors and differentials in thi…" at bounding box center [763, 376] width 1527 height 752
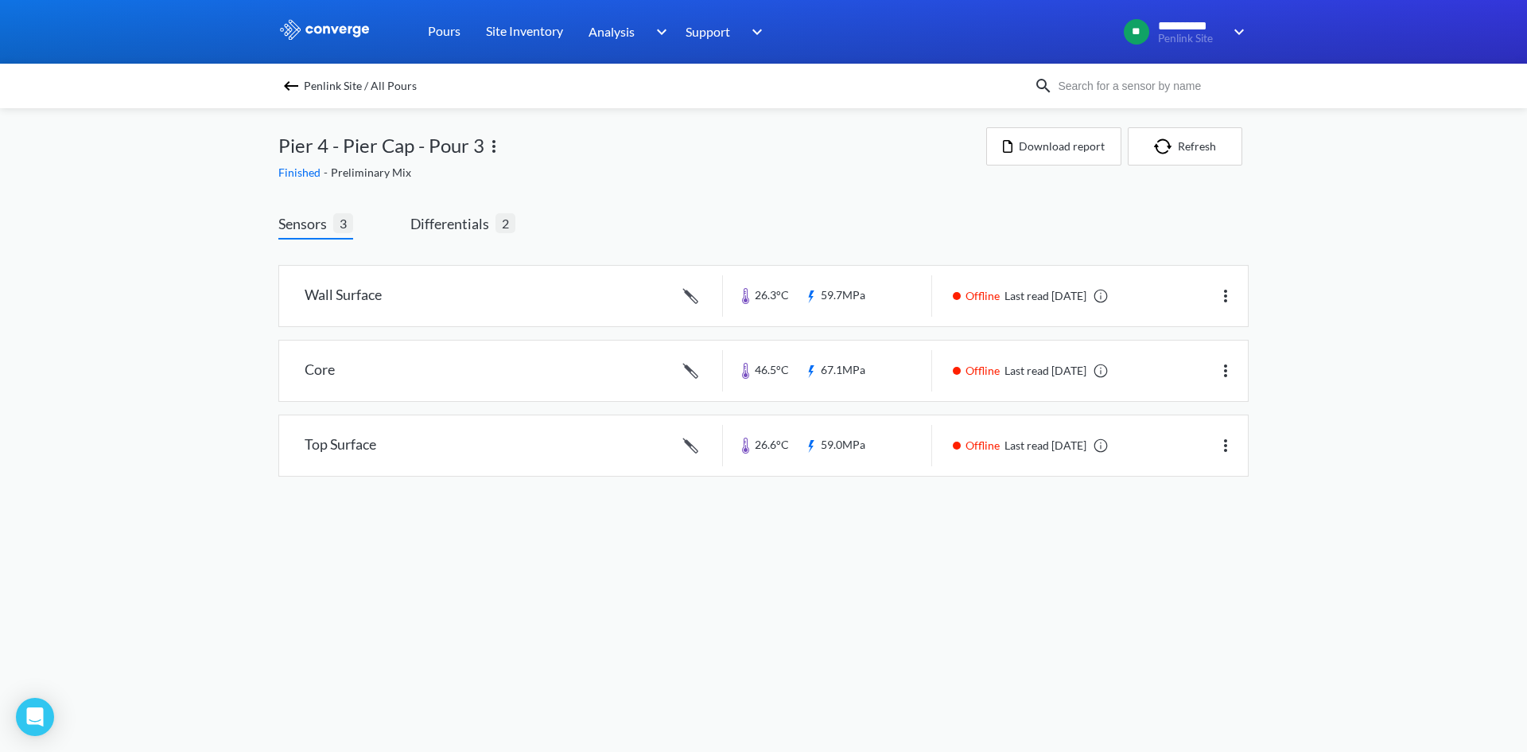
click at [295, 94] on img at bounding box center [291, 85] width 19 height 19
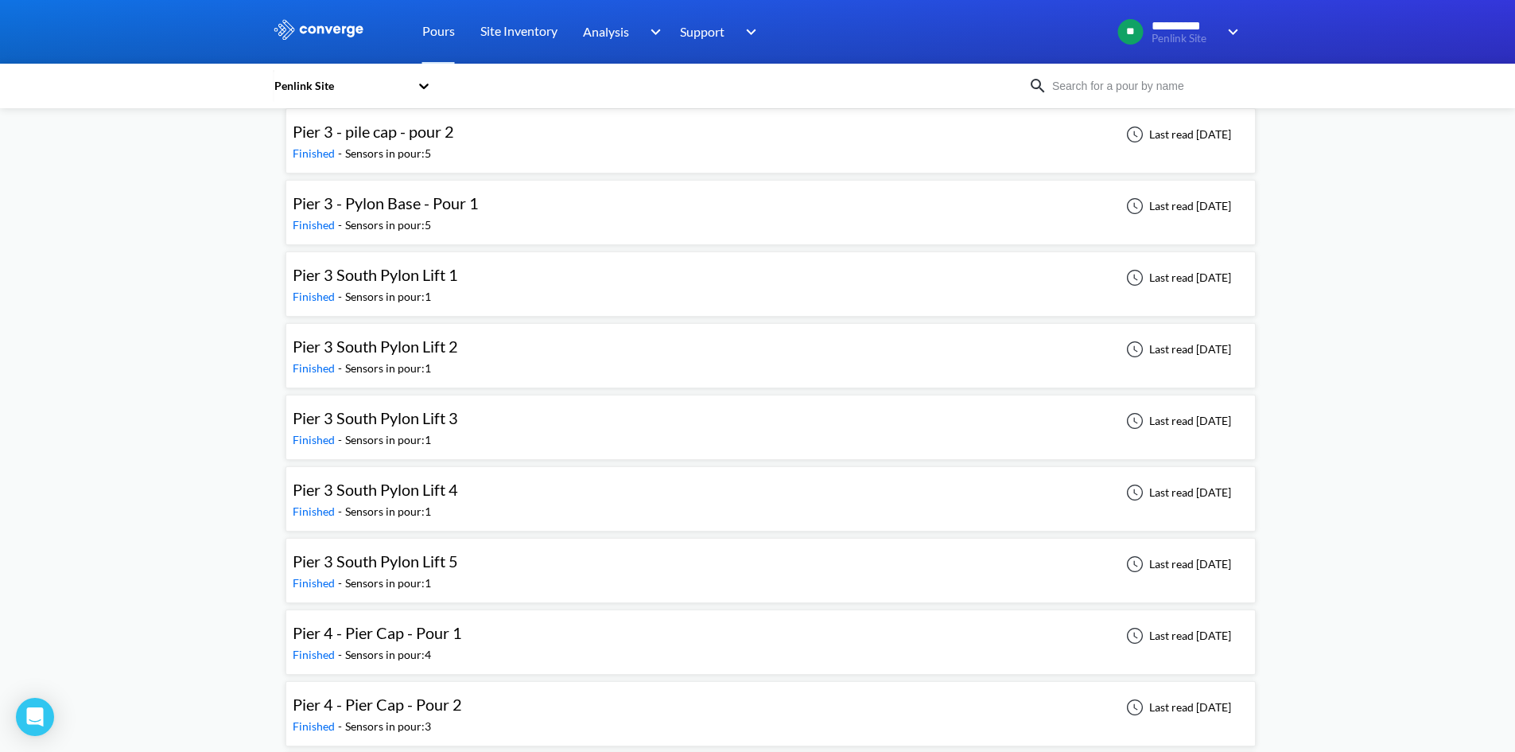
scroll to position [1238, 0]
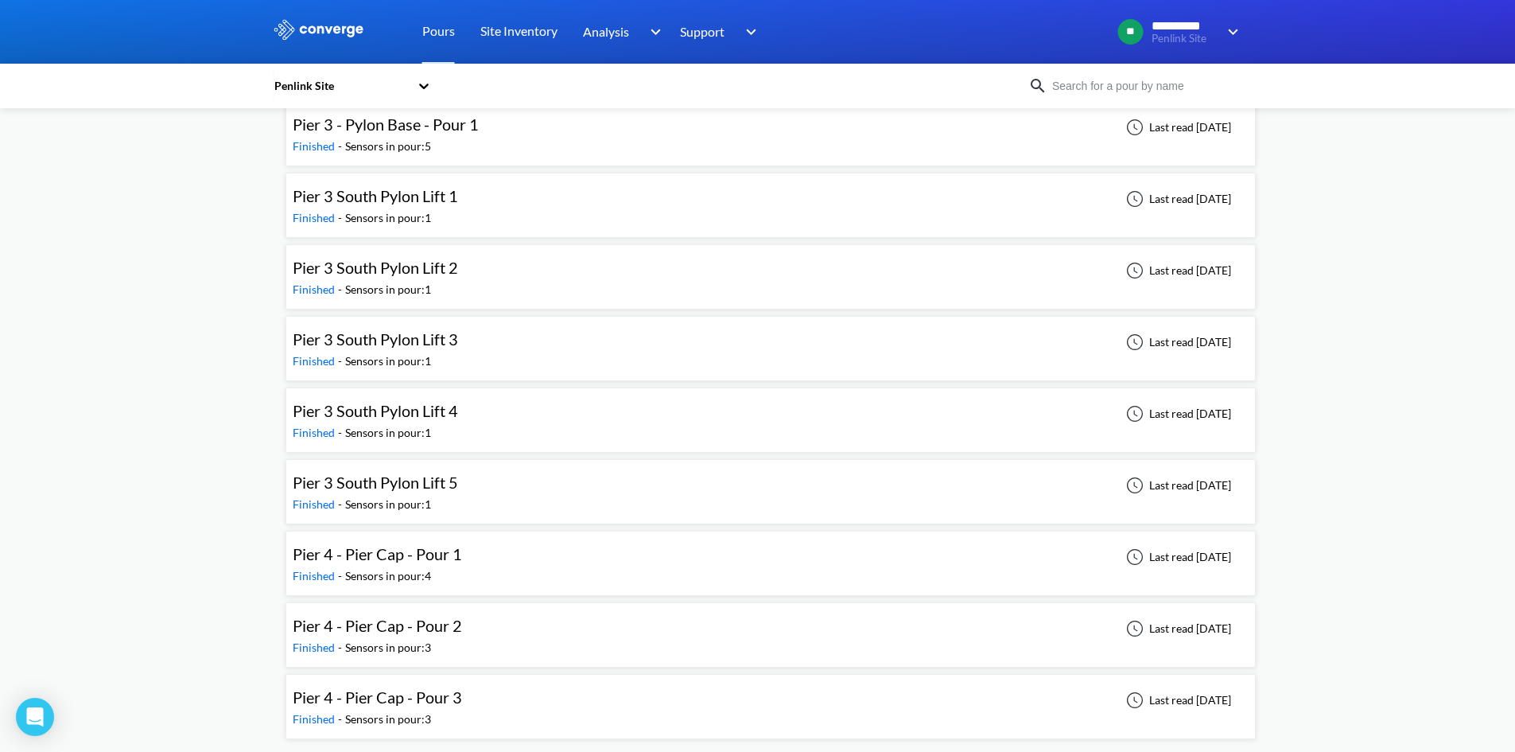
click at [418, 557] on span "Pier 4 - Pier Cap - Pour 1" at bounding box center [377, 553] width 169 height 19
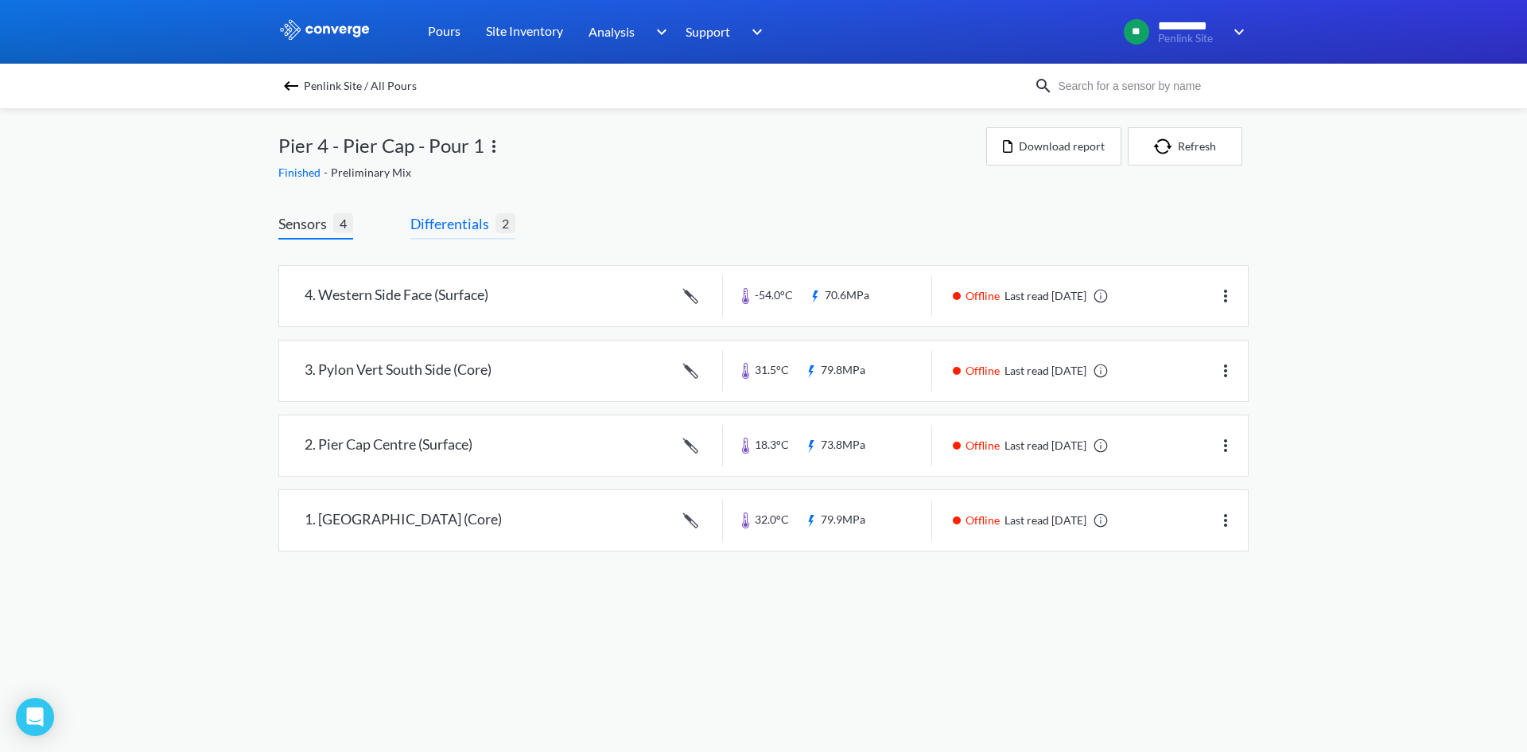
click at [486, 223] on span "Differentials" at bounding box center [452, 223] width 85 height 22
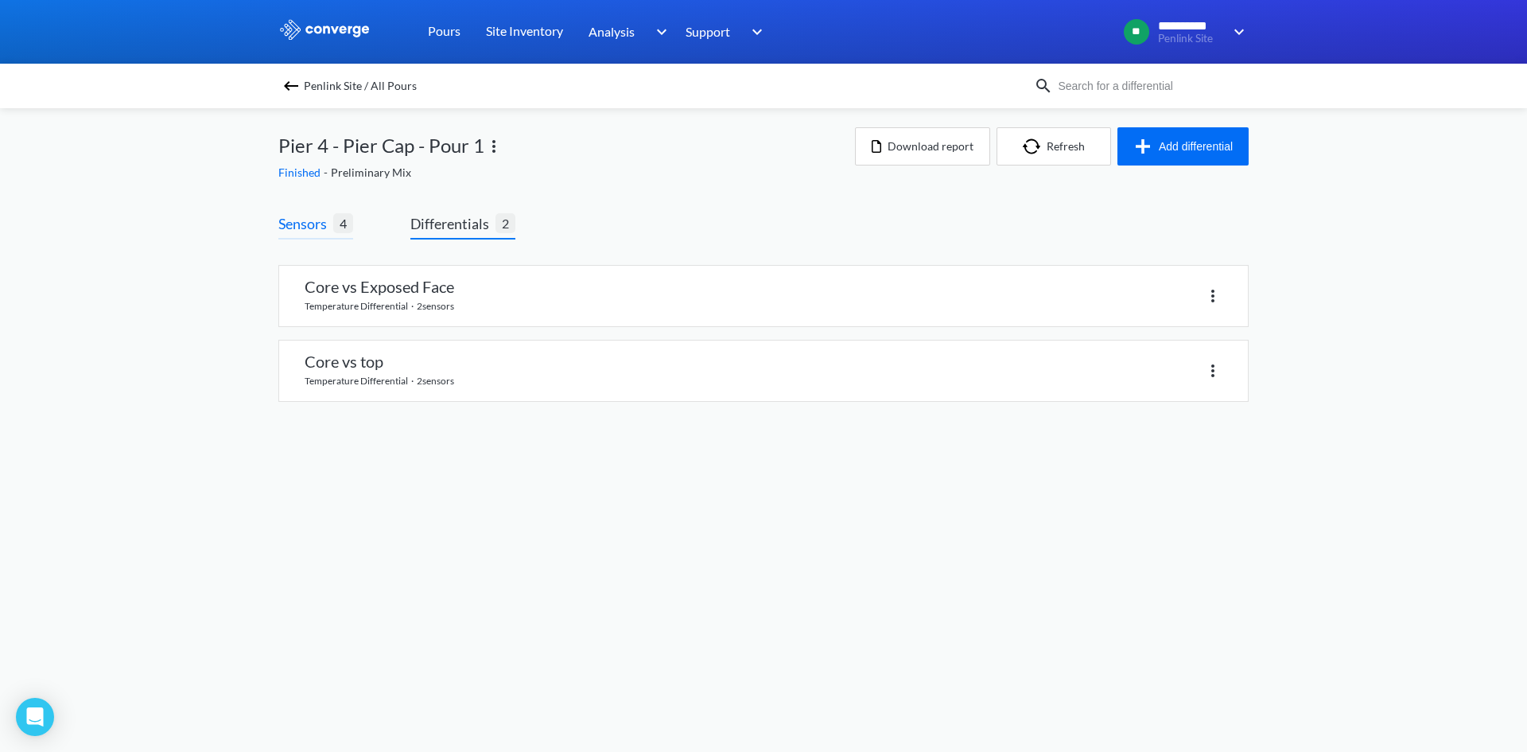
click at [315, 229] on span "Sensors" at bounding box center [305, 223] width 55 height 22
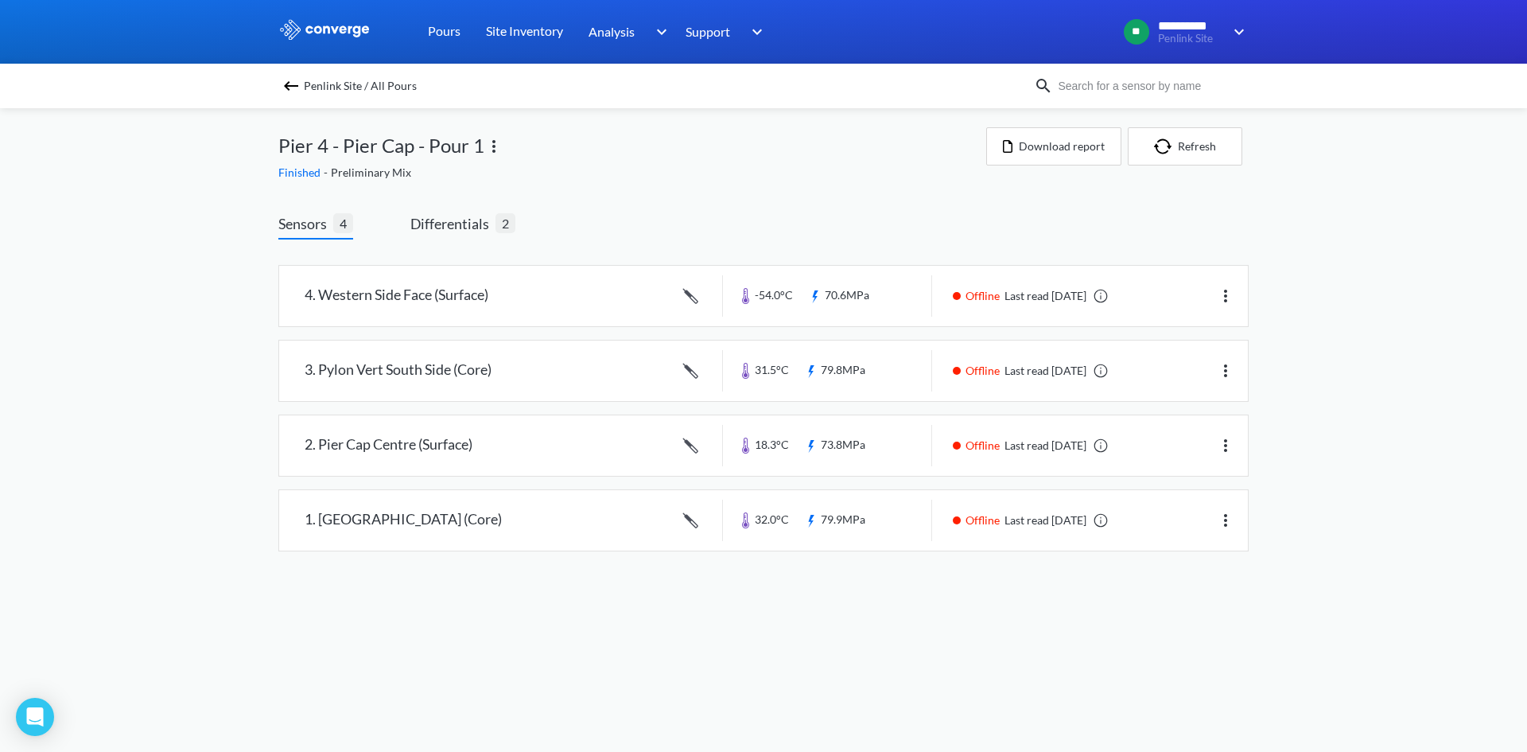
click at [783, 177] on div "Finished - Preliminary Mix" at bounding box center [632, 172] width 708 height 17
click at [1047, 148] on button "Download report" at bounding box center [1053, 146] width 135 height 38
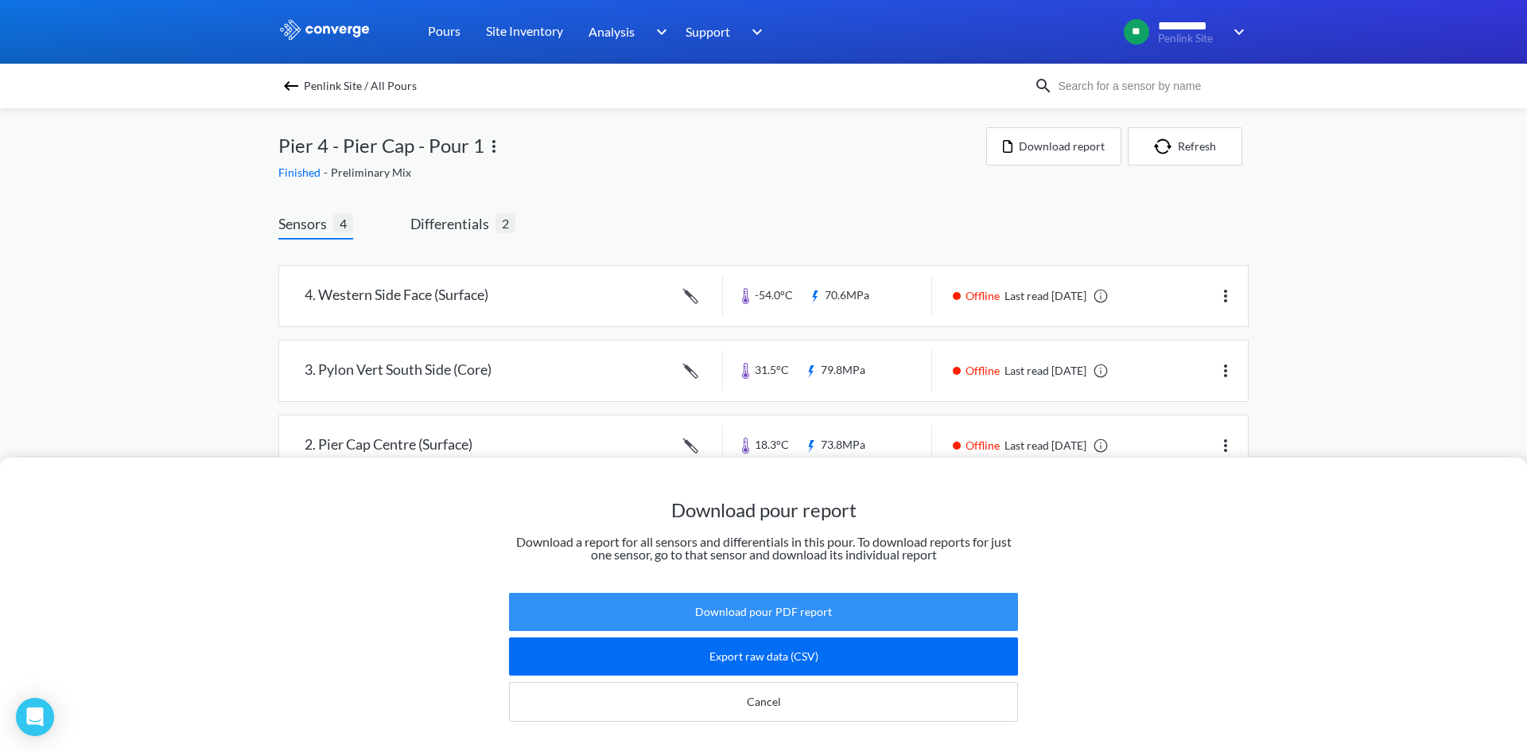
click at [775, 596] on button "Download pour PDF report" at bounding box center [763, 612] width 509 height 38
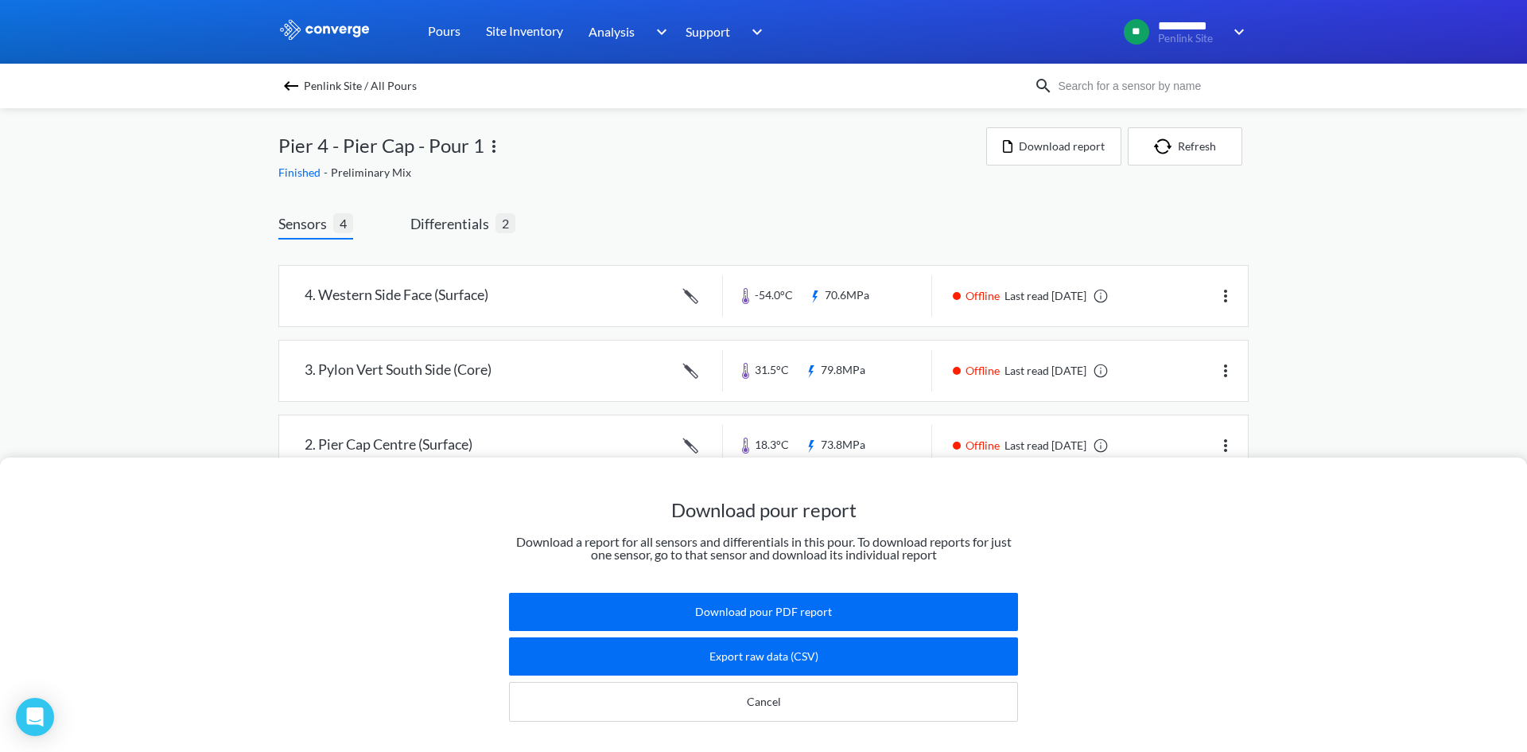
drag, startPoint x: 1386, startPoint y: 339, endPoint x: 1438, endPoint y: 409, distance: 87.0
click at [1392, 340] on div "Download pour report Download a report for all sensors and differentials in thi…" at bounding box center [763, 376] width 1527 height 752
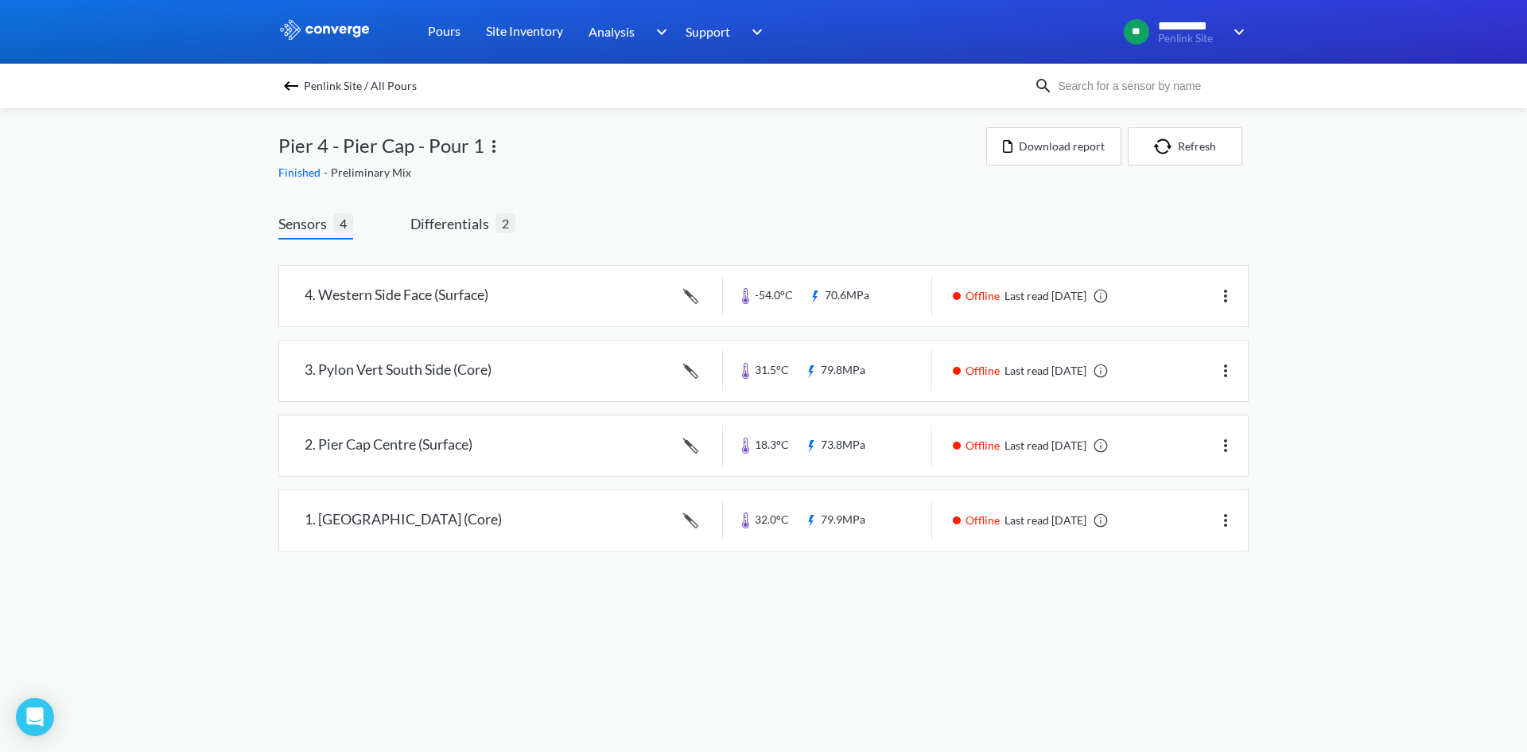
click at [291, 77] on img at bounding box center [291, 85] width 19 height 19
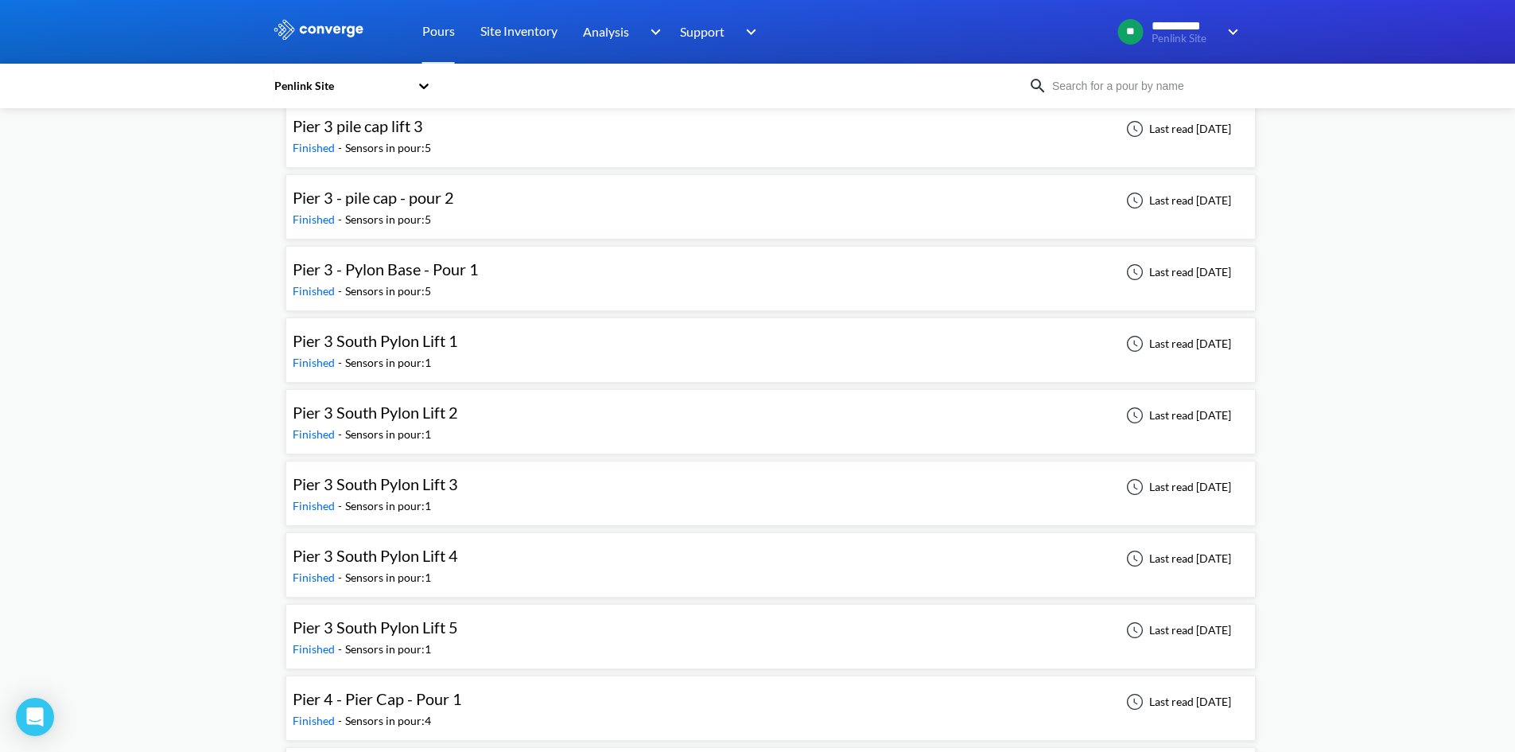
scroll to position [1238, 0]
click at [402, 556] on span "Pier 4 - Pier Cap - Pour 1" at bounding box center [377, 553] width 169 height 19
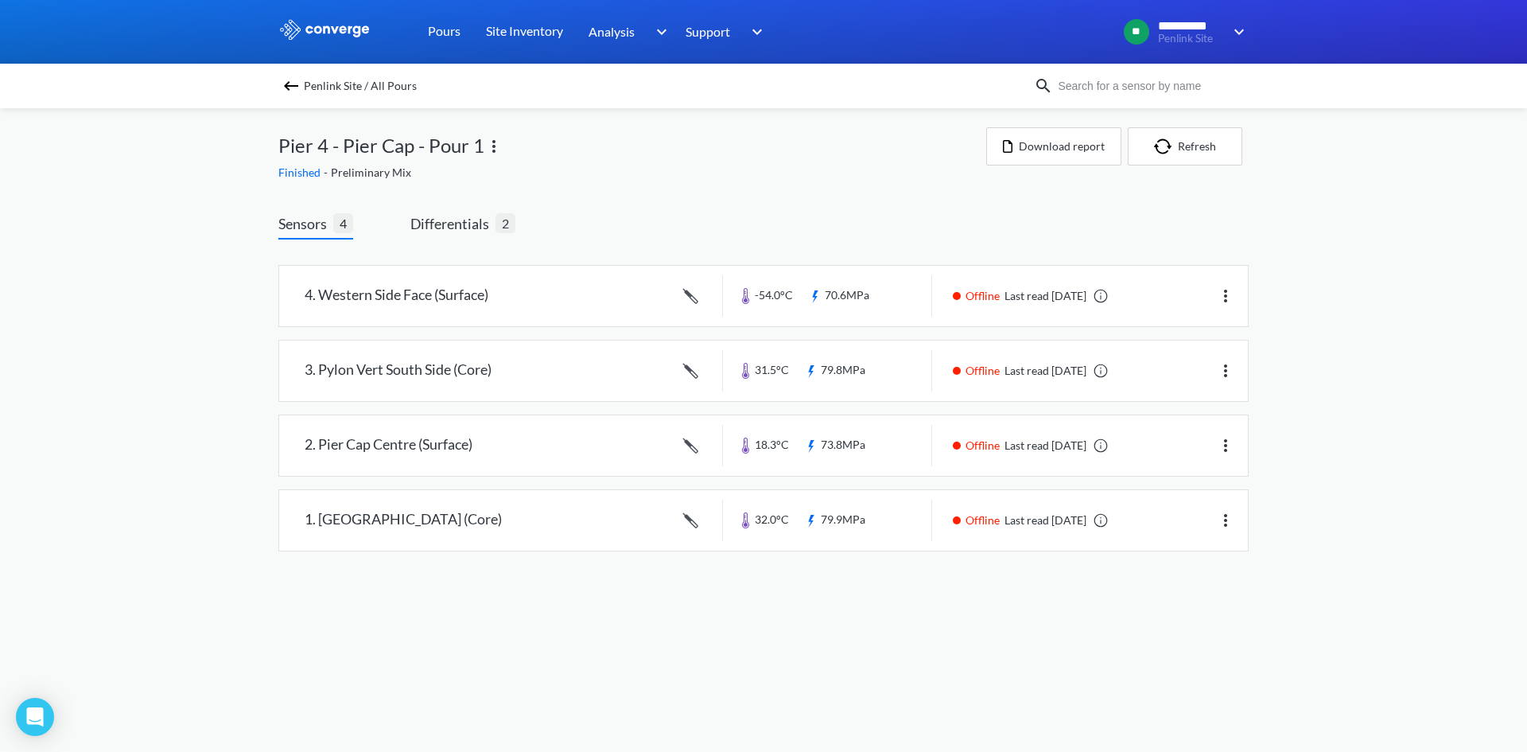
drag, startPoint x: 573, startPoint y: 204, endPoint x: 566, endPoint y: 231, distance: 27.8
click at [570, 219] on div "Sensors 4 Differentials 2 4. Western Side Face (Surface) -54.0°C 70.6MPa Offlin…" at bounding box center [763, 386] width 970 height 394
click at [291, 81] on img at bounding box center [291, 85] width 19 height 19
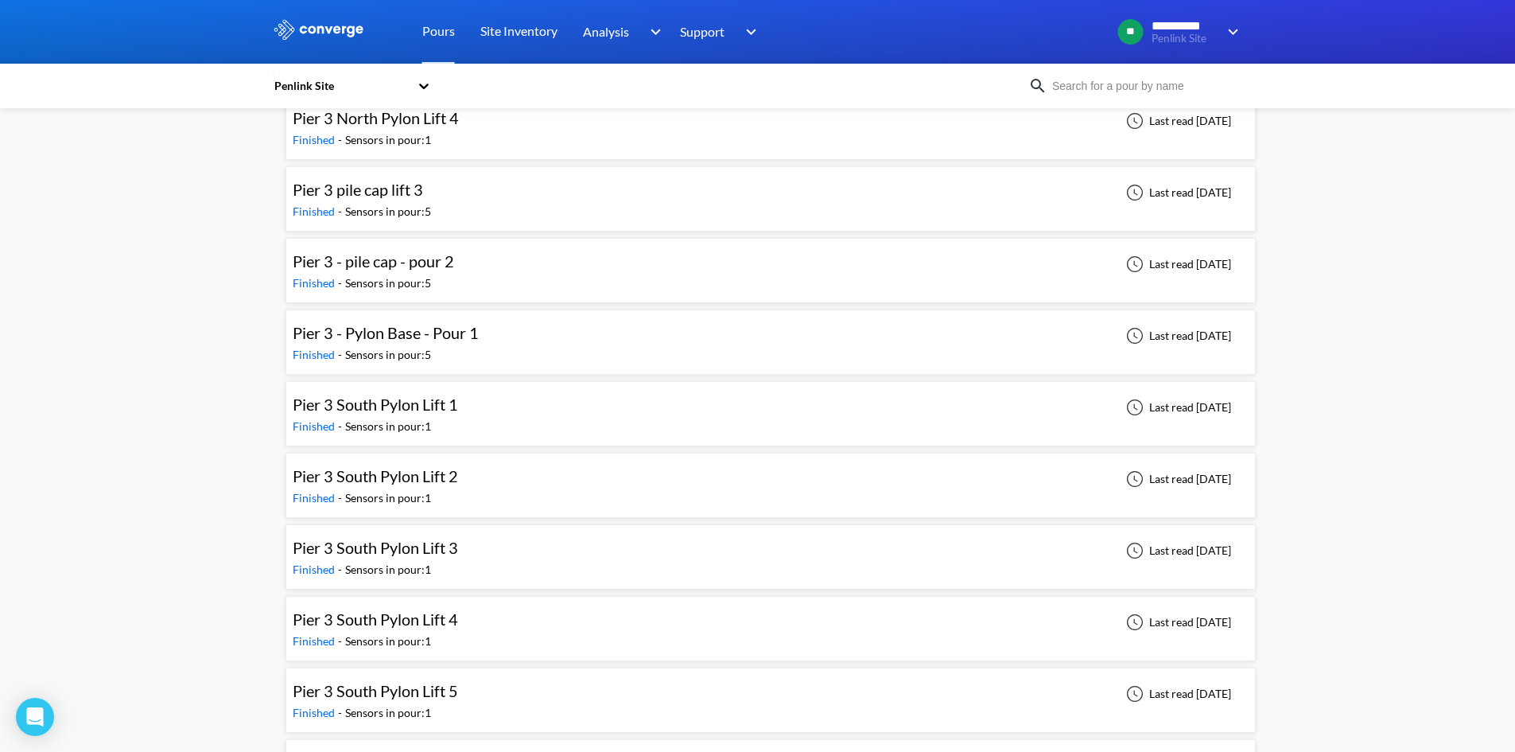
scroll to position [1238, 0]
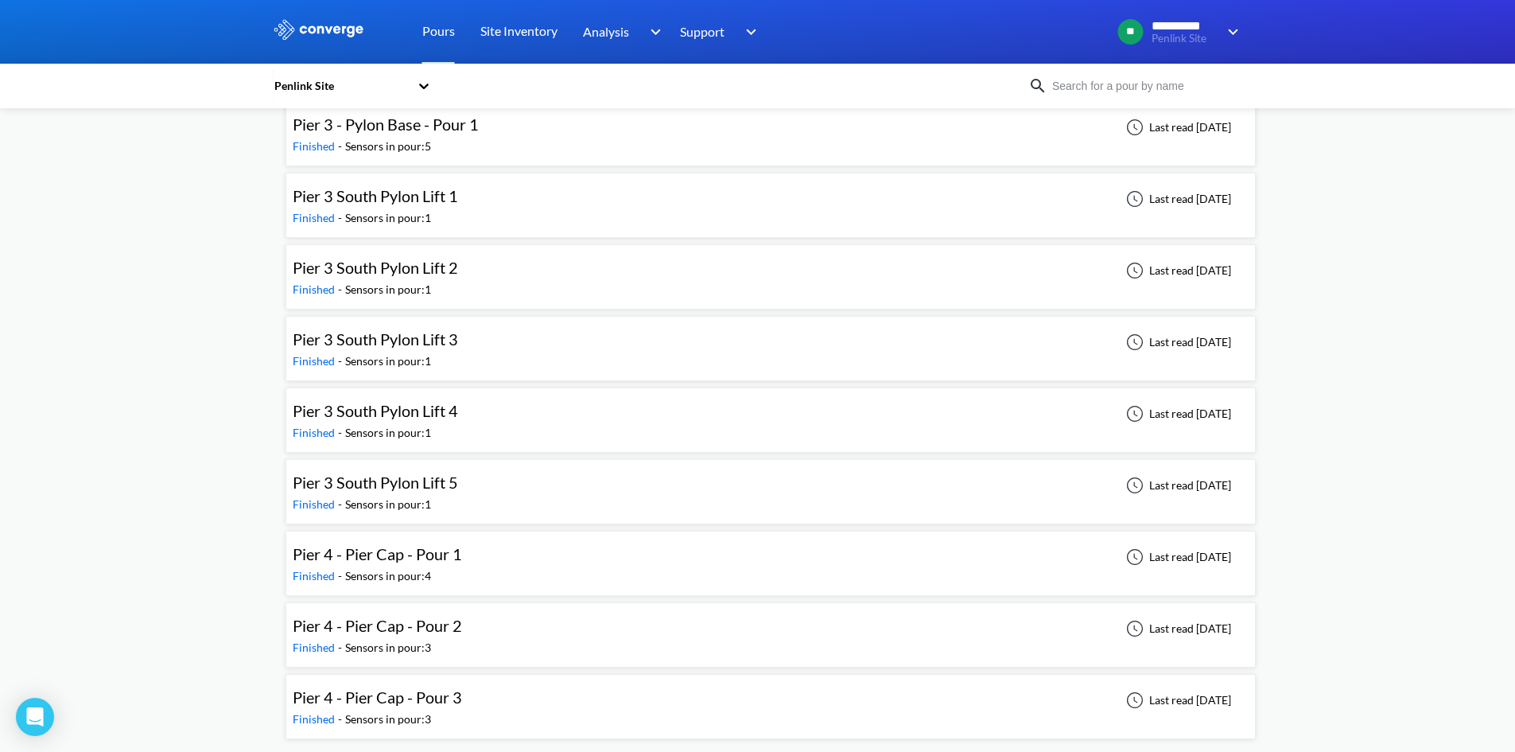
click at [419, 565] on div "Pier 4 - Pier Cap - Pour 1" at bounding box center [377, 554] width 169 height 25
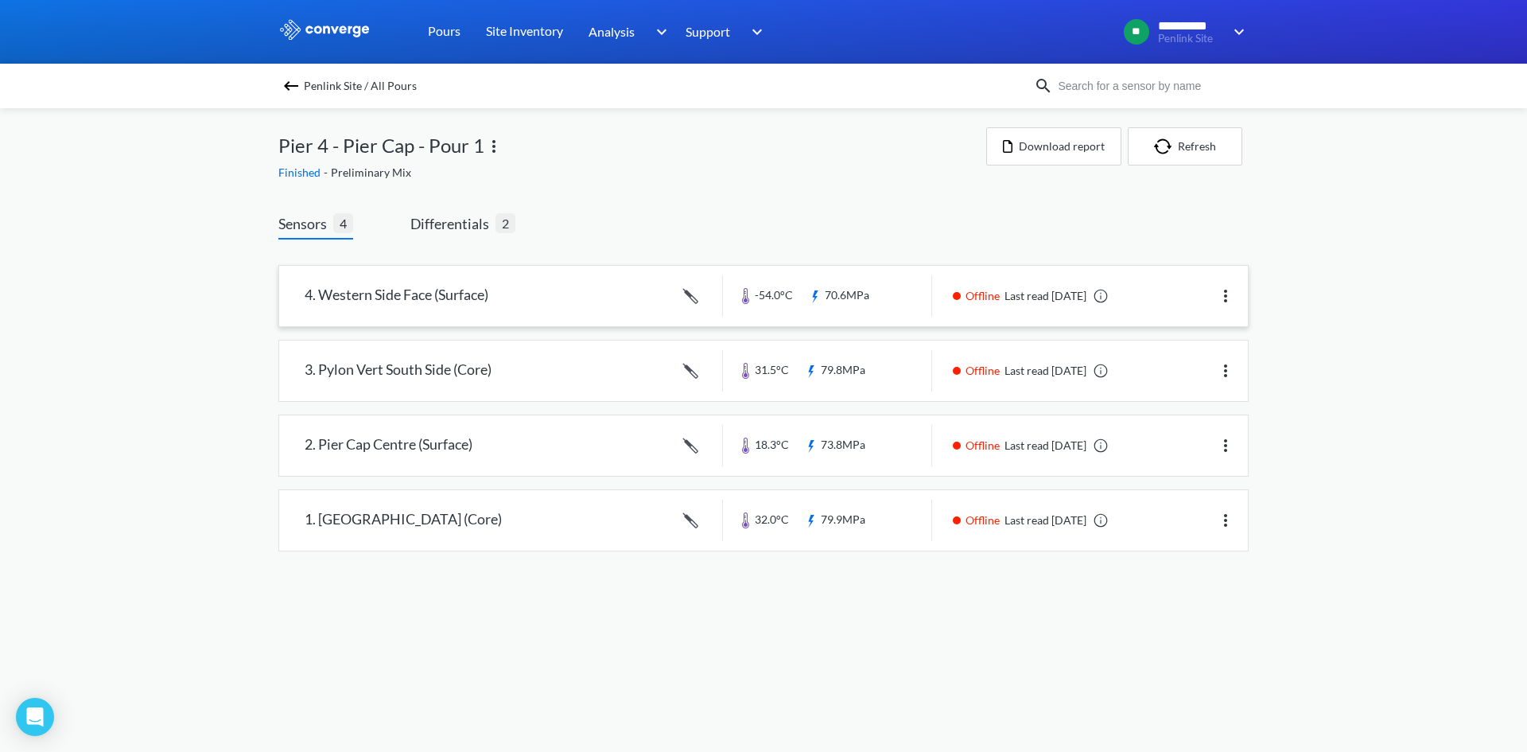
click at [548, 294] on link at bounding box center [763, 296] width 969 height 60
click at [487, 149] on img at bounding box center [493, 146] width 19 height 19
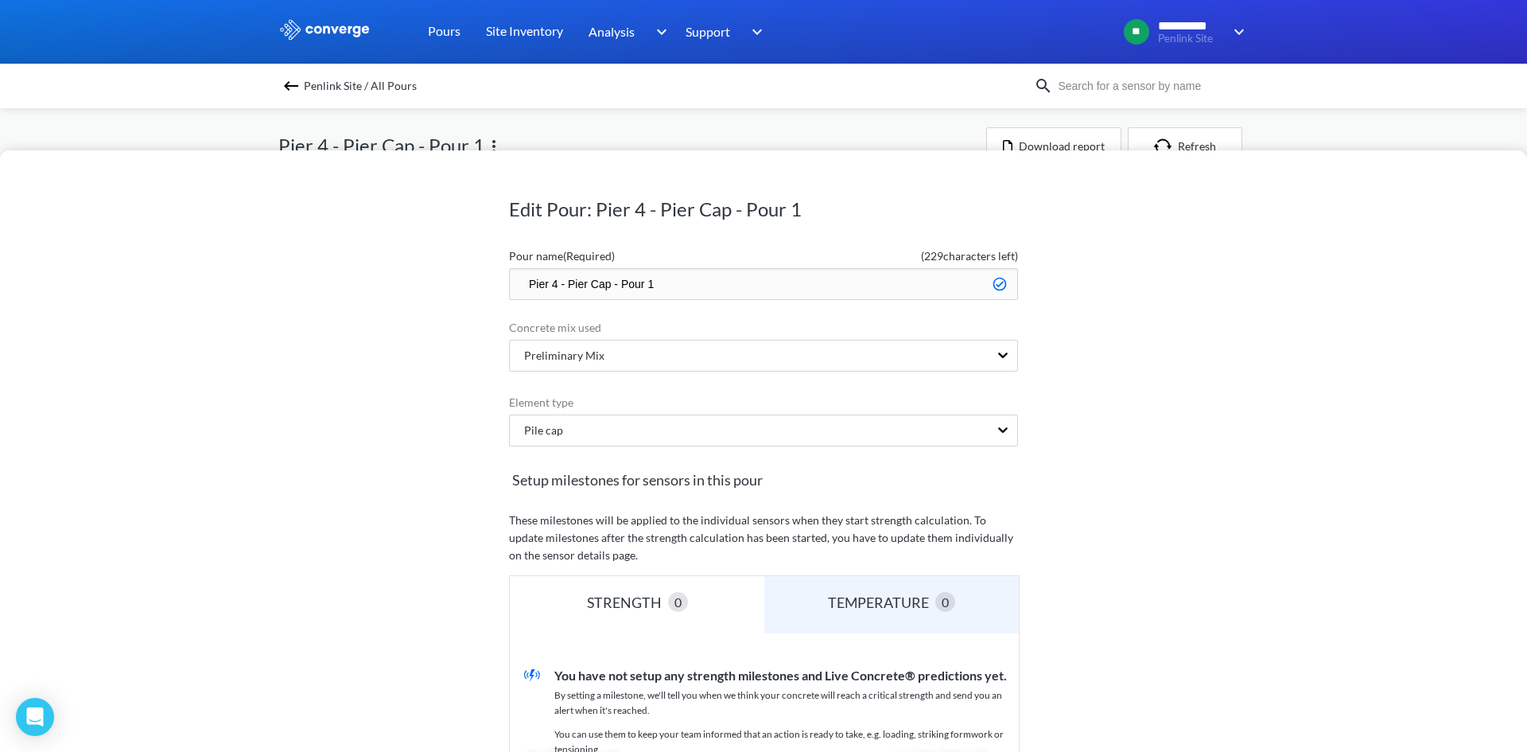
click at [1424, 129] on div "Edit Pour: Pier 4 - Pier Cap - Pour 1 Pour name (Required) ( 229 characters lef…" at bounding box center [763, 376] width 1527 height 752
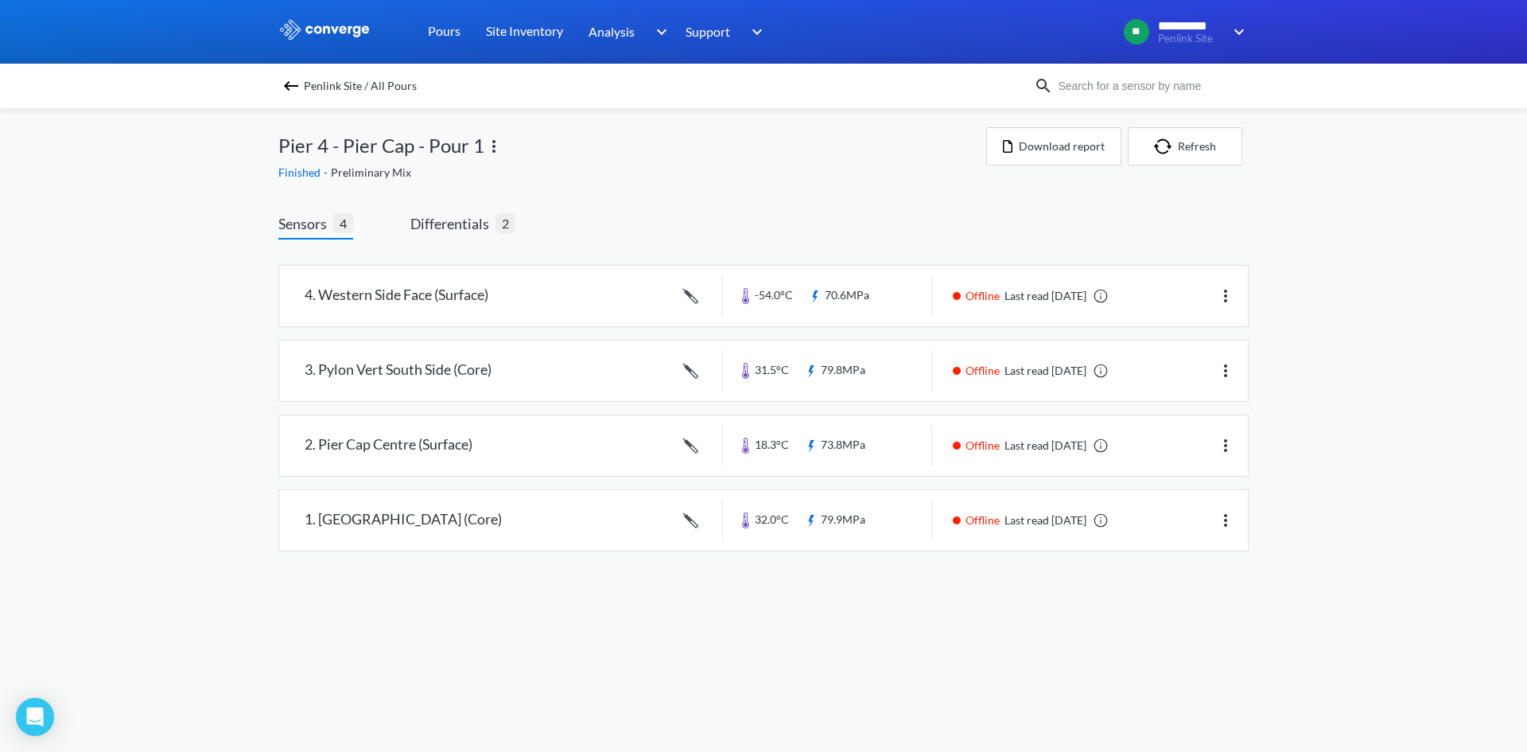
click at [861, 209] on div "Sensors 4 Differentials 2 4. Western Side Face (Surface) -54.0°C 70.6MPa Offlin…" at bounding box center [763, 386] width 970 height 394
click at [293, 76] on div "Penlink Site / All Pours" at bounding box center [656, 86] width 756 height 22
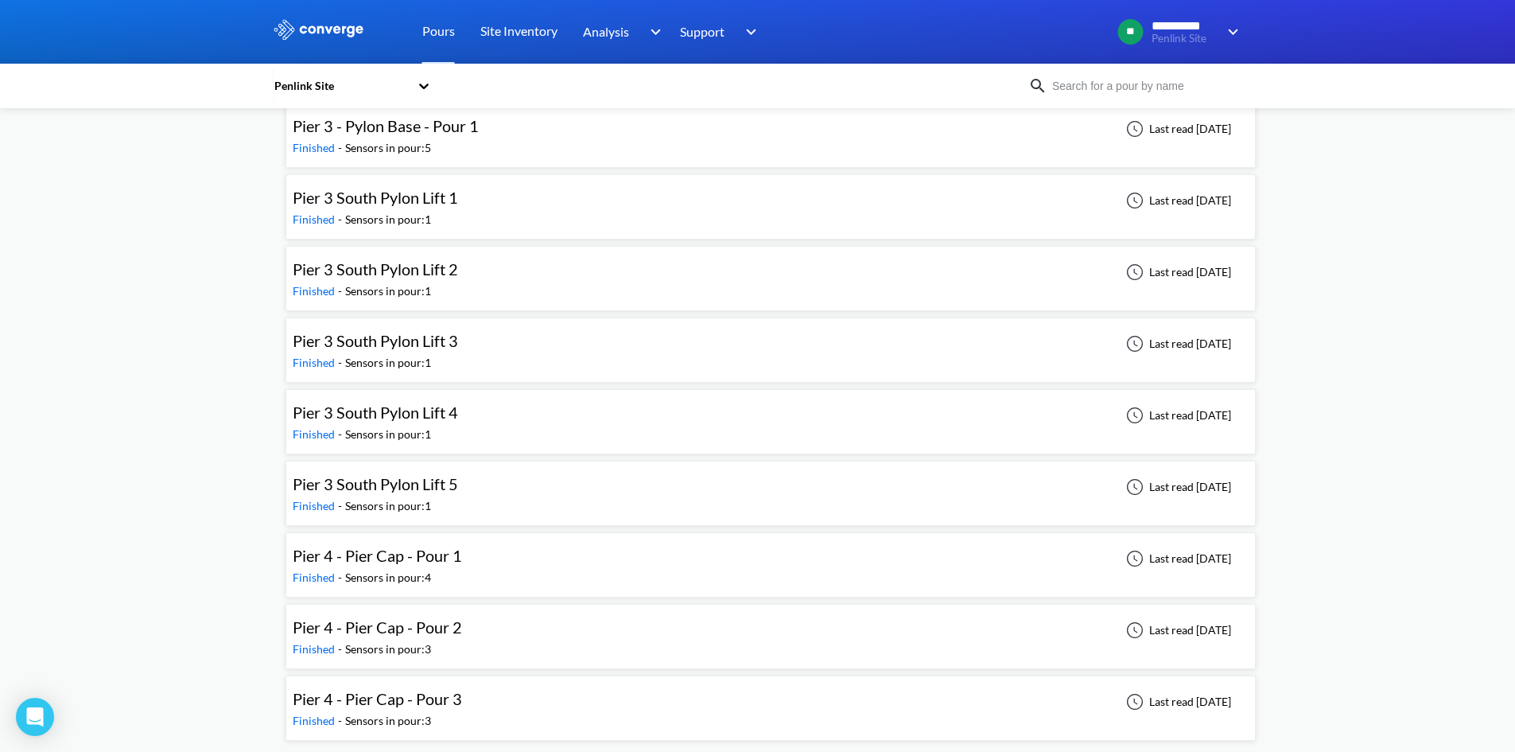
scroll to position [1238, 0]
click at [456, 559] on span "Pier 4 - Pier Cap - Pour 1" at bounding box center [377, 553] width 169 height 19
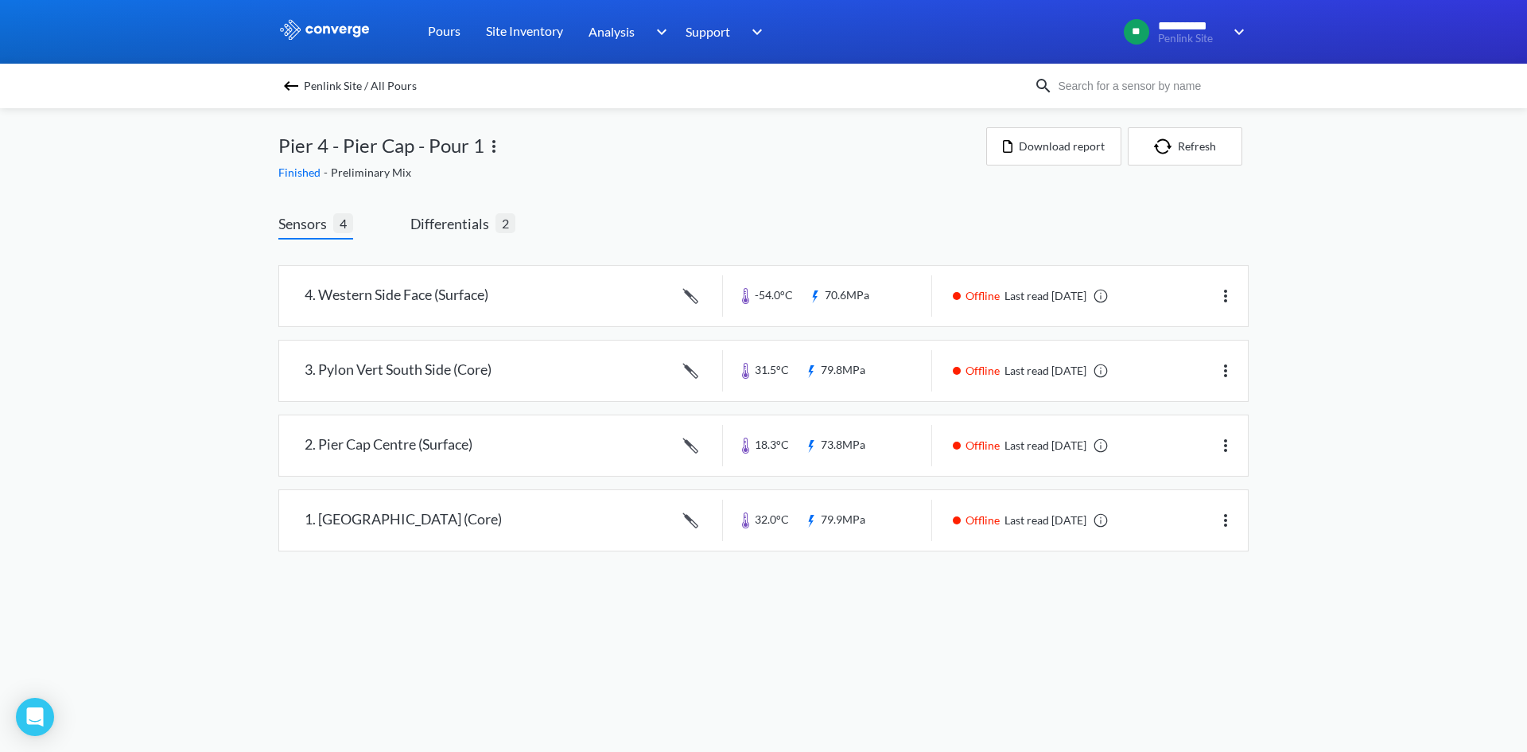
click at [492, 146] on img at bounding box center [493, 146] width 19 height 19
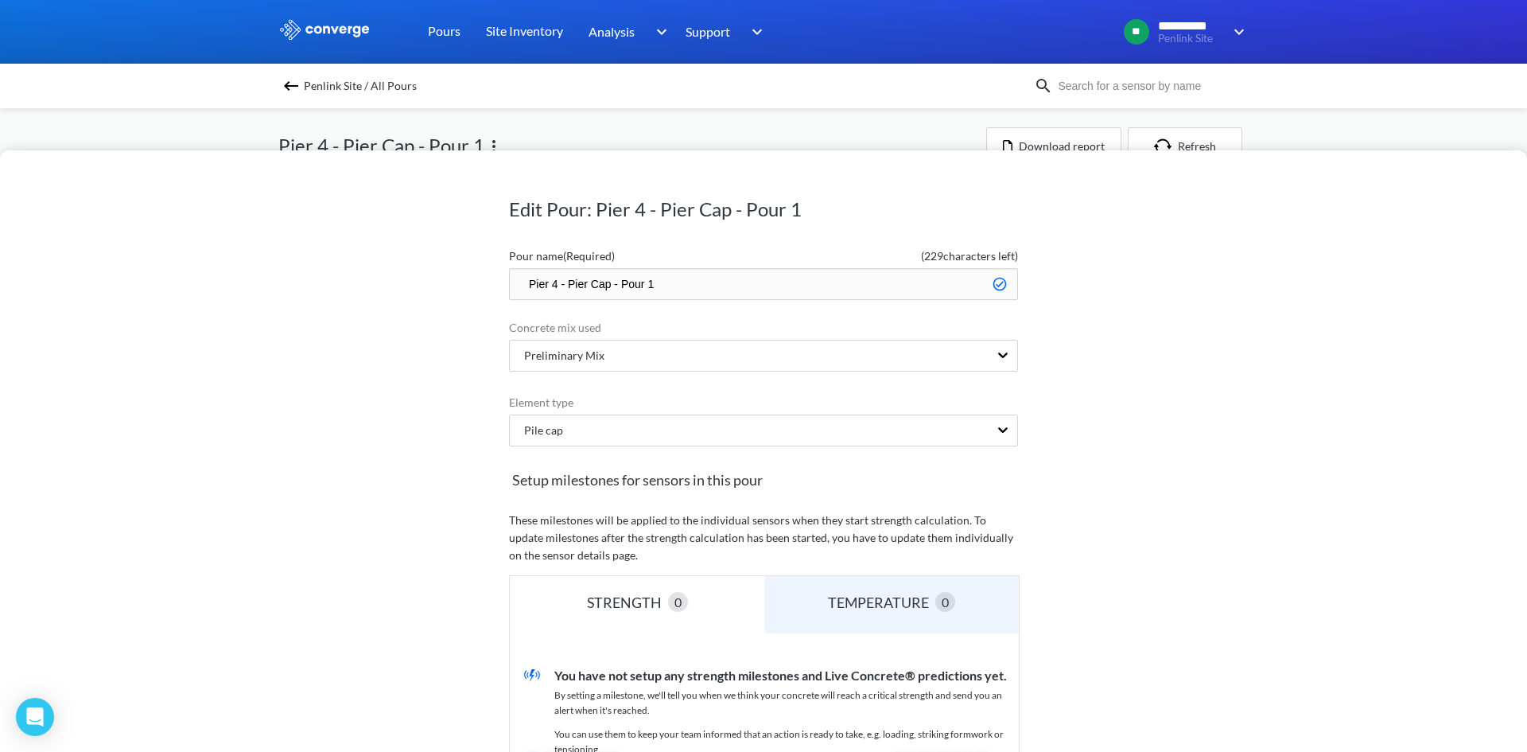
click at [1300, 217] on div "Edit Pour: Pier 4 - Pier Cap - Pour 1 Pour name (Required) ( 229 characters lef…" at bounding box center [763, 450] width 1527 height 601
click at [1328, 147] on div "Edit Pour: Pier 4 - Pier Cap - Pour 1 Pour name (Required) ( 229 characters lef…" at bounding box center [763, 376] width 1527 height 752
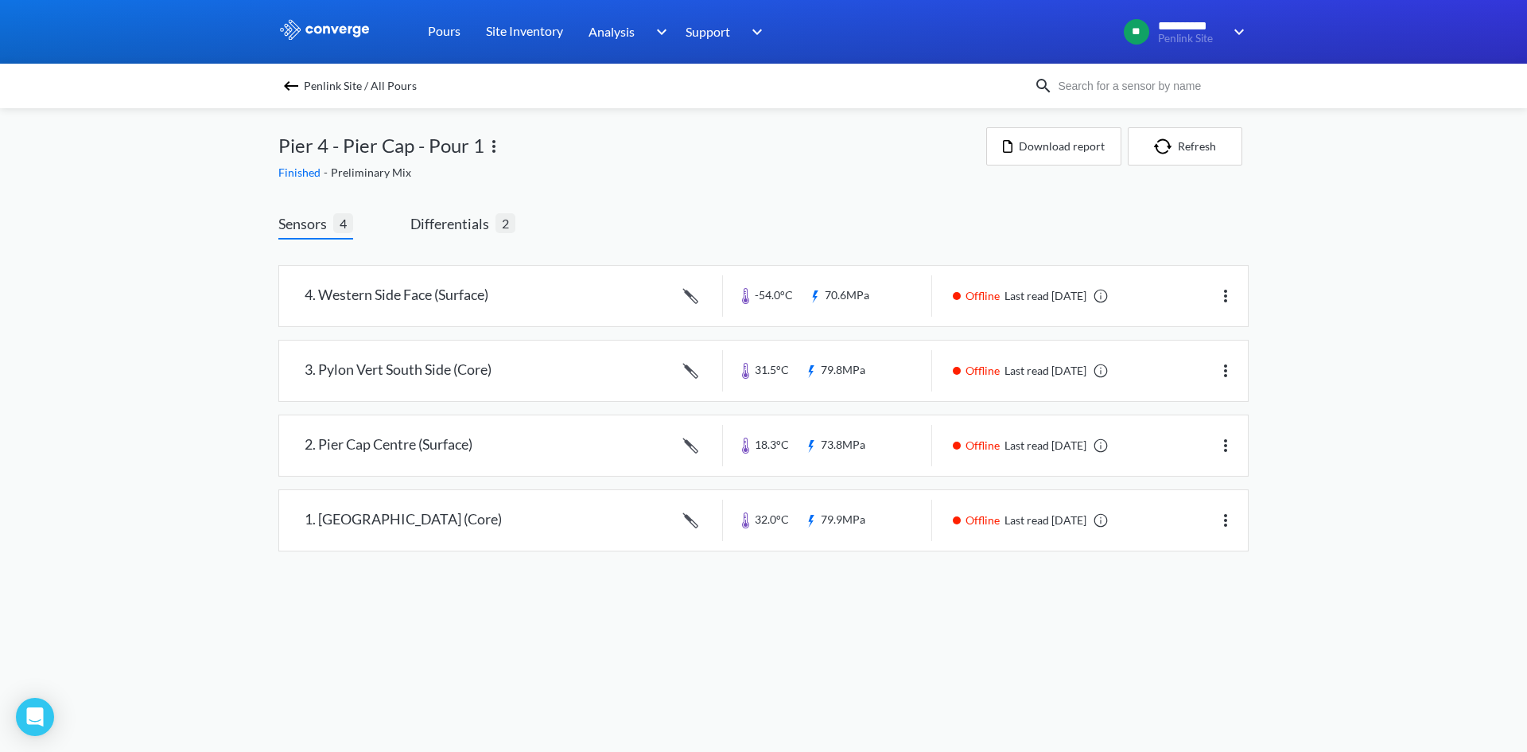
click at [1405, 215] on div "**********" at bounding box center [763, 291] width 1527 height 583
click at [1102, 210] on div "Sensors 4 Differentials 2 4. Western Side Face (Surface) -54.0°C 70.6MPa Offlin…" at bounding box center [763, 386] width 970 height 394
click at [688, 182] on div "Penlink Site / All Pours Pier 4 - Pier Cap - Pour 1 Finished - Preliminary Mix …" at bounding box center [763, 345] width 970 height 475
click at [476, 304] on link at bounding box center [763, 296] width 969 height 60
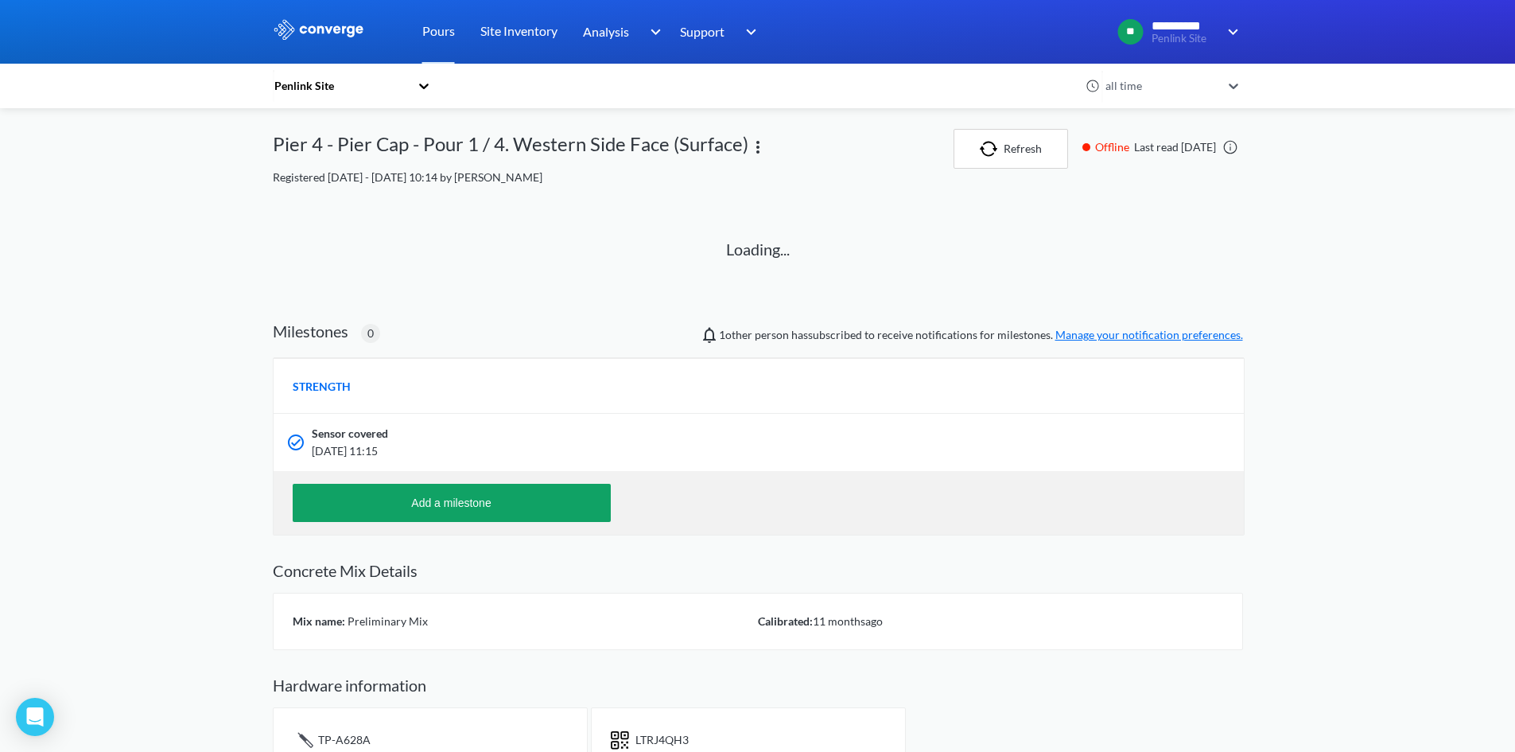
click at [1234, 90] on icon at bounding box center [1234, 86] width 16 height 16
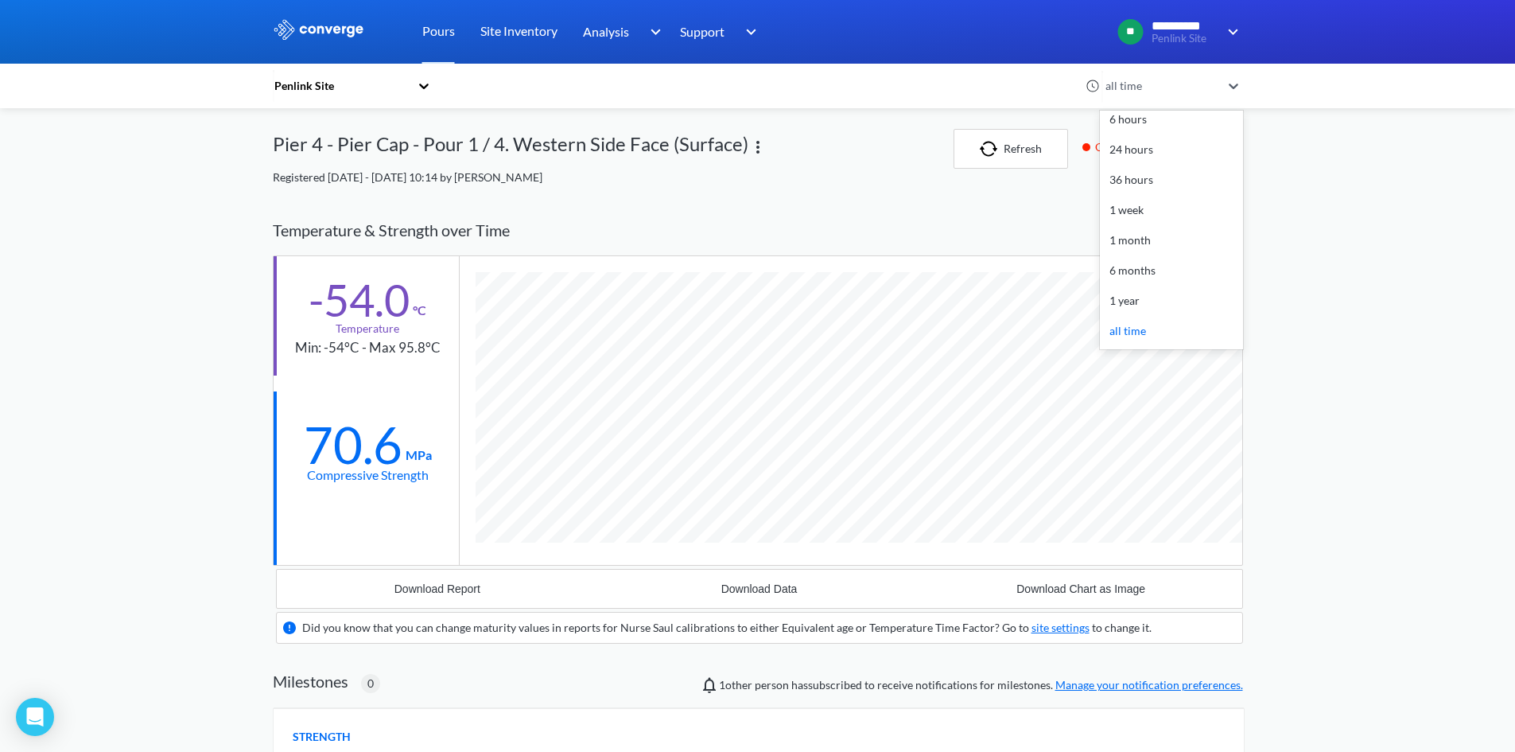
scroll to position [993, 970]
drag, startPoint x: 1414, startPoint y: 255, endPoint x: 1370, endPoint y: 287, distance: 54.7
click at [1413, 255] on div "**********" at bounding box center [757, 567] width 1515 height 1135
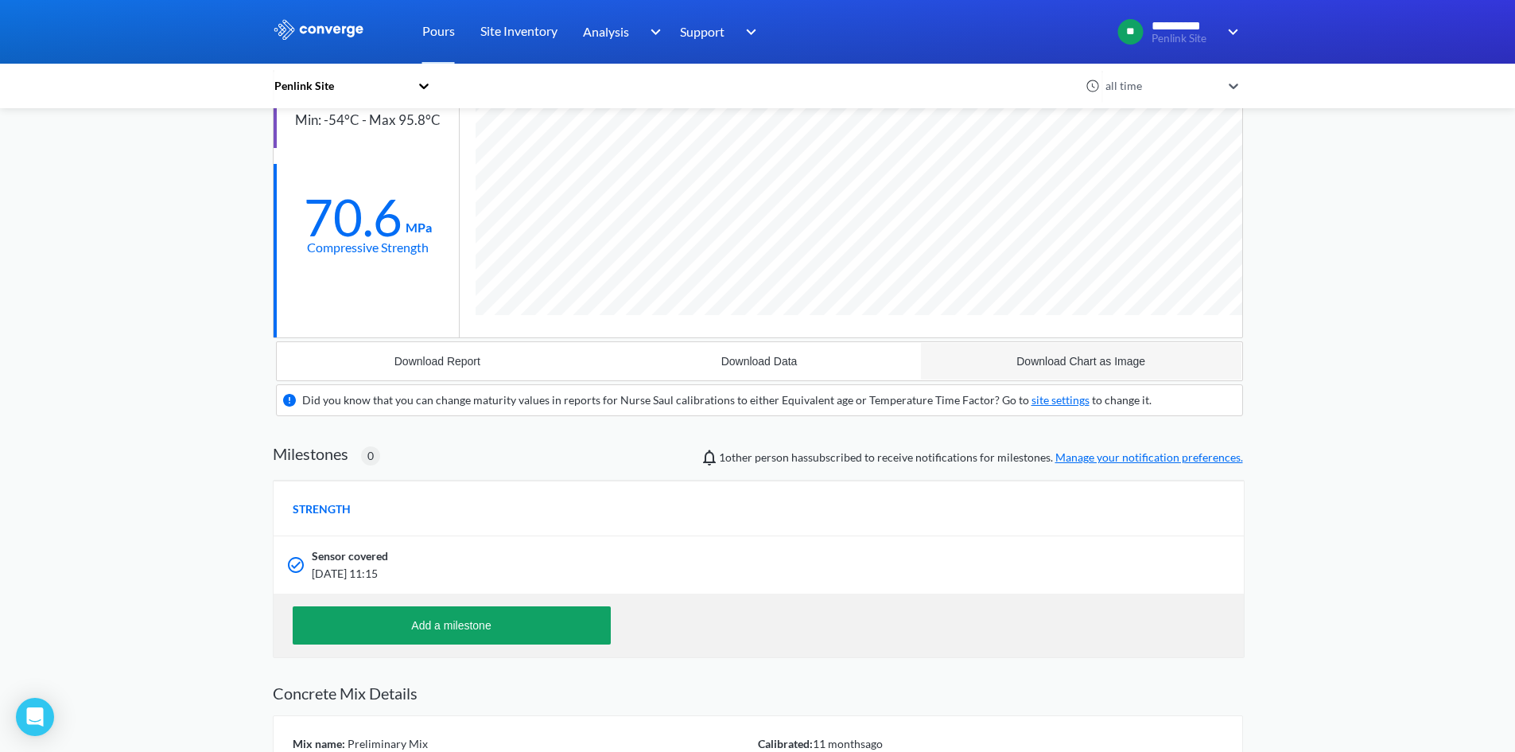
scroll to position [0, 0]
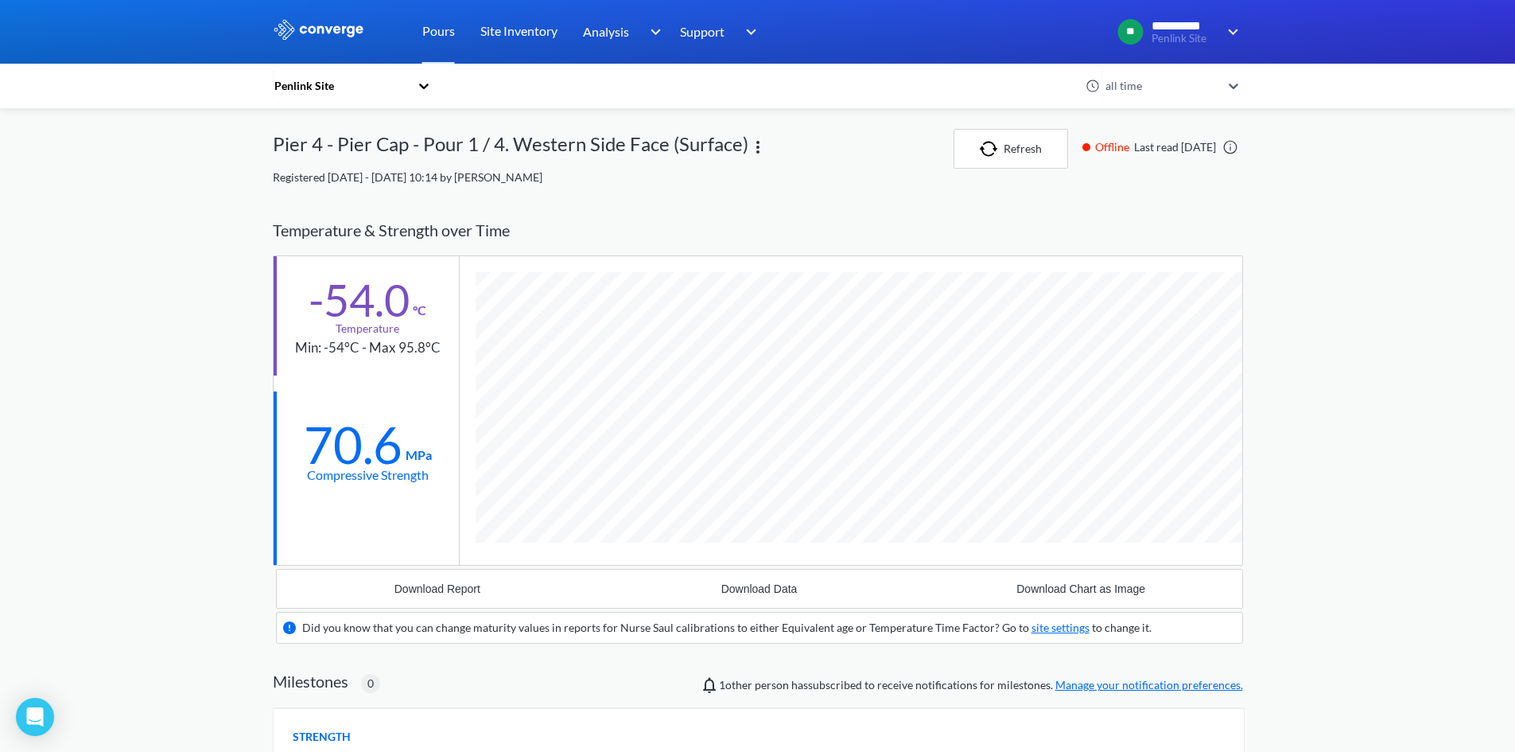
click at [1238, 99] on div at bounding box center [1234, 86] width 17 height 37
click at [1378, 194] on div "**********" at bounding box center [757, 567] width 1515 height 1135
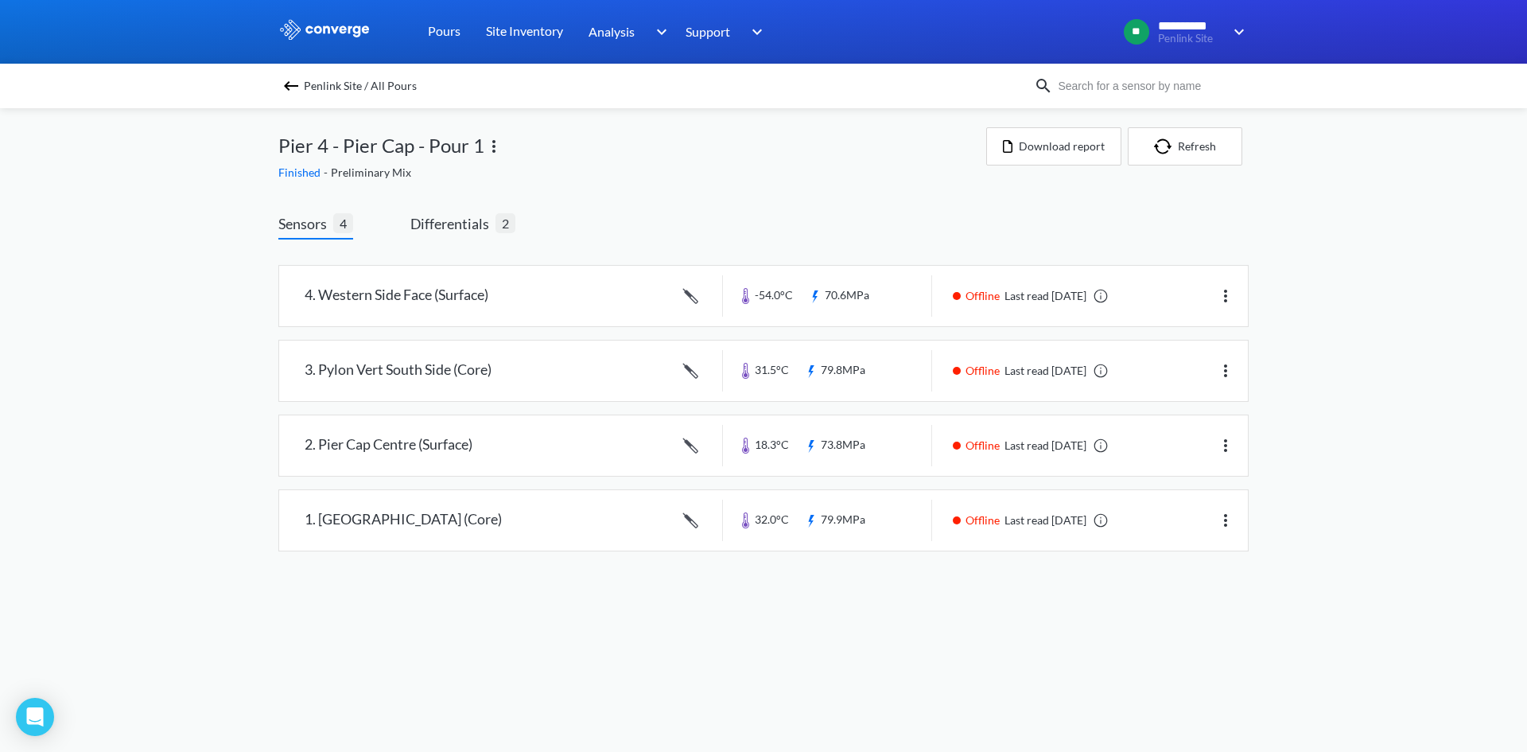
click at [1056, 684] on body "**********" at bounding box center [763, 376] width 1527 height 752
click at [1300, 283] on div "**********" at bounding box center [763, 291] width 1527 height 583
click at [1327, 321] on div "**********" at bounding box center [763, 291] width 1527 height 583
drag, startPoint x: 522, startPoint y: 701, endPoint x: 515, endPoint y: 691, distance: 12.6
click at [521, 700] on body "**********" at bounding box center [763, 376] width 1527 height 752
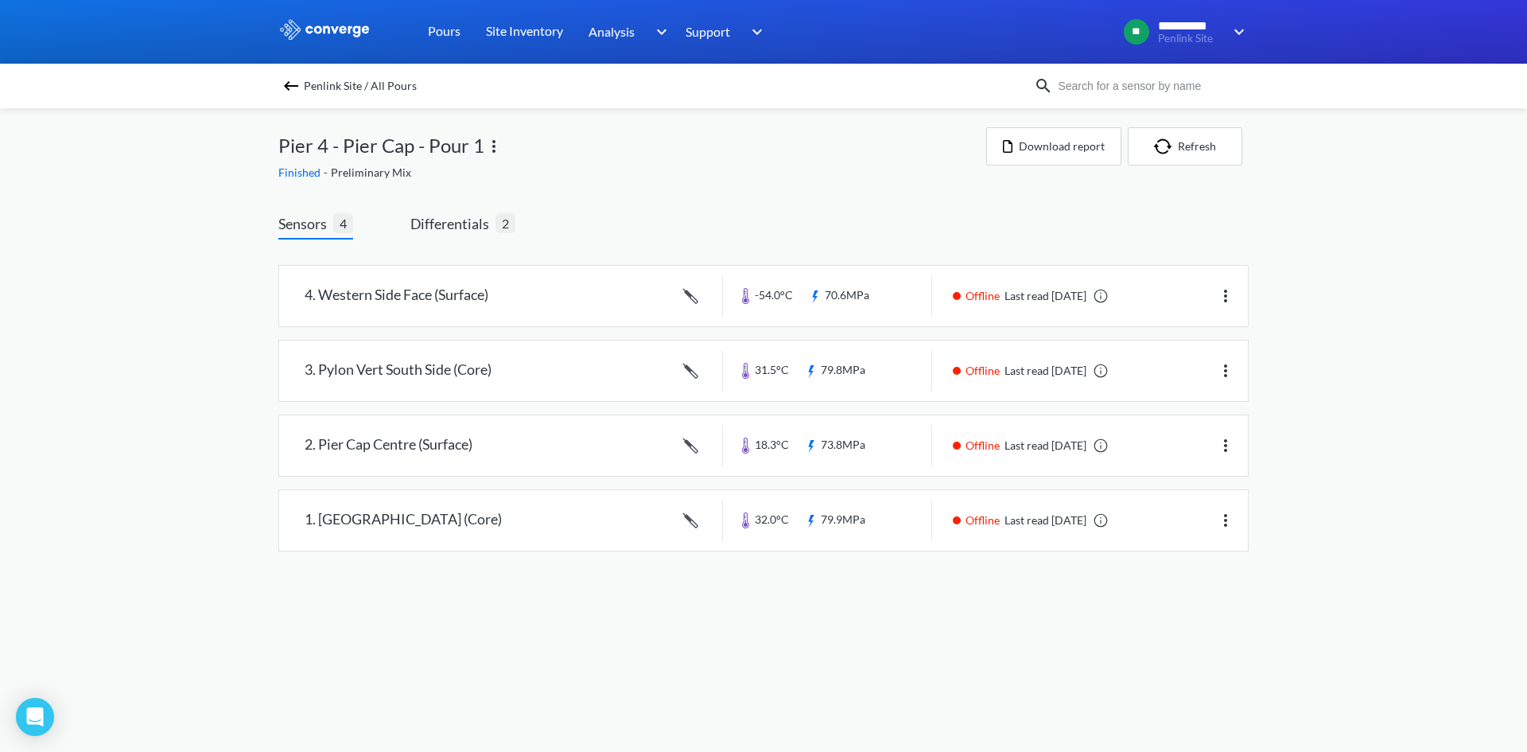
click at [1437, 391] on div "**********" at bounding box center [763, 291] width 1527 height 583
